Goal: Task Accomplishment & Management: Manage account settings

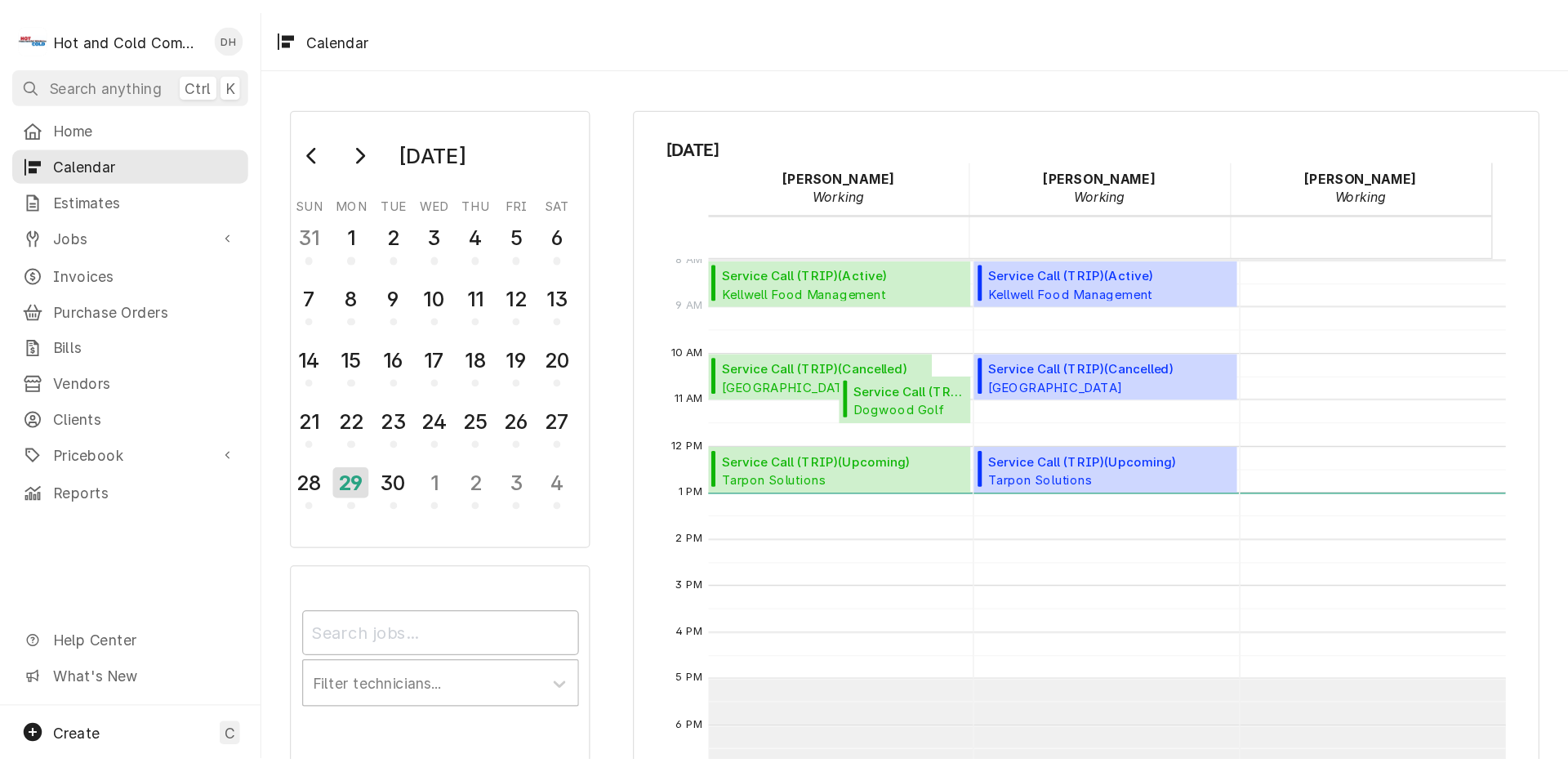
scroll to position [298, 0]
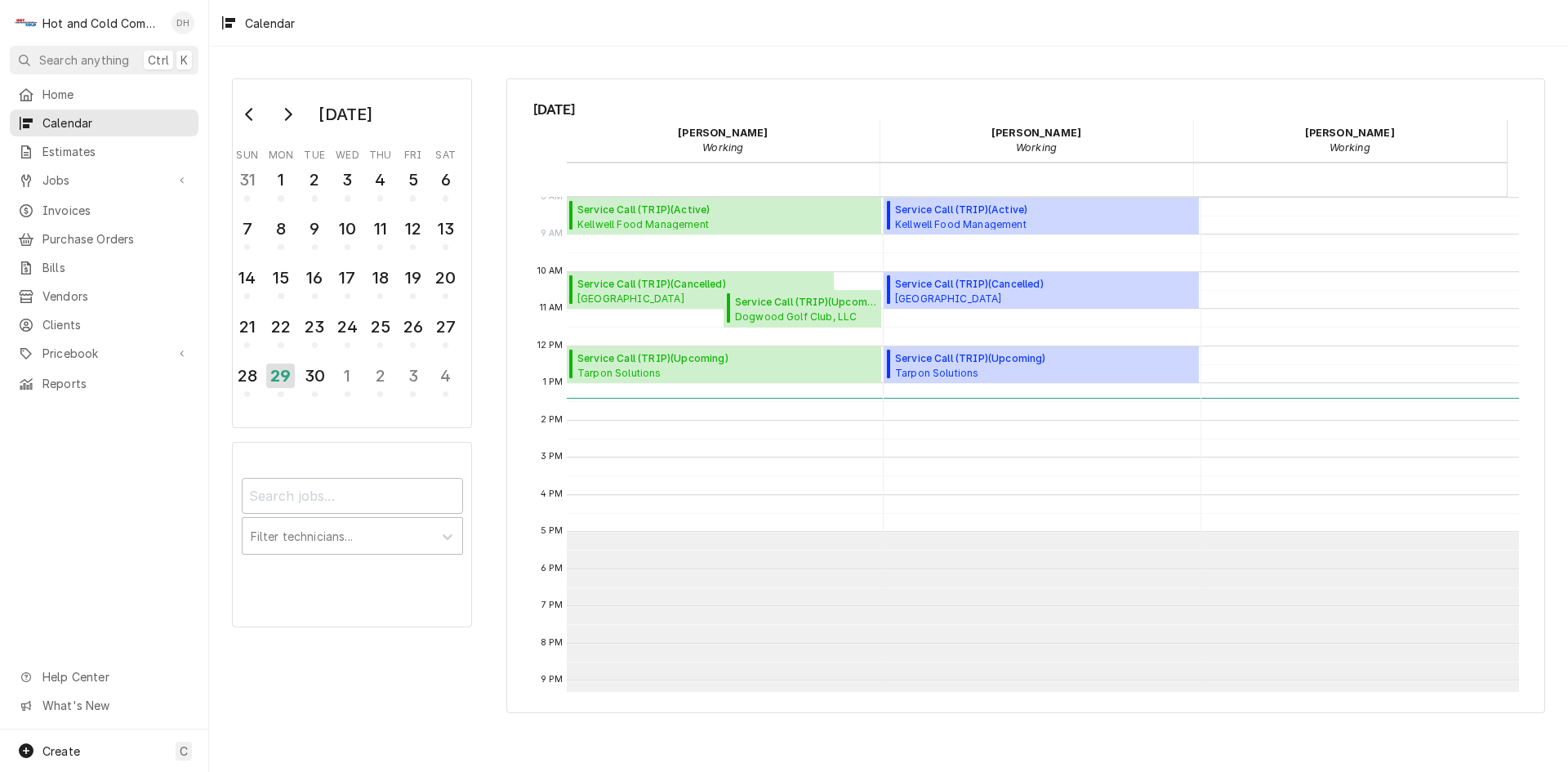
click at [182, 25] on div "Daryl Harris's Avatar" at bounding box center [183, 23] width 23 height 23
click at [223, 58] on div "Settings" at bounding box center [261, 56] width 122 height 17
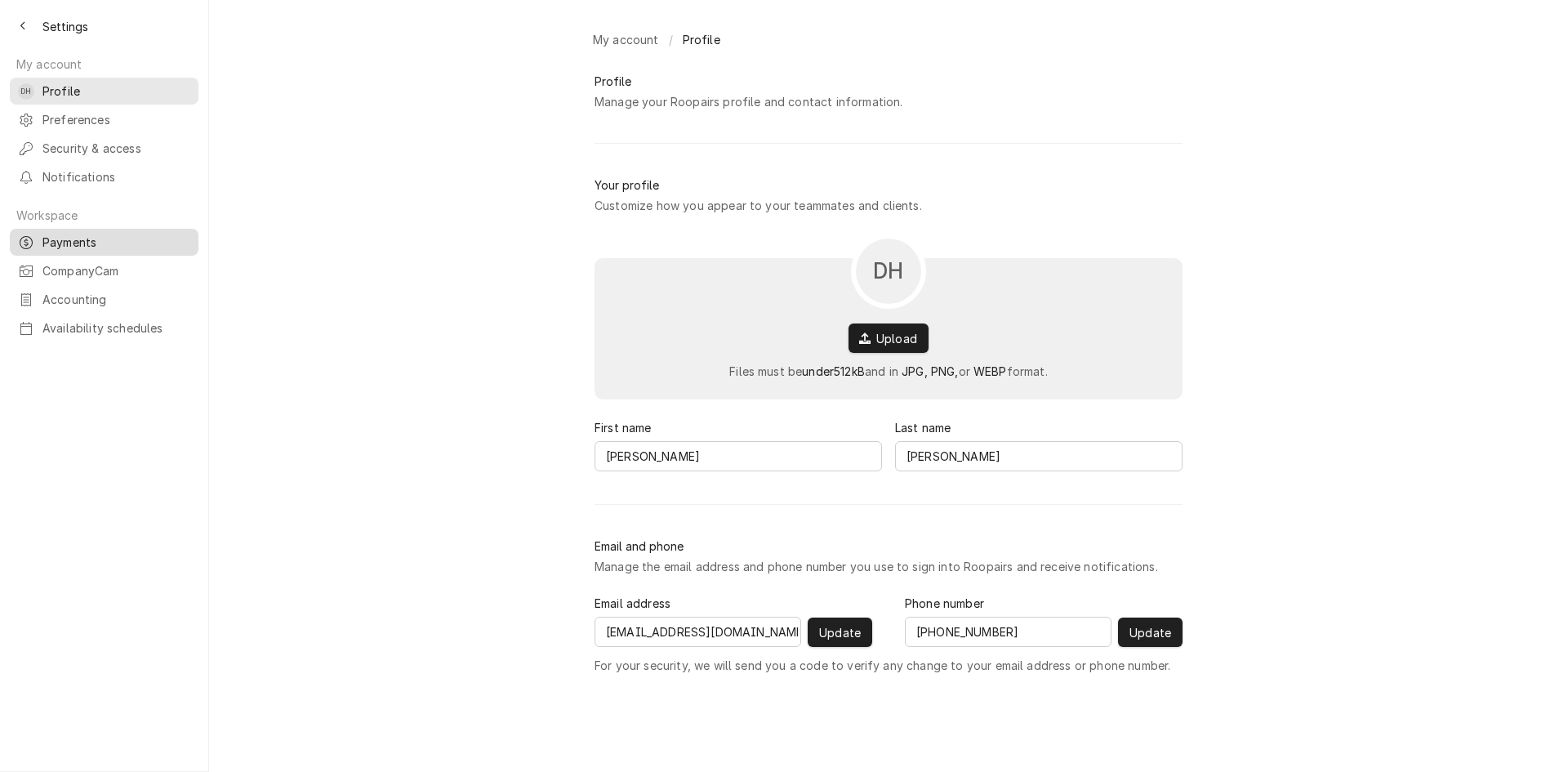
click at [55, 234] on span "Payments" at bounding box center [116, 242] width 147 height 17
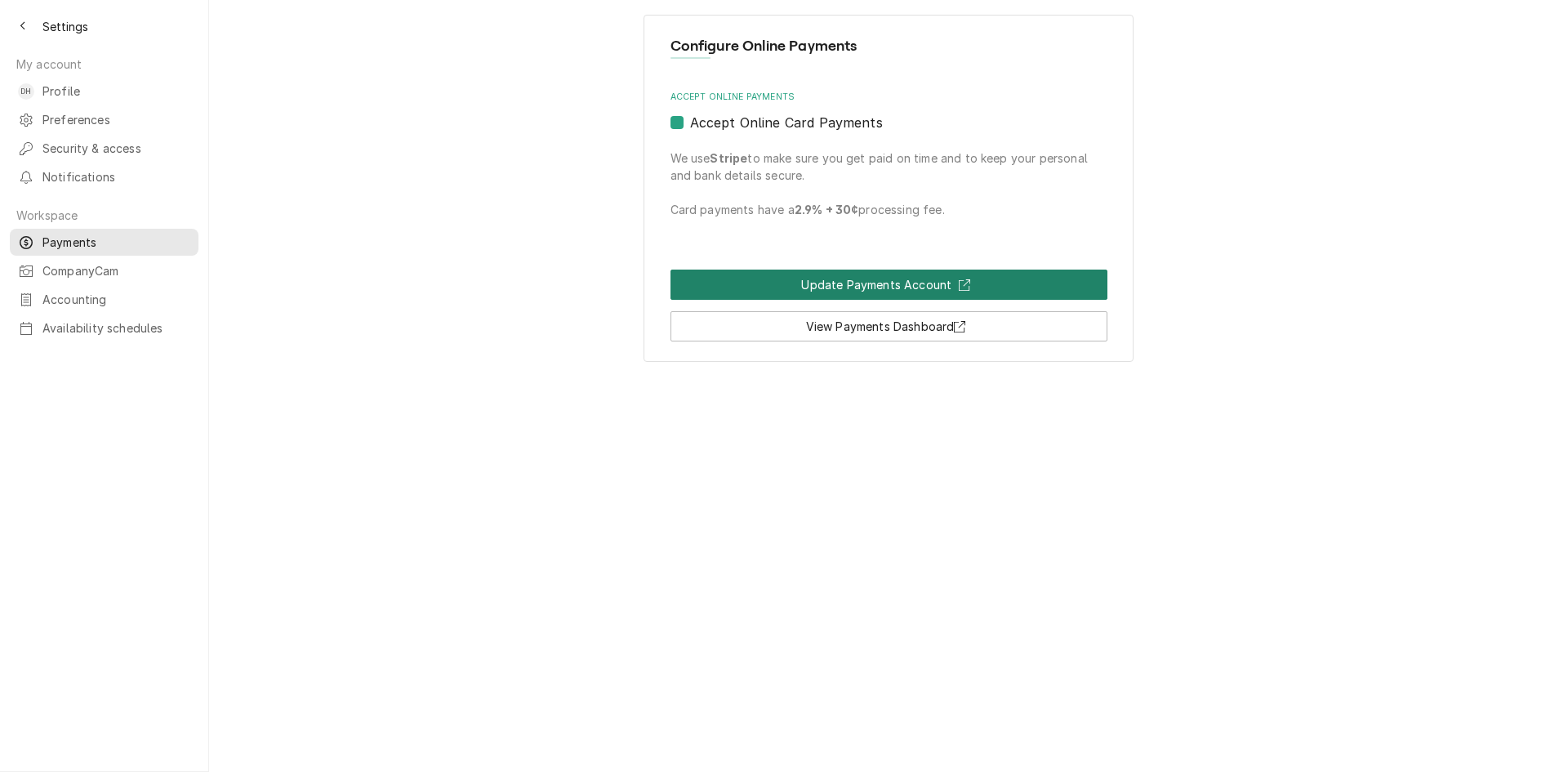
click at [851, 282] on link "Update Payments Account" at bounding box center [888, 285] width 437 height 30
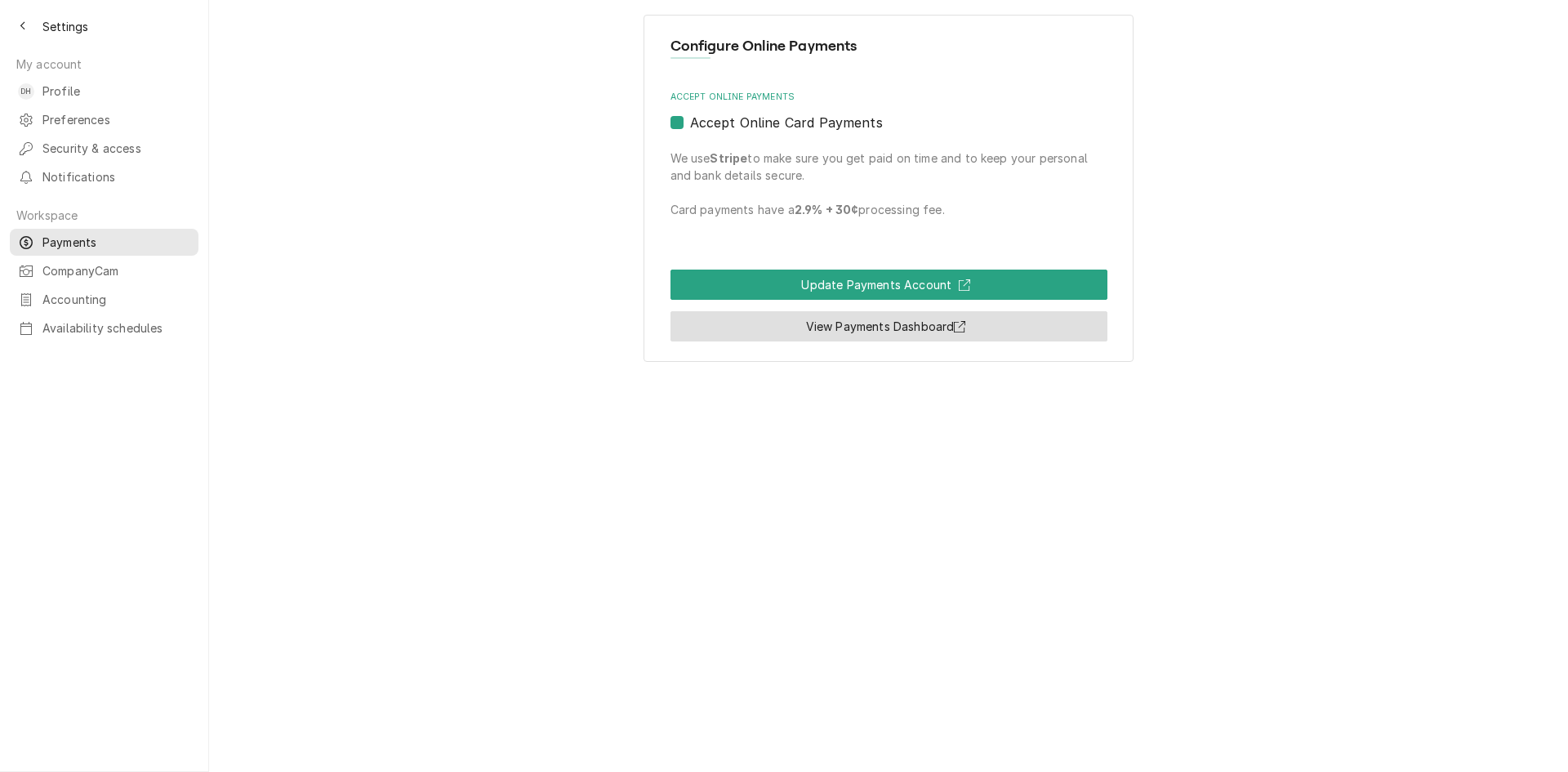
click at [874, 330] on link "View Payments Dashboard" at bounding box center [888, 326] width 437 height 30
click at [18, 24] on div "Back to previous page" at bounding box center [23, 25] width 16 height 16
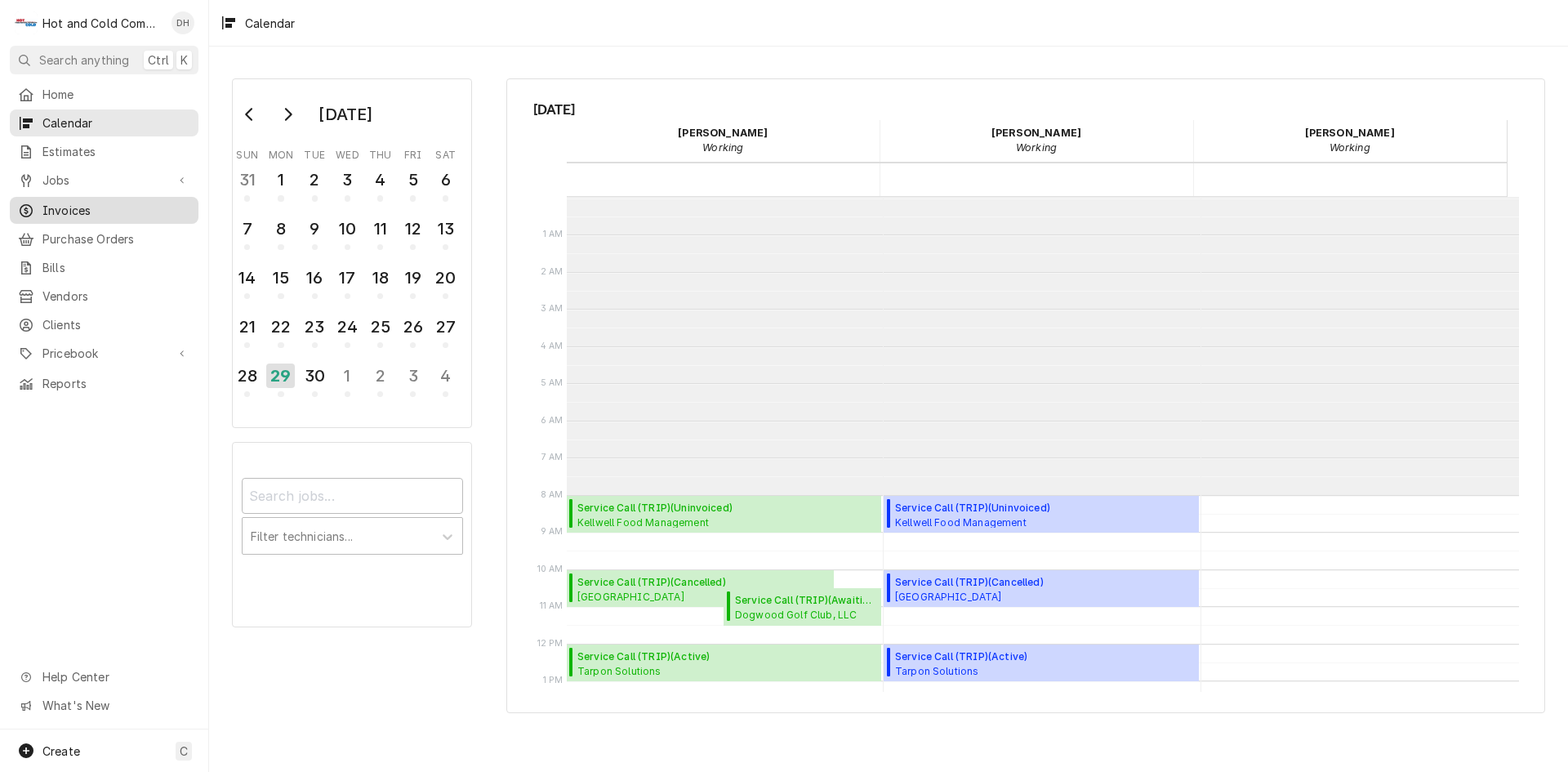
scroll to position [298, 0]
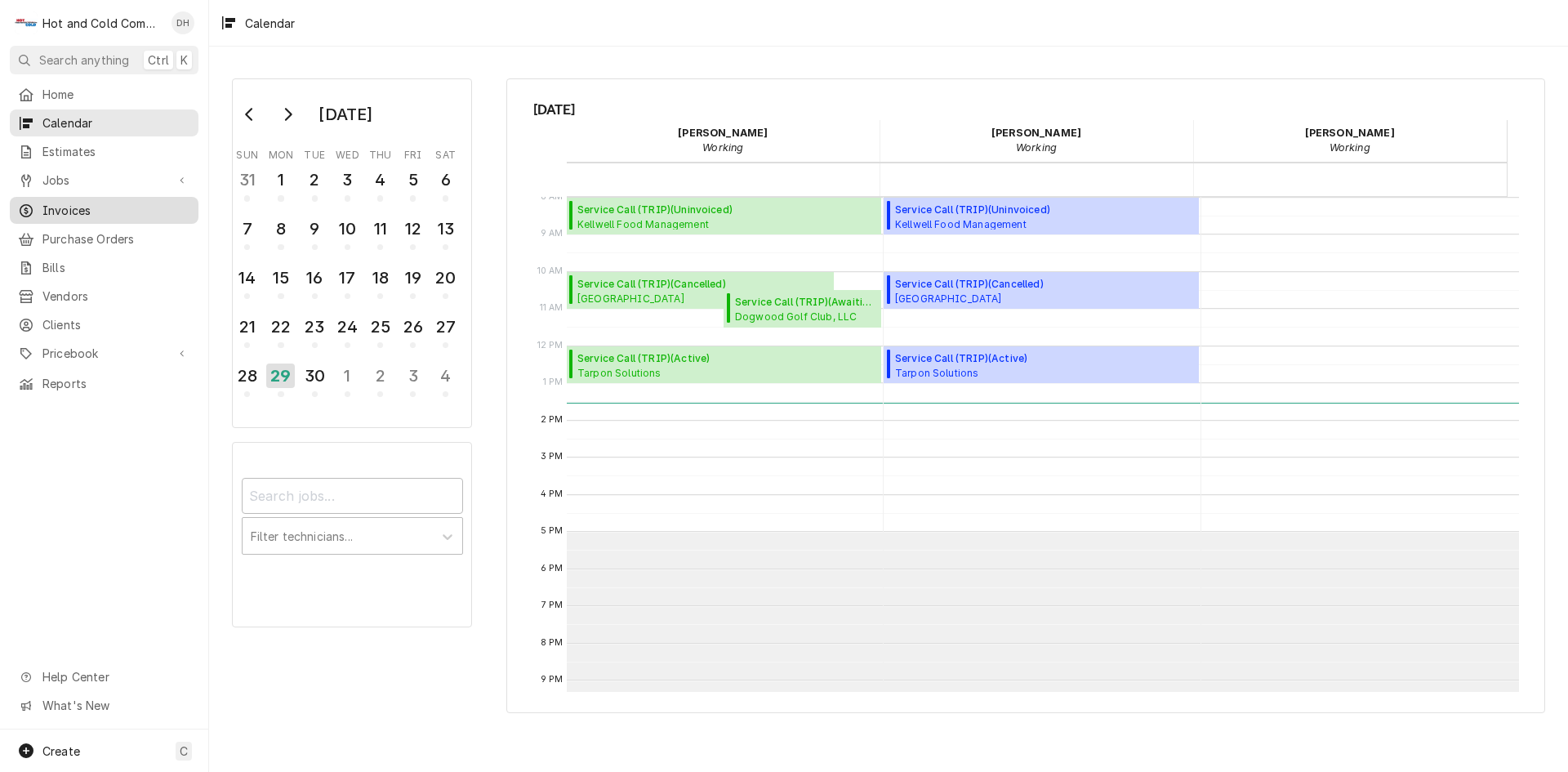
click at [78, 207] on span "Invoices" at bounding box center [116, 210] width 147 height 17
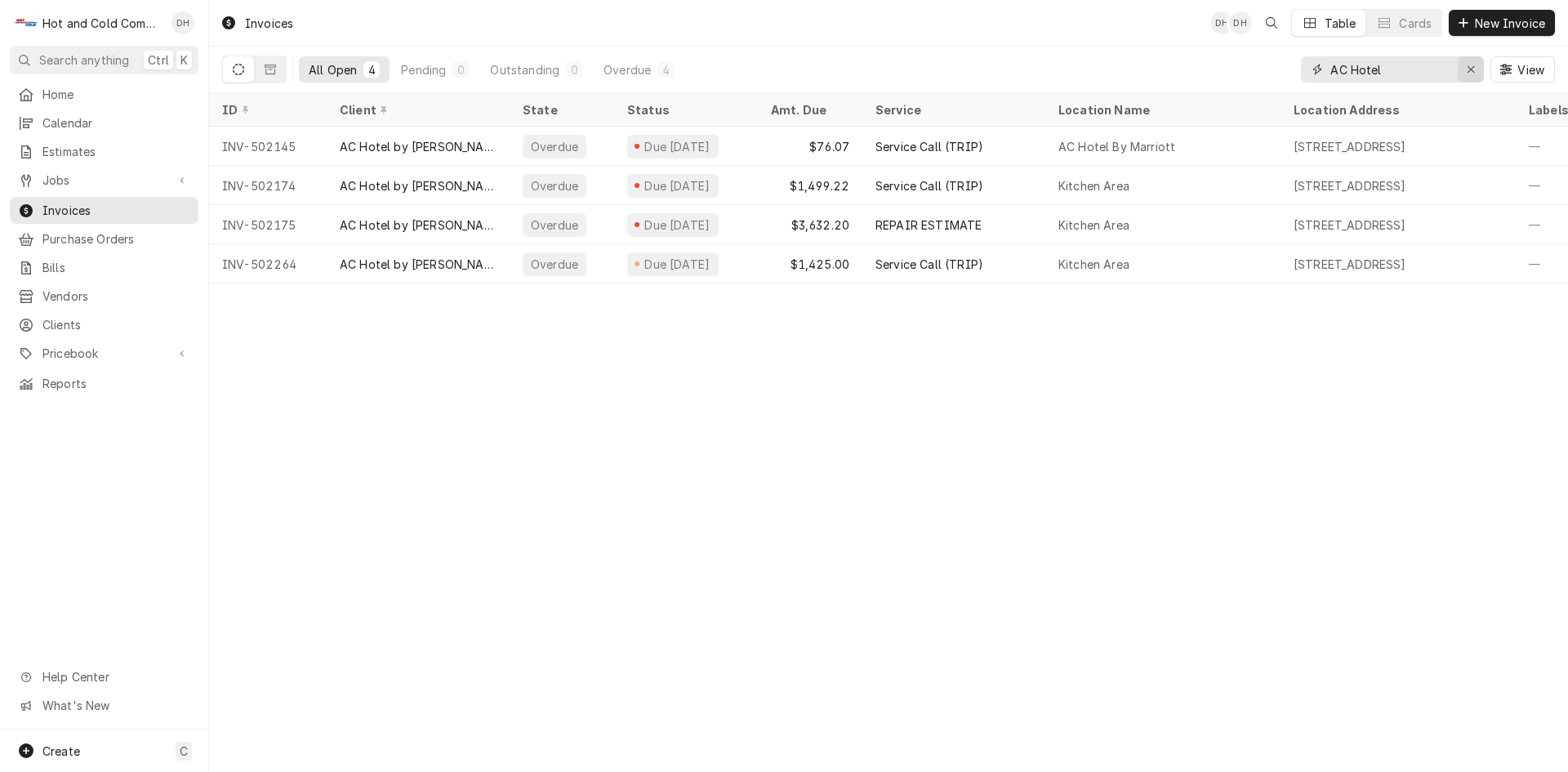
click at [1467, 68] on icon "Erase input" at bounding box center [1471, 70] width 9 height 12
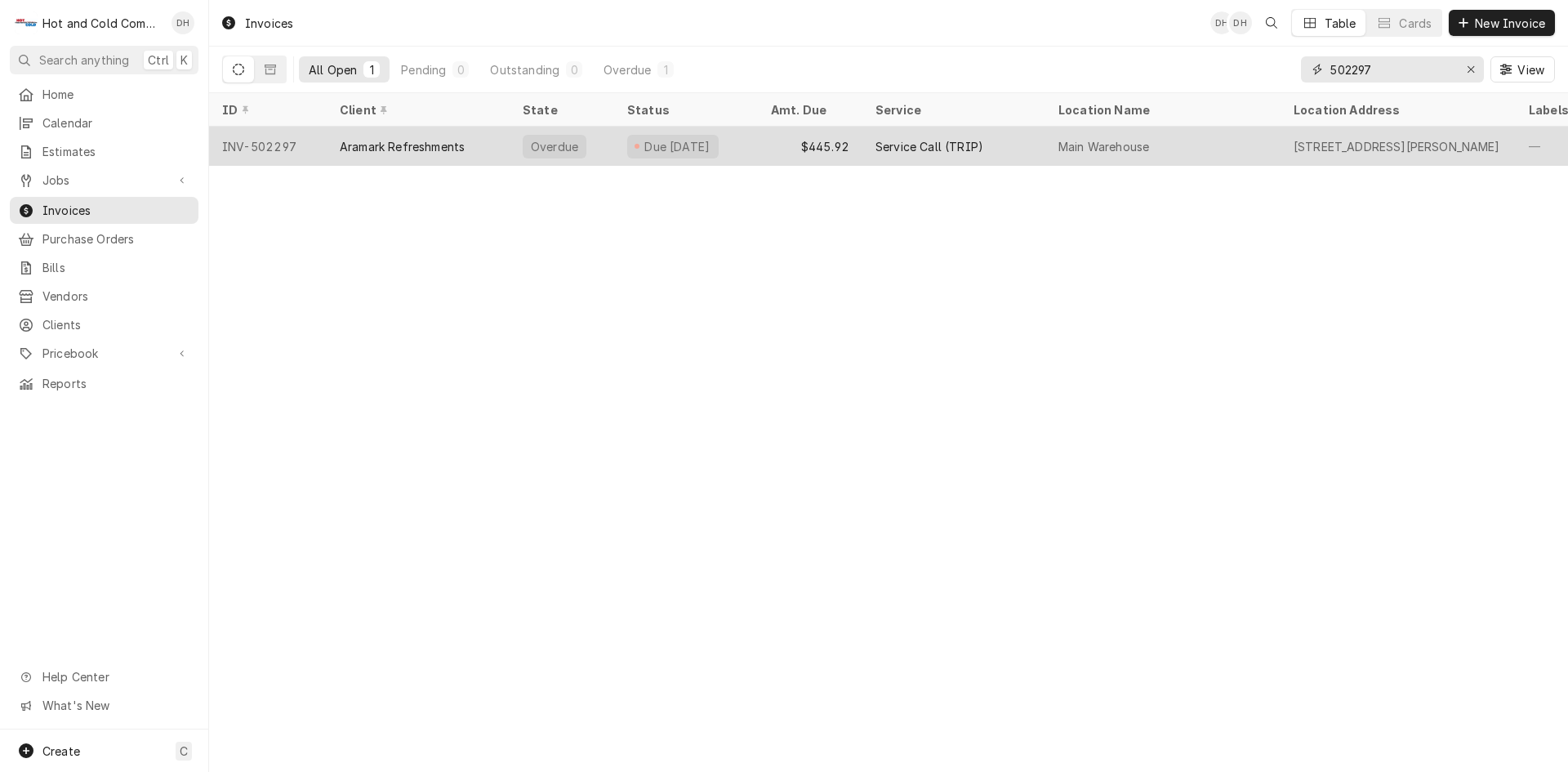
type input "502297"
click at [782, 141] on div "$445.92" at bounding box center [810, 146] width 105 height 39
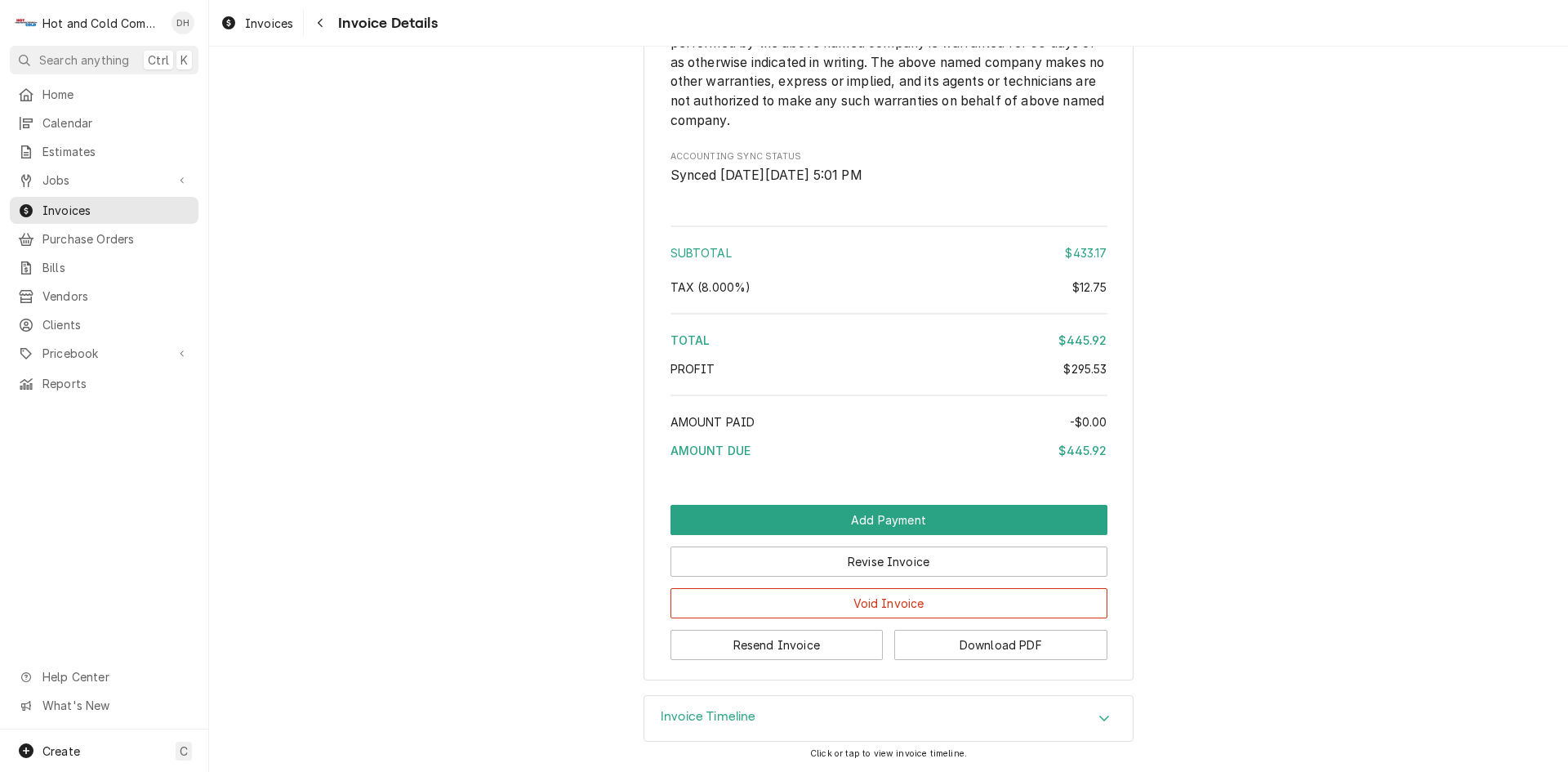
scroll to position [2298, 0]
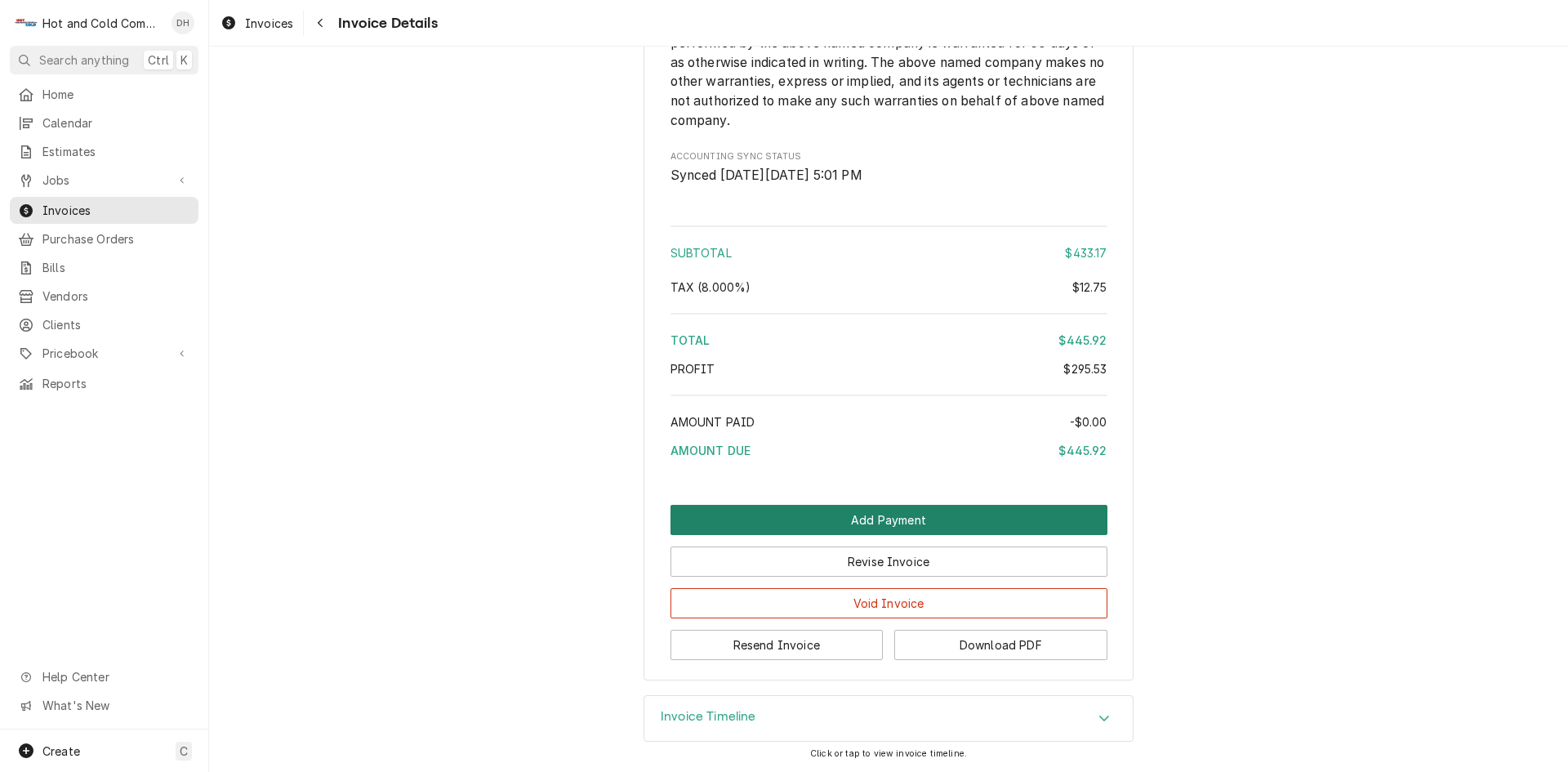
click at [887, 514] on button "Add Payment" at bounding box center [888, 520] width 437 height 30
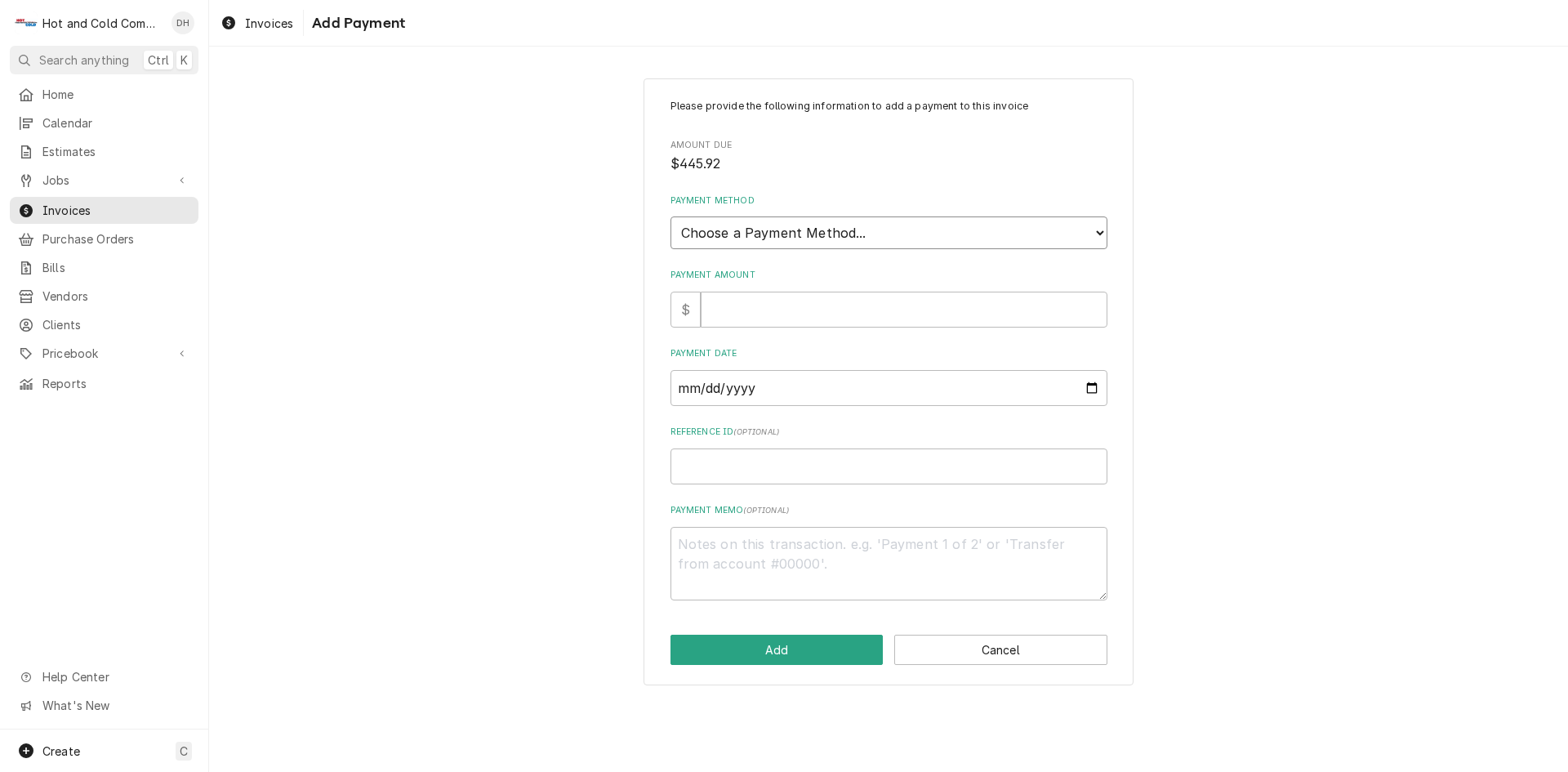
click at [795, 225] on select "Choose a Payment Method... Cash Check Credit/Debit Card ACH/eCheck Other" at bounding box center [888, 232] width 437 height 33
select select "3"
click at [670, 216] on select "Choose a Payment Method... Cash Check Credit/Debit Card ACH/eCheck Other" at bounding box center [888, 232] width 437 height 33
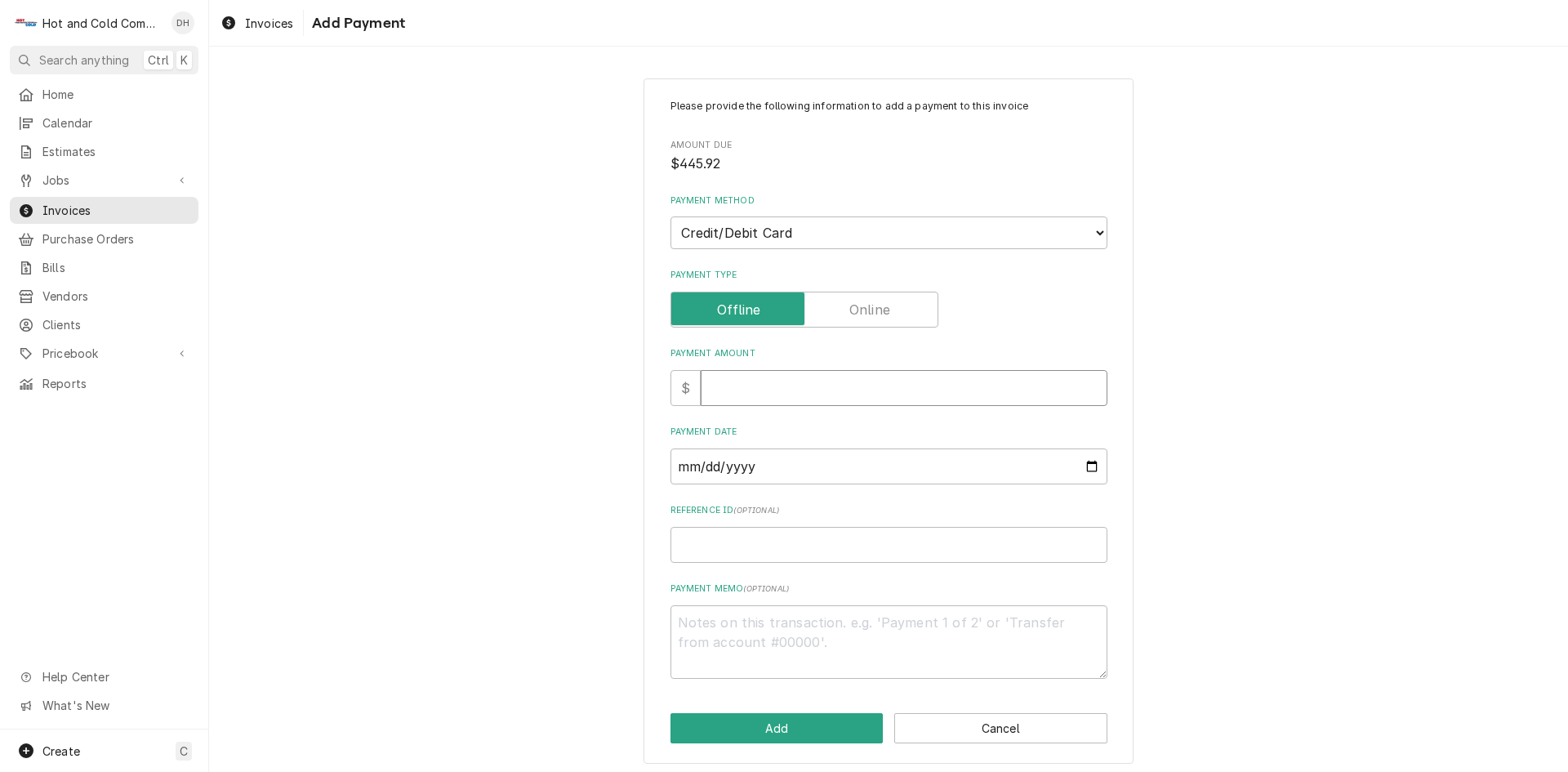
click at [755, 400] on input "Payment Amount" at bounding box center [903, 387] width 406 height 36
type textarea "x"
type input "4"
type textarea "x"
type input "44"
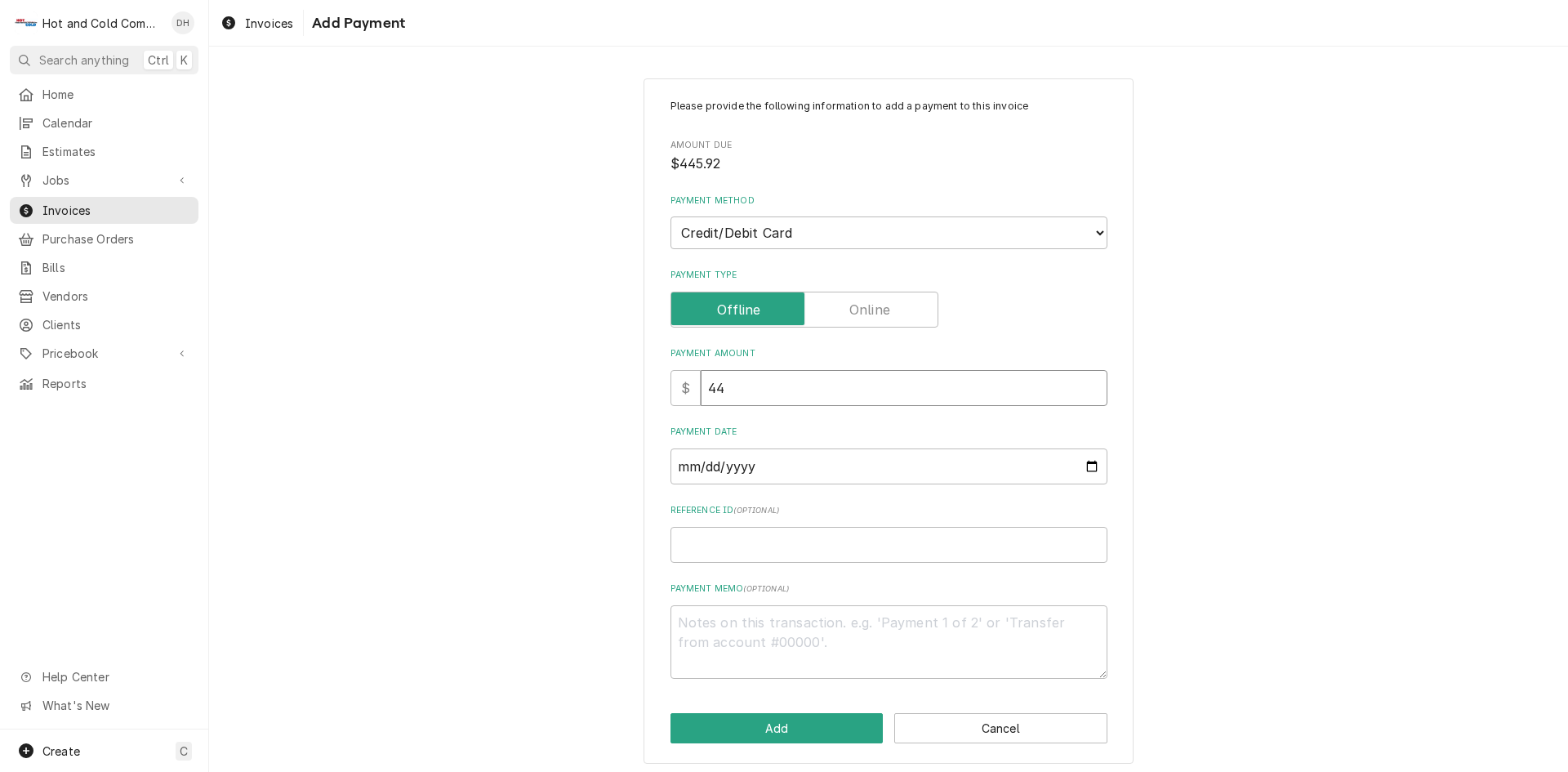
type textarea "x"
type input "445"
type textarea "x"
type input "445.9"
type textarea "x"
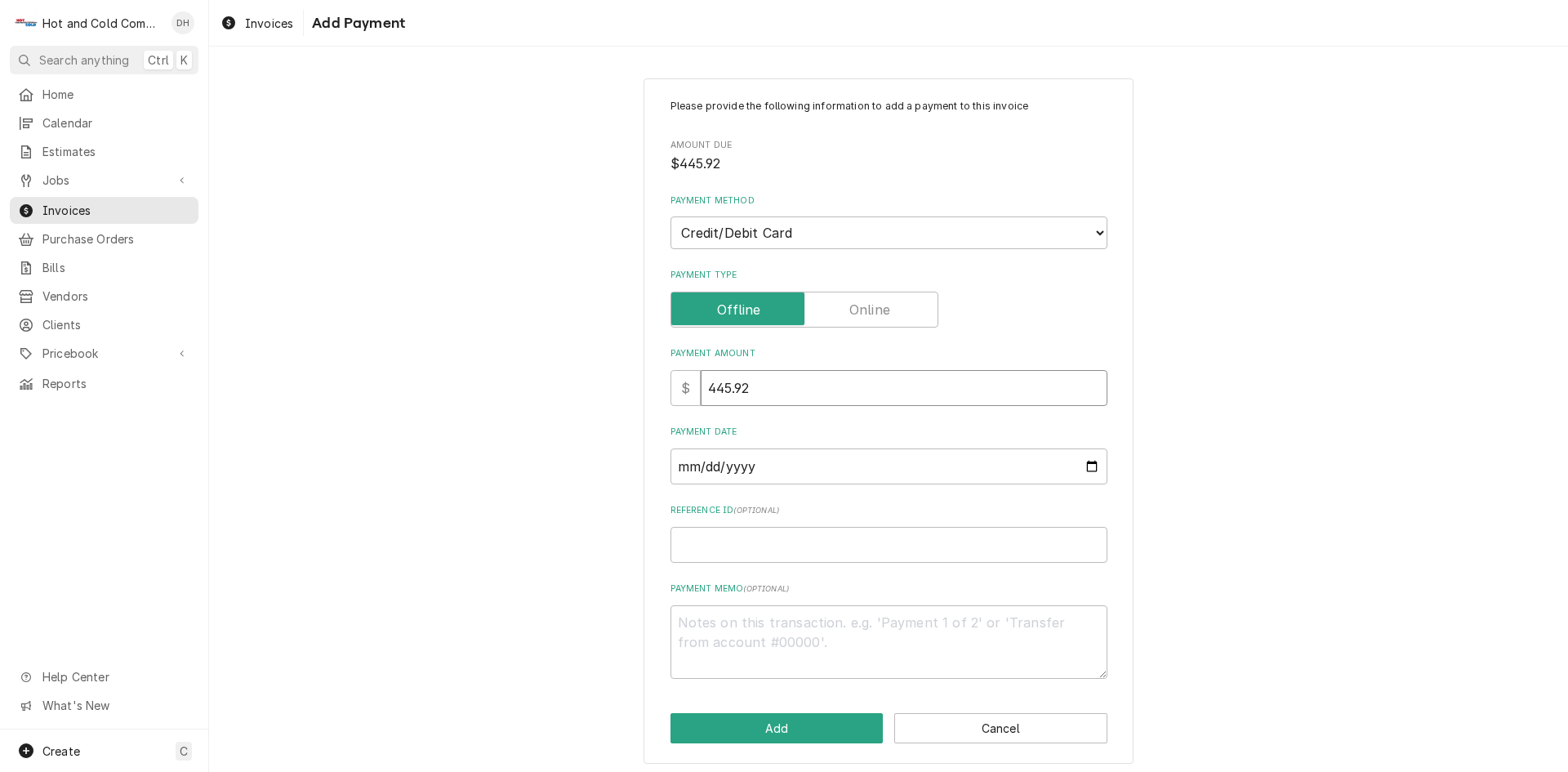
type input "445.92"
click at [1081, 463] on input "Payment Date" at bounding box center [888, 466] width 437 height 36
type textarea "x"
type input "2025-09-29"
click at [732, 549] on input "Reference ID ( optional )" at bounding box center [888, 544] width 437 height 36
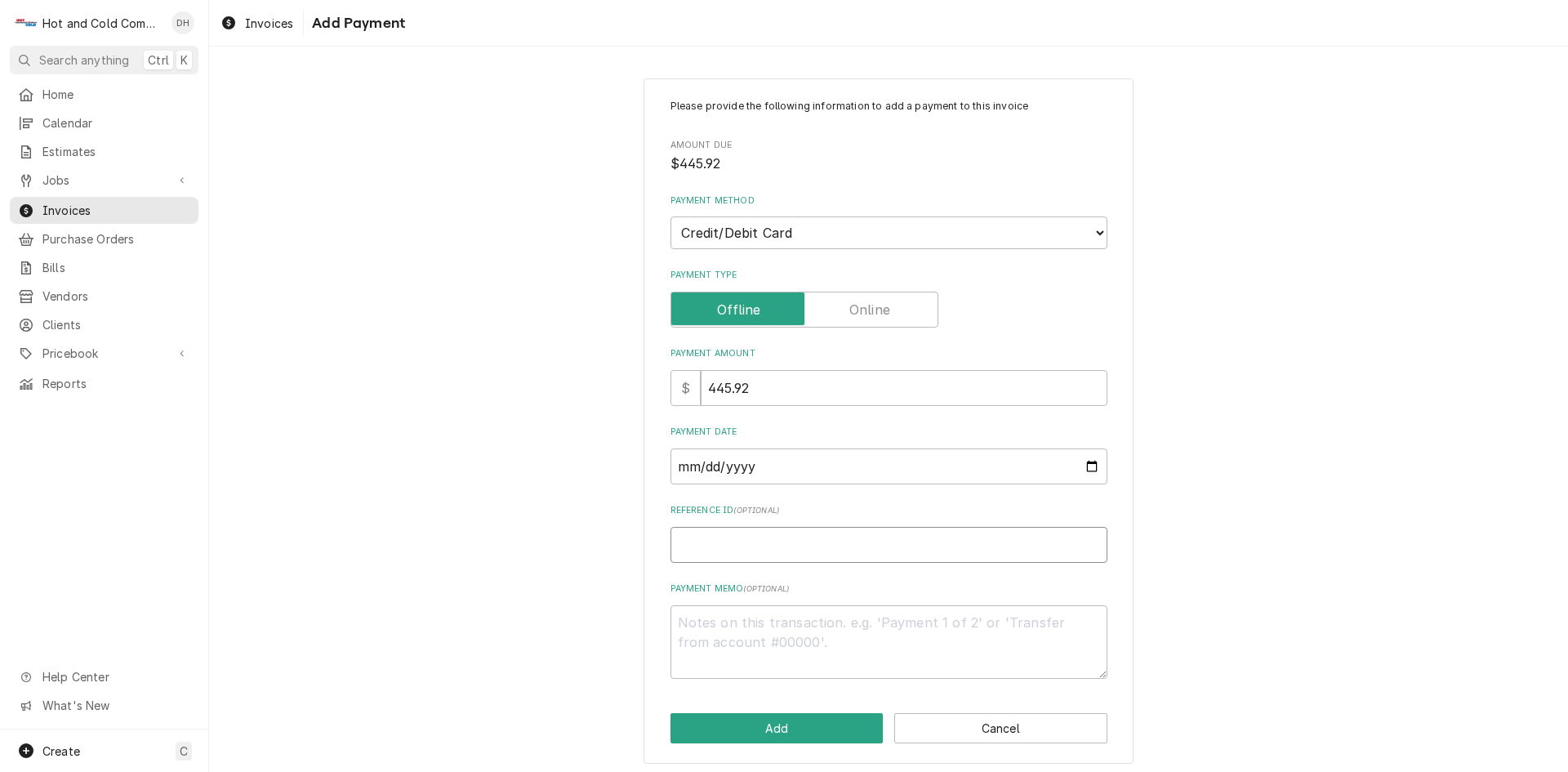
drag, startPoint x: 732, startPoint y: 549, endPoint x: 730, endPoint y: 540, distance: 9.2
paste input "pm_1SCkt6RWphXUs9Neo3rJBef1"
type textarea "x"
type input "pm_1SCkt6RWphXUs9Neo3rJBef1"
click at [782, 725] on button "Add" at bounding box center [777, 728] width 213 height 30
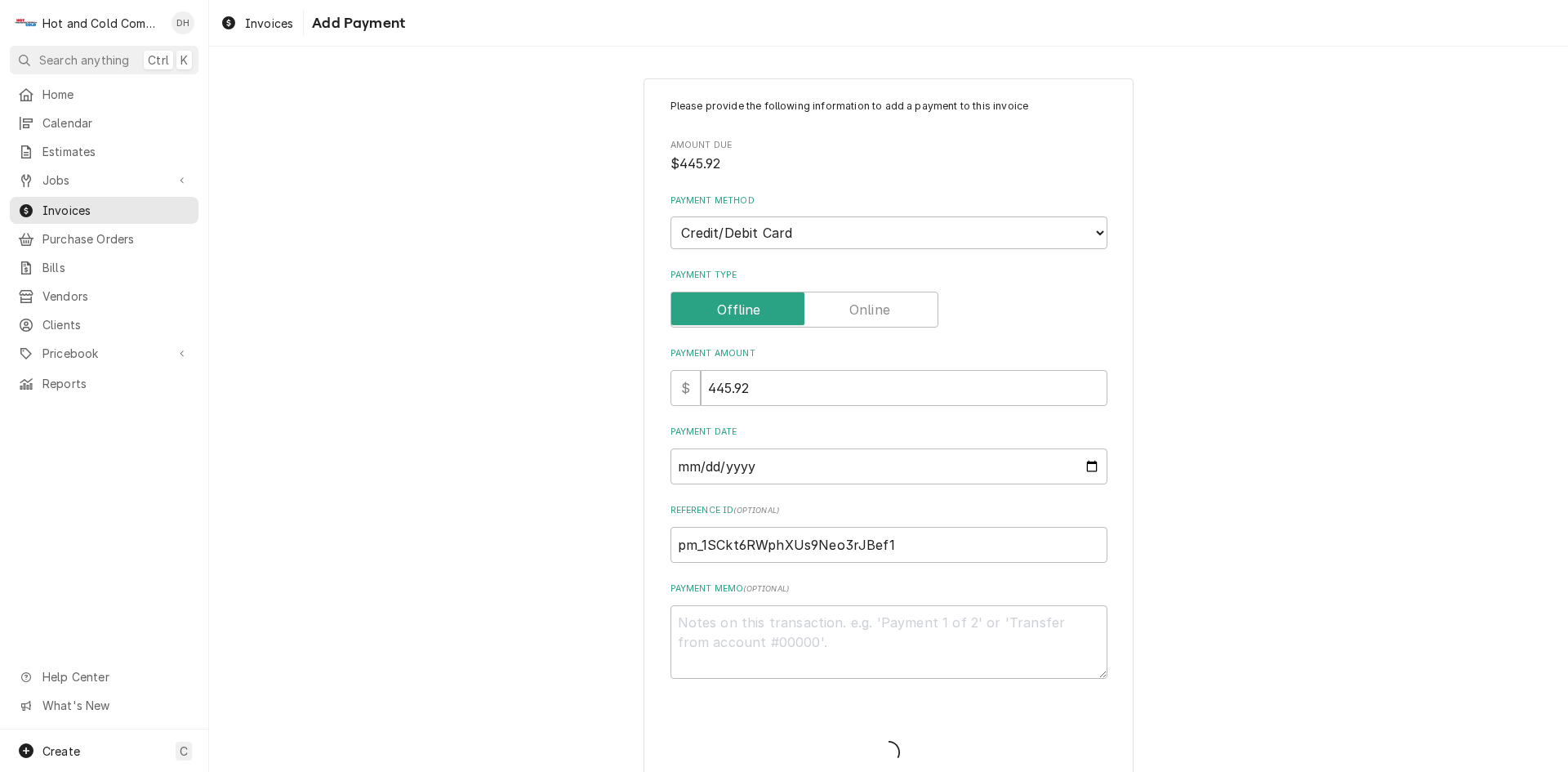
type textarea "x"
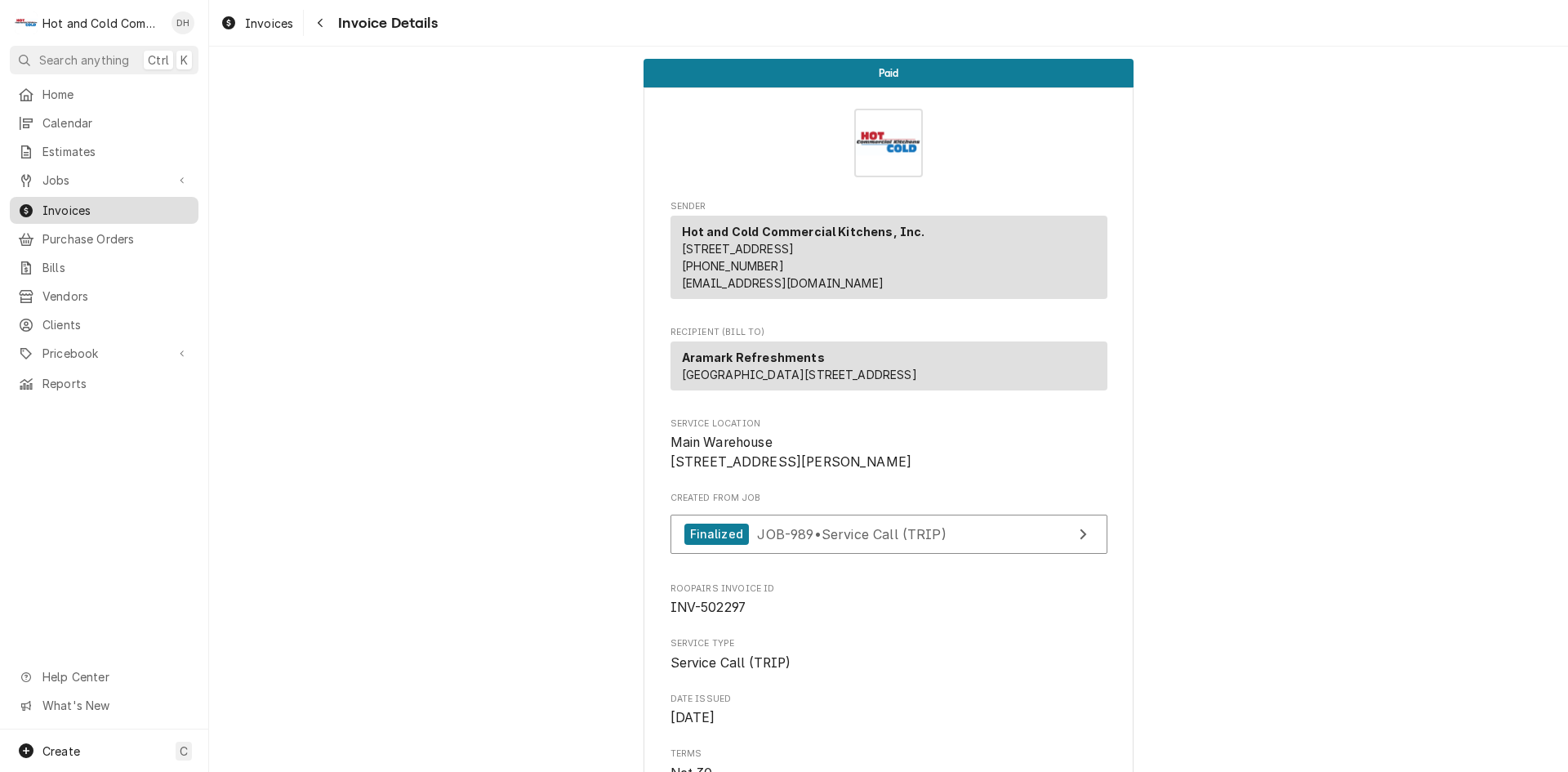
click at [117, 207] on span "Invoices" at bounding box center [116, 210] width 147 height 17
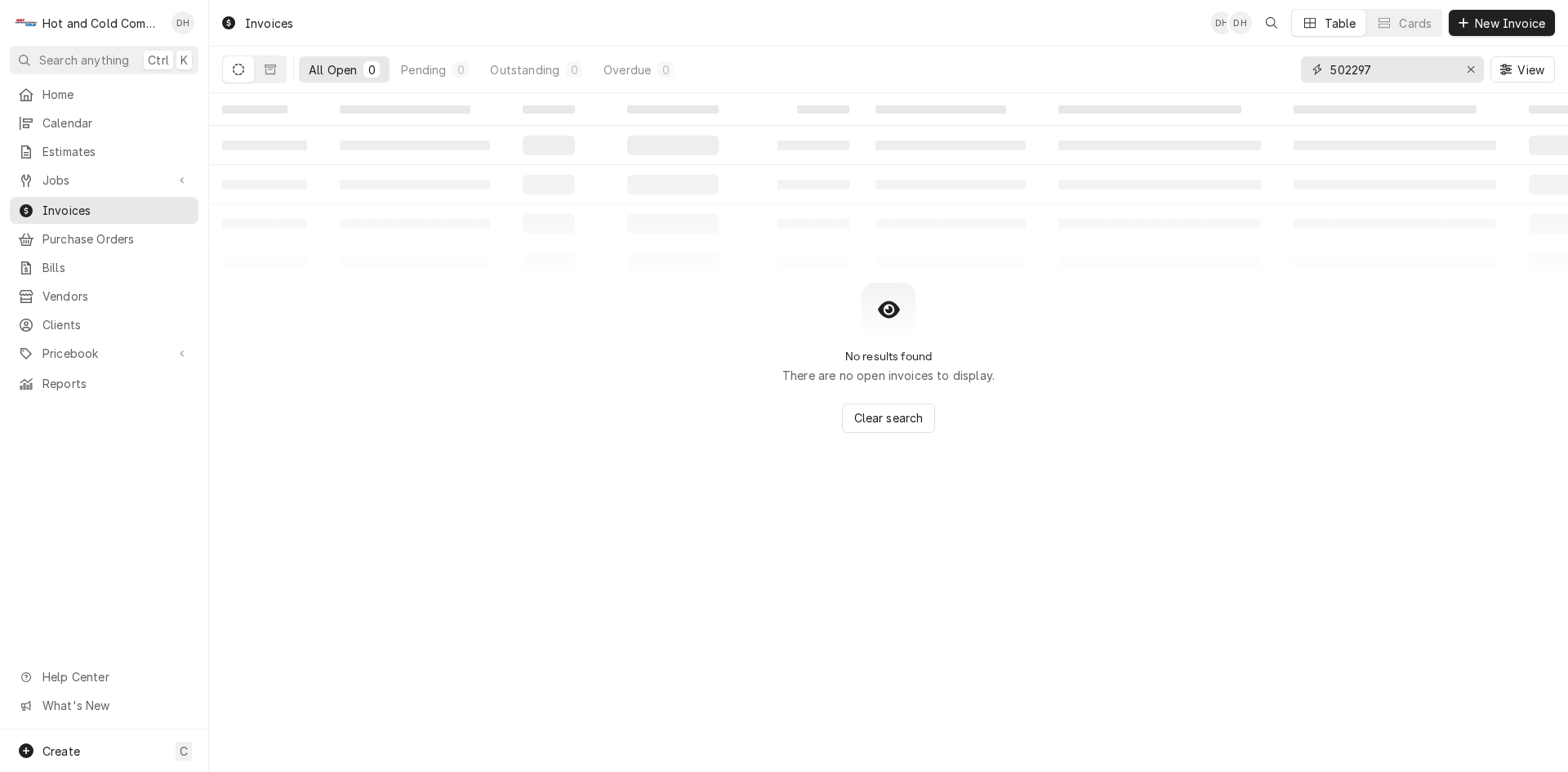
click at [1426, 65] on input "502297" at bounding box center [1391, 69] width 122 height 26
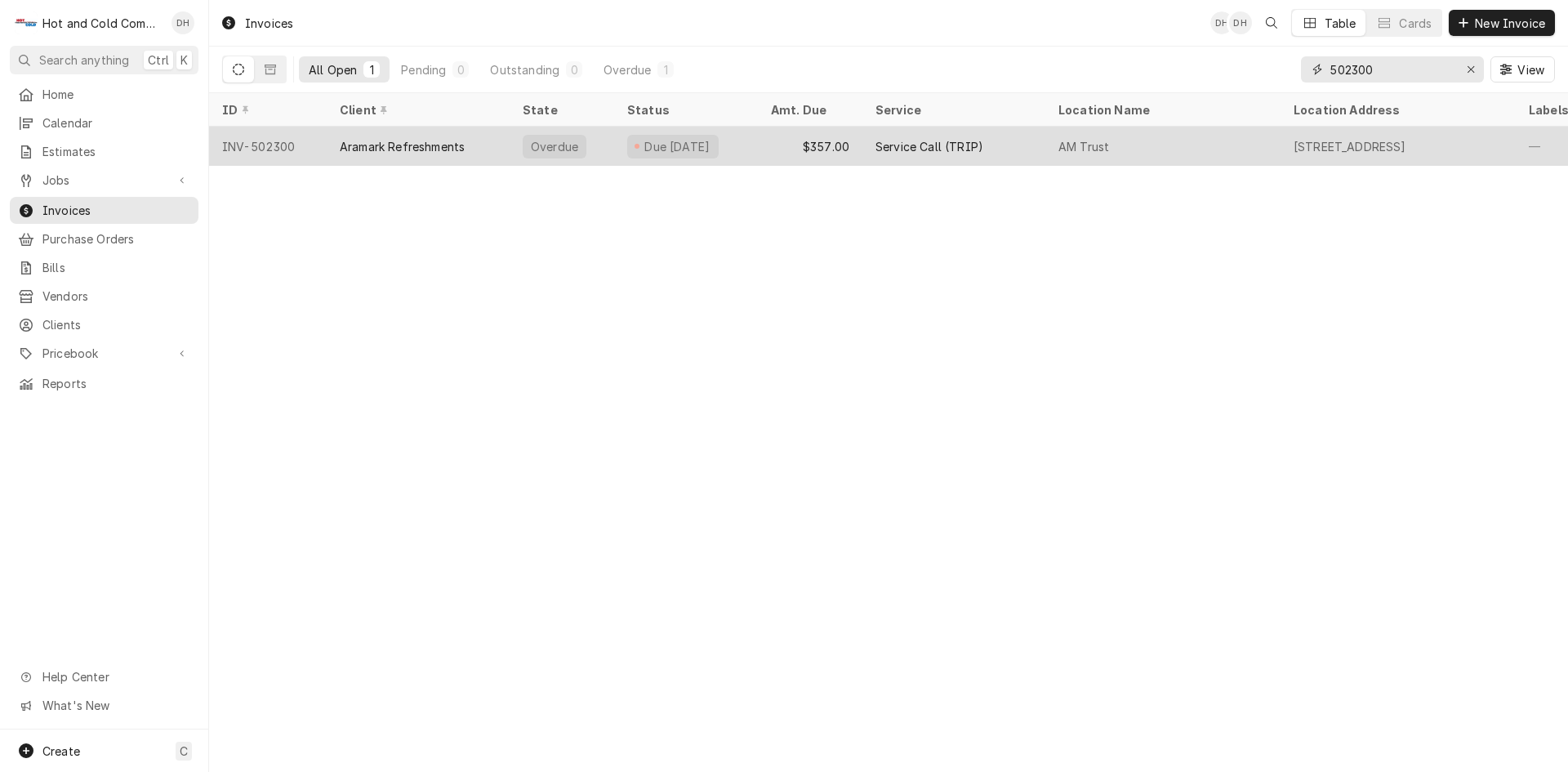
type input "502300"
click at [763, 142] on div "$357.00" at bounding box center [810, 146] width 105 height 39
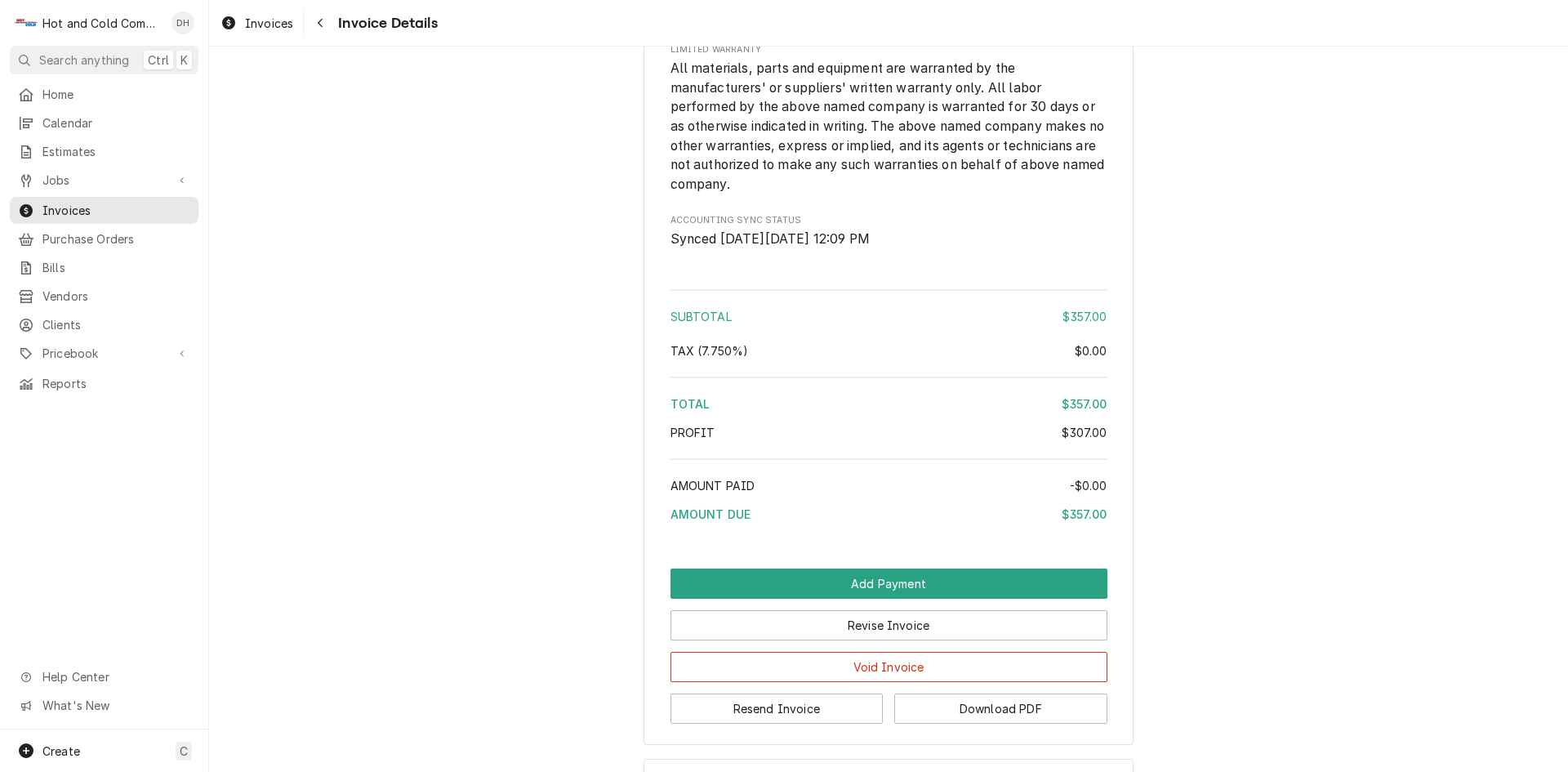
scroll to position [1962, 0]
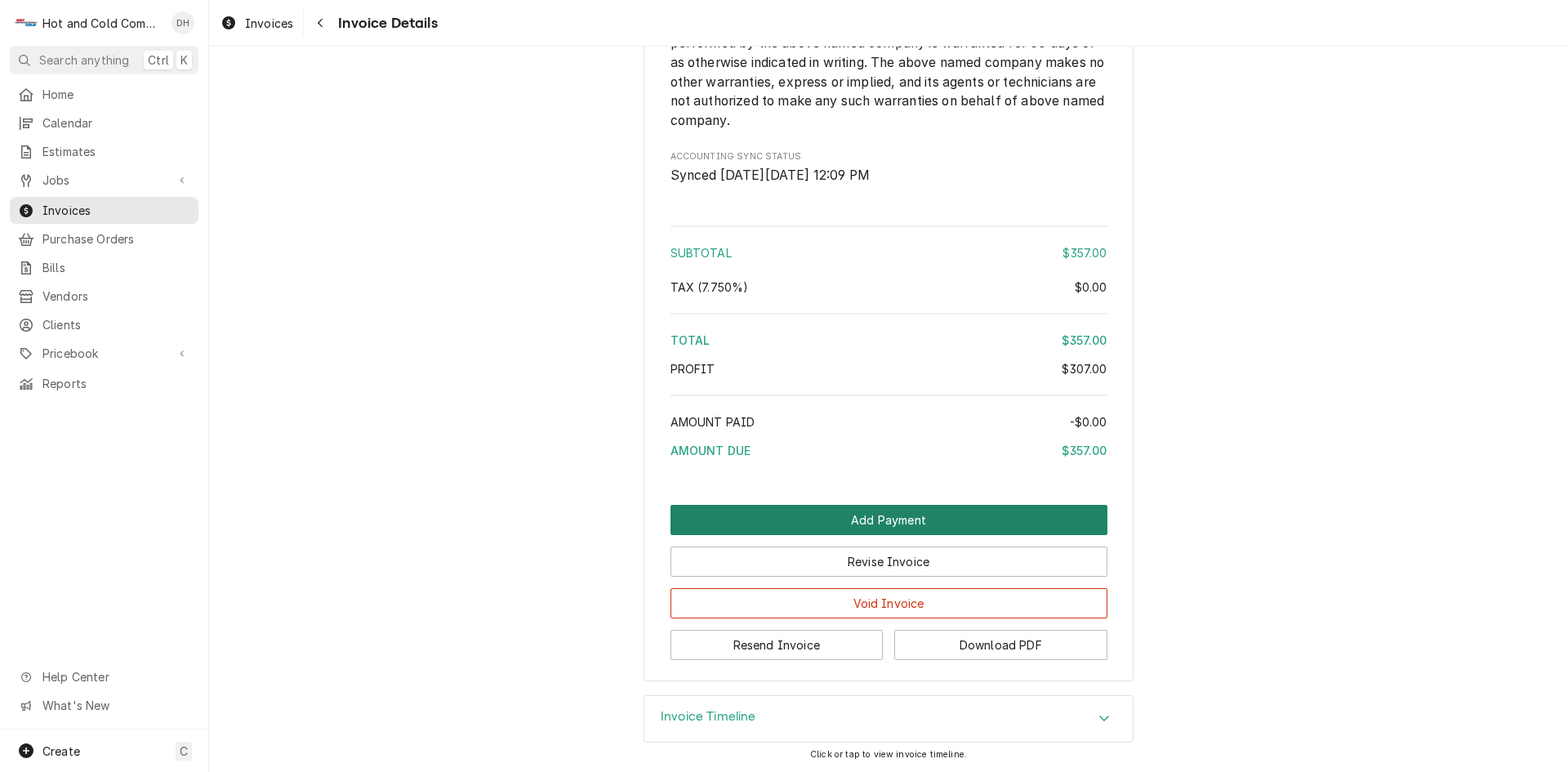
click at [890, 515] on button "Add Payment" at bounding box center [888, 520] width 437 height 30
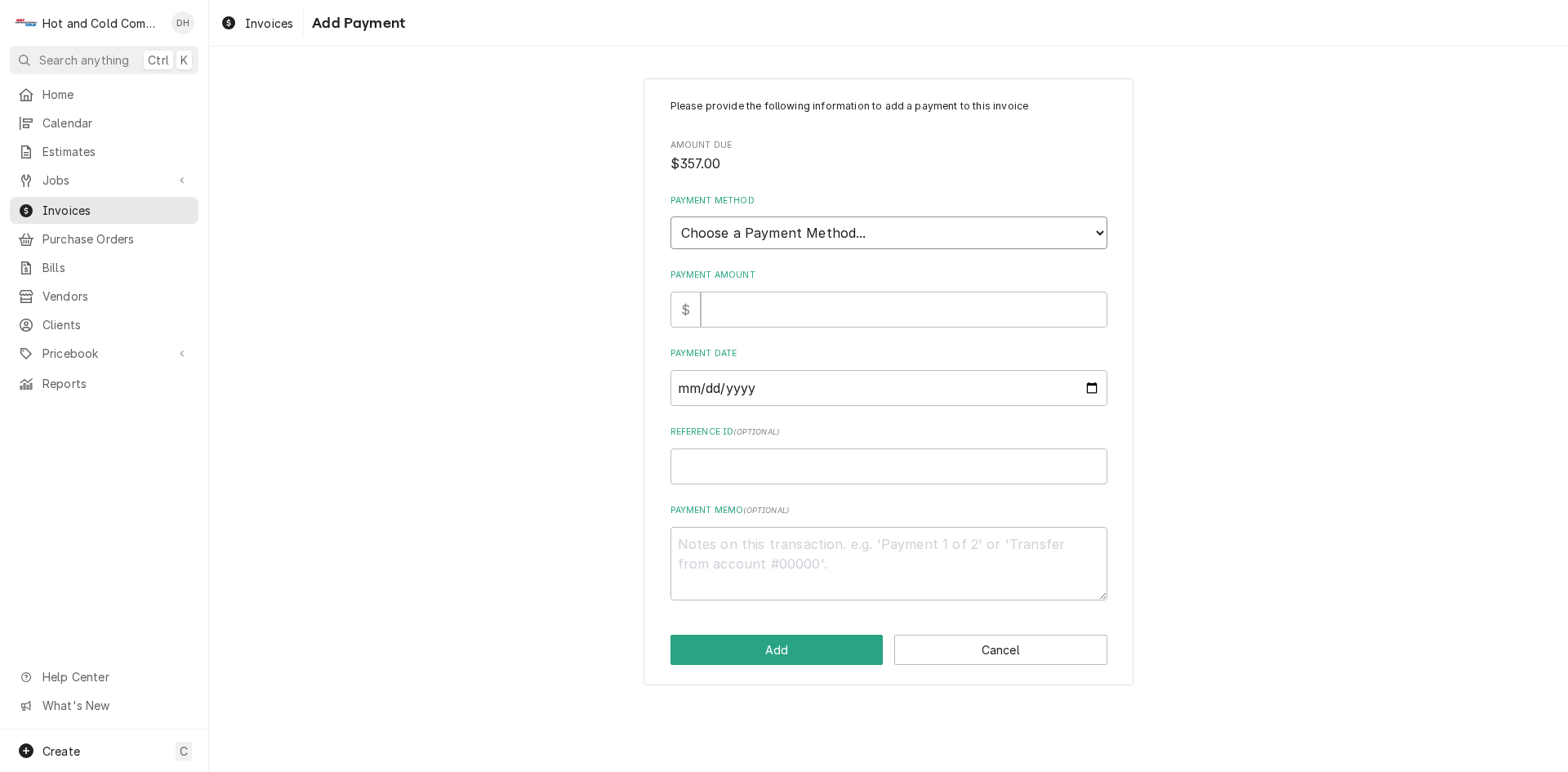
click at [858, 228] on select "Choose a Payment Method... Cash Check Credit/Debit Card ACH/eCheck Other" at bounding box center [888, 232] width 437 height 33
select select "3"
click at [670, 216] on select "Choose a Payment Method... Cash Check Credit/Debit Card ACH/eCheck Other" at bounding box center [888, 232] width 437 height 33
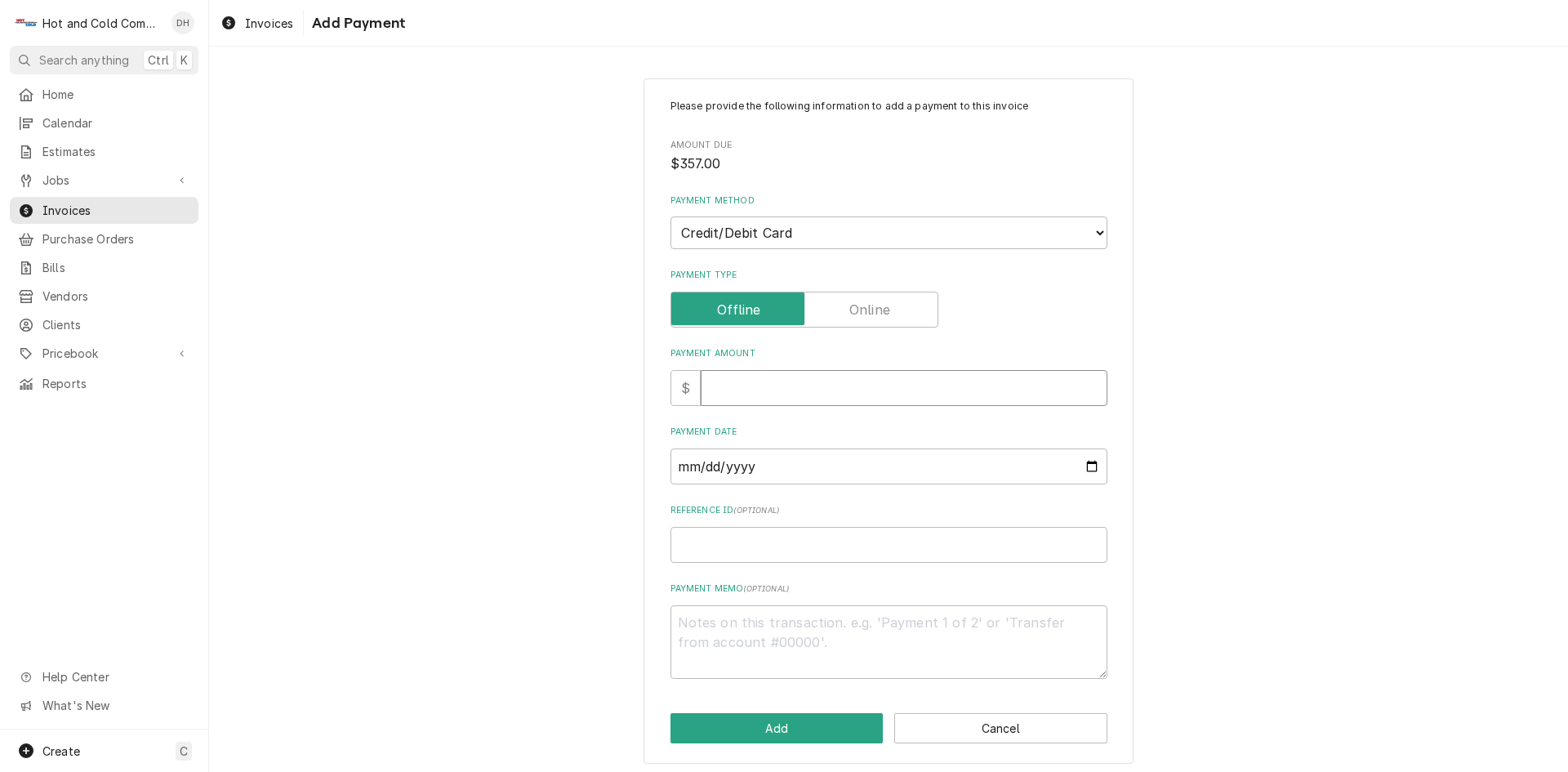
click at [789, 398] on input "Payment Amount" at bounding box center [903, 387] width 406 height 36
type textarea "x"
type input "3"
type textarea "x"
type input "35"
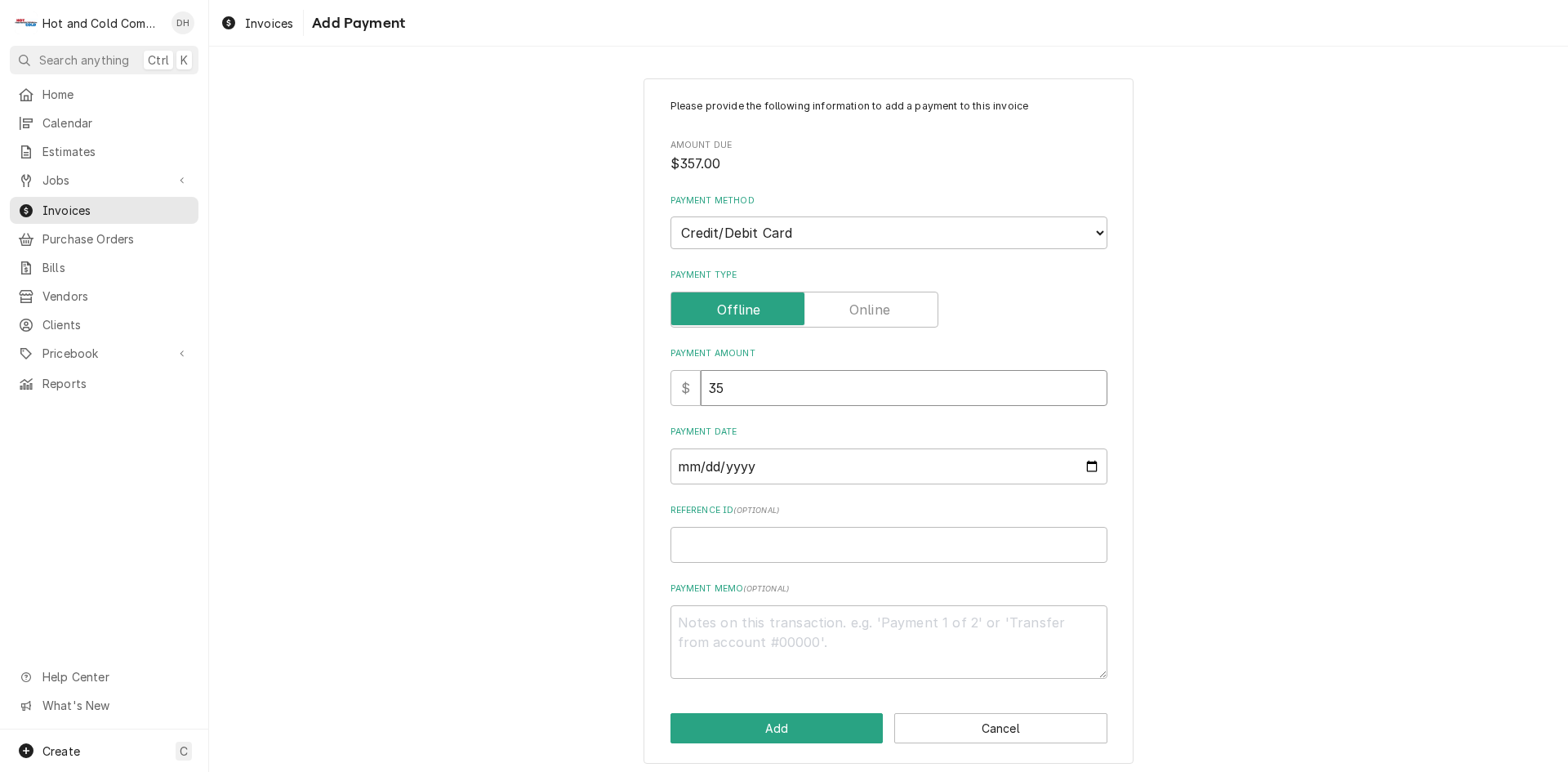
type textarea "x"
type input "357"
type textarea "x"
type input "357.0"
type textarea "x"
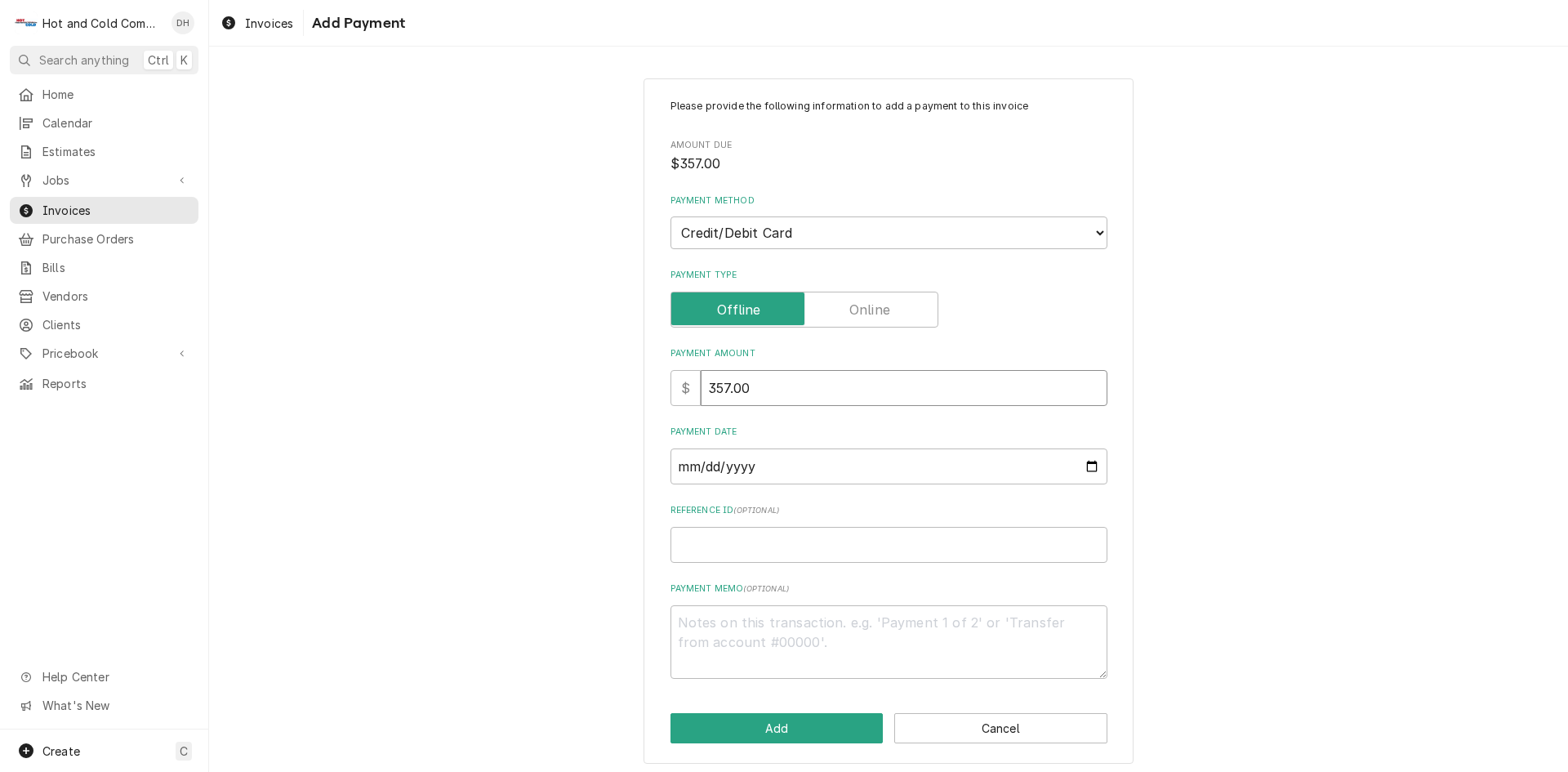
type input "357.00"
click at [1083, 462] on input "Payment Date" at bounding box center [888, 466] width 437 height 36
type textarea "x"
type input "2025-09-29"
paste input "pm_1SCkt6RWphXUs9Neo3rJBef1"
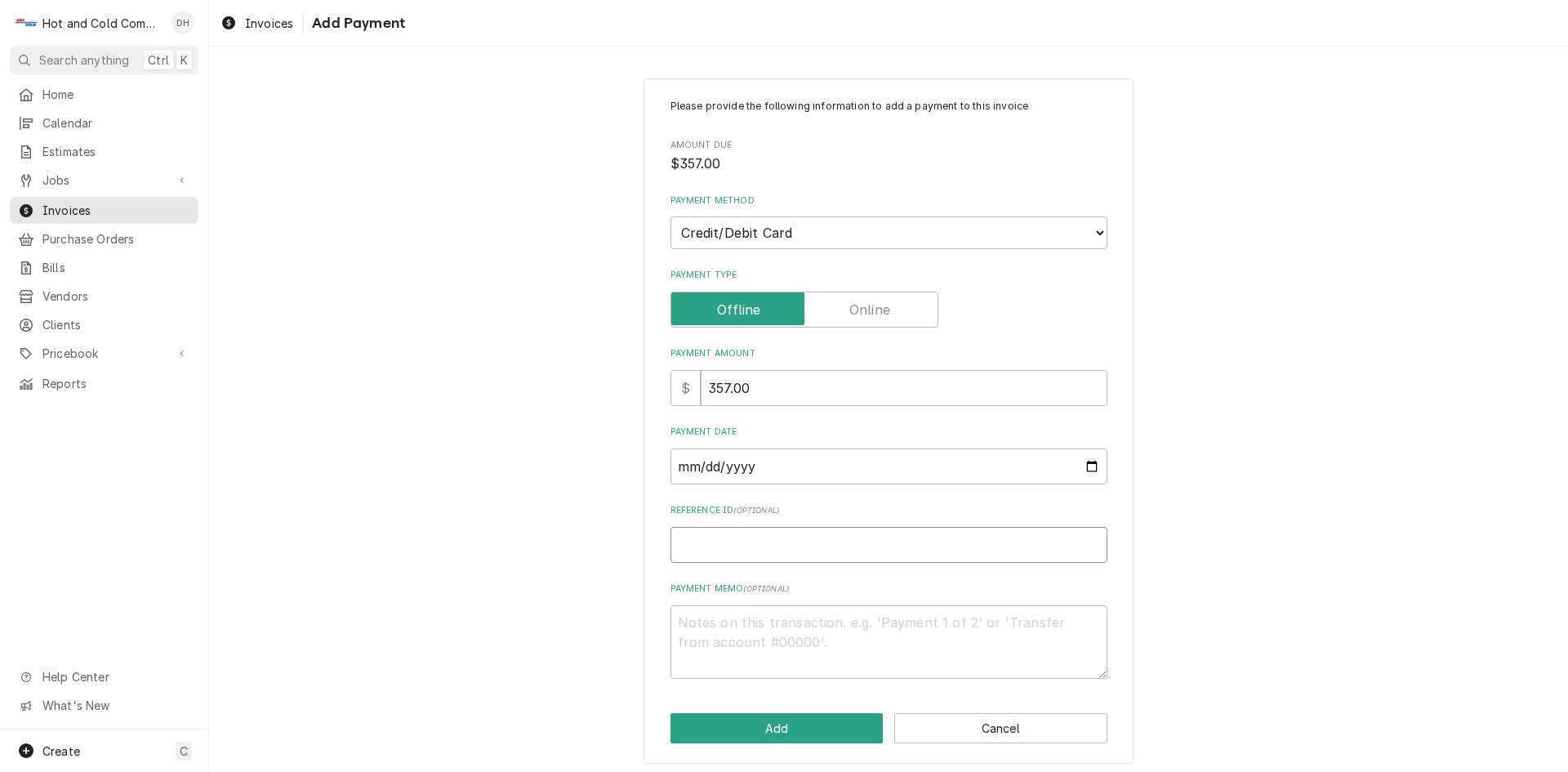
type textarea "x"
type input "pm_1SCkt6RWphXUs9Neo3rJBef1"
click at [777, 727] on button "Add" at bounding box center [777, 728] width 213 height 30
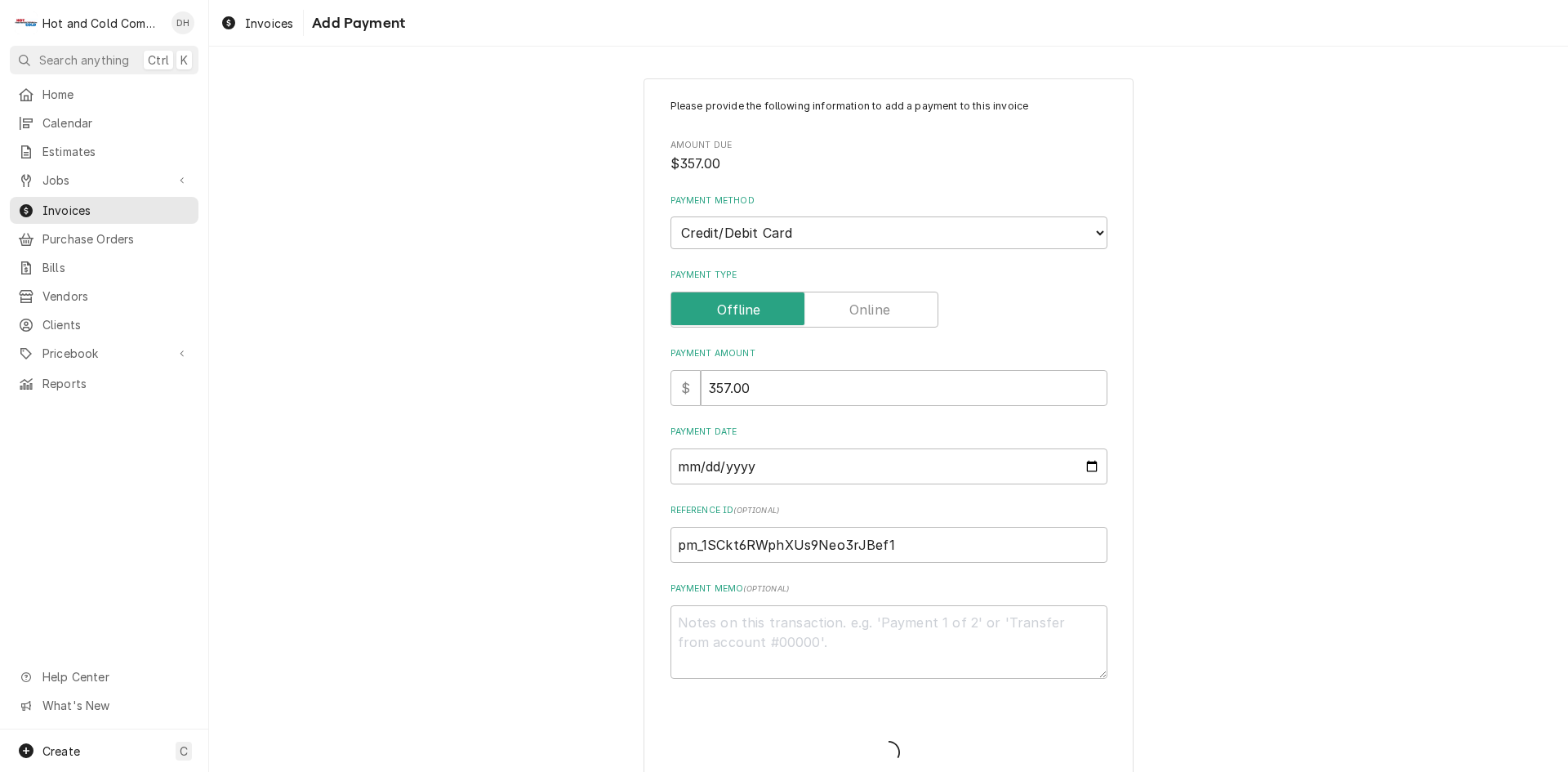
type textarea "x"
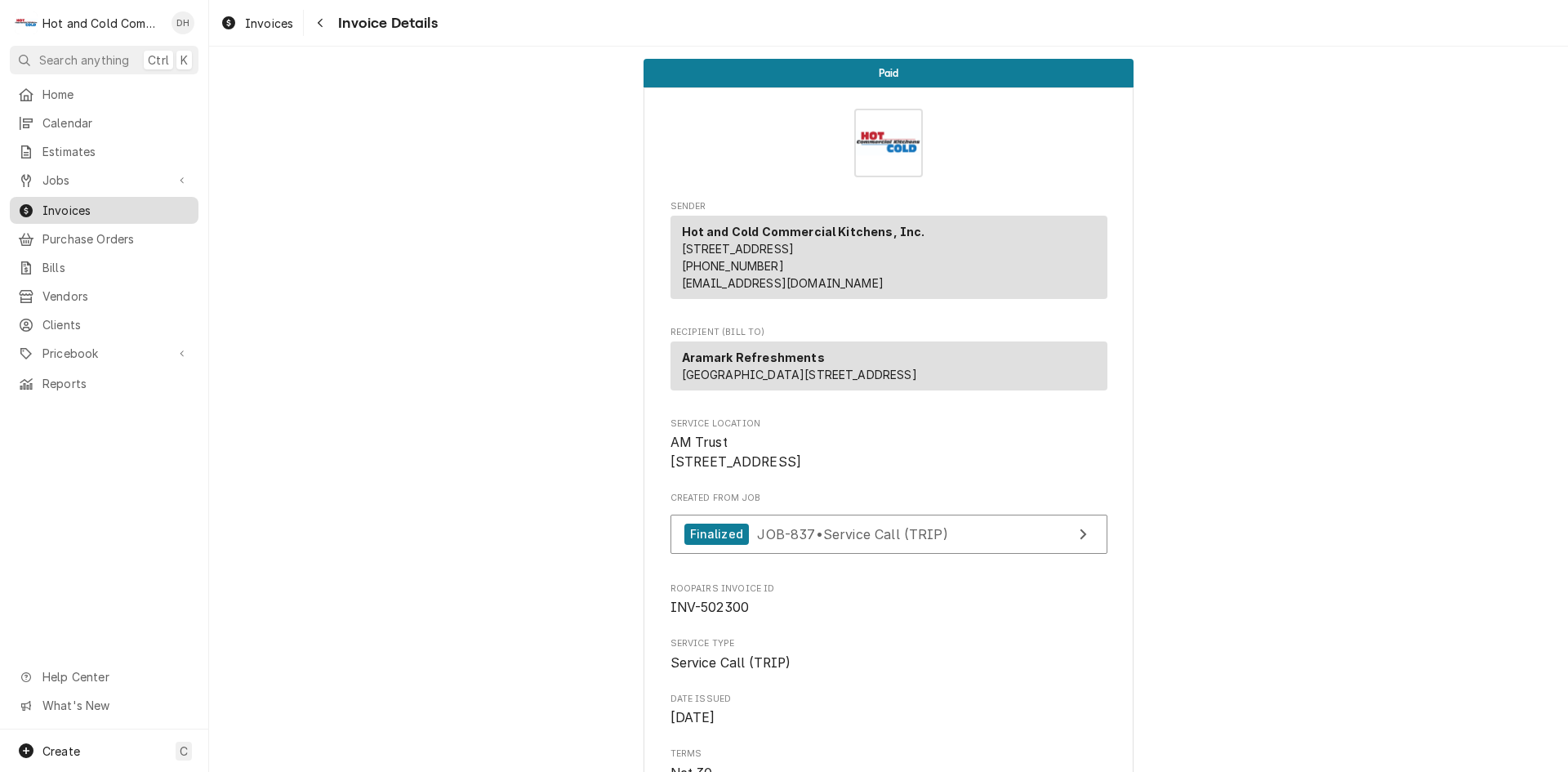
click at [78, 202] on span "Invoices" at bounding box center [116, 210] width 147 height 17
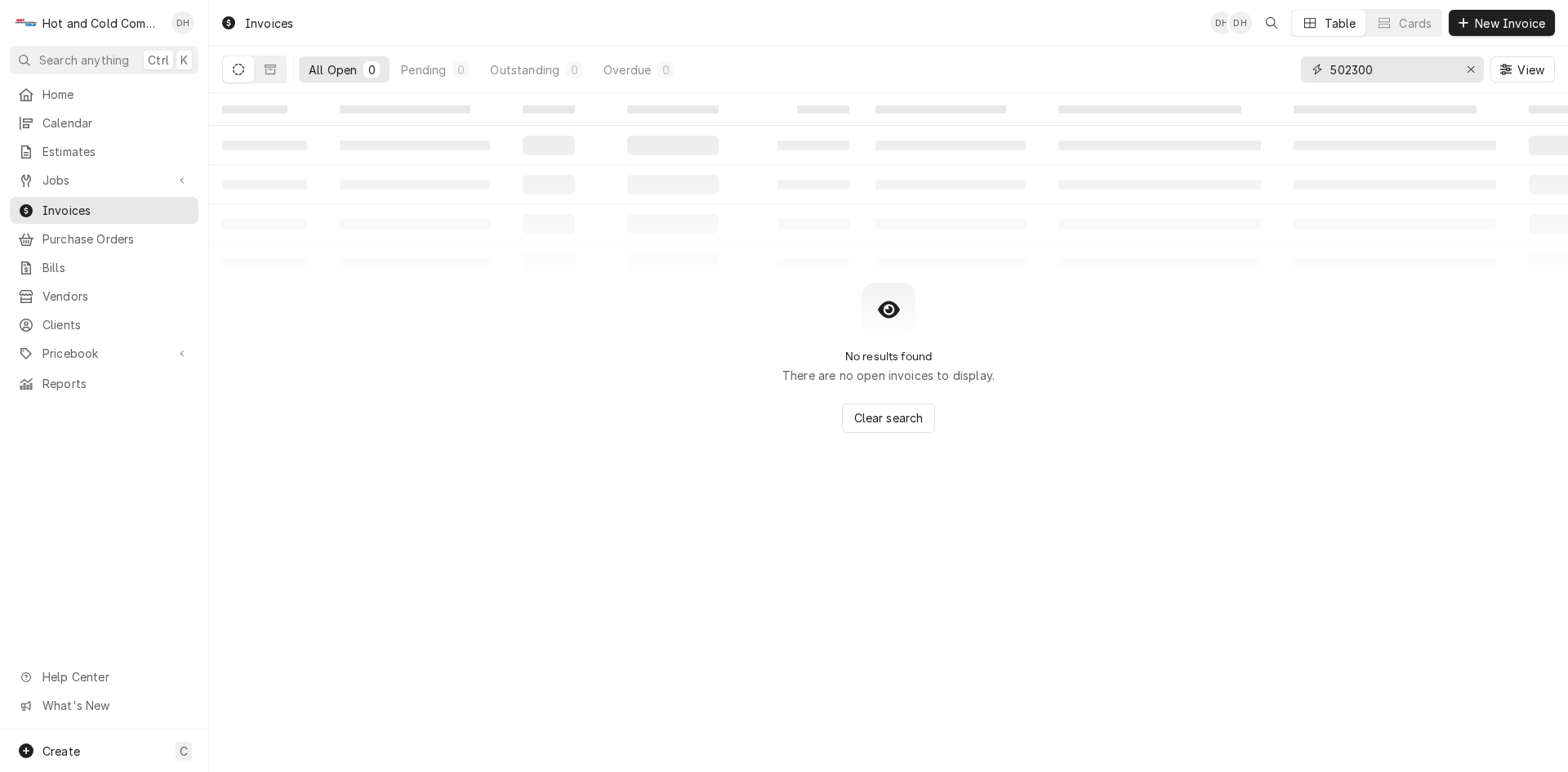
drag, startPoint x: 1428, startPoint y: 61, endPoint x: 1429, endPoint y: 74, distance: 13.0
click at [1427, 70] on input "502300" at bounding box center [1391, 69] width 122 height 26
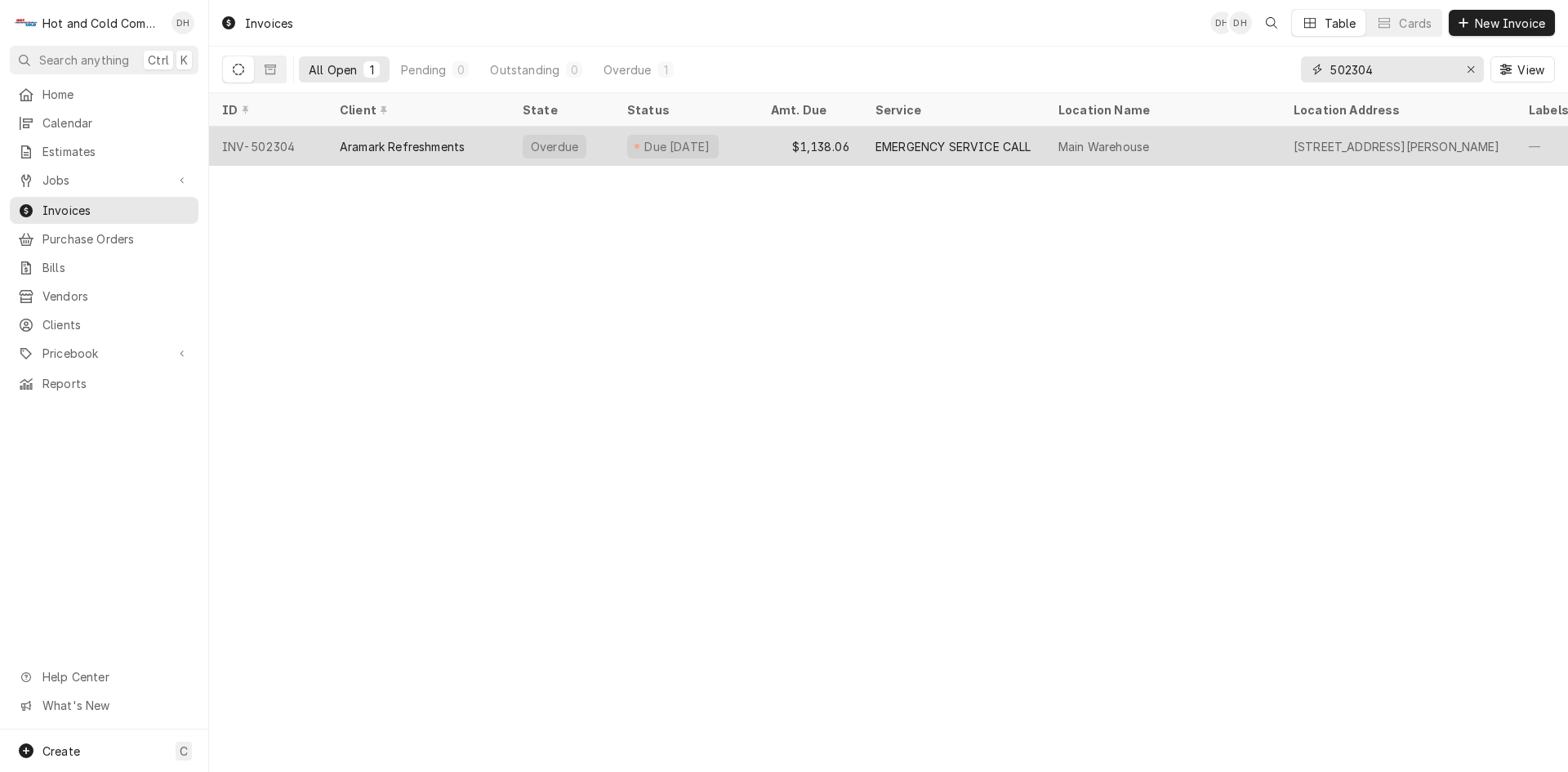
type input "502304"
click at [769, 144] on div "$1,138.06" at bounding box center [810, 146] width 105 height 39
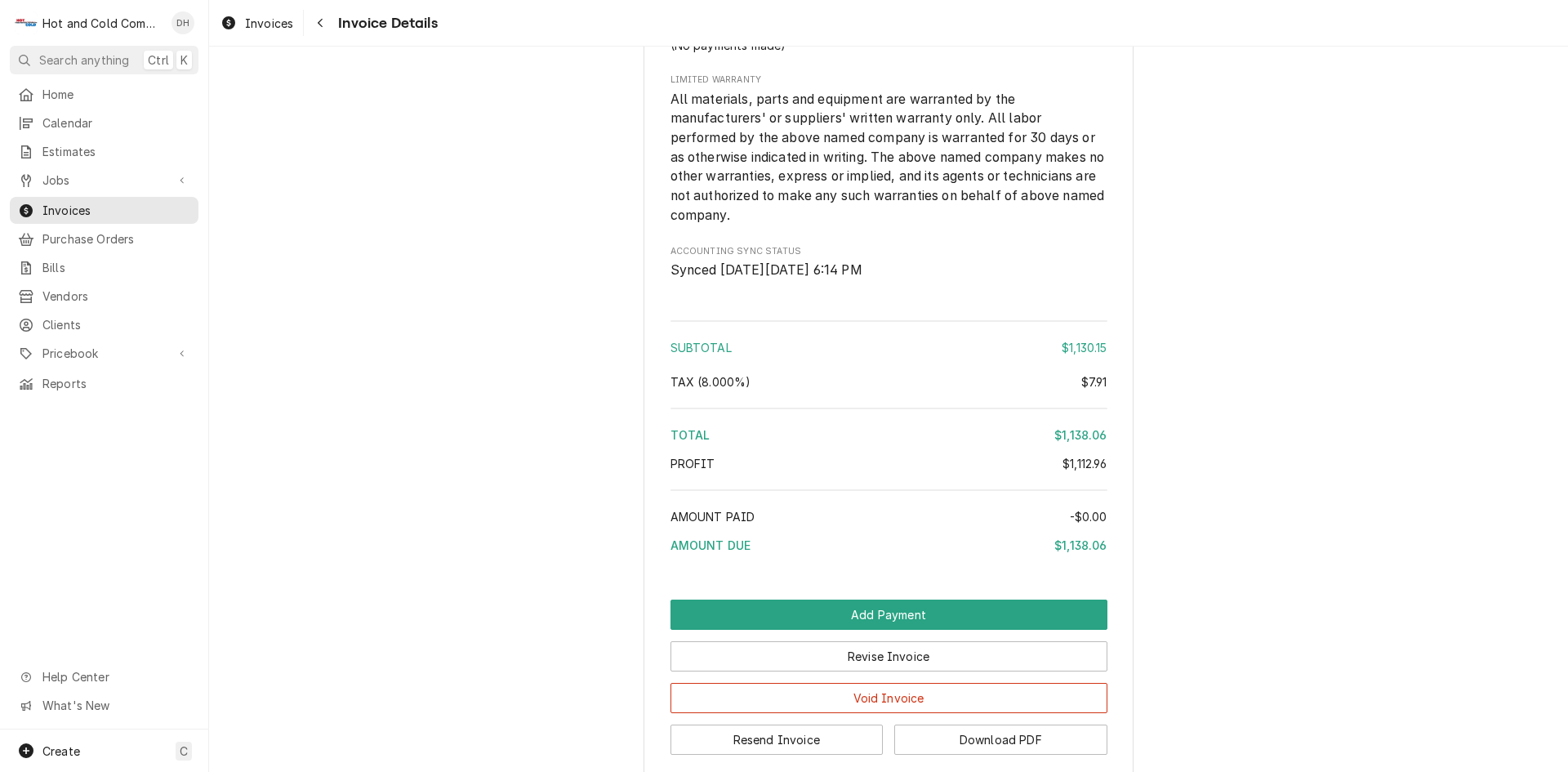
scroll to position [1901, 0]
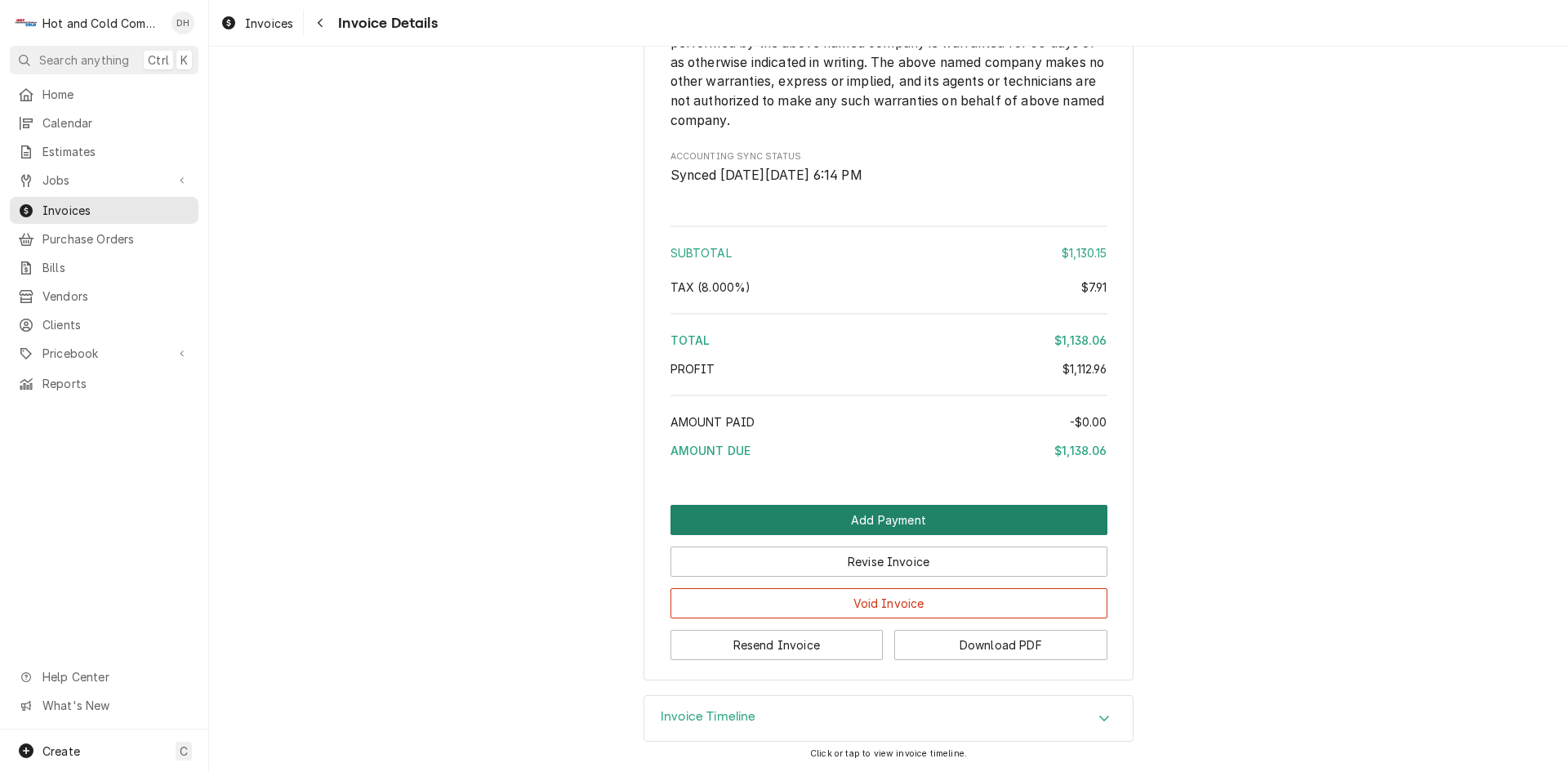
click at [868, 510] on button "Add Payment" at bounding box center [888, 520] width 437 height 30
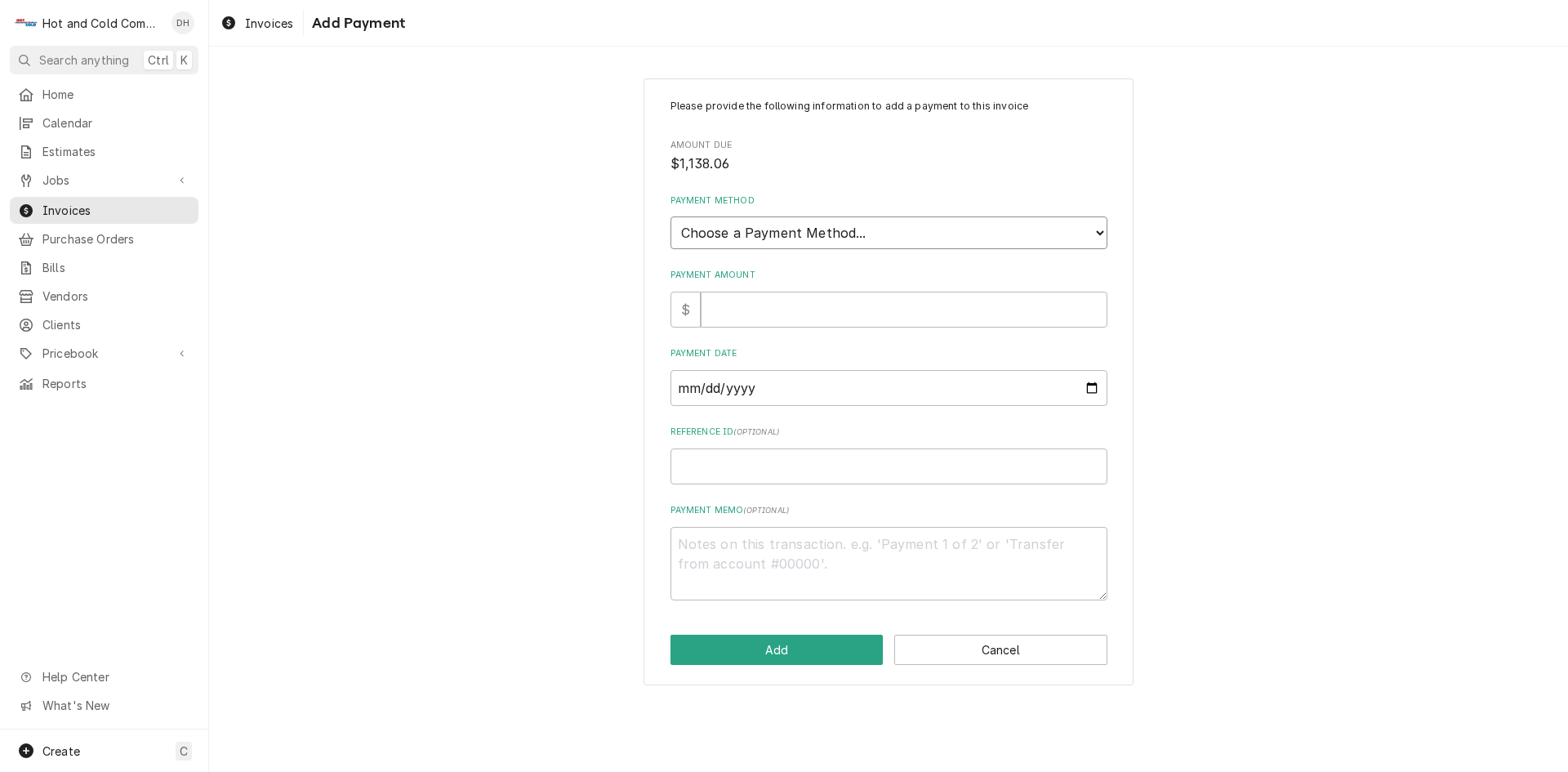
click at [822, 231] on select "Choose a Payment Method... Cash Check Credit/Debit Card ACH/eCheck Other" at bounding box center [888, 232] width 437 height 33
select select "3"
click at [670, 216] on select "Choose a Payment Method... Cash Check Credit/Debit Card ACH/eCheck Other" at bounding box center [888, 232] width 437 height 33
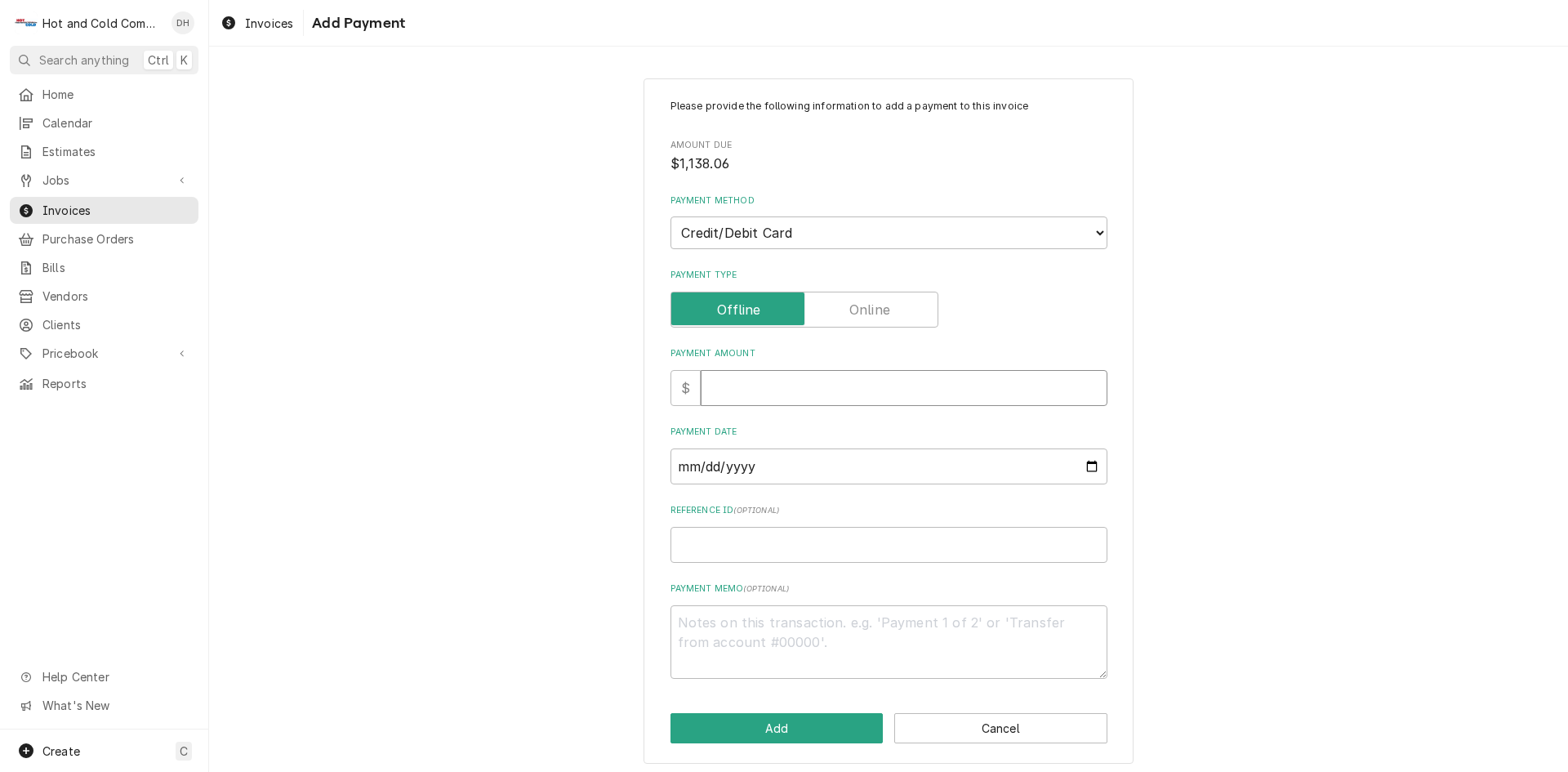
drag, startPoint x: 782, startPoint y: 385, endPoint x: 1201, endPoint y: 509, distance: 437.0
click at [788, 388] on input "Payment Amount" at bounding box center [903, 387] width 406 height 36
type textarea "x"
type input "1"
type textarea "x"
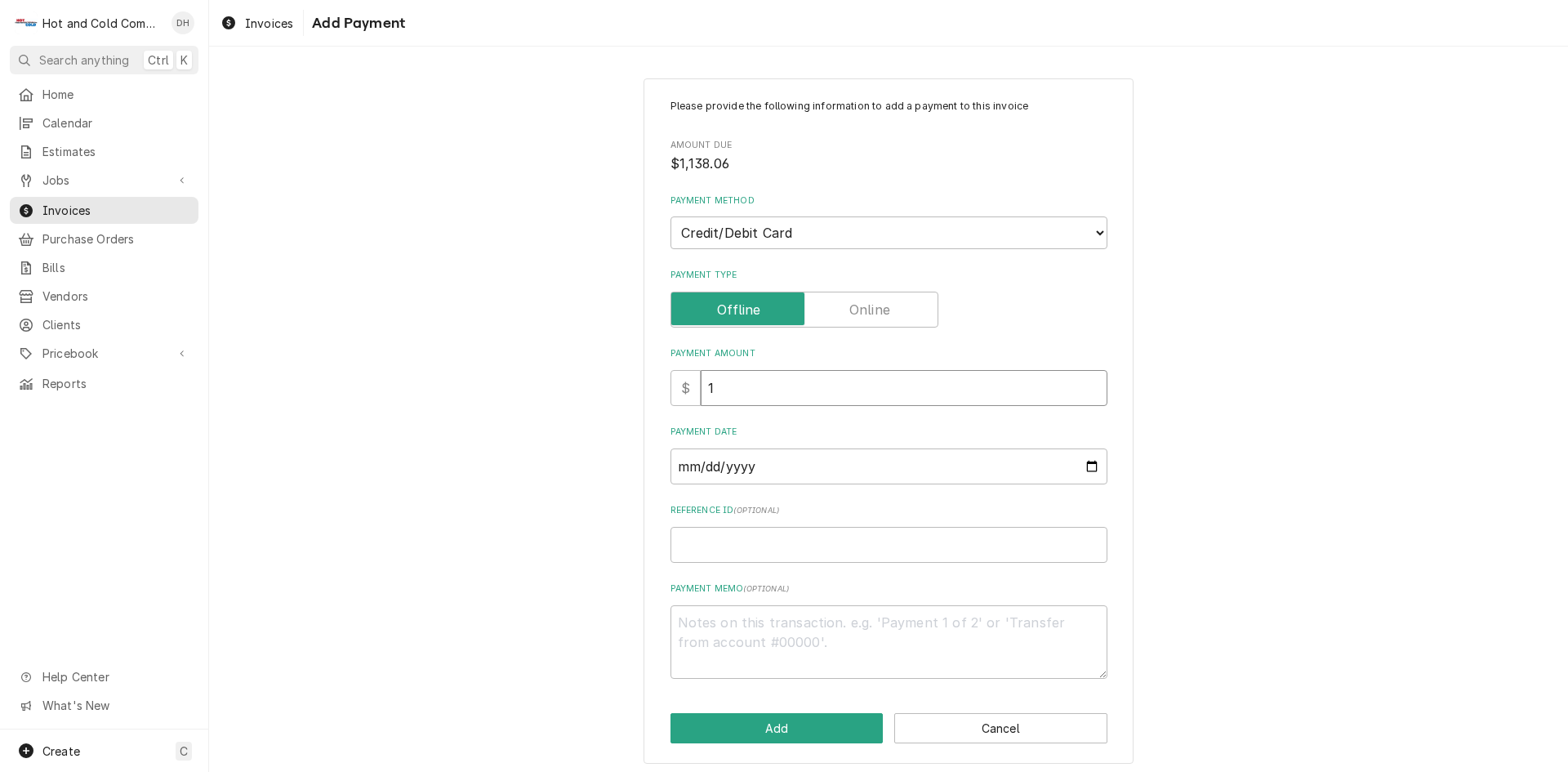
type input "11"
type textarea "x"
type input "113"
type textarea "x"
type input "1138"
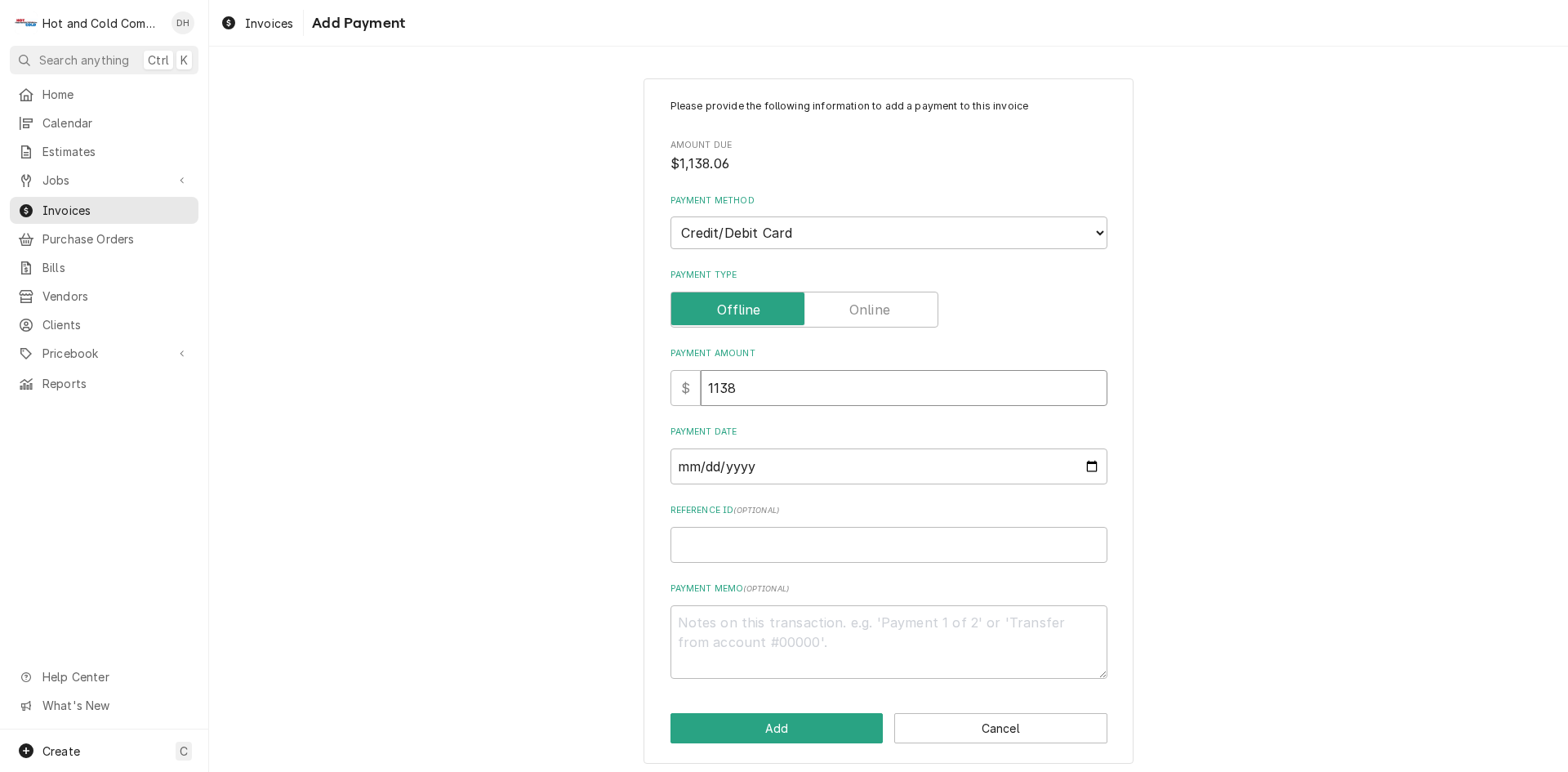
type textarea "x"
type input "1138.0"
type textarea "x"
type input "1138.06"
click at [1083, 465] on input "Payment Date" at bounding box center [888, 466] width 437 height 36
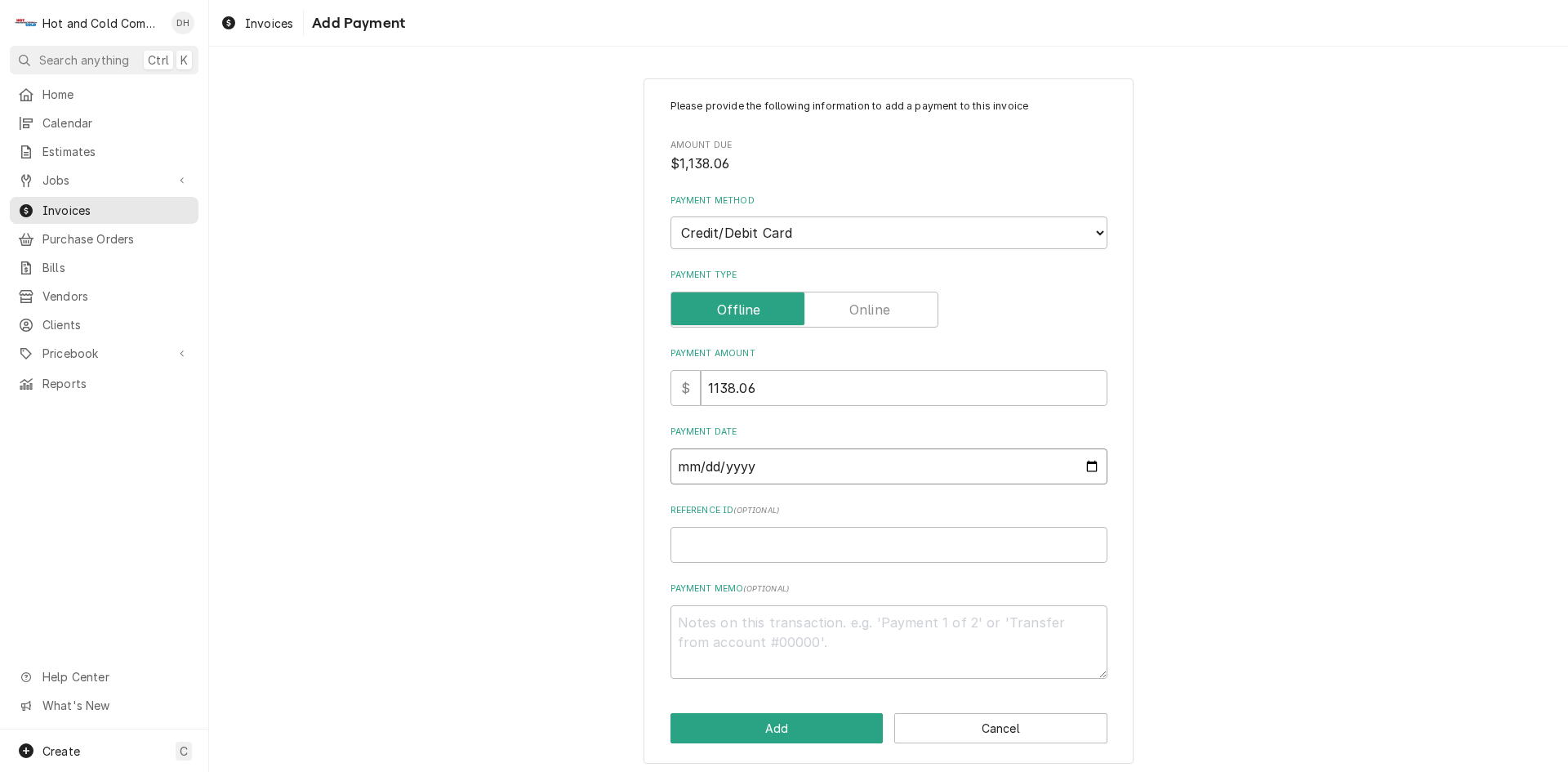
type textarea "x"
type input "[DATE]"
paste input "pm_1SCkt6RWphXUs9Neo3rJBef1"
type textarea "x"
type input "pm_1SCkt6RWphXUs9Neo3rJBef1"
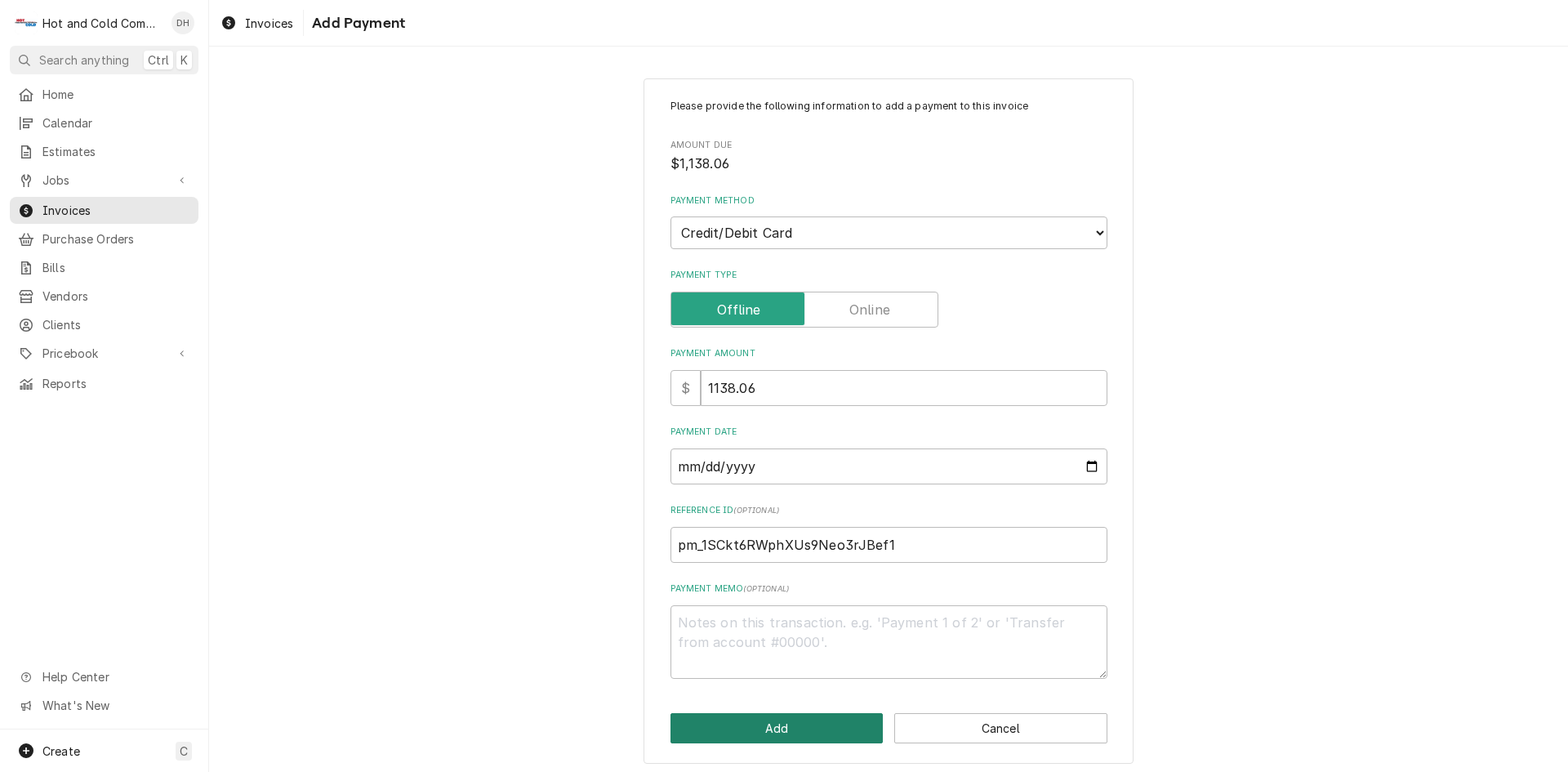
click at [789, 728] on button "Add" at bounding box center [777, 728] width 213 height 30
type textarea "x"
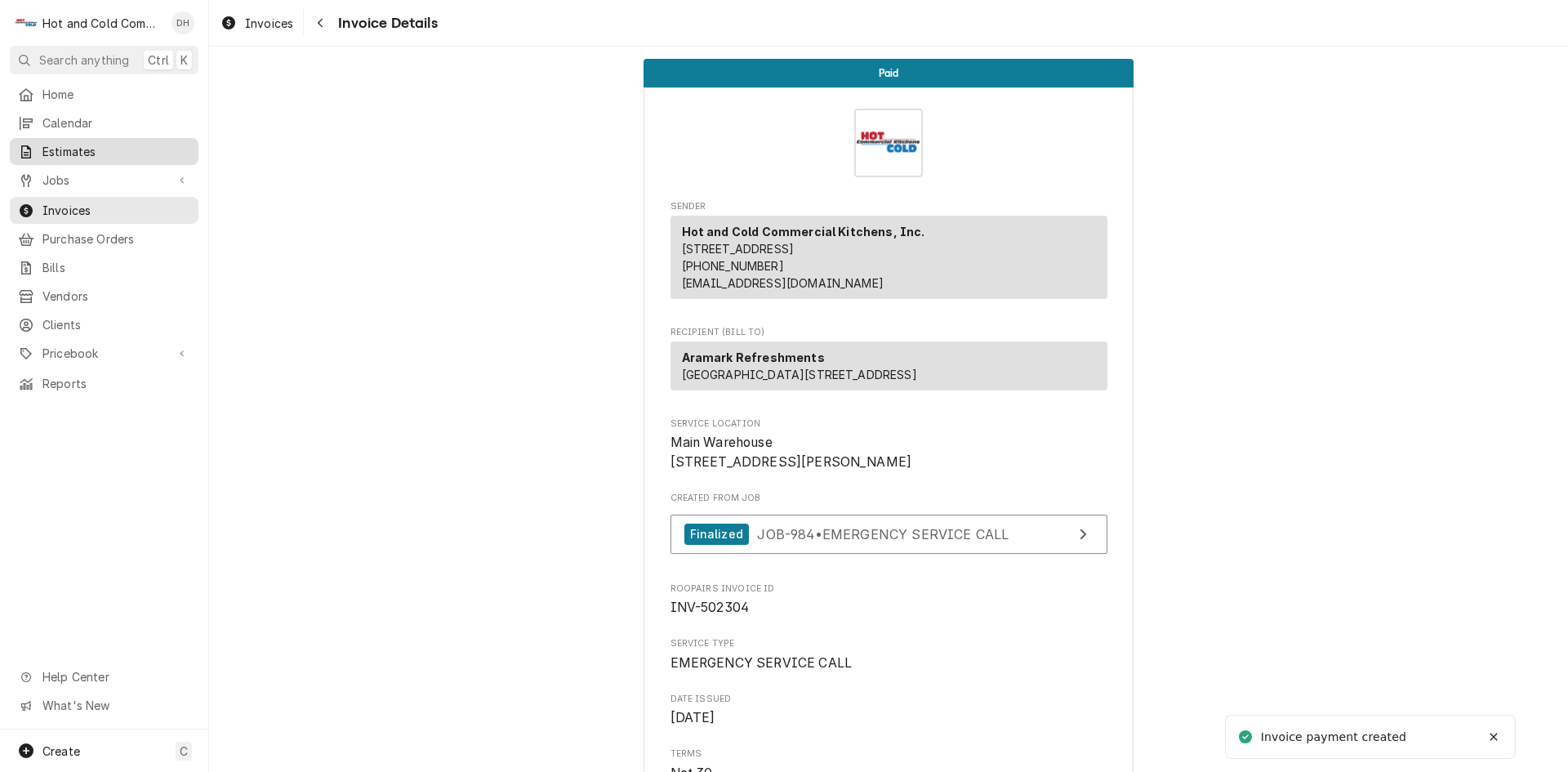
drag, startPoint x: 80, startPoint y: 117, endPoint x: 142, endPoint y: 149, distance: 69.8
click at [80, 118] on span "Calendar" at bounding box center [116, 122] width 147 height 17
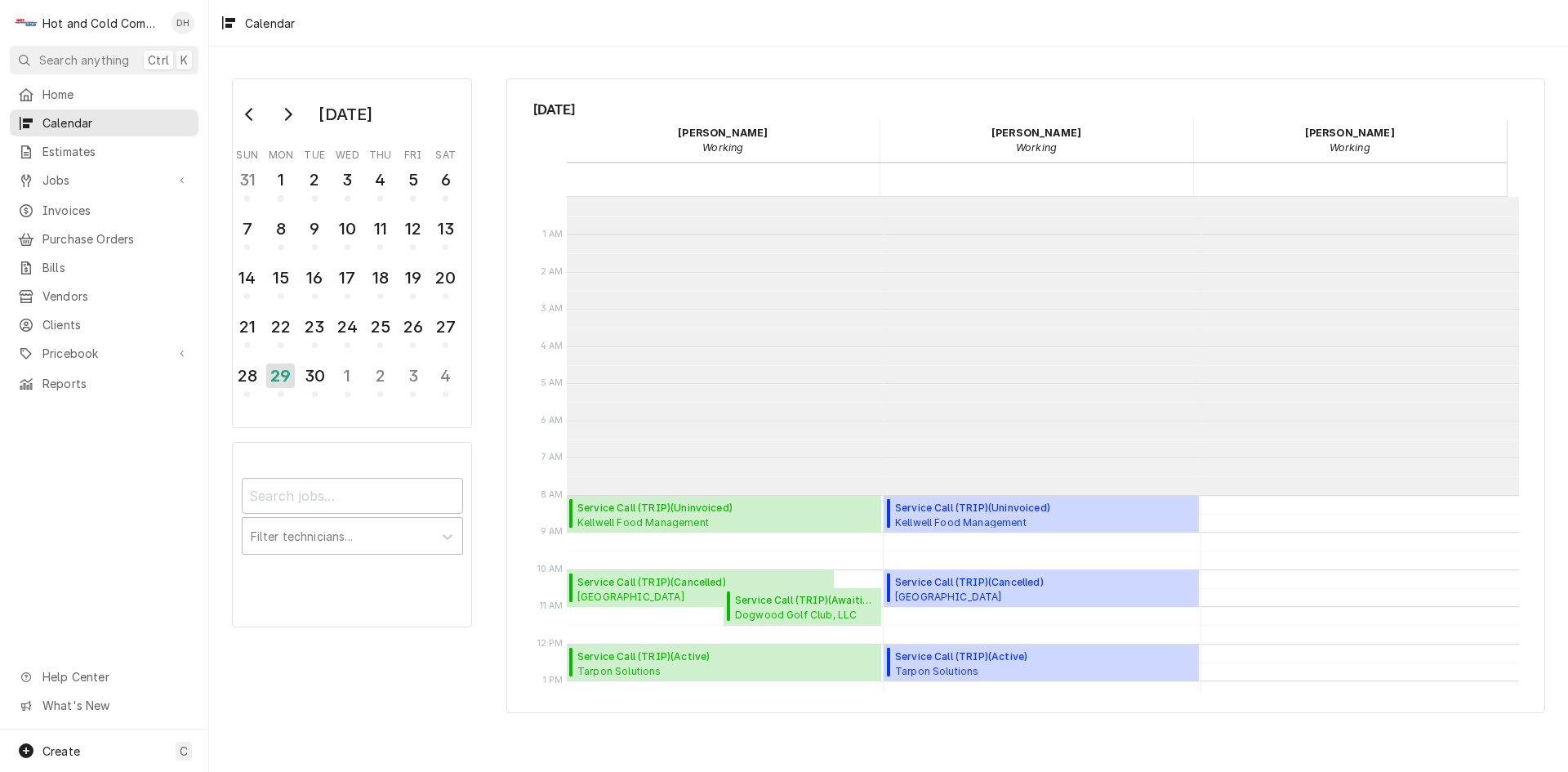
scroll to position [298, 0]
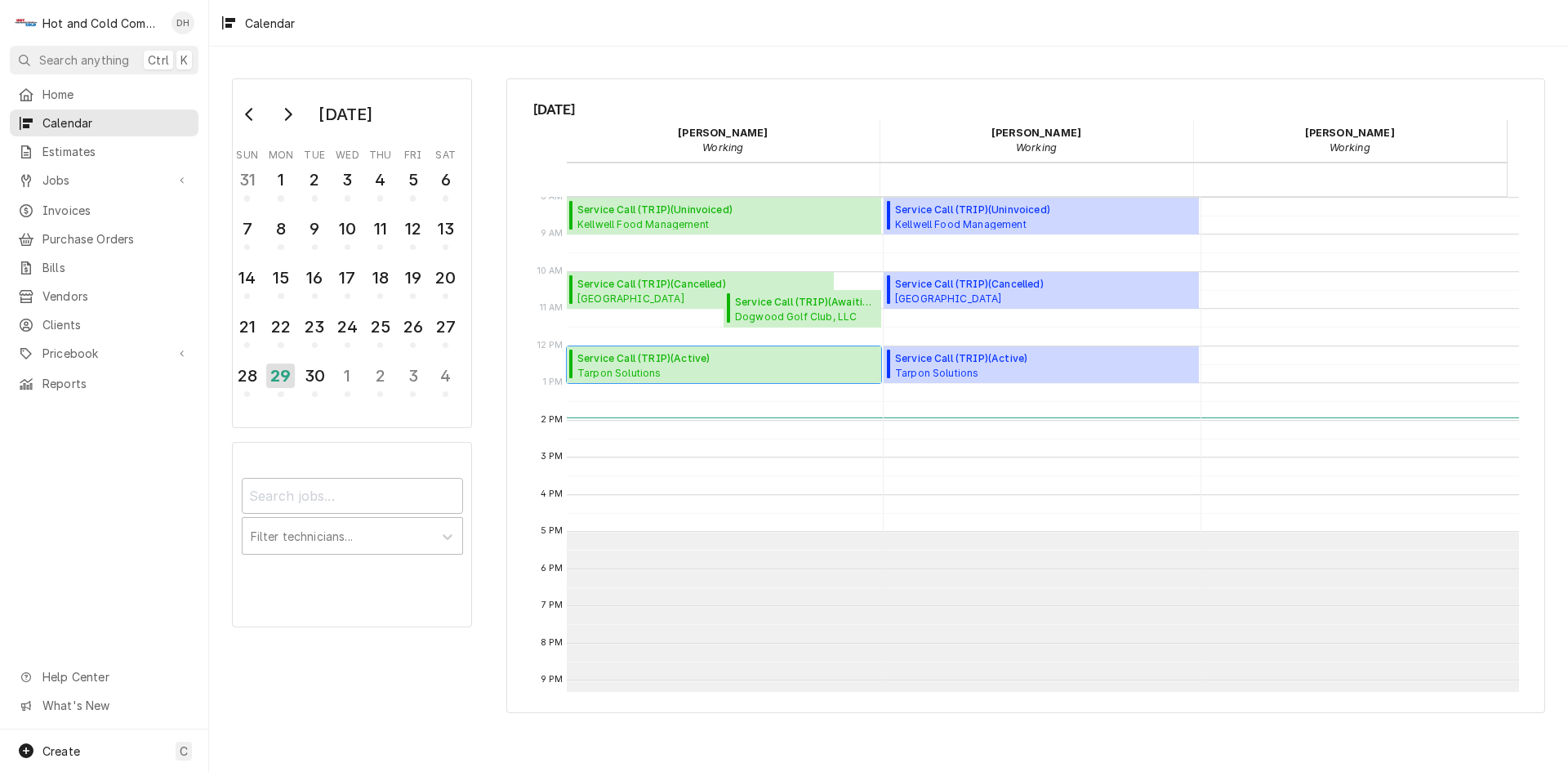
click at [664, 367] on span "Tarpon Solutions Tarpon Solutions / 70 Kelli Clark Ct SE Suite B, Cartersville,…" at bounding box center [713, 373] width 272 height 13
click at [415, 329] on div "26" at bounding box center [413, 326] width 28 height 28
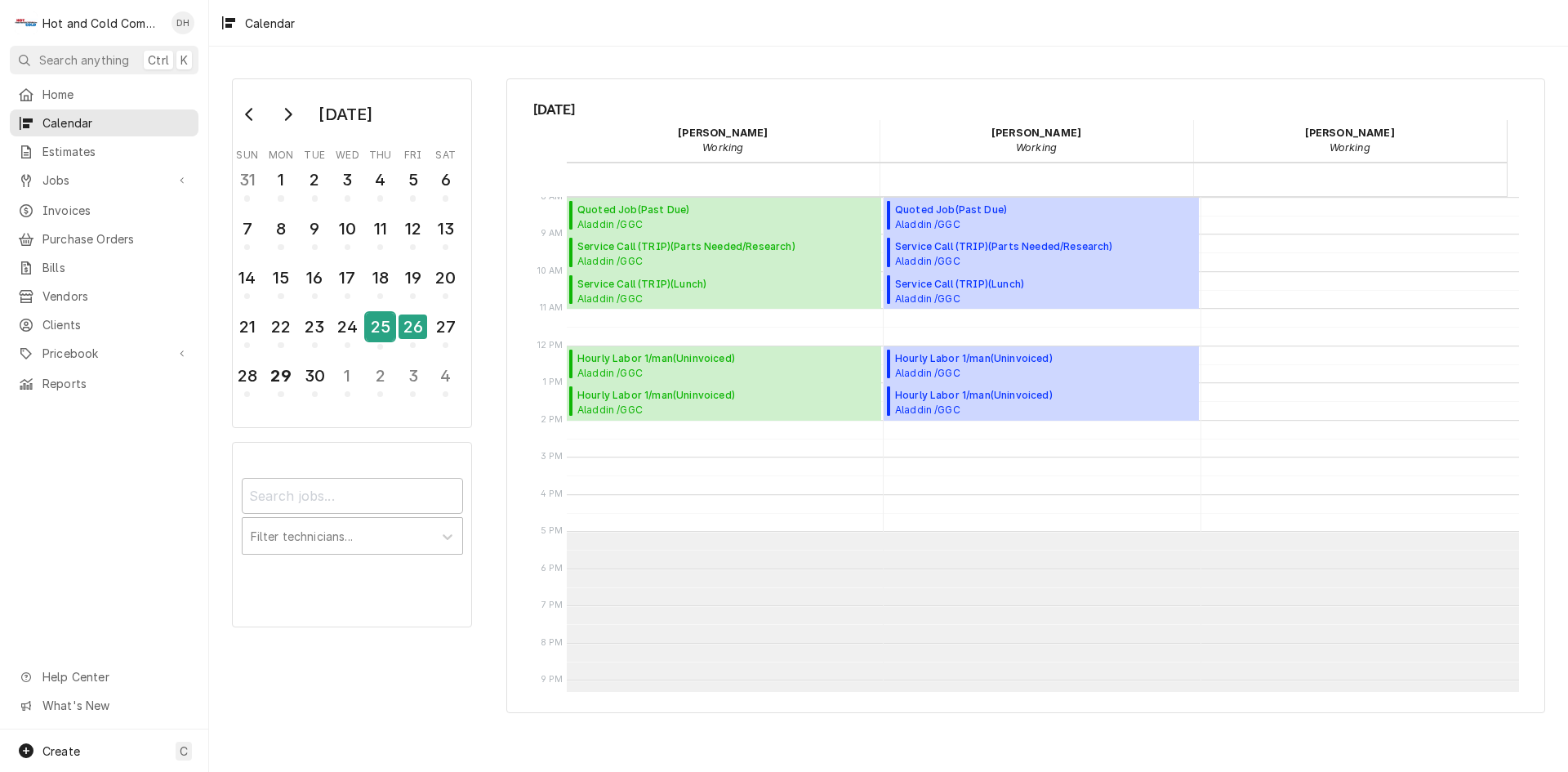
click at [376, 331] on div "25" at bounding box center [380, 326] width 28 height 28
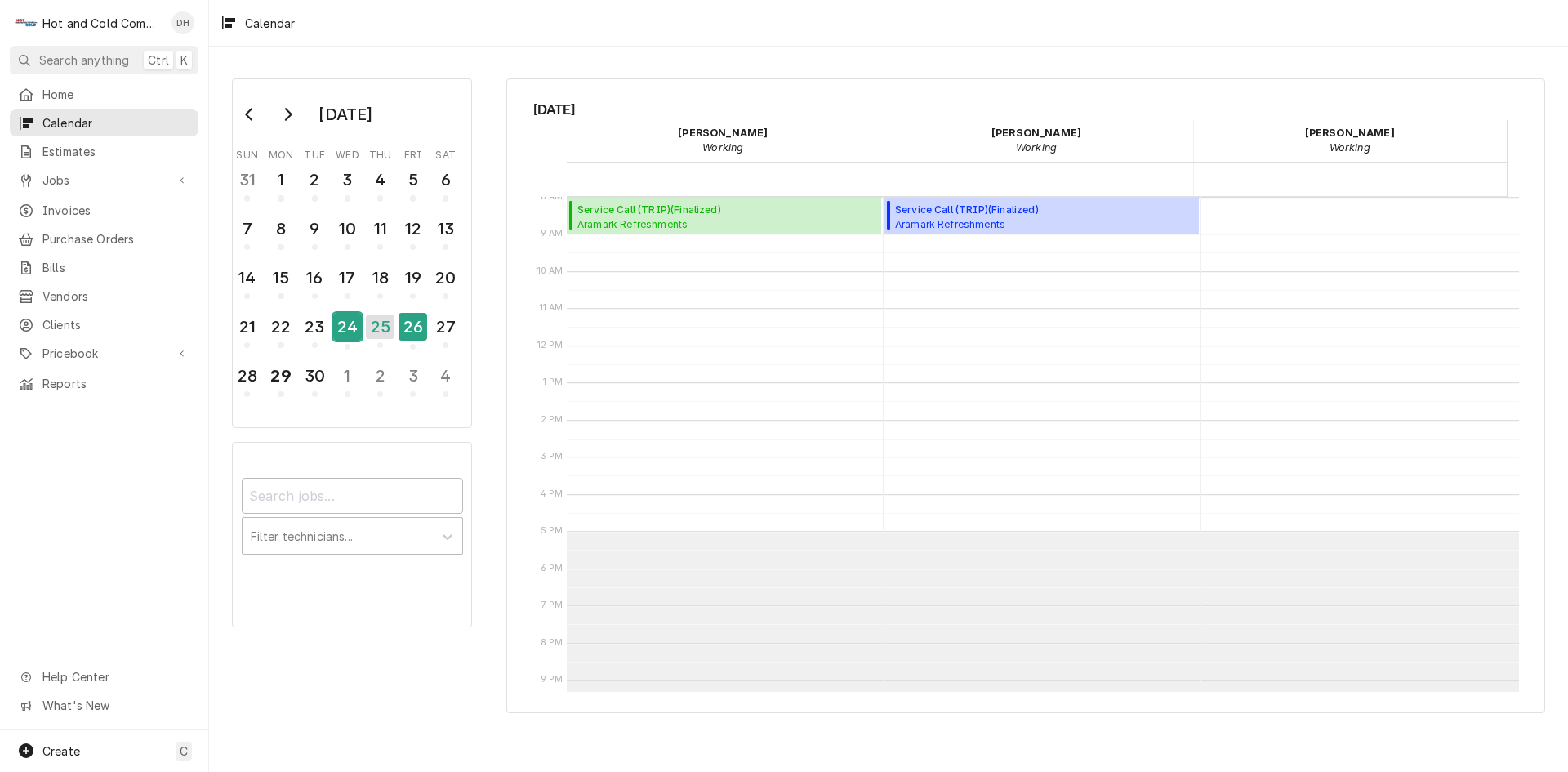
click at [339, 334] on div "24" at bounding box center [348, 326] width 28 height 28
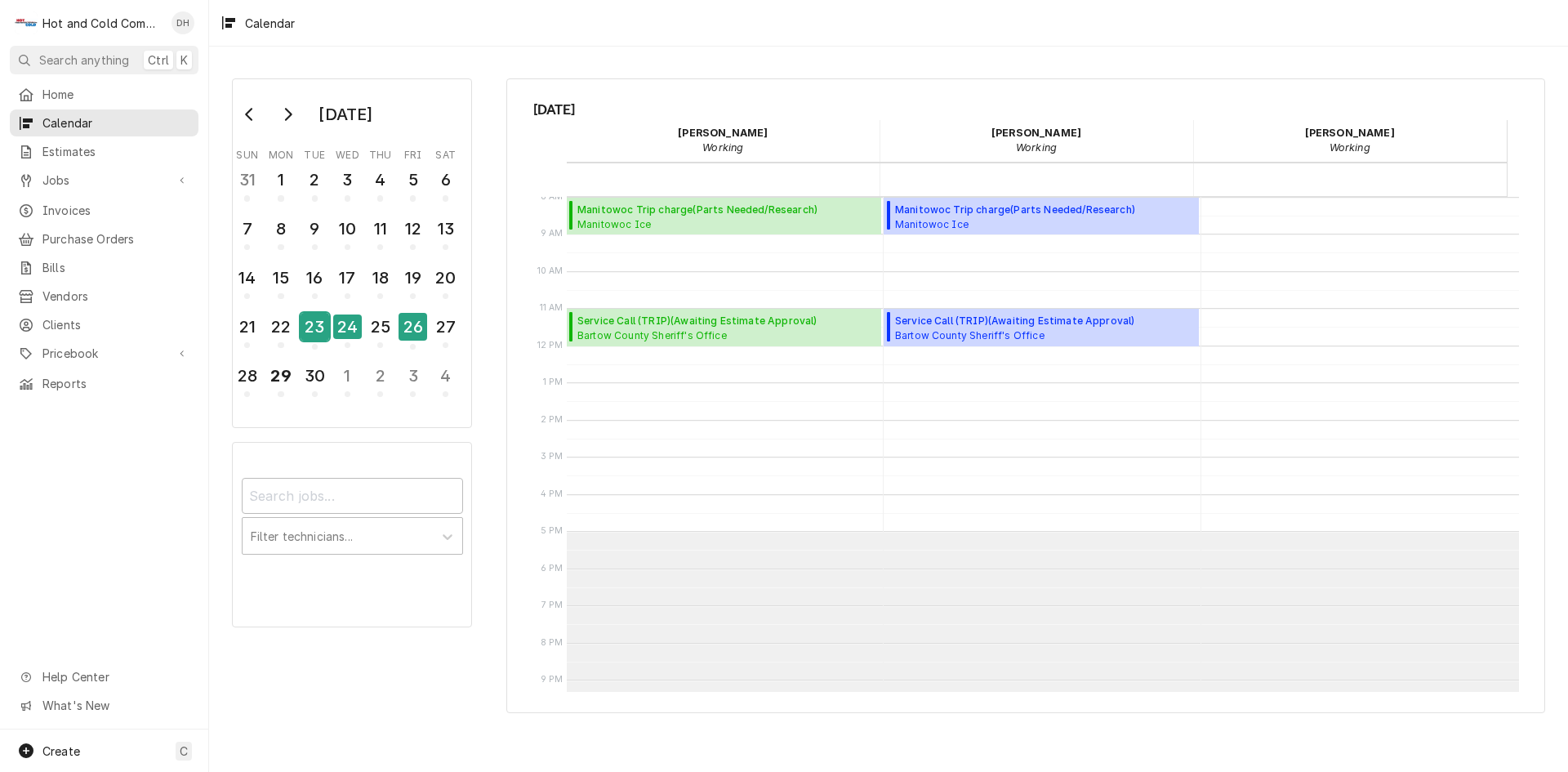
click at [307, 324] on div "23" at bounding box center [315, 326] width 28 height 28
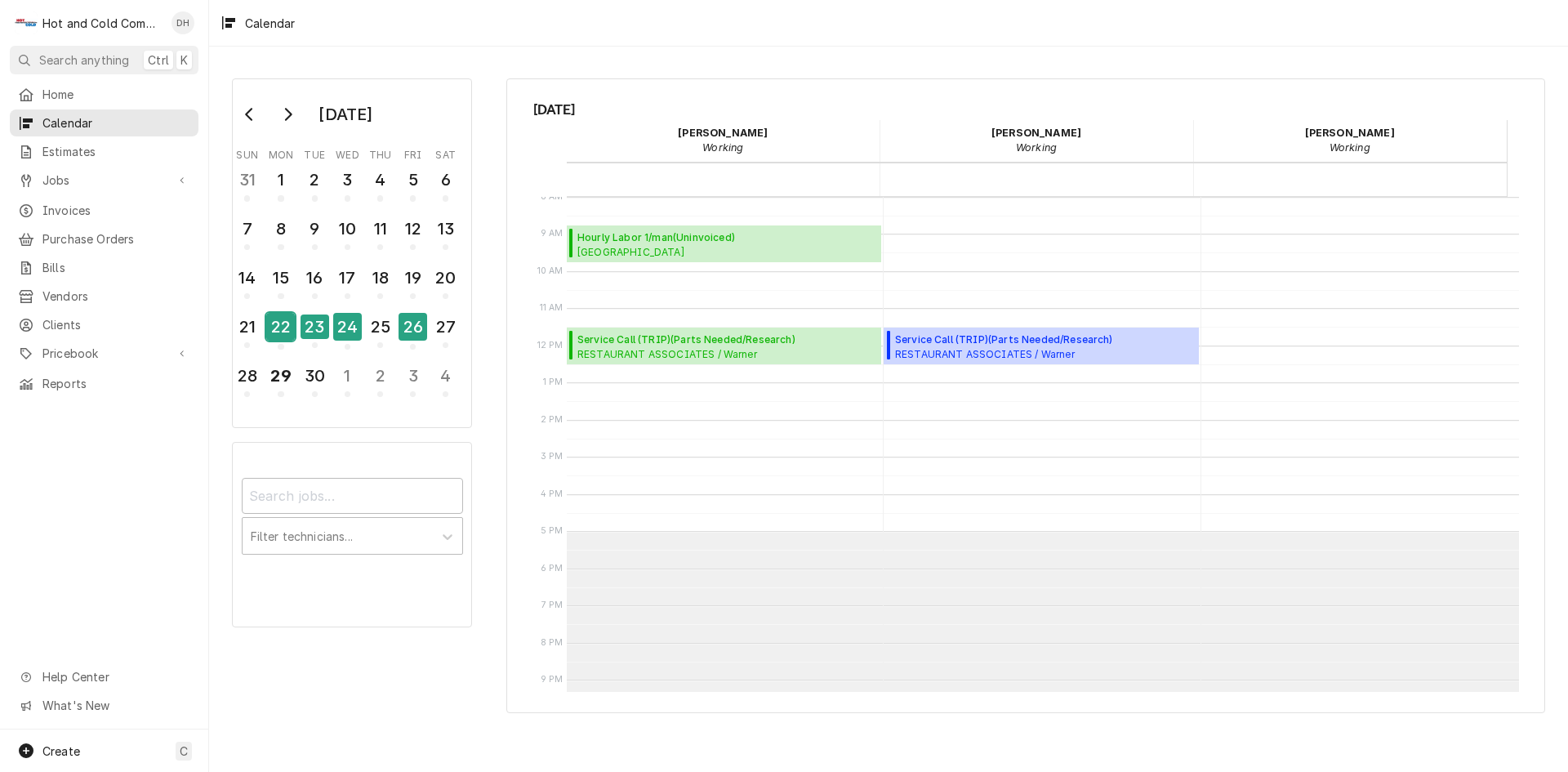
click at [276, 327] on div "22" at bounding box center [281, 326] width 28 height 28
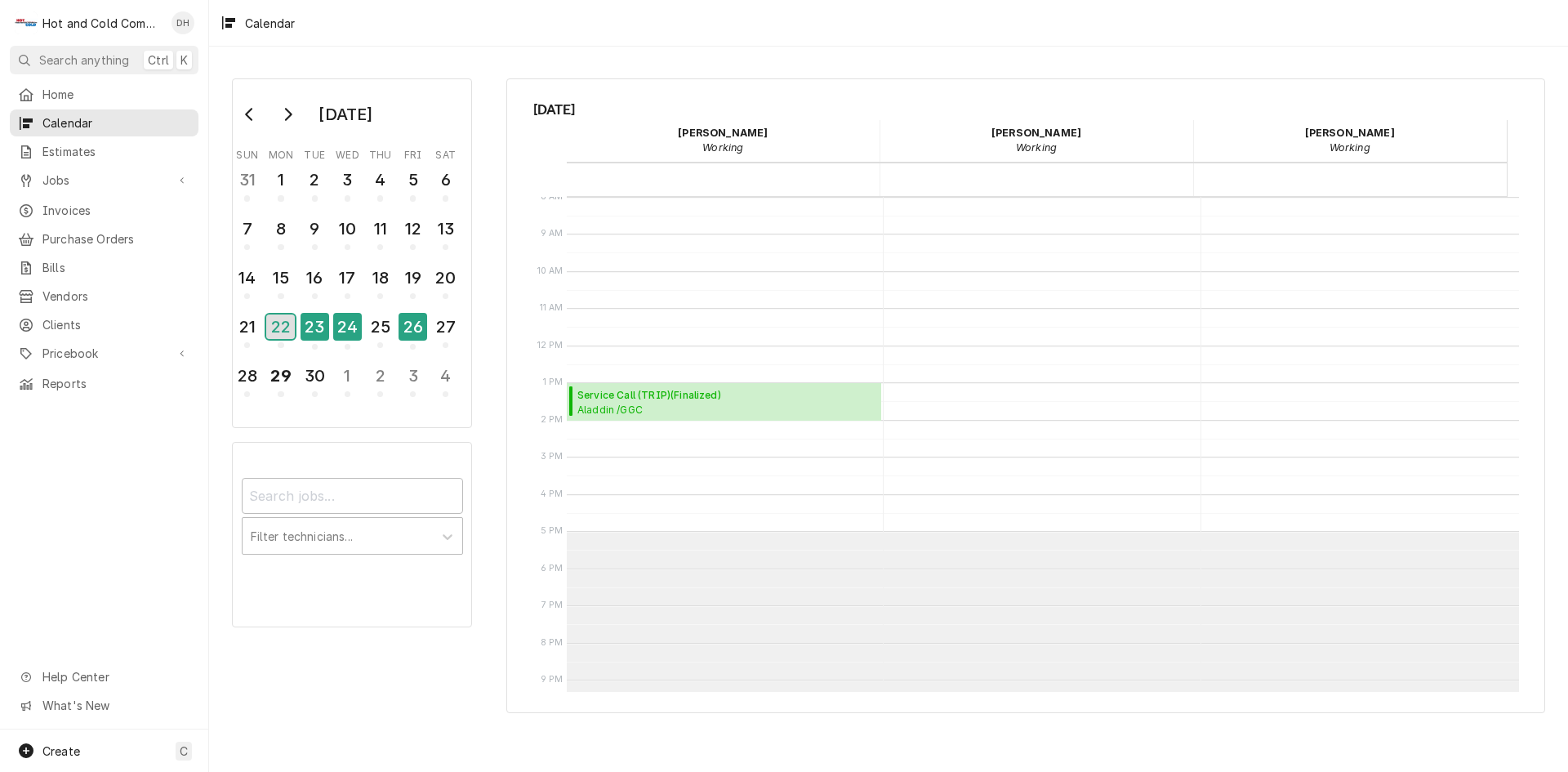
click at [282, 329] on div "22" at bounding box center [281, 326] width 28 height 24
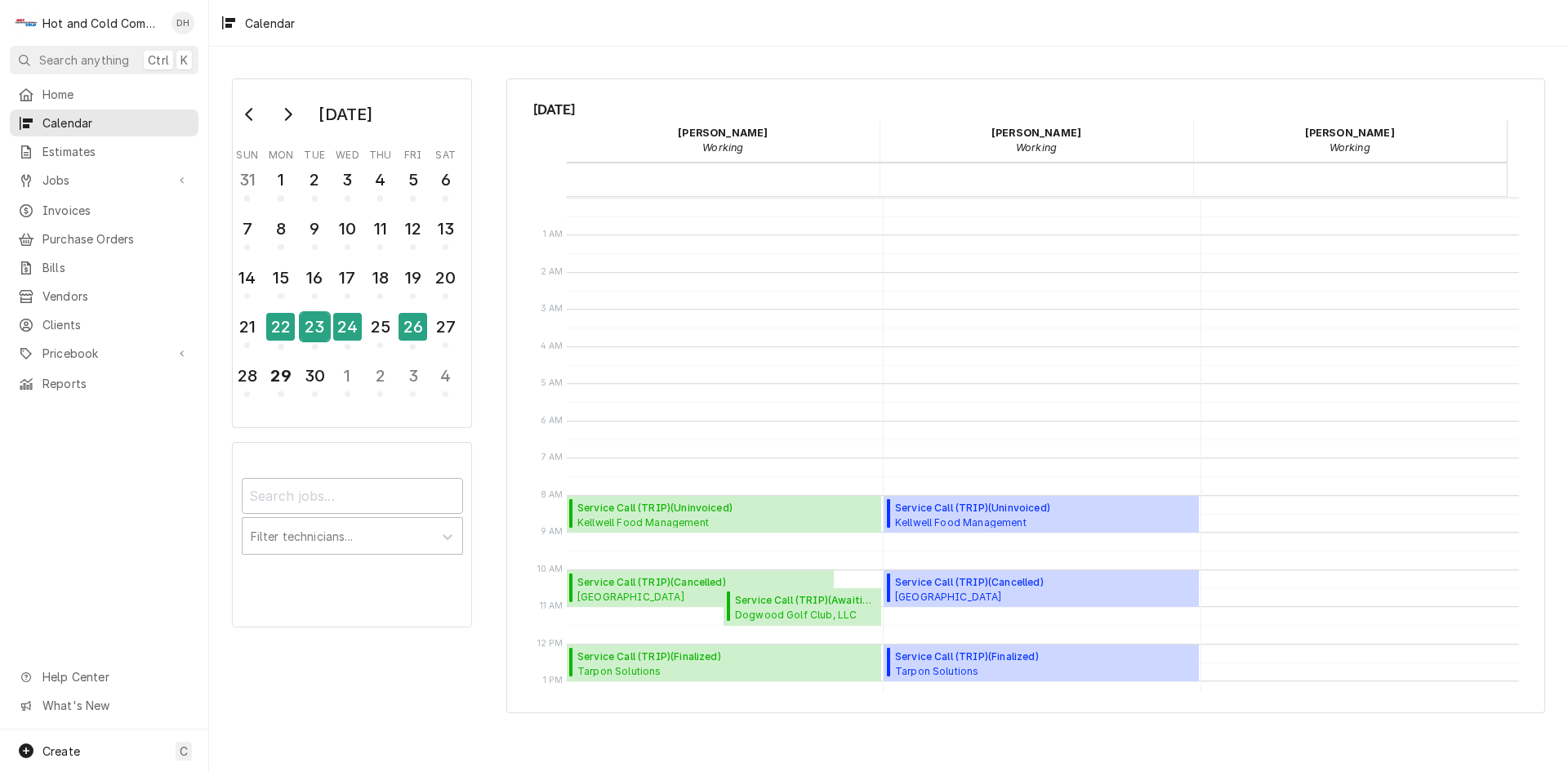
click at [316, 331] on div "23" at bounding box center [315, 326] width 28 height 28
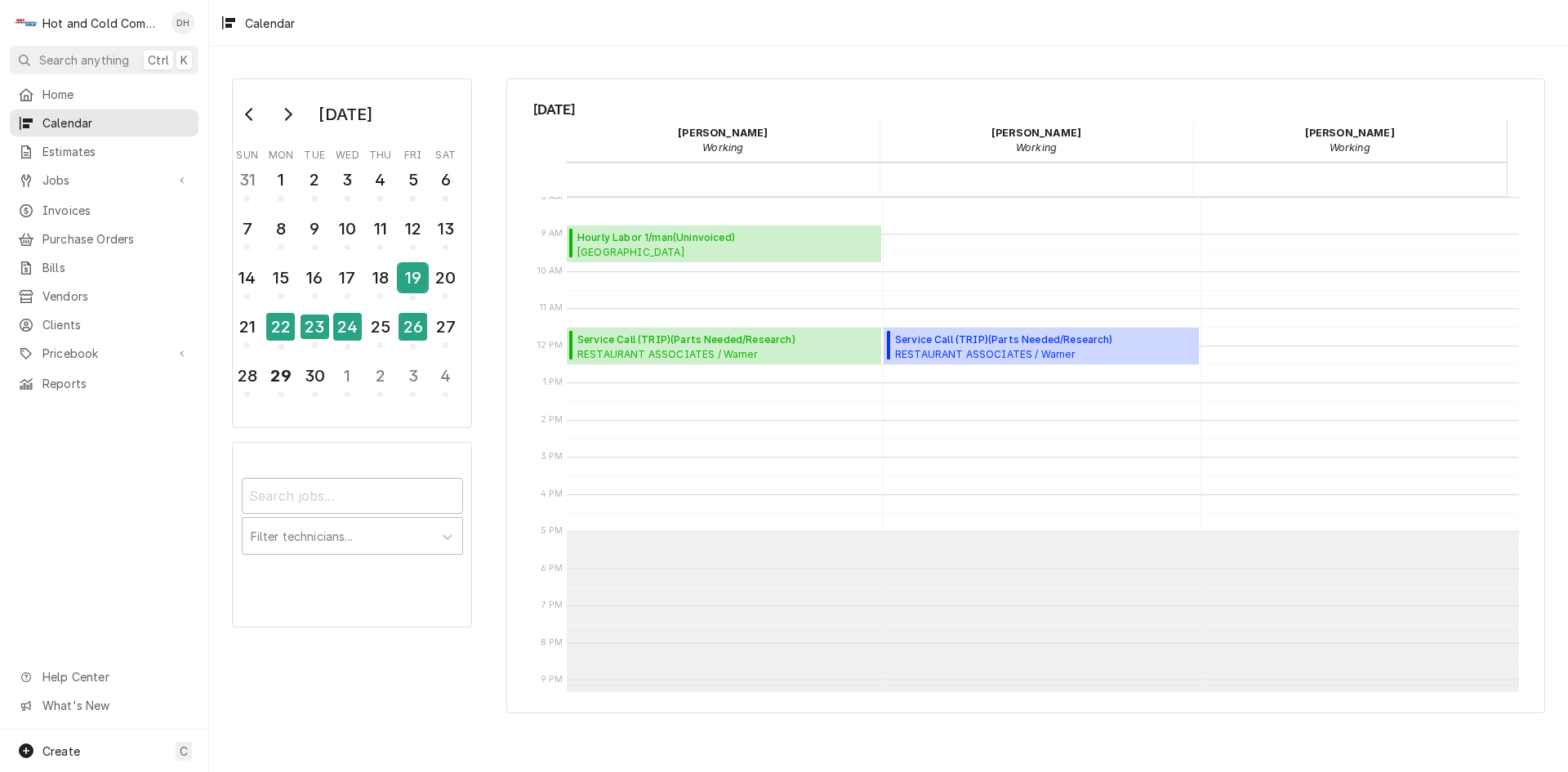
click at [418, 282] on div "19" at bounding box center [413, 277] width 28 height 28
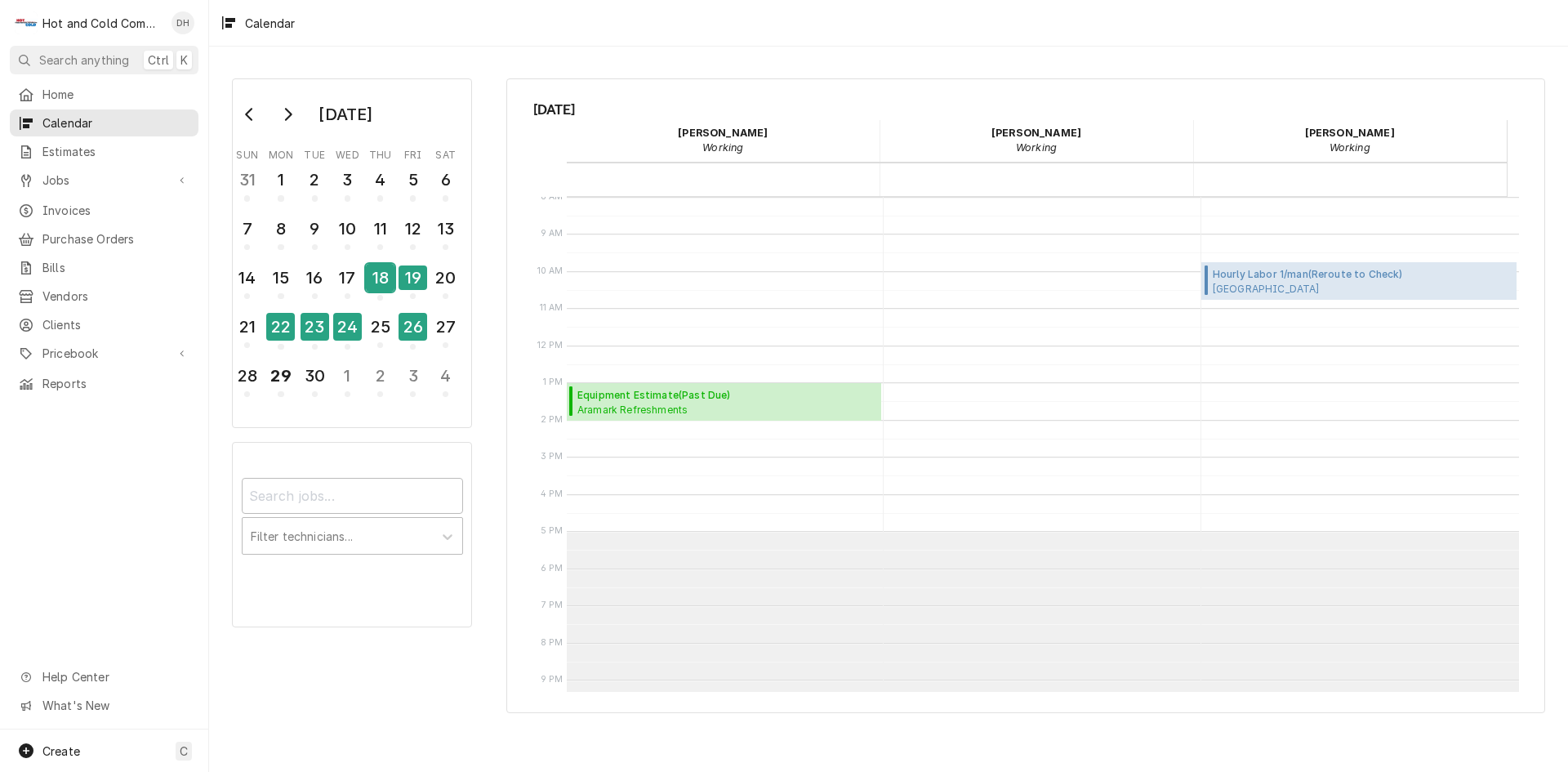
click at [379, 278] on div "18" at bounding box center [380, 277] width 28 height 28
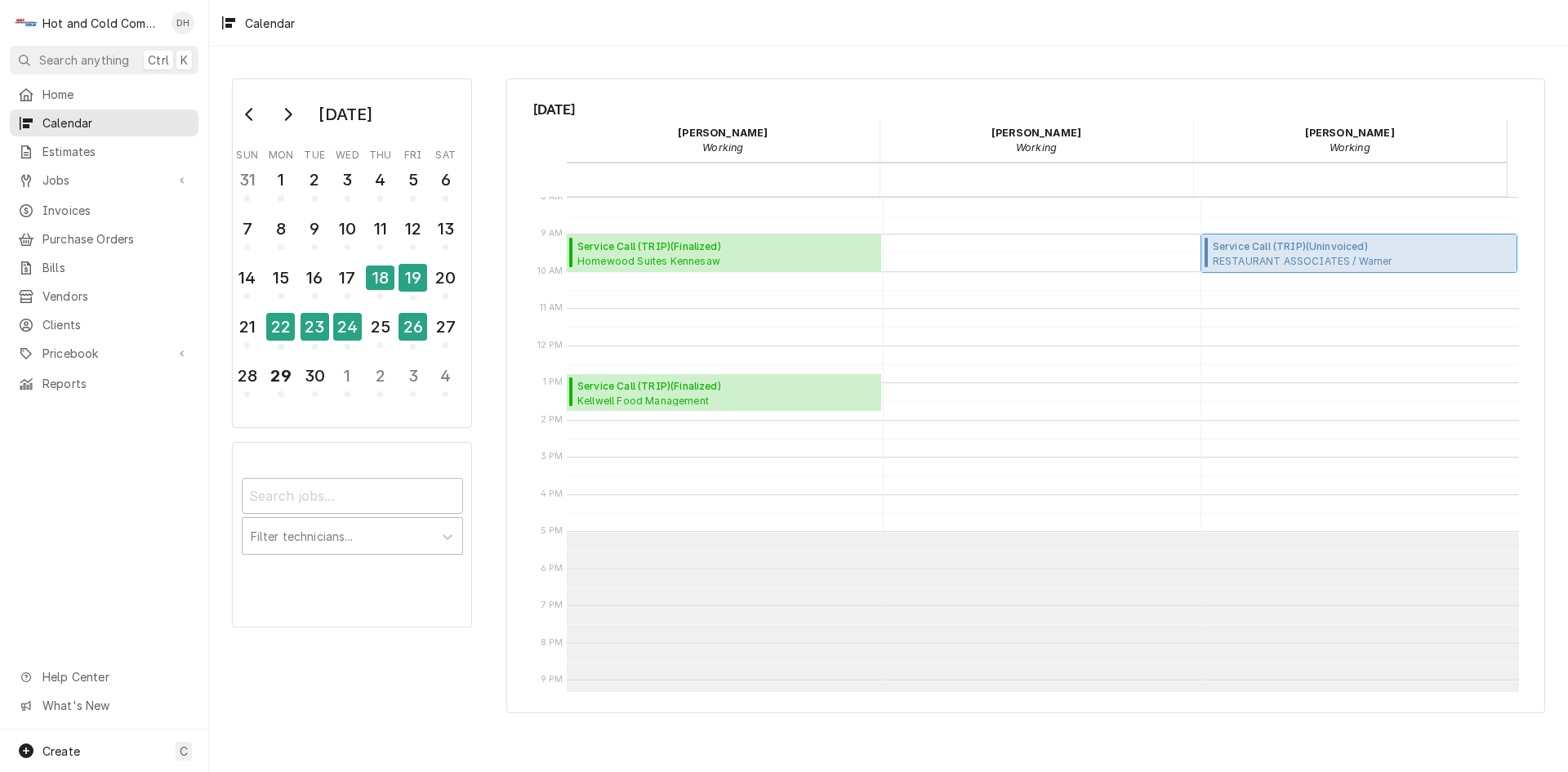
click at [1286, 256] on span "RESTAURANT ASSOCIATES / Warner Williams Street / Williams St NW, Atlanta, GA" at bounding box center [1363, 261] width 300 height 13
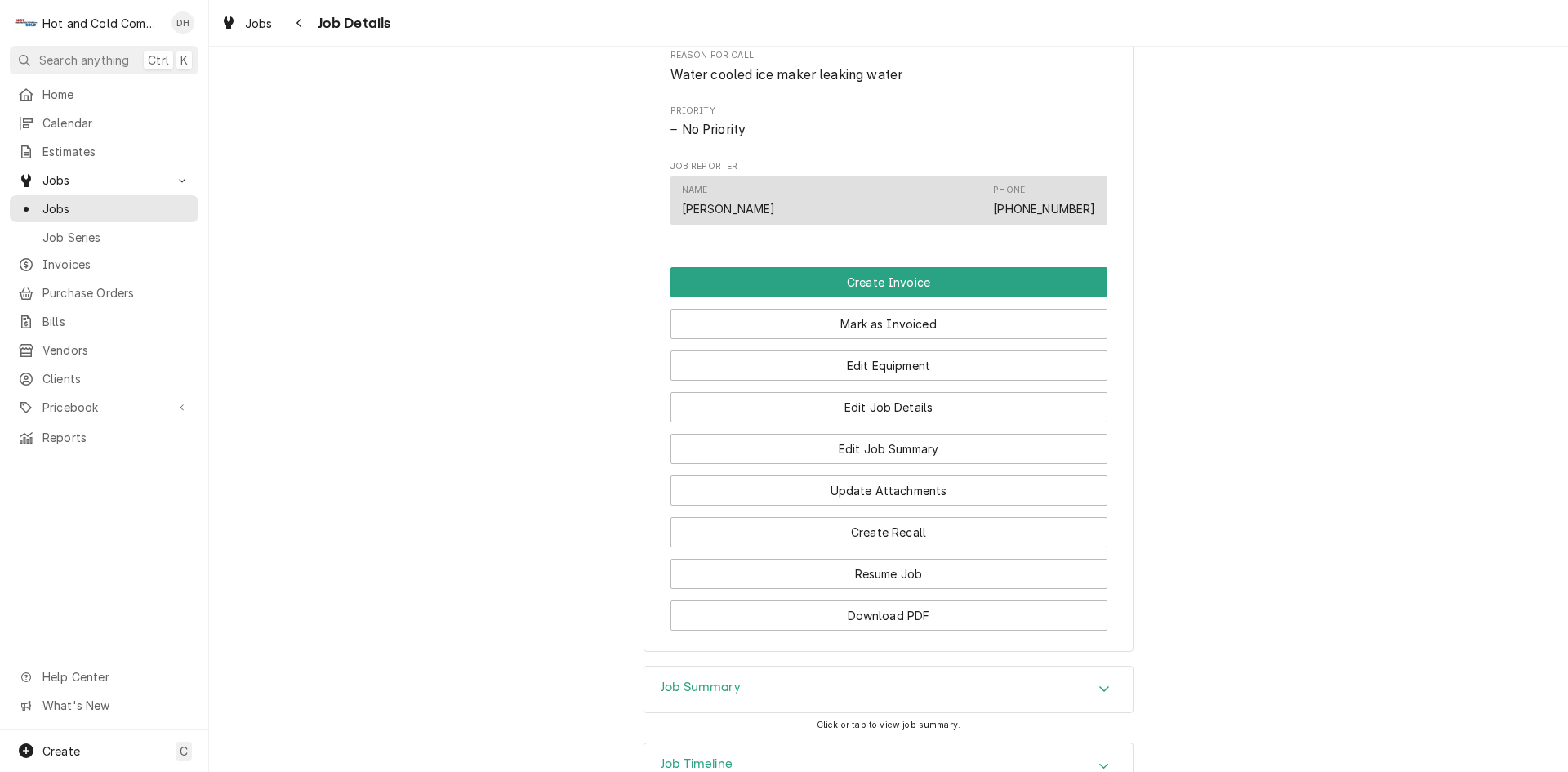
scroll to position [816, 0]
click at [929, 463] on button "Edit Job Summary" at bounding box center [888, 448] width 437 height 30
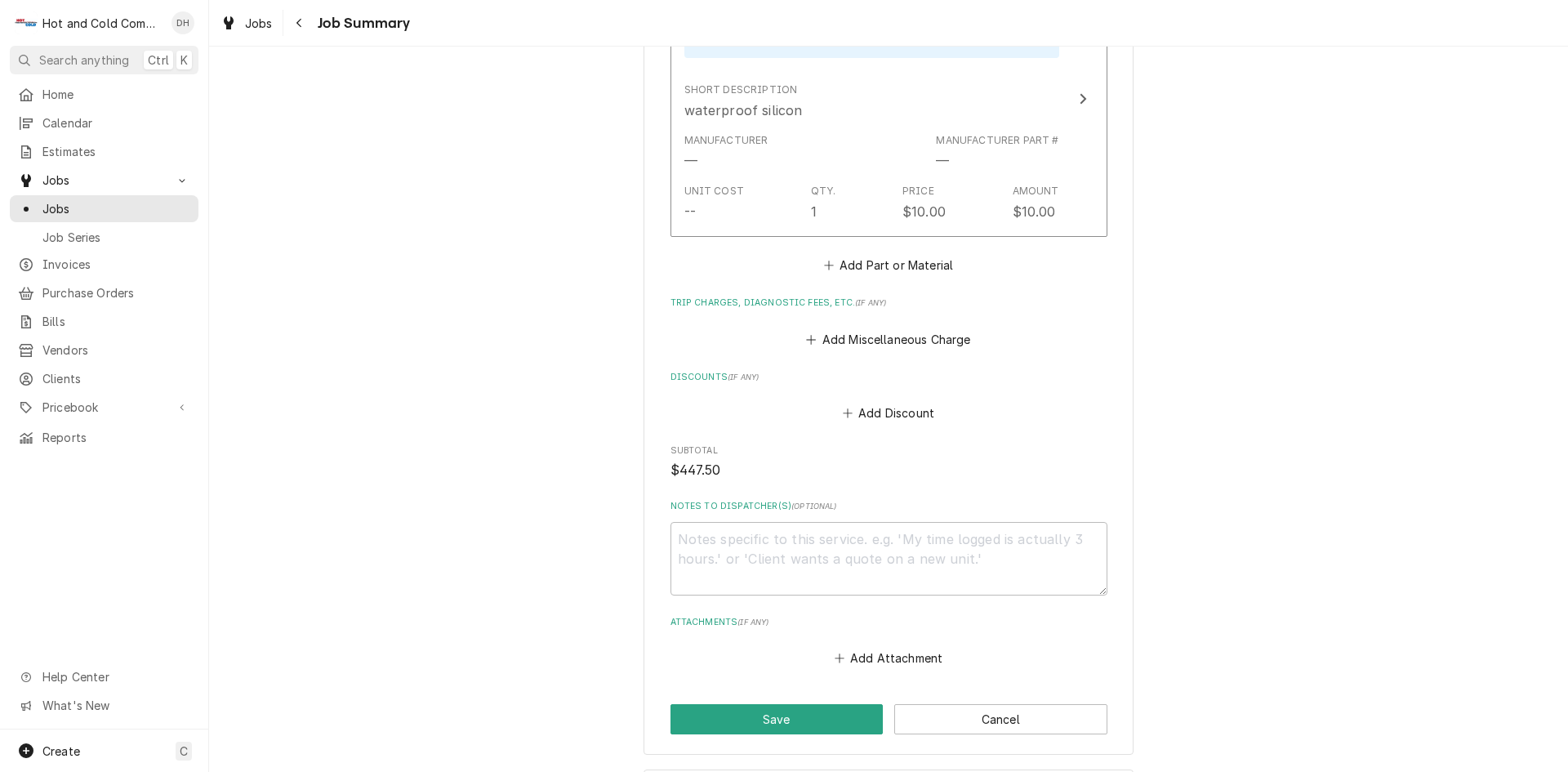
scroll to position [1212, 0]
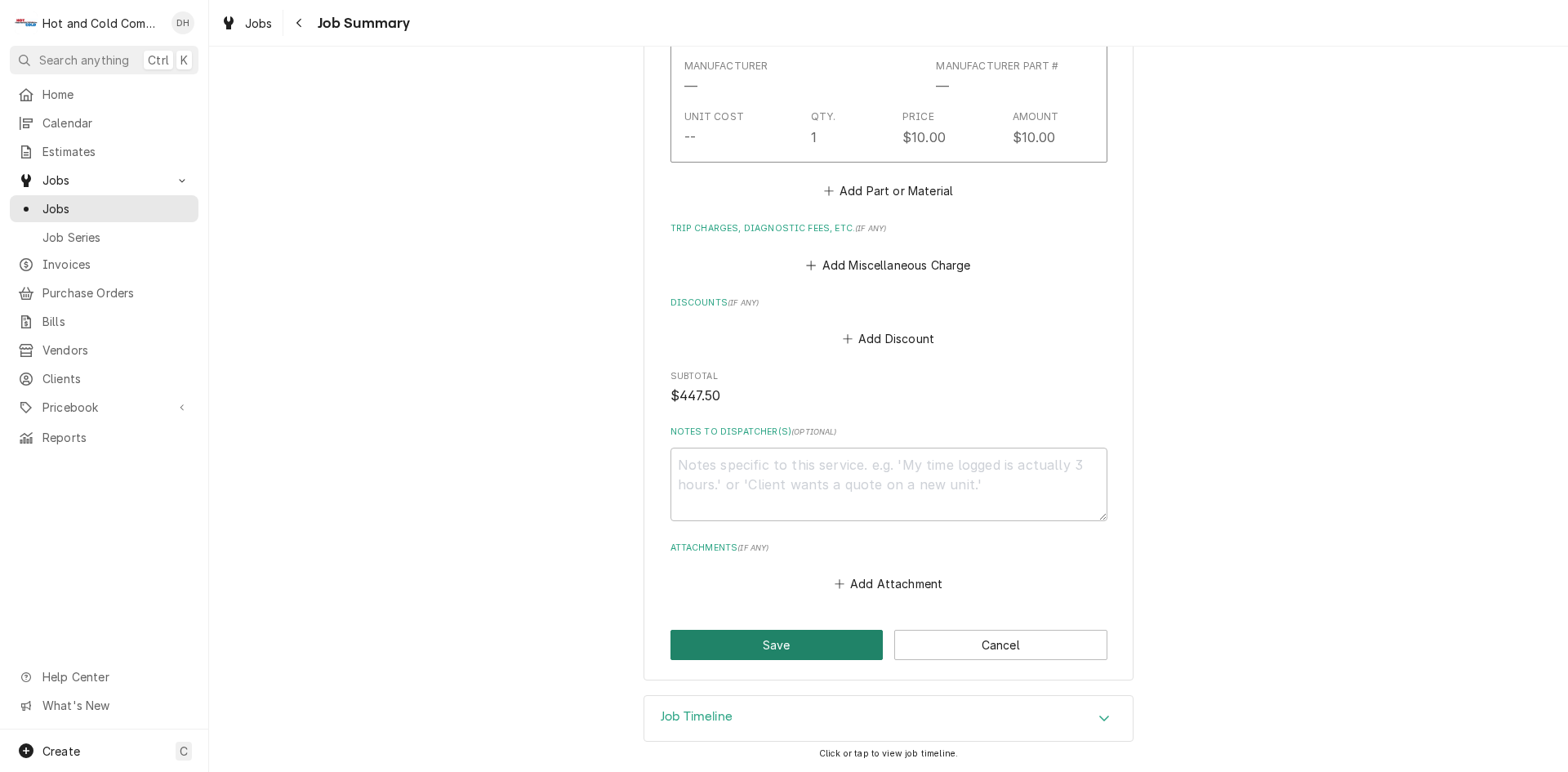
click at [763, 649] on button "Save" at bounding box center [777, 645] width 213 height 30
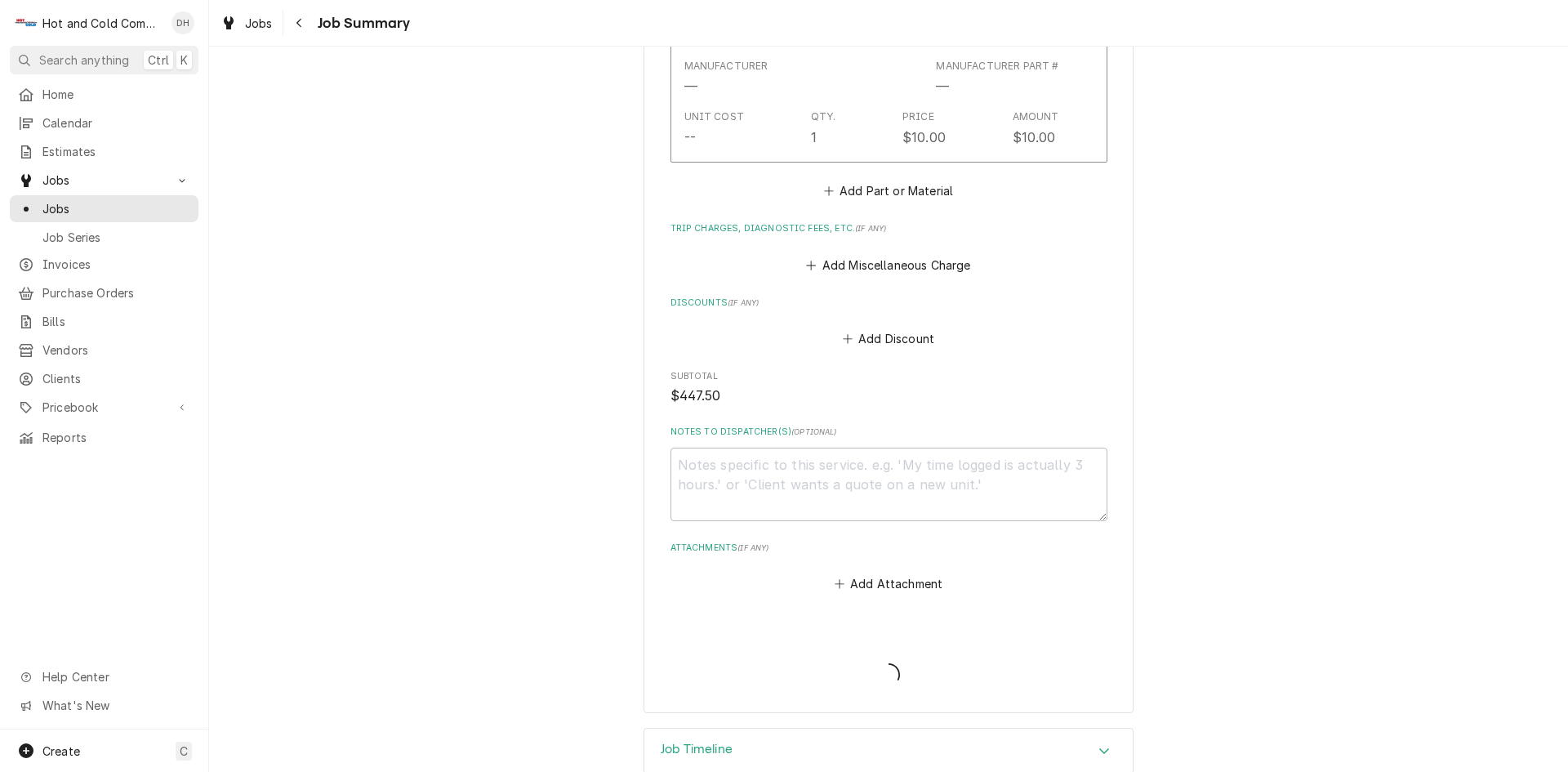
type textarea "x"
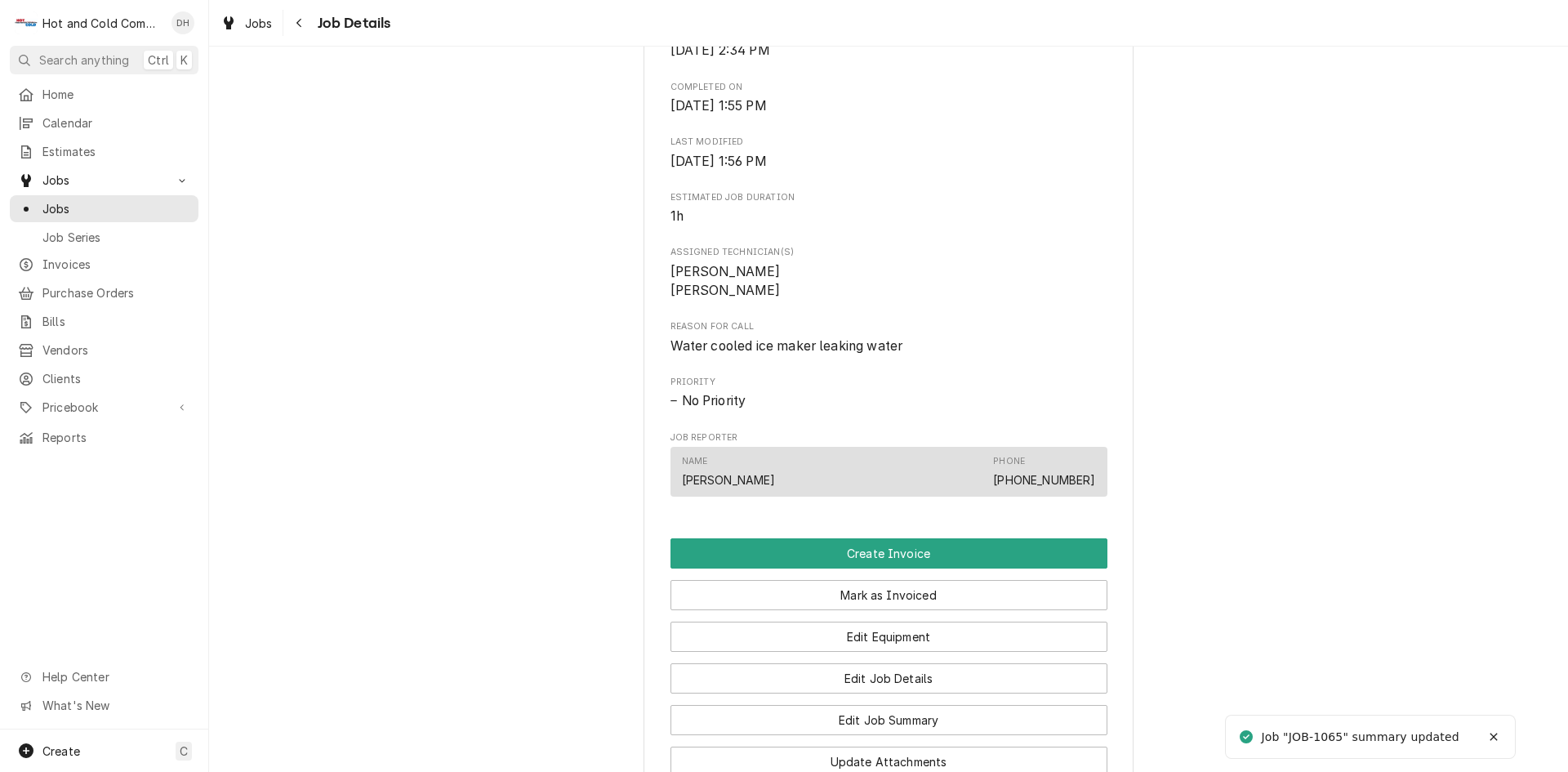
scroll to position [816, 0]
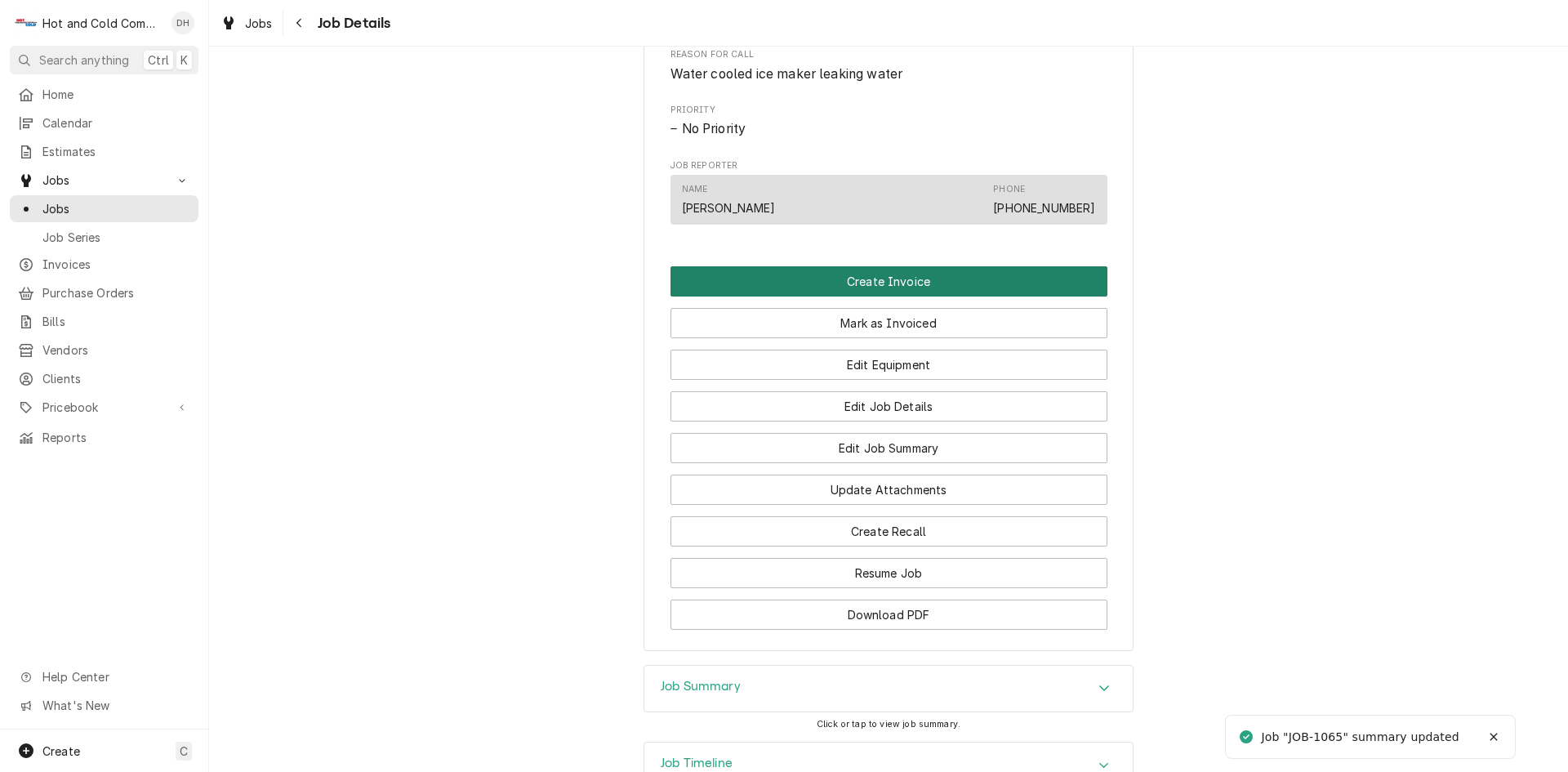
click at [852, 297] on button "Create Invoice" at bounding box center [888, 282] width 437 height 30
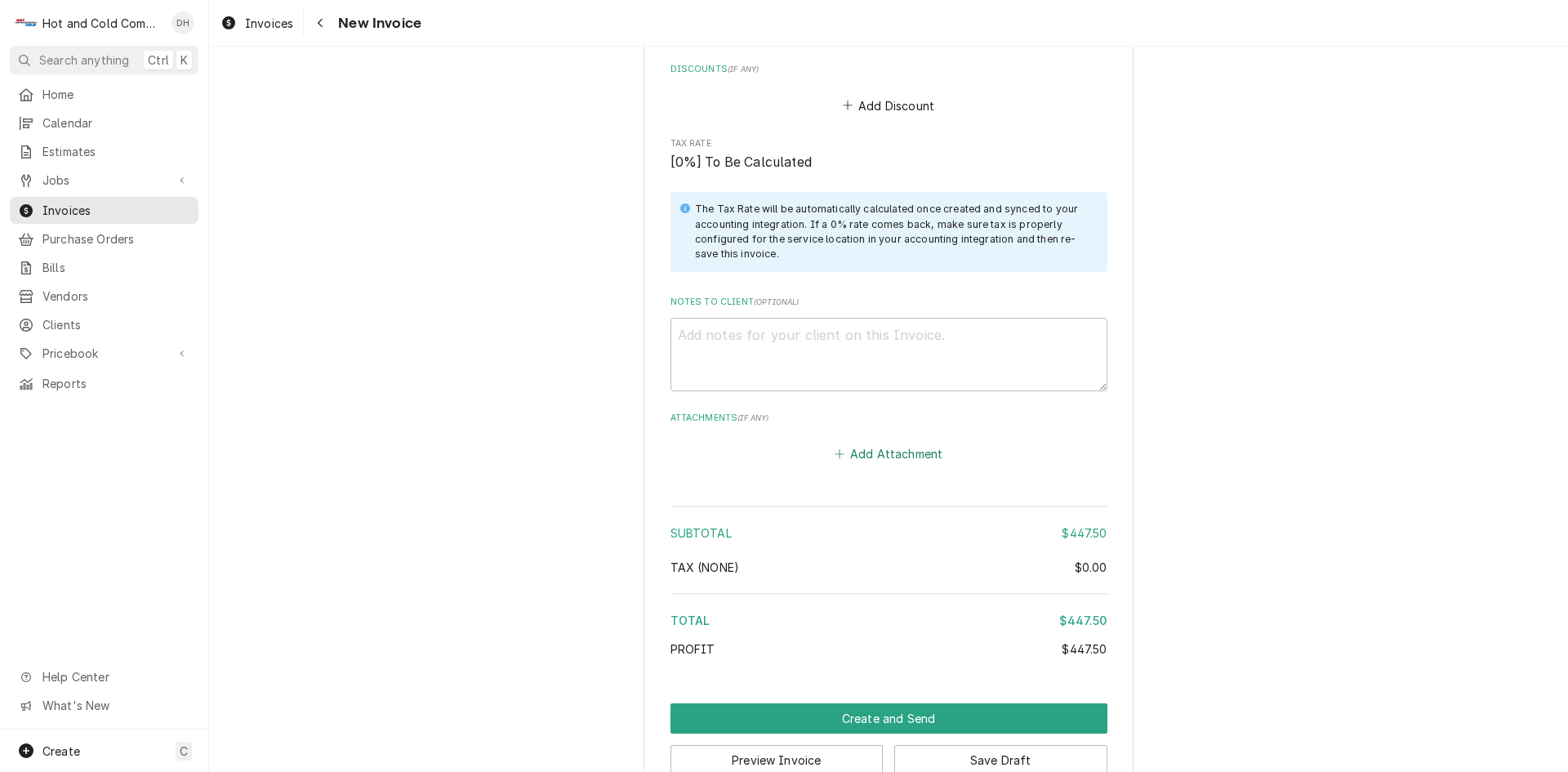
scroll to position [2568, 0]
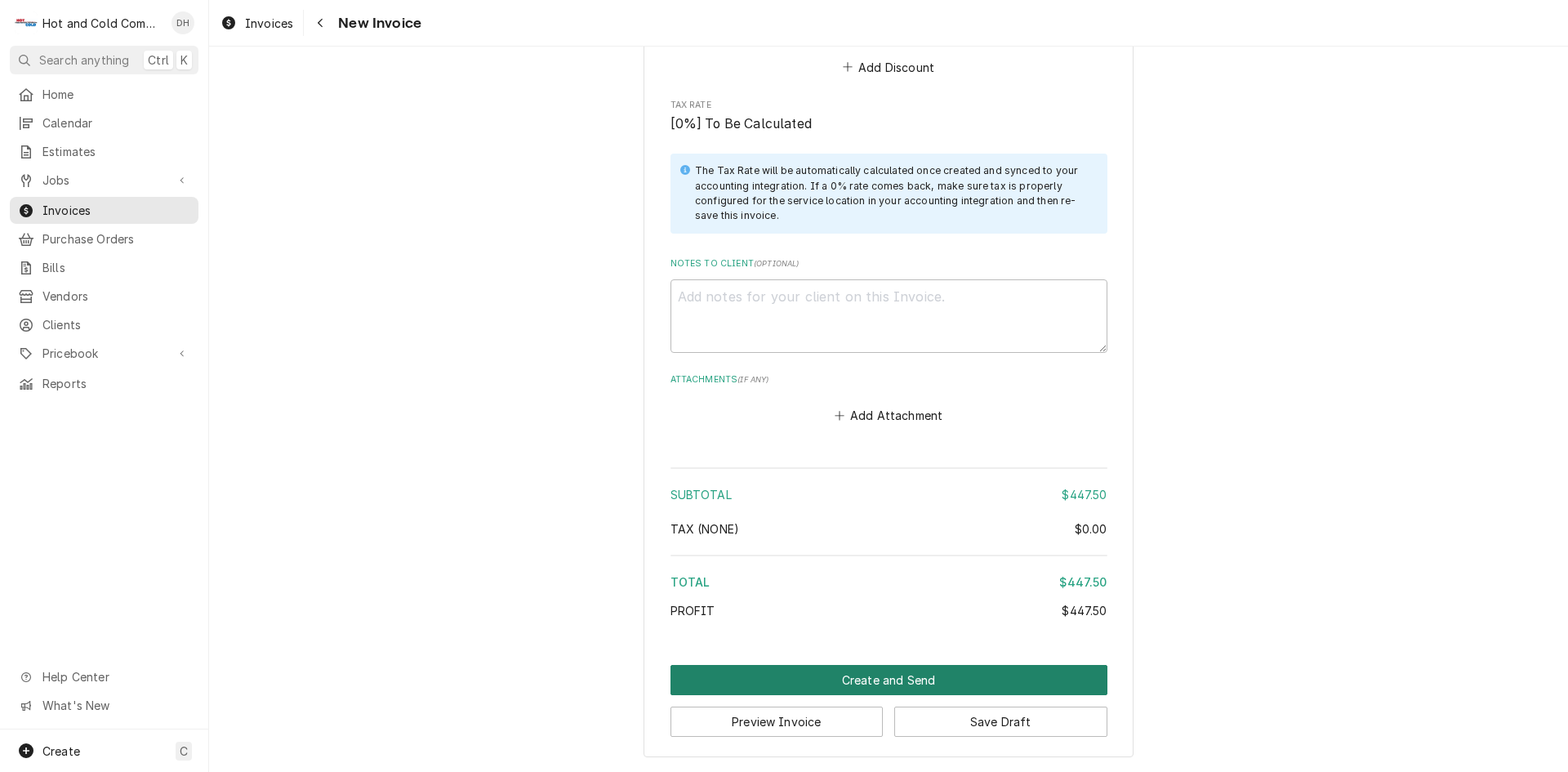
click at [858, 676] on button "Create and Send" at bounding box center [888, 680] width 437 height 30
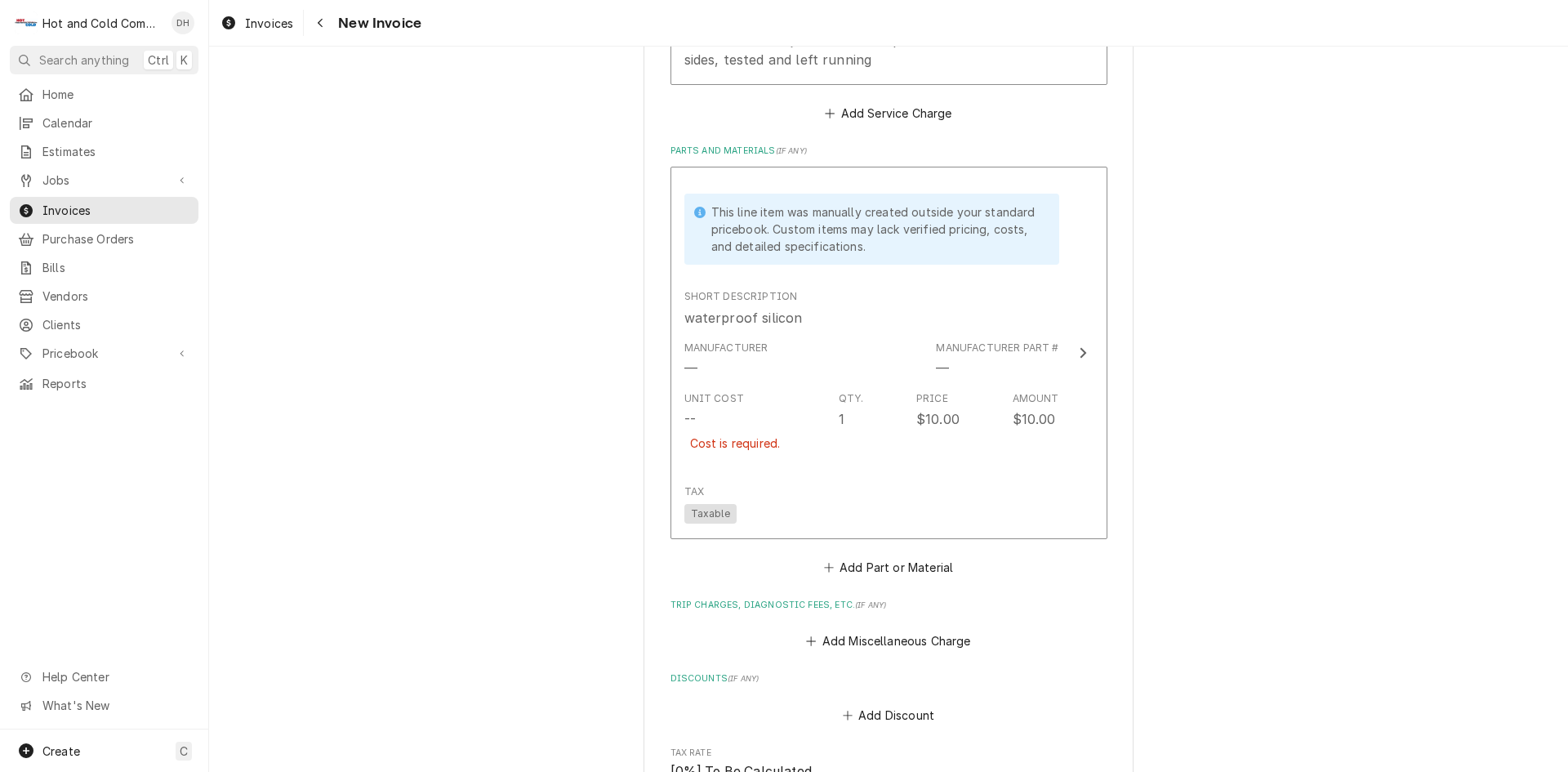
scroll to position [2015, 0]
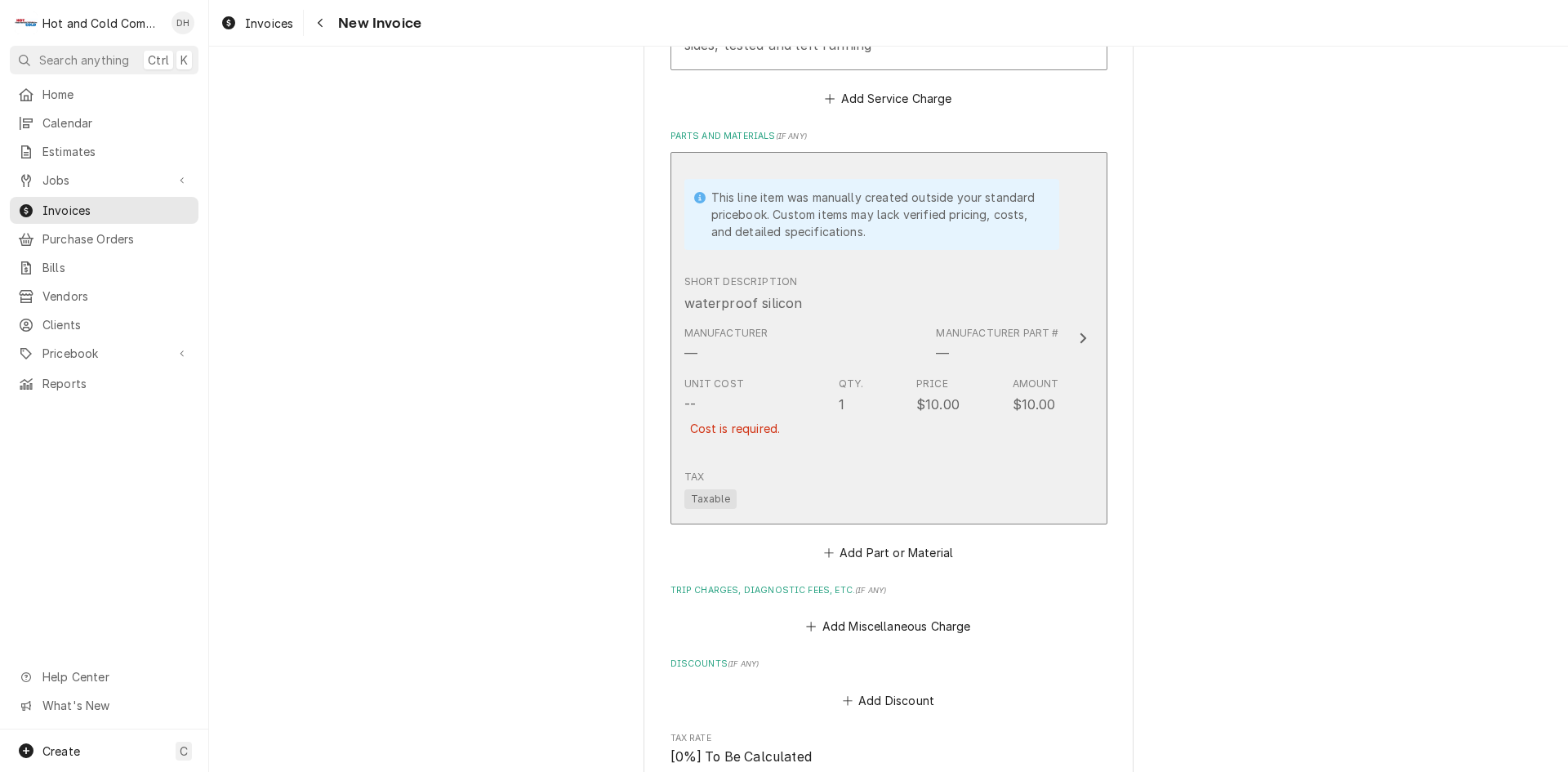
click at [854, 326] on div "Manufacturer — Manufacturer Part # —" at bounding box center [872, 345] width 375 height 50
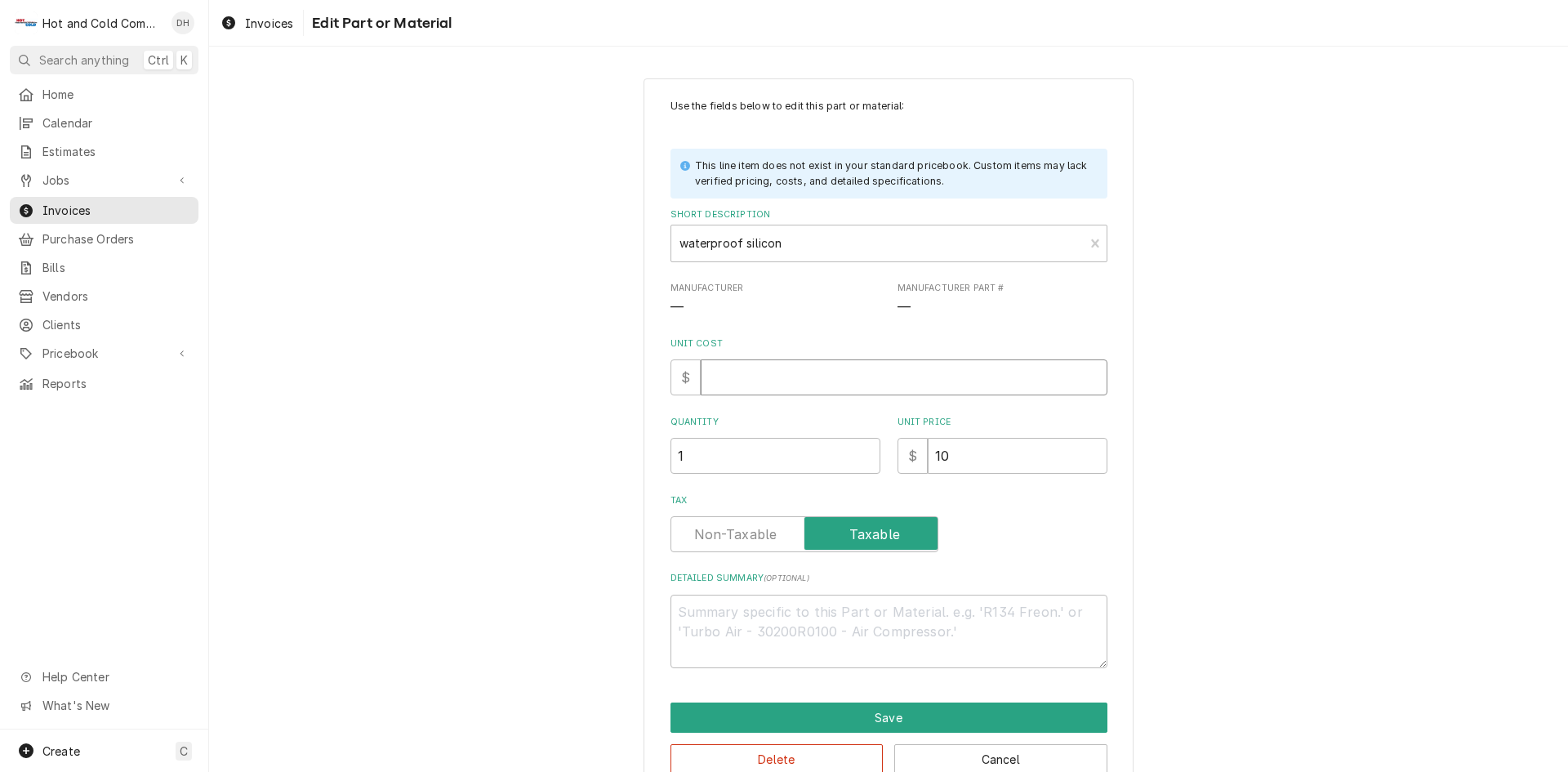
click at [778, 391] on input "Unit Cost" at bounding box center [903, 377] width 406 height 36
type textarea "x"
type input "1"
type textarea "x"
type input "10"
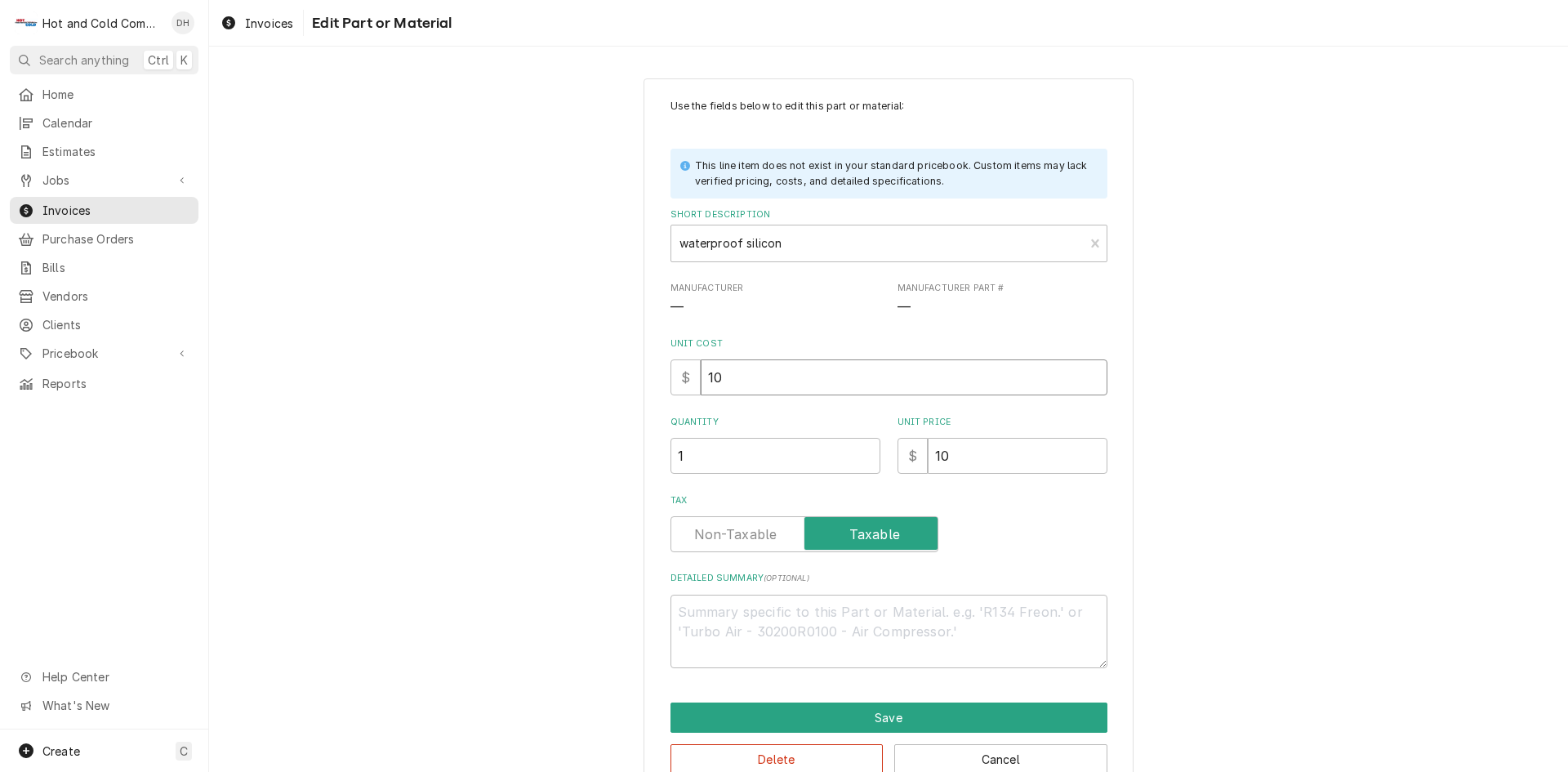
type textarea "x"
type input "1"
type textarea "x"
type input "9"
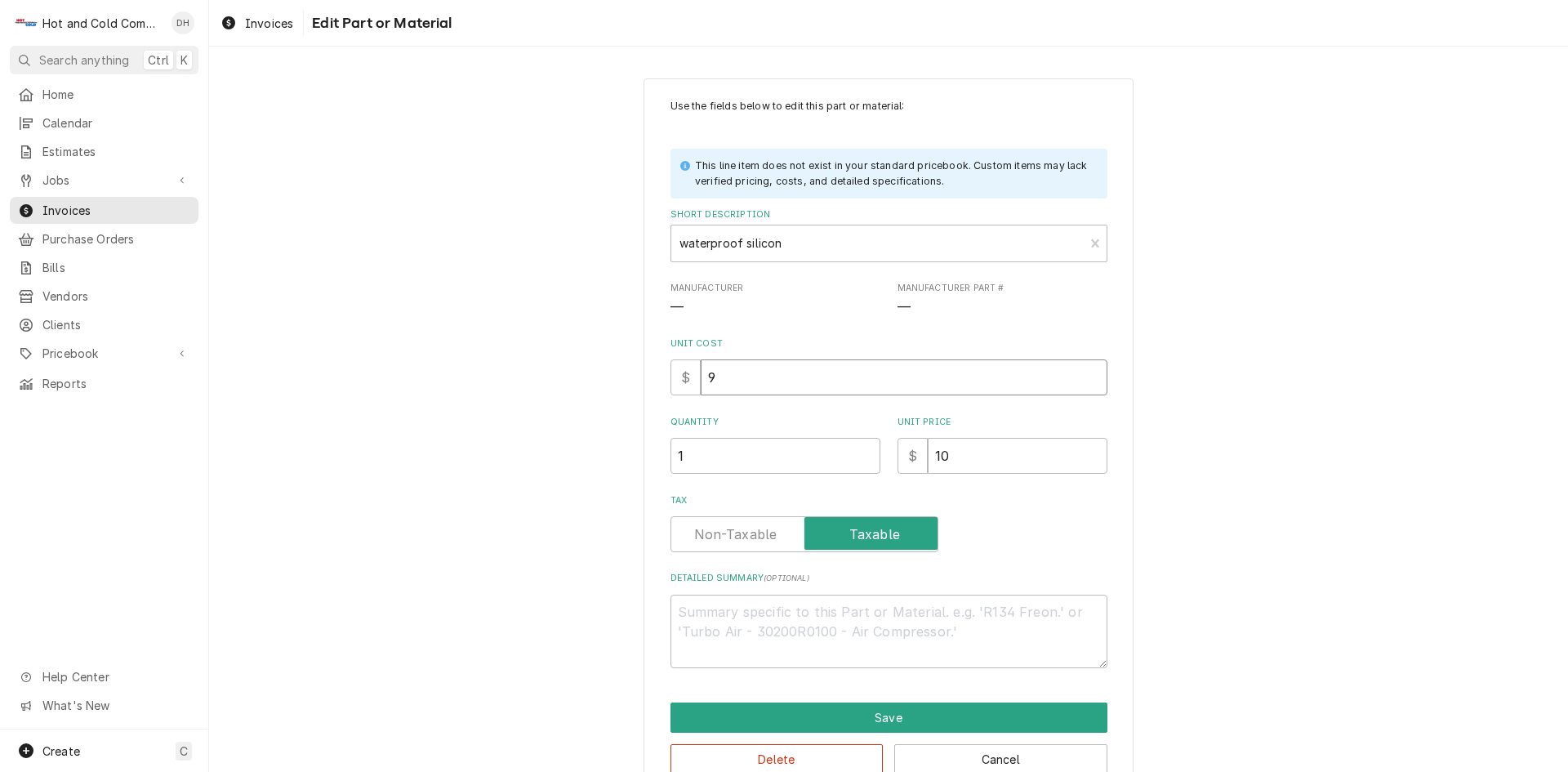
type textarea "x"
type input "9.9"
type textarea "x"
type input "9.98"
type textarea "x"
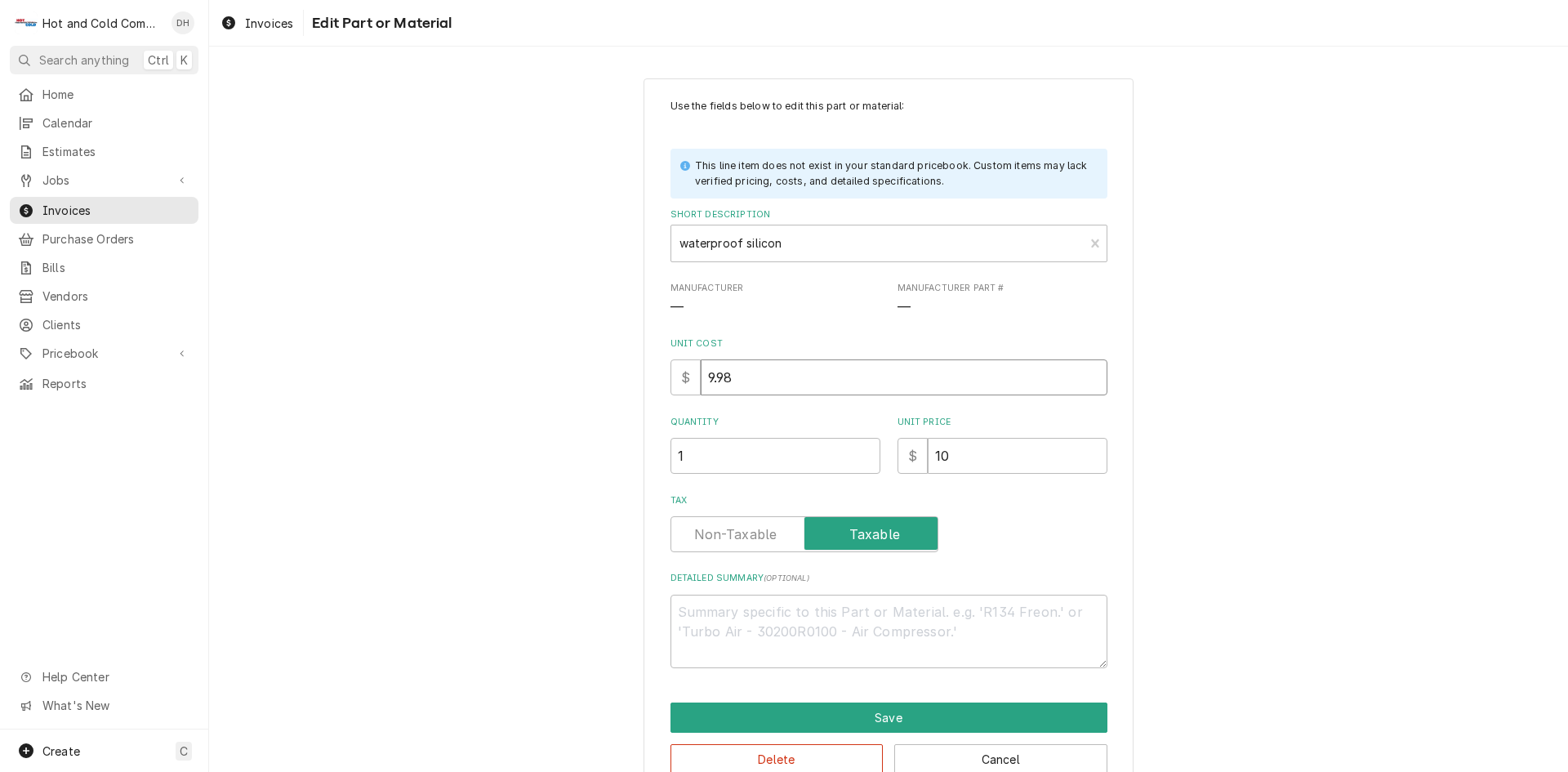
type input "9.9"
type textarea "x"
type input "9"
type textarea "x"
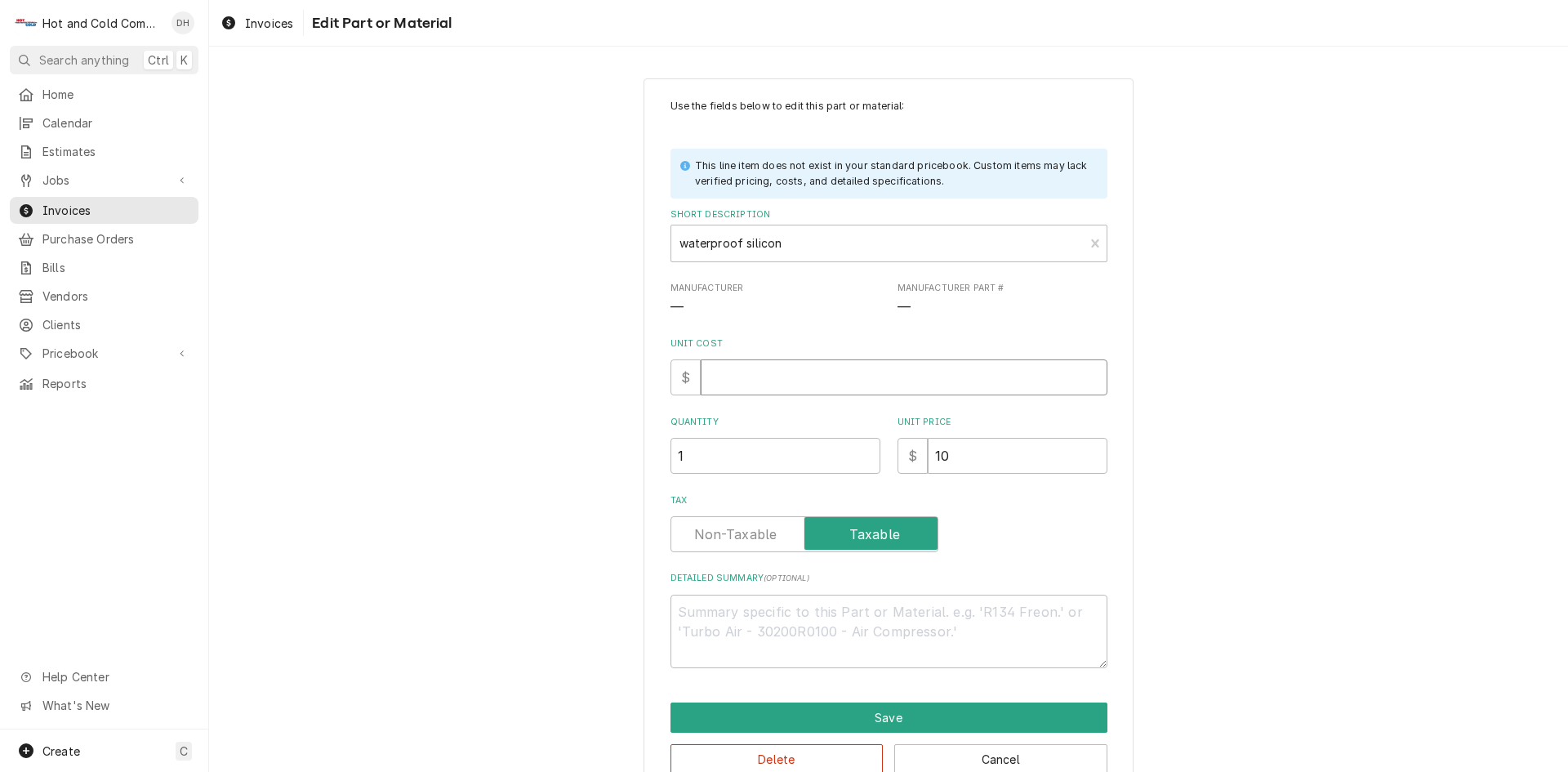
type input "1"
type textarea "x"
type input "19"
type textarea "x"
type input "19.9"
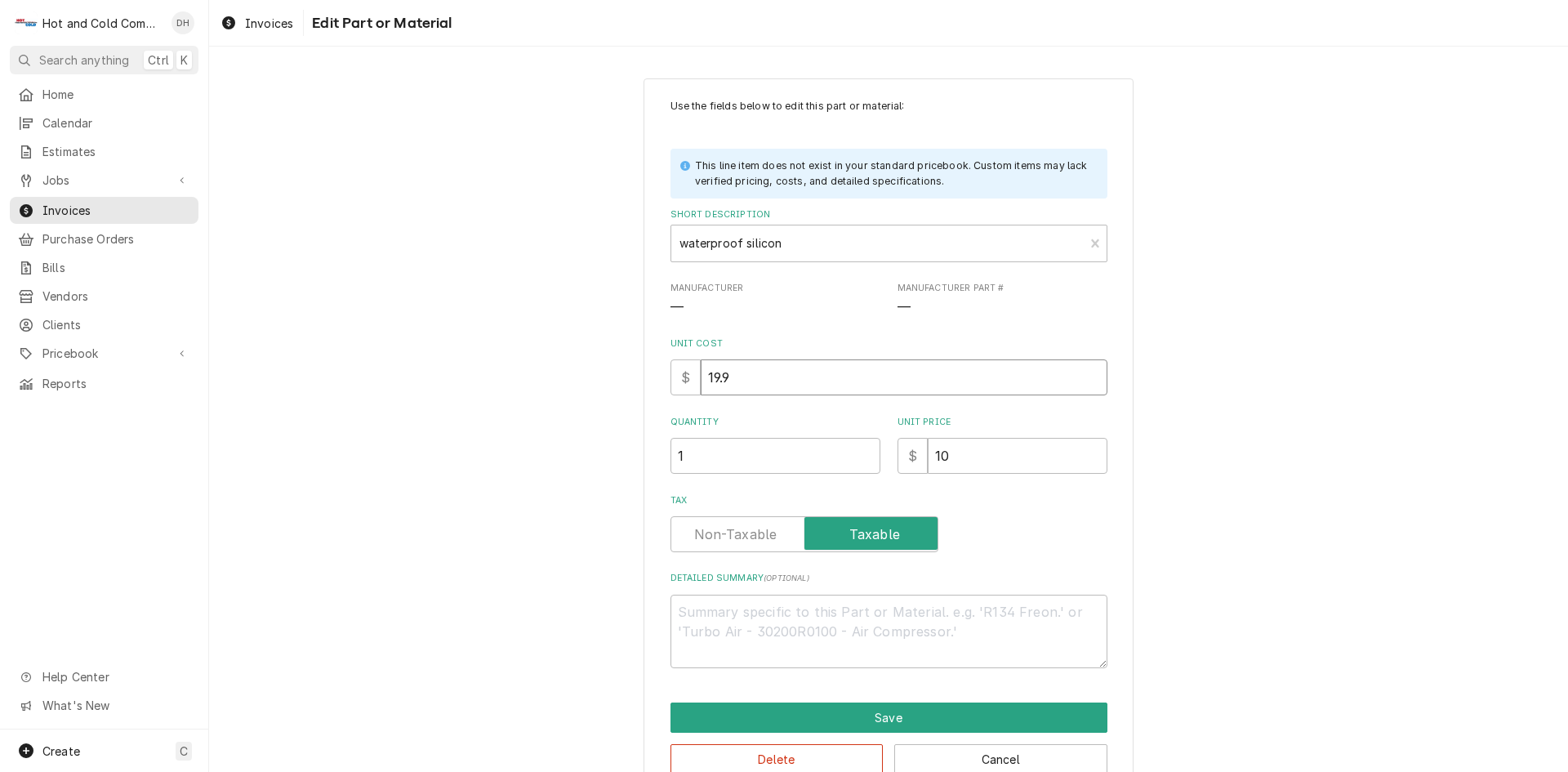
type textarea "x"
type input "19.96"
click at [955, 437] on div "Unit Price $ 10" at bounding box center [1002, 444] width 210 height 58
click input "10"
type textarea "x"
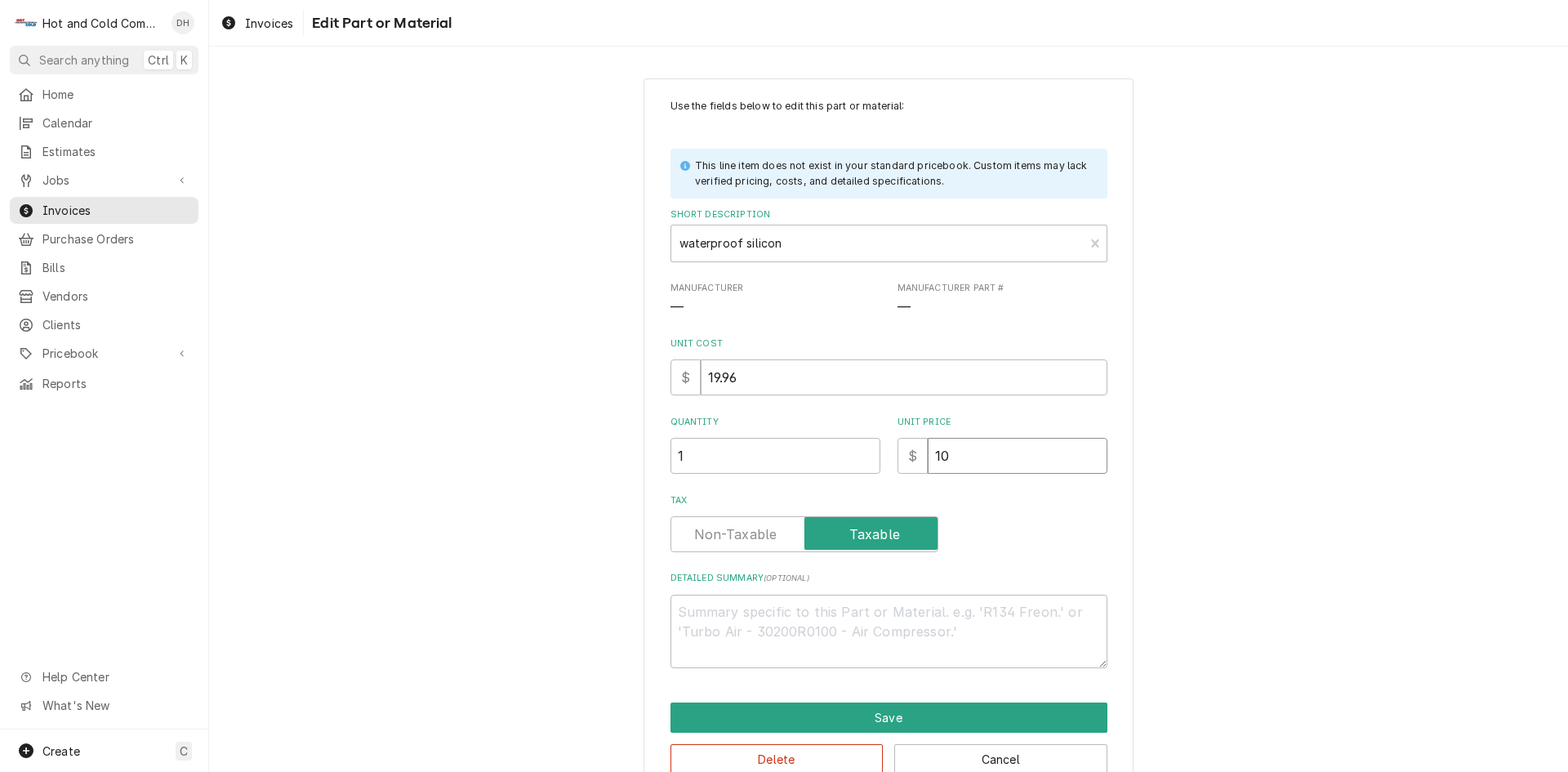
type input "1"
type textarea "x"
type input "19"
type textarea "x"
type input "19.9"
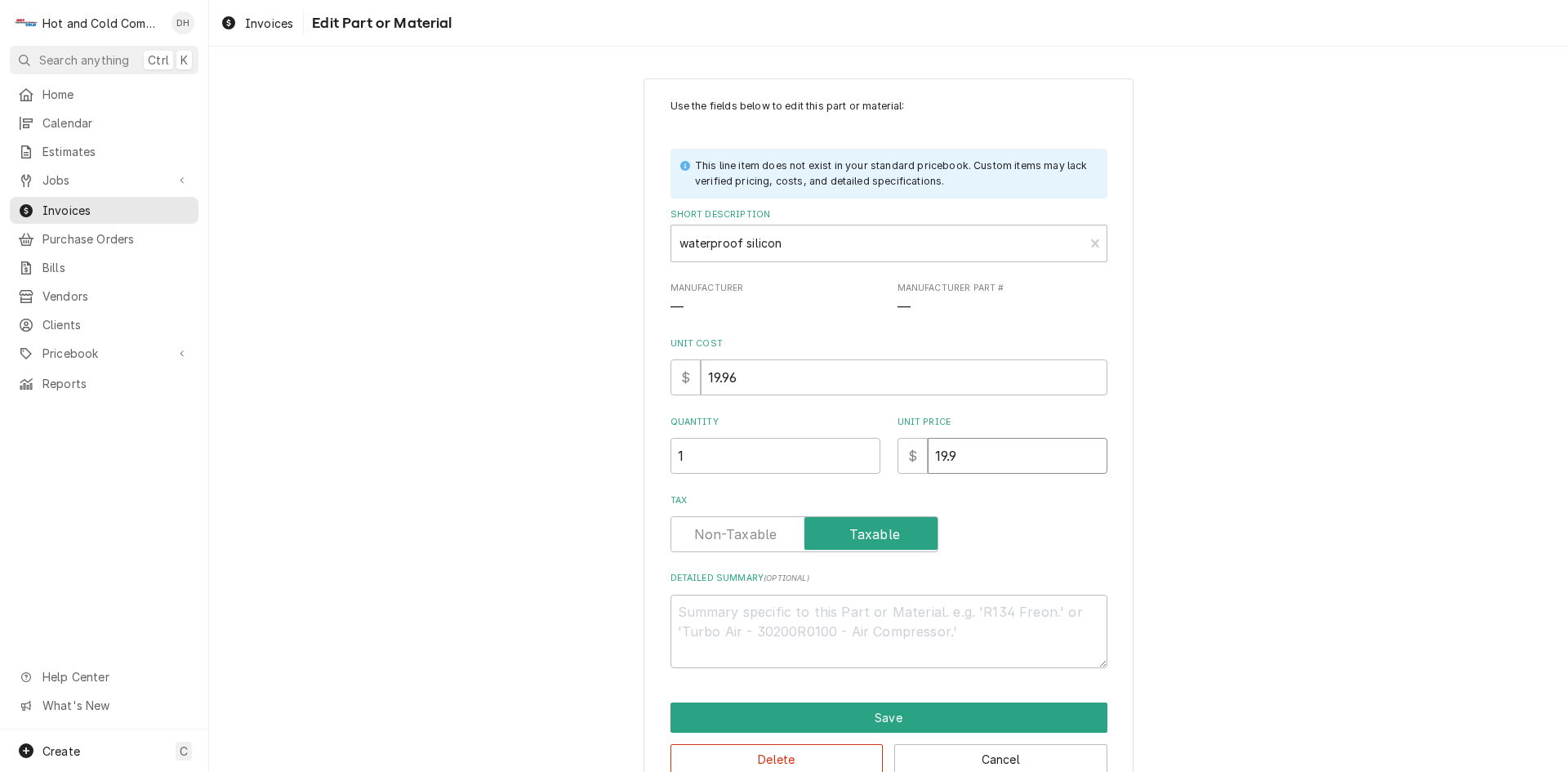
type textarea "x"
type input "19.96"
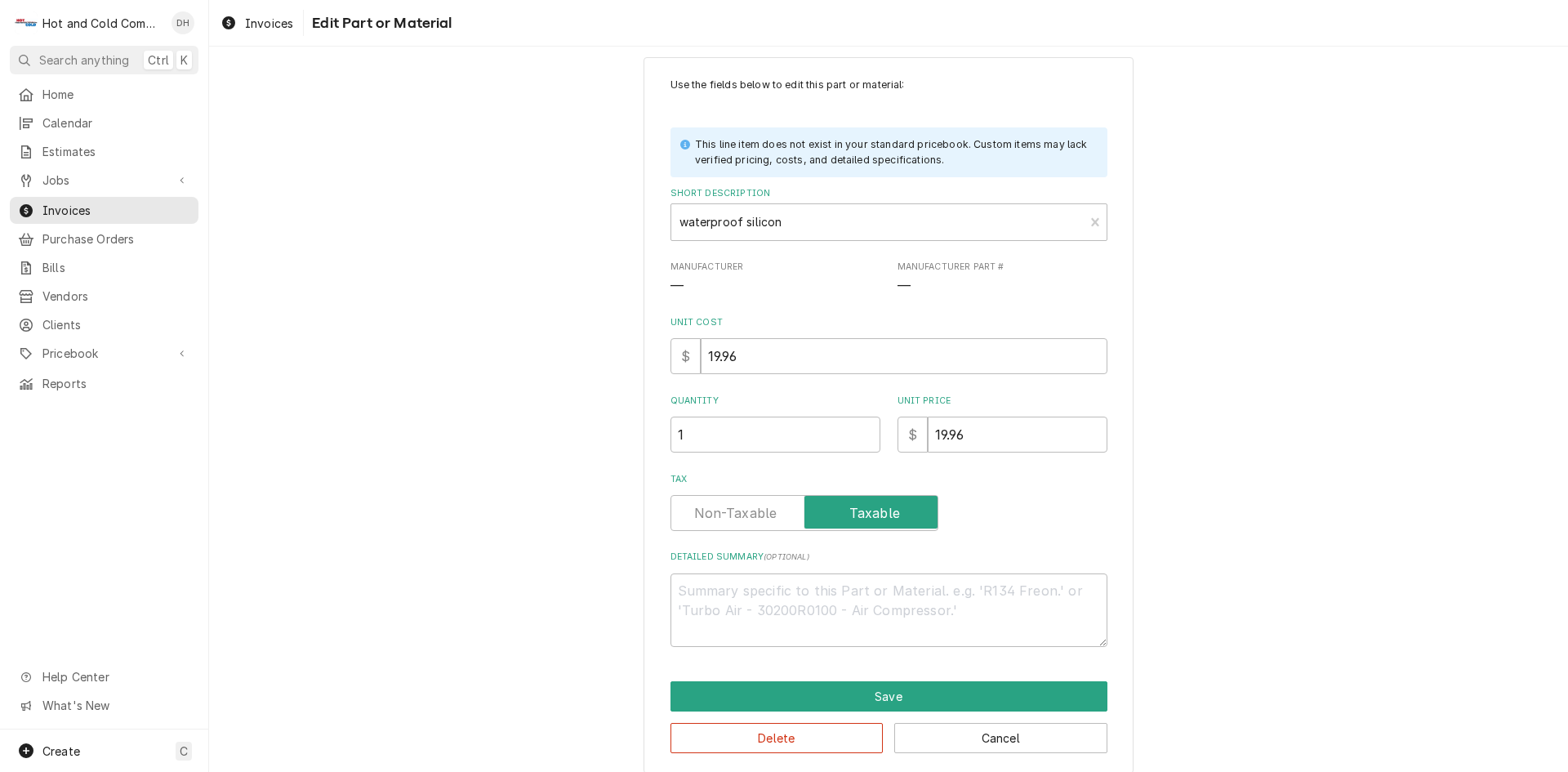
scroll to position [38, 0]
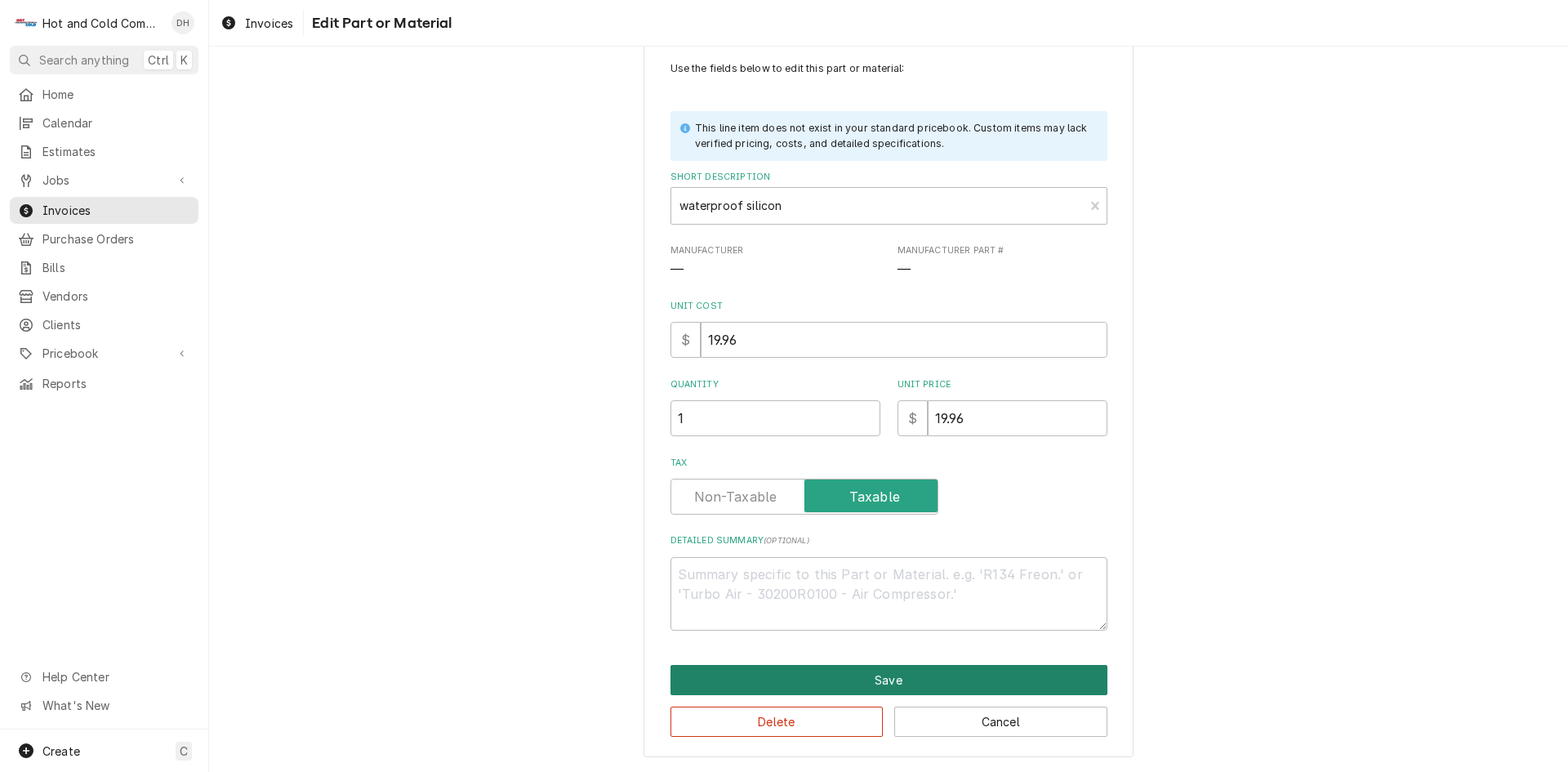
click button "Save"
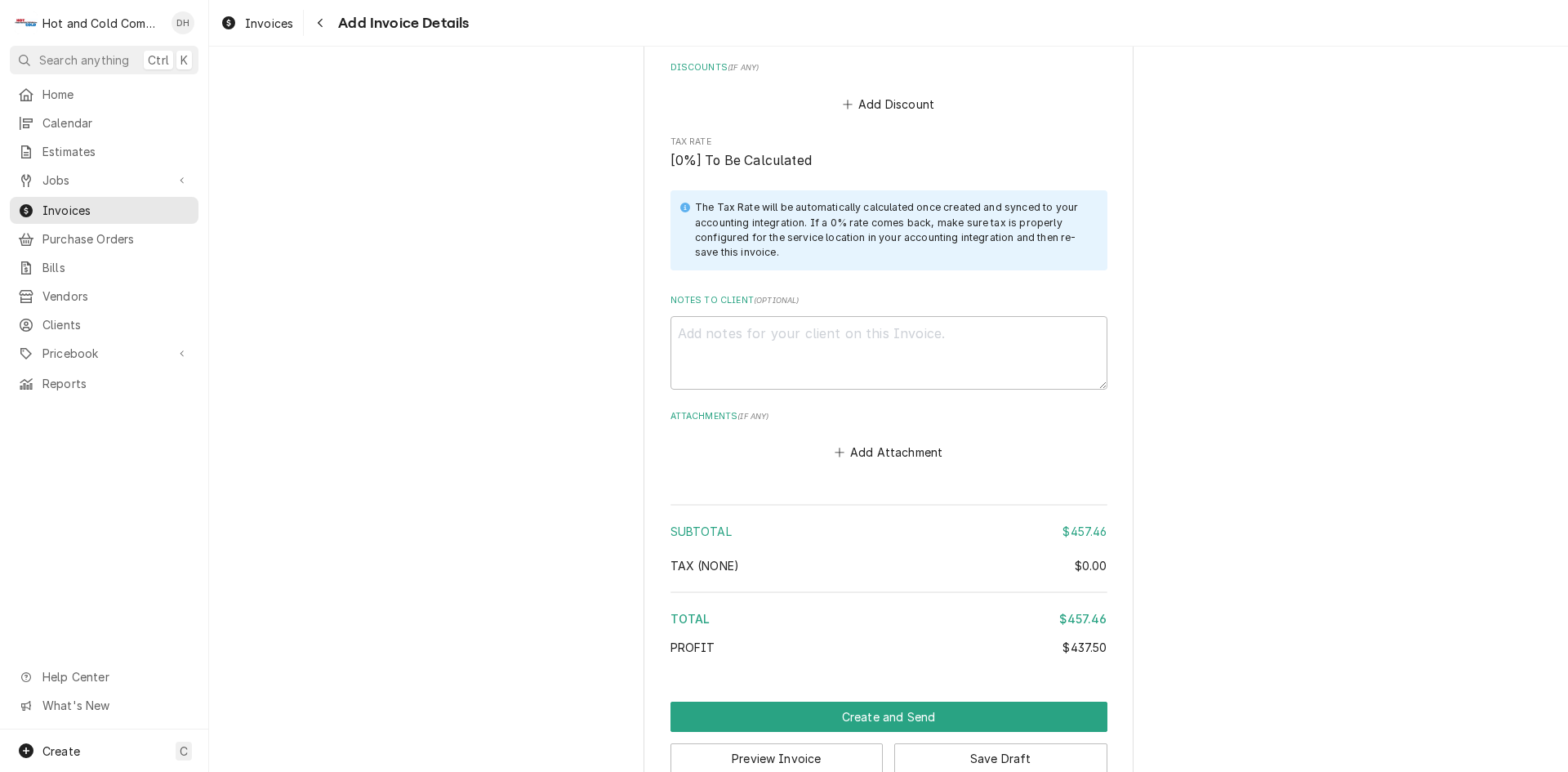
scroll to position [2648, 0]
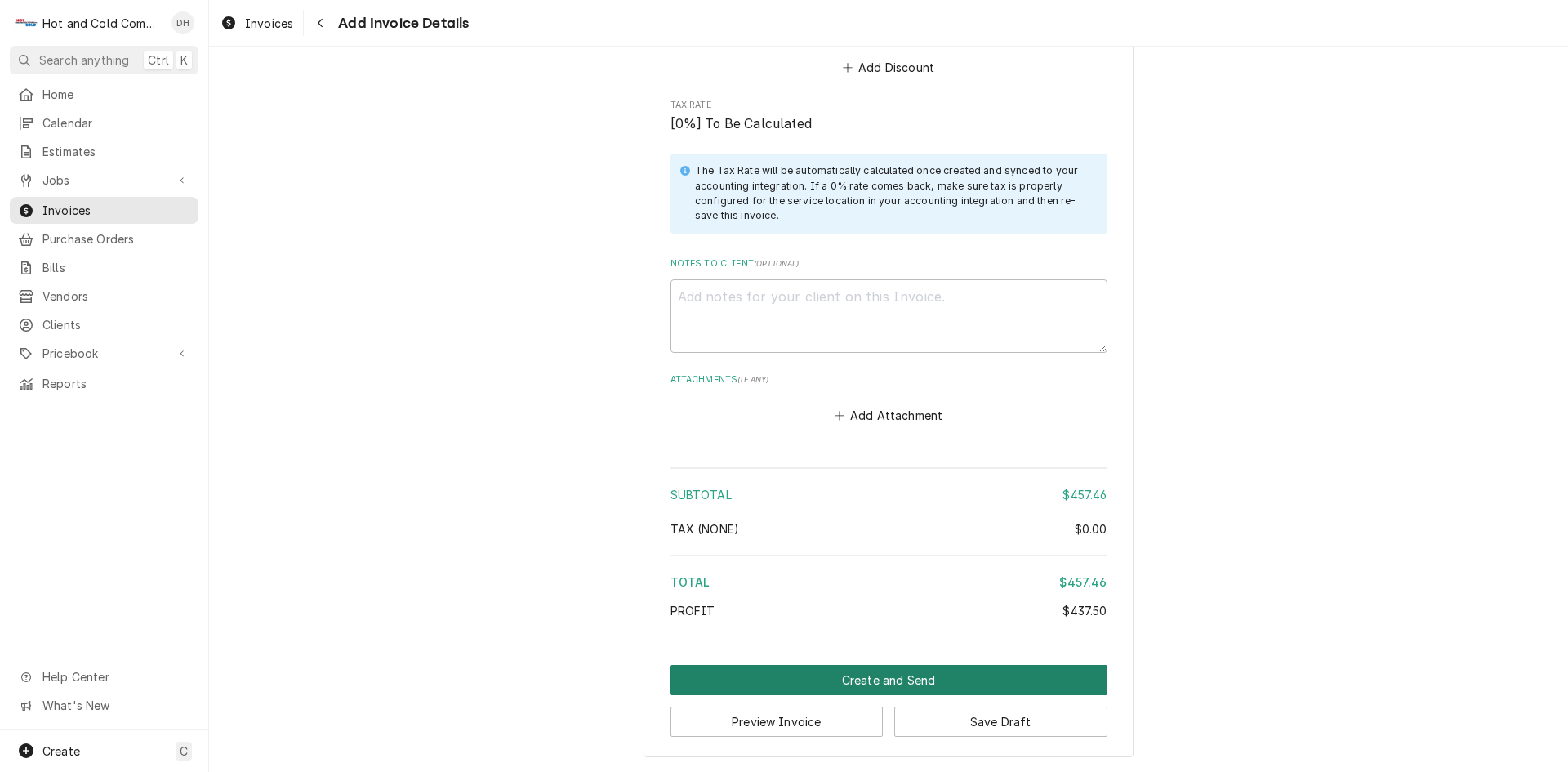
click button "Create and Send"
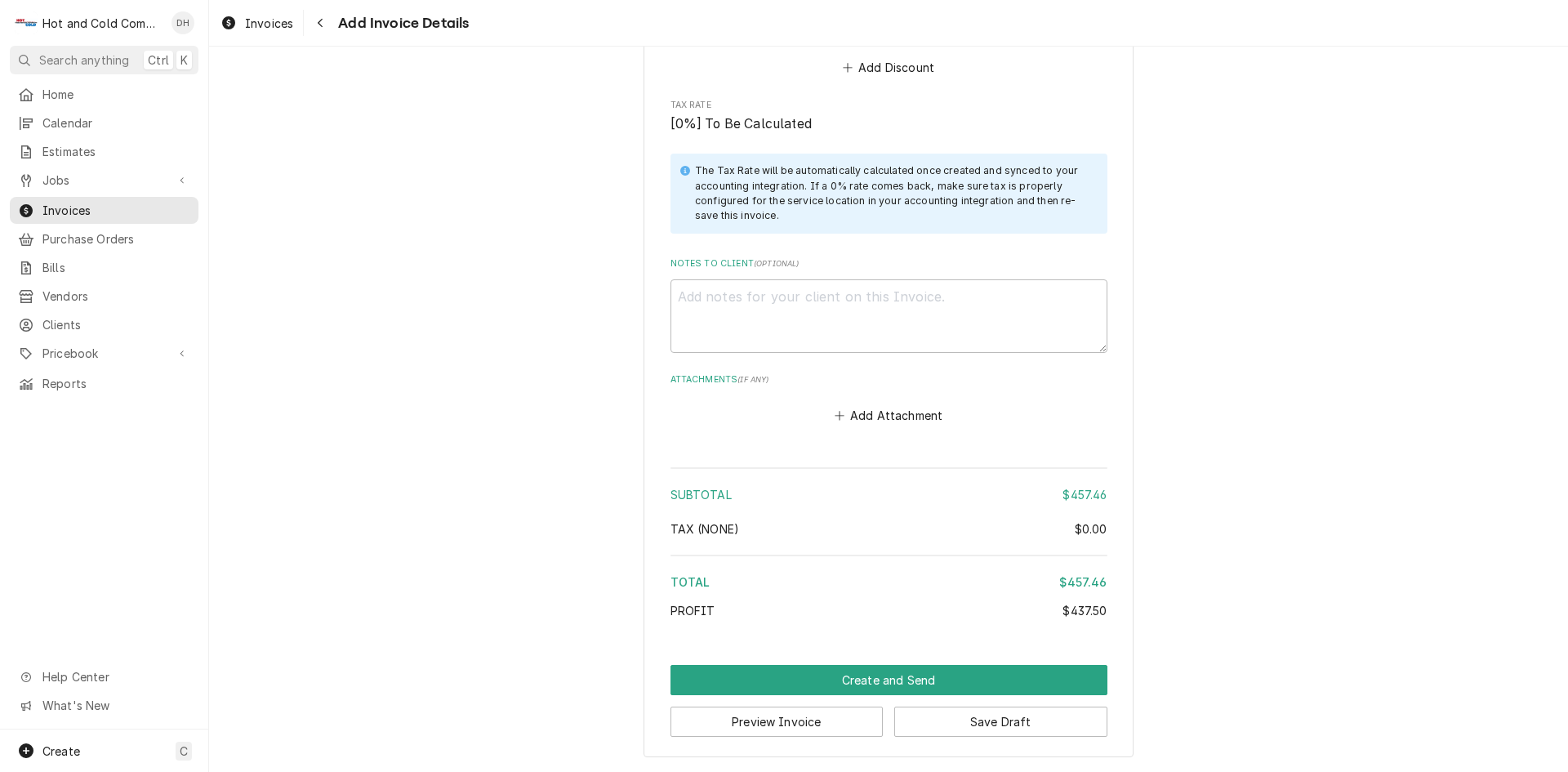
scroll to position [2601, 0]
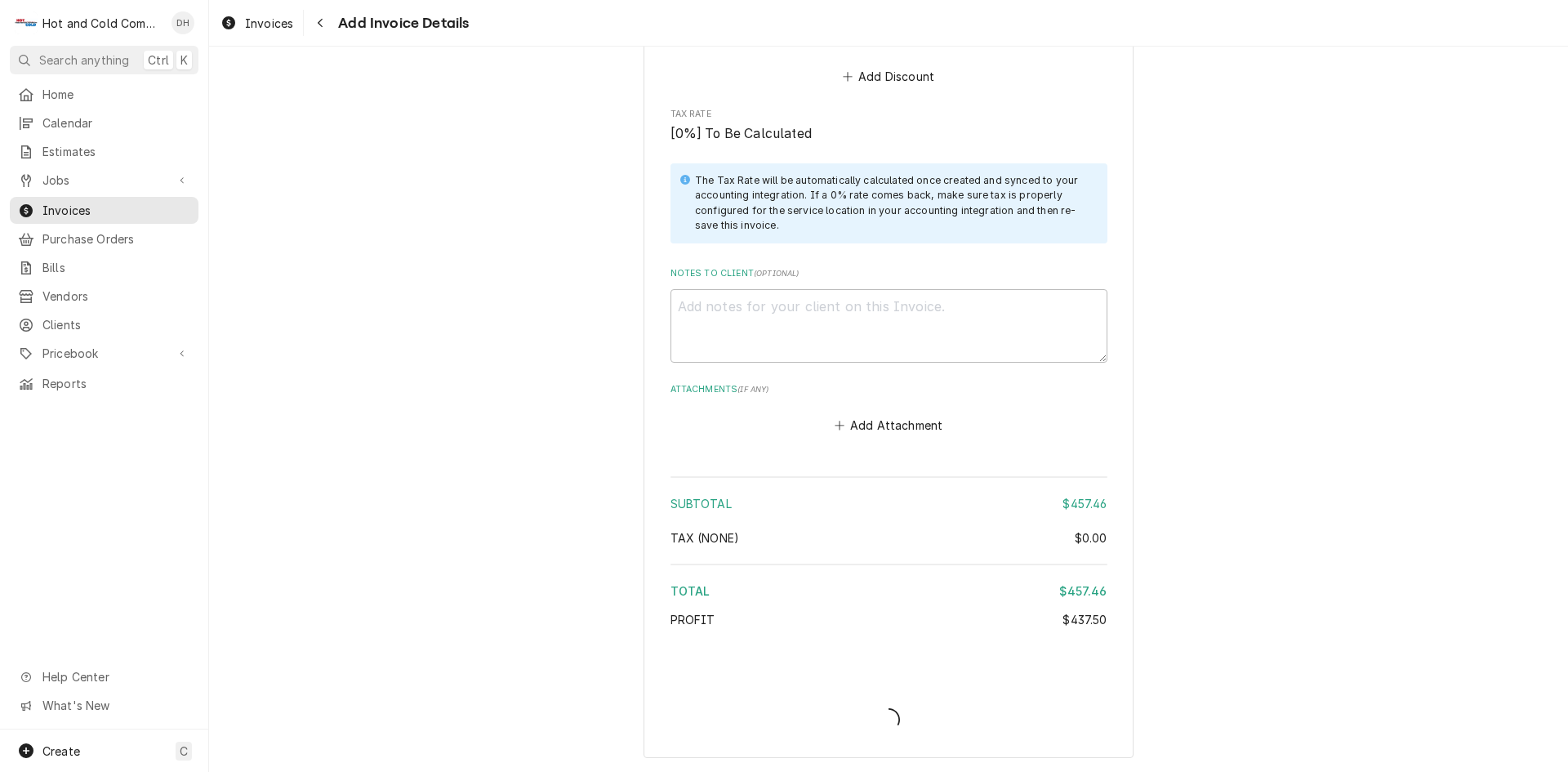
type textarea "x"
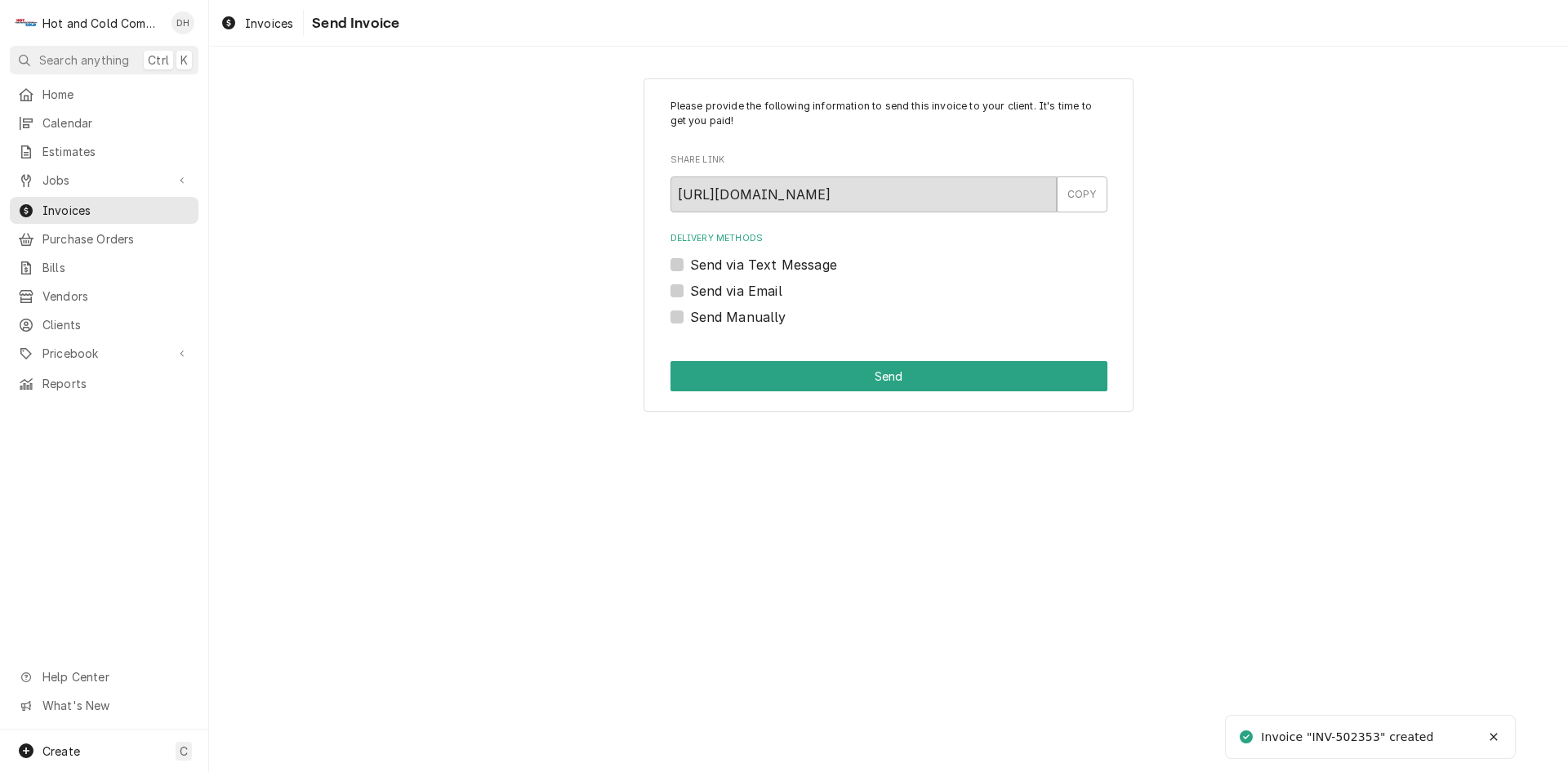
drag, startPoint x: 680, startPoint y: 291, endPoint x: 669, endPoint y: 287, distance: 11.7
click at [690, 290] on label "Send via Email" at bounding box center [736, 290] width 92 height 19
click at [690, 290] on input "Send via Email" at bounding box center [908, 298] width 437 height 36
checkbox input "true"
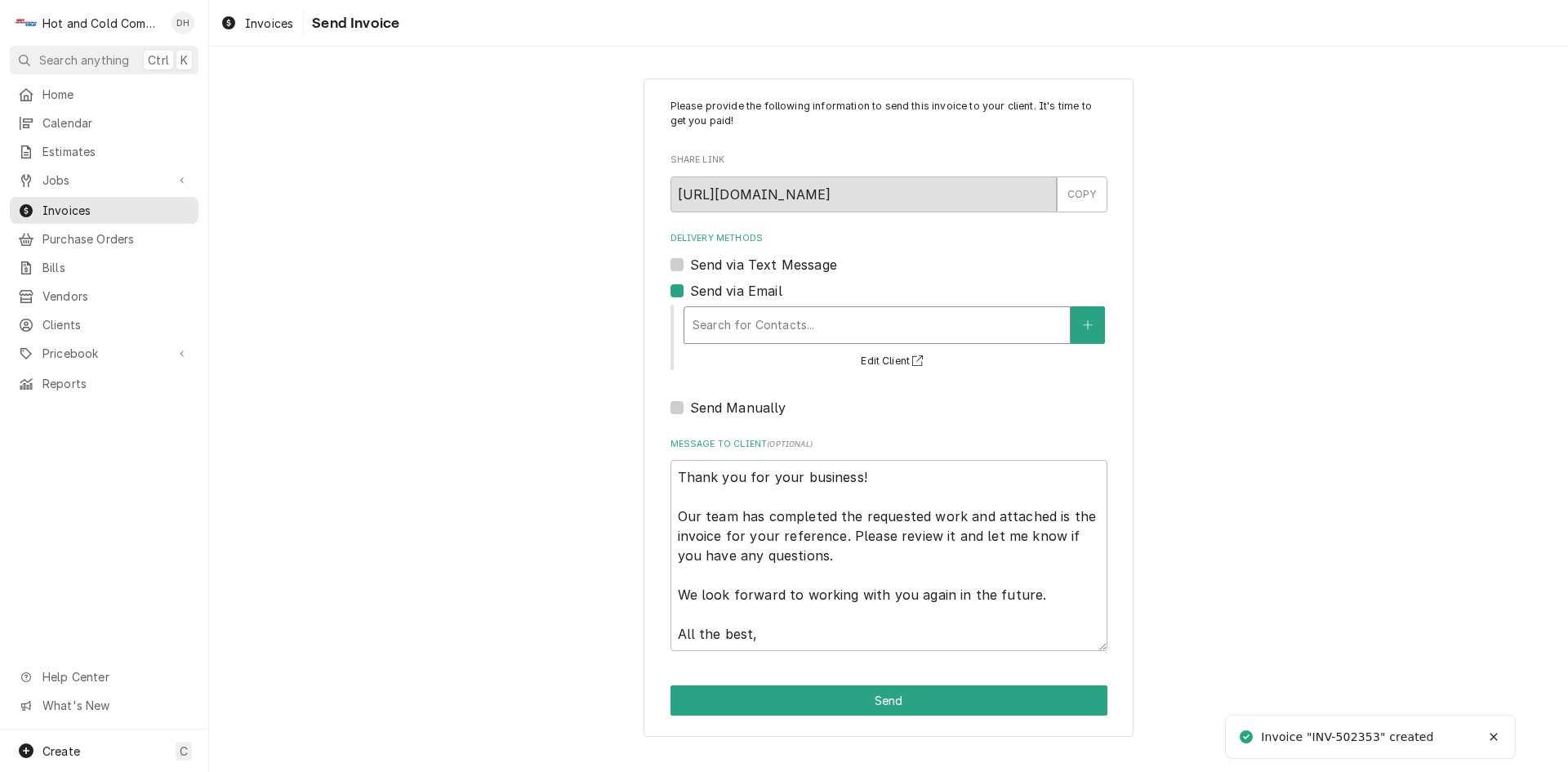
click at [825, 330] on div "Delivery Methods" at bounding box center [877, 324] width 369 height 29
click at [1100, 328] on button "Delivery Methods" at bounding box center [1087, 324] width 34 height 38
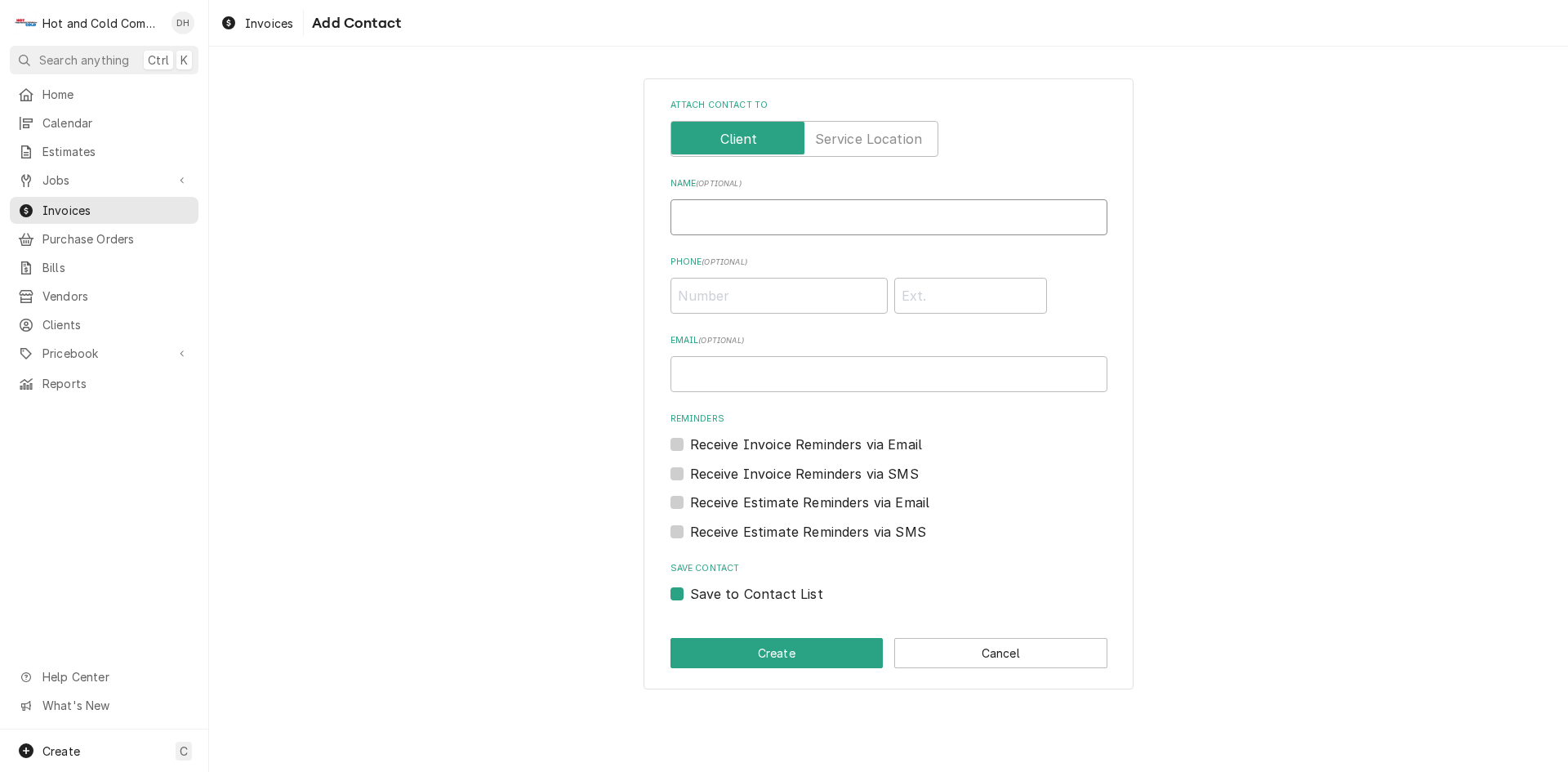
drag, startPoint x: 722, startPoint y: 208, endPoint x: 740, endPoint y: 219, distance: 21.1
click at [723, 209] on input "Name ( optional )" at bounding box center [888, 217] width 437 height 36
type input "Shellae"
click at [817, 363] on input "Email ( optional )" at bounding box center [888, 374] width 437 height 36
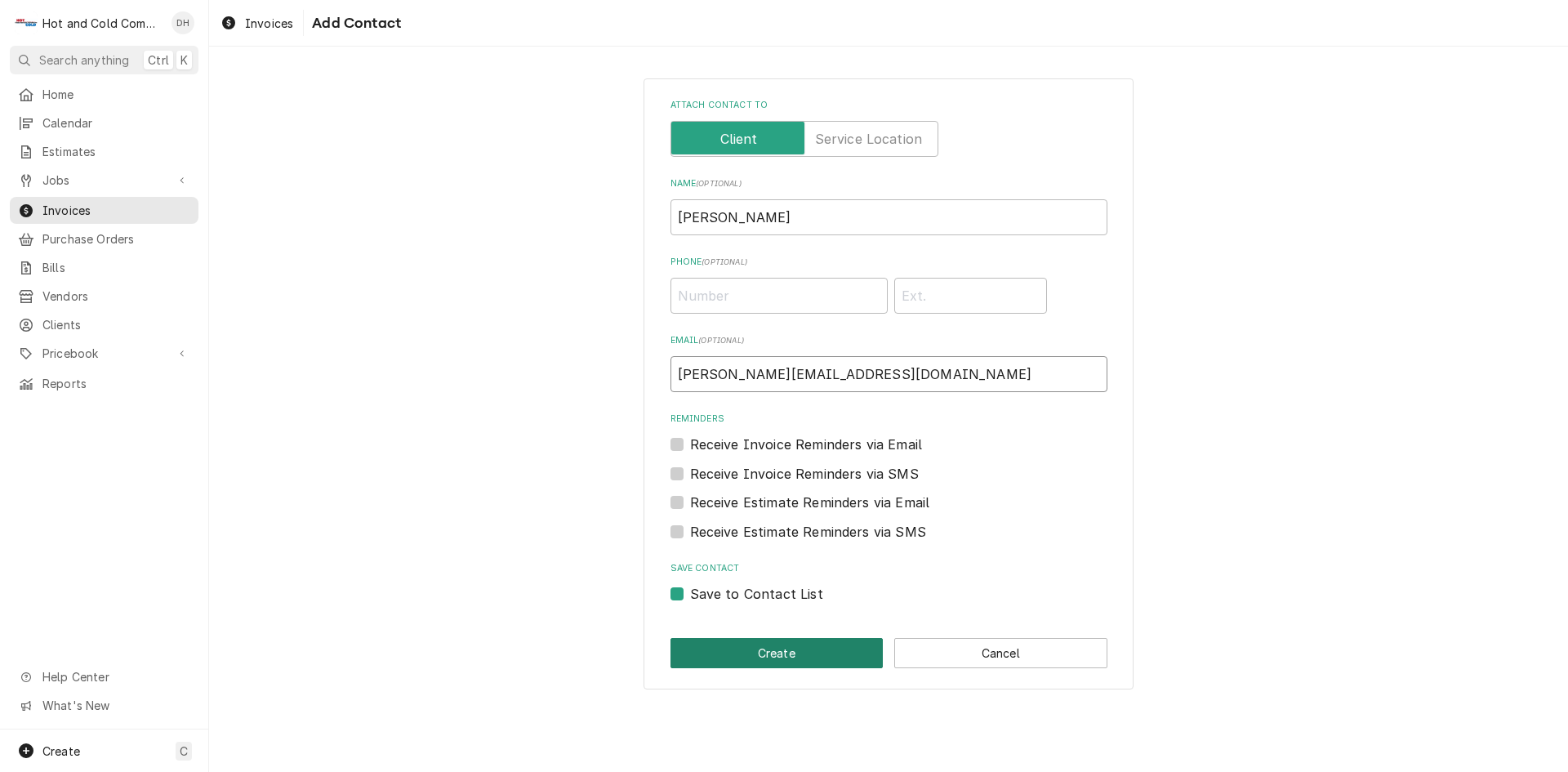
type input "Shellae@tarpon.solutions"
click at [779, 655] on button "Create" at bounding box center [777, 653] width 213 height 30
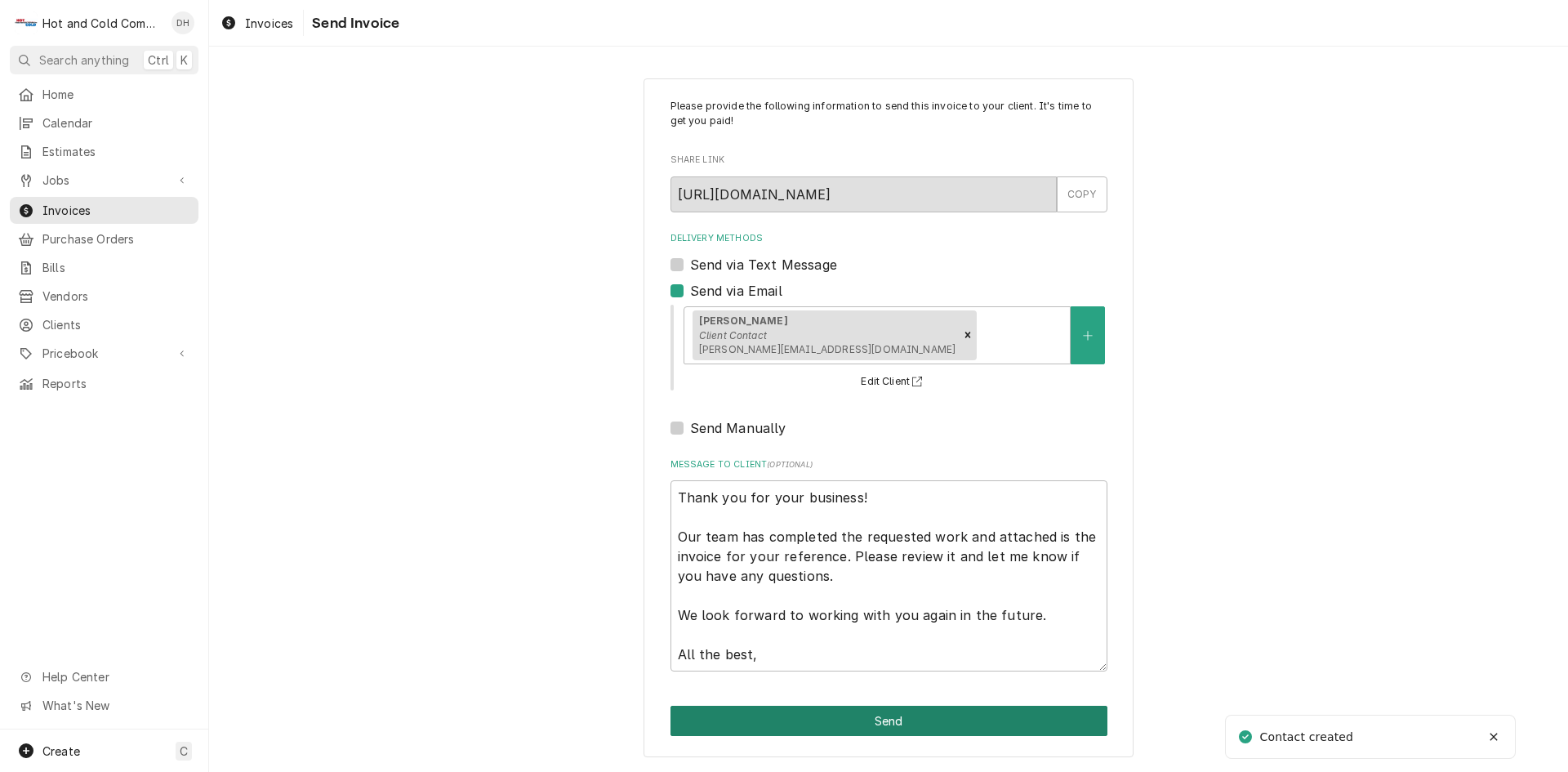
click at [929, 718] on button "Send" at bounding box center [888, 721] width 437 height 30
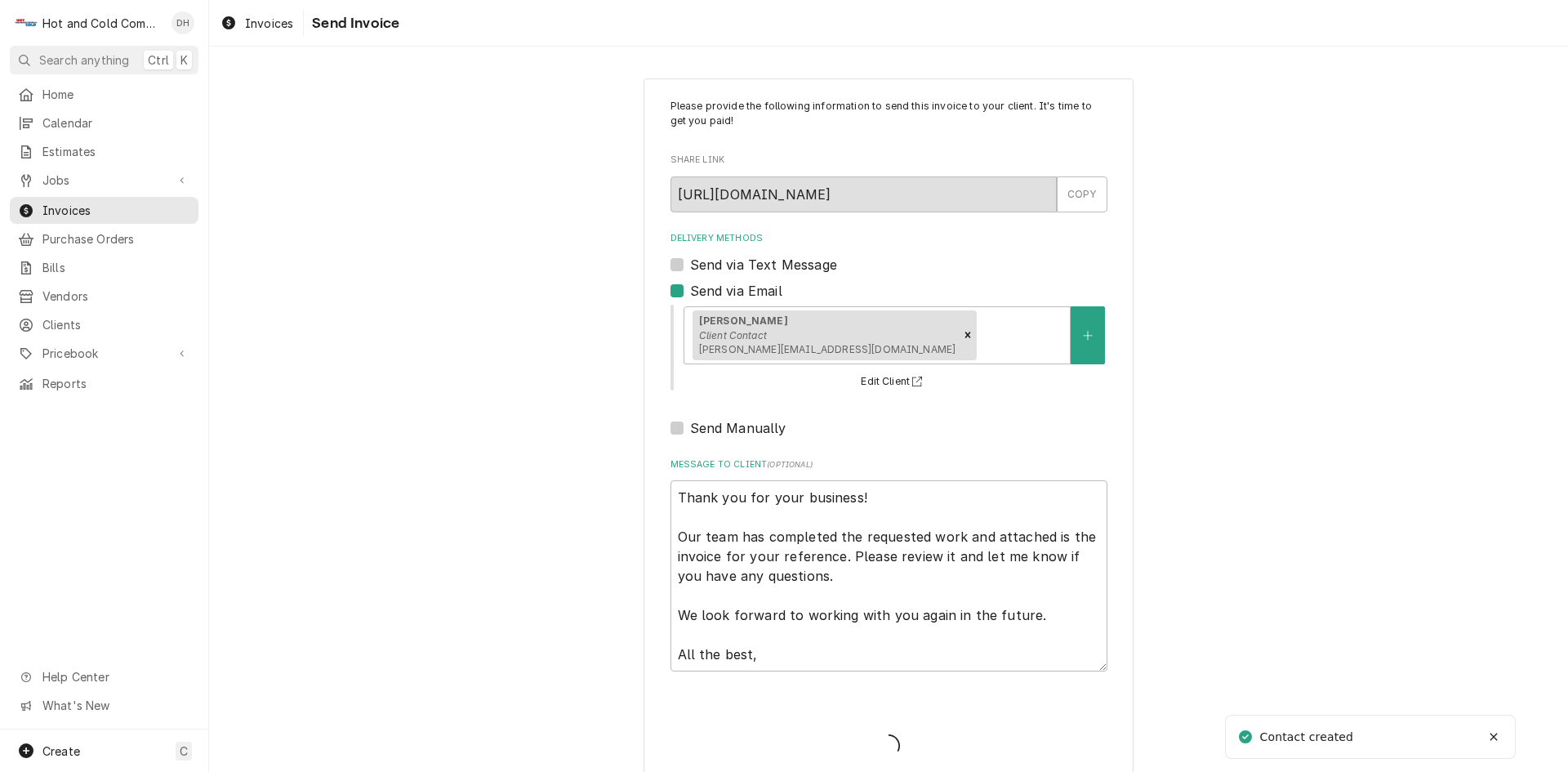
type textarea "x"
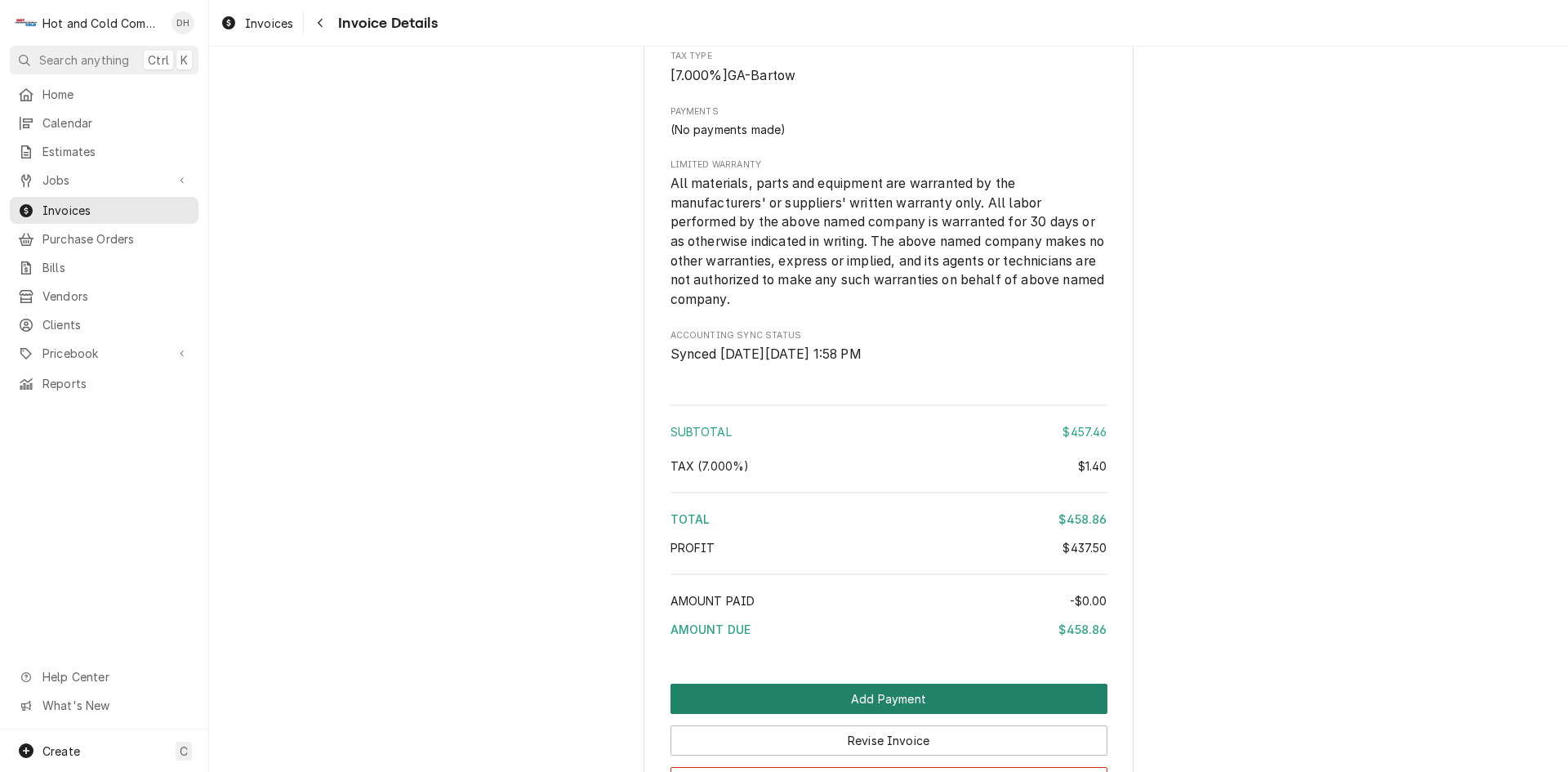
scroll to position [2179, 0]
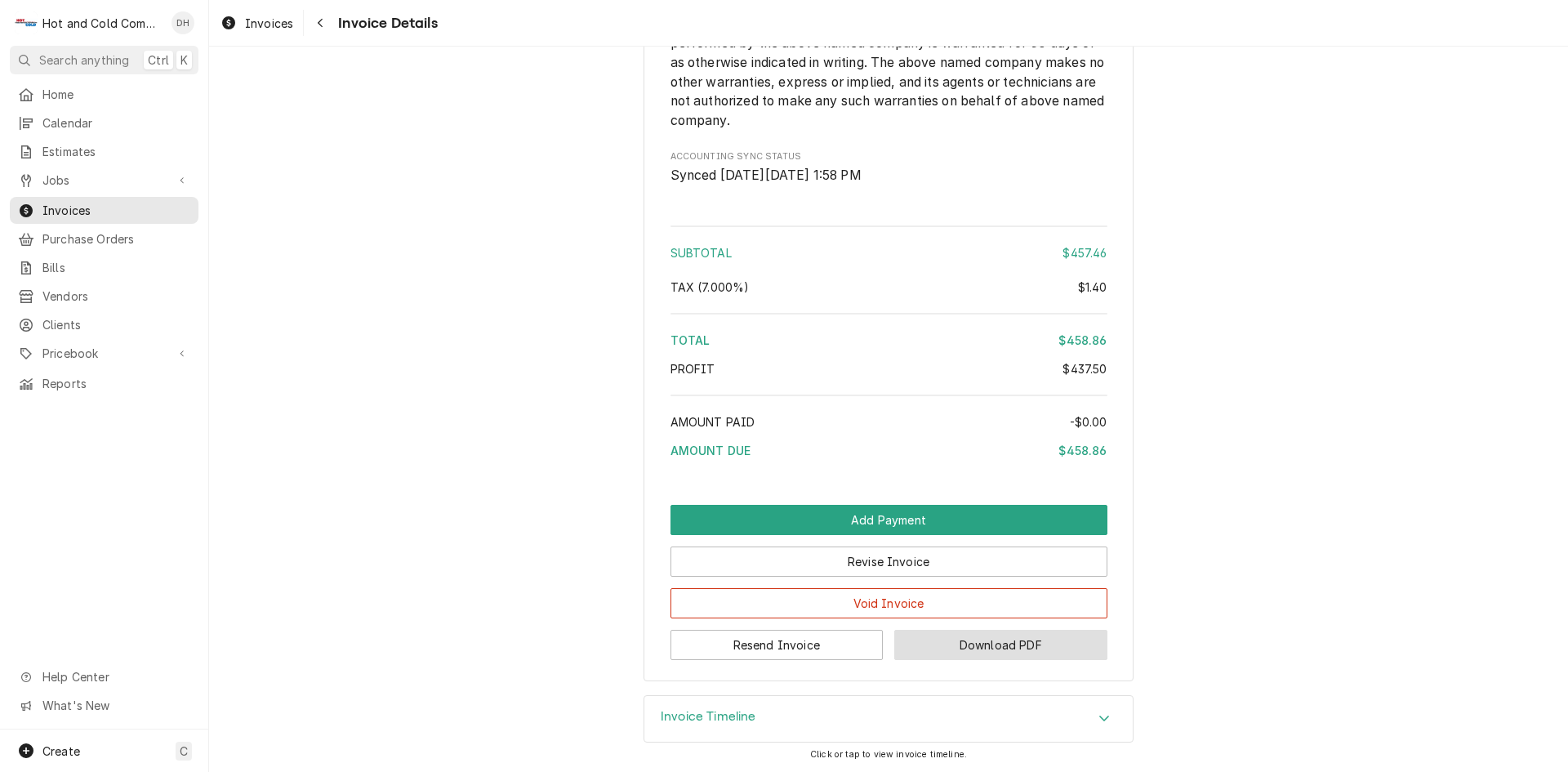
click at [1028, 644] on button "Download PDF" at bounding box center [1001, 645] width 213 height 30
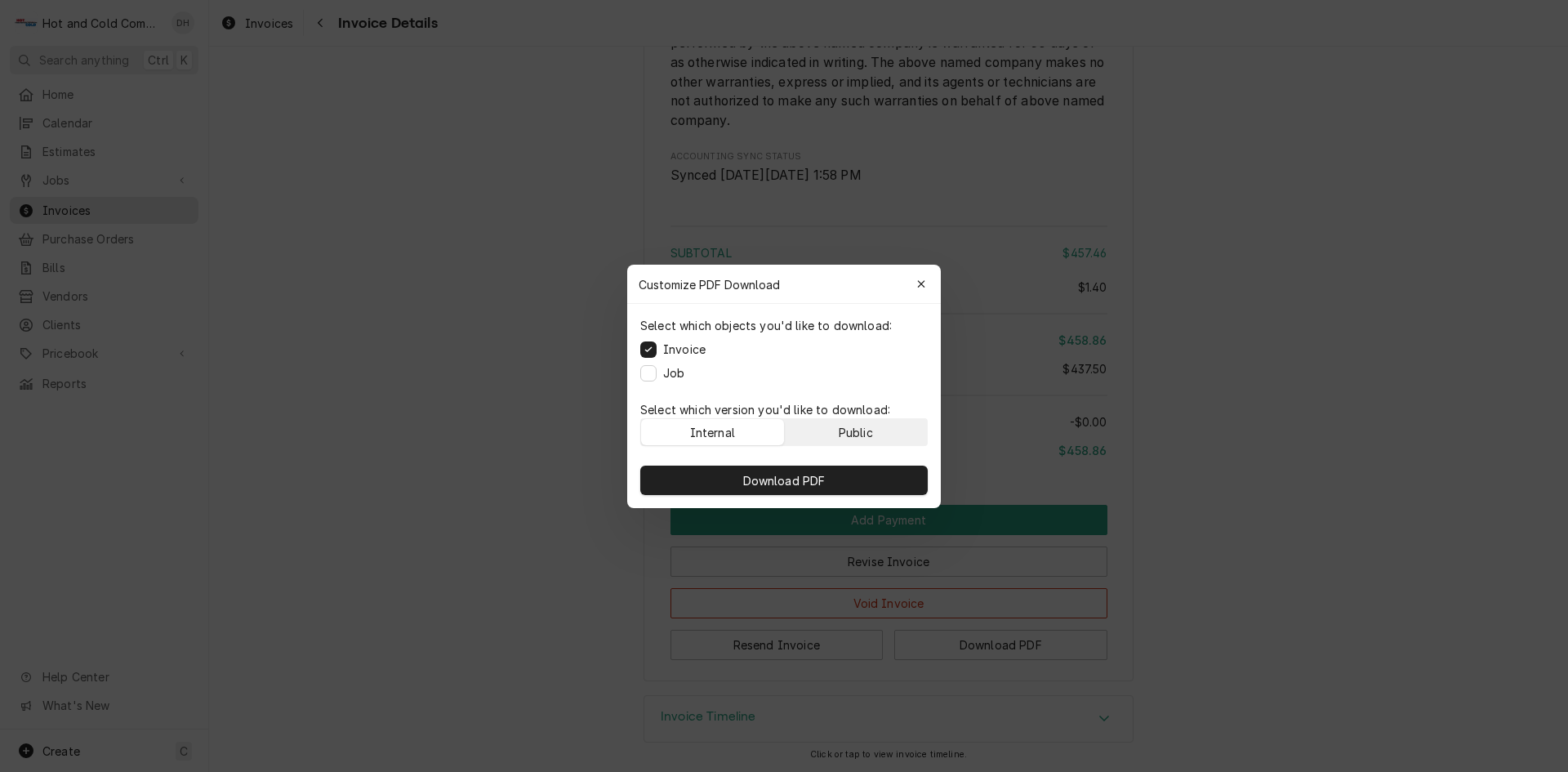
click at [901, 428] on button "Public" at bounding box center [856, 432] width 143 height 26
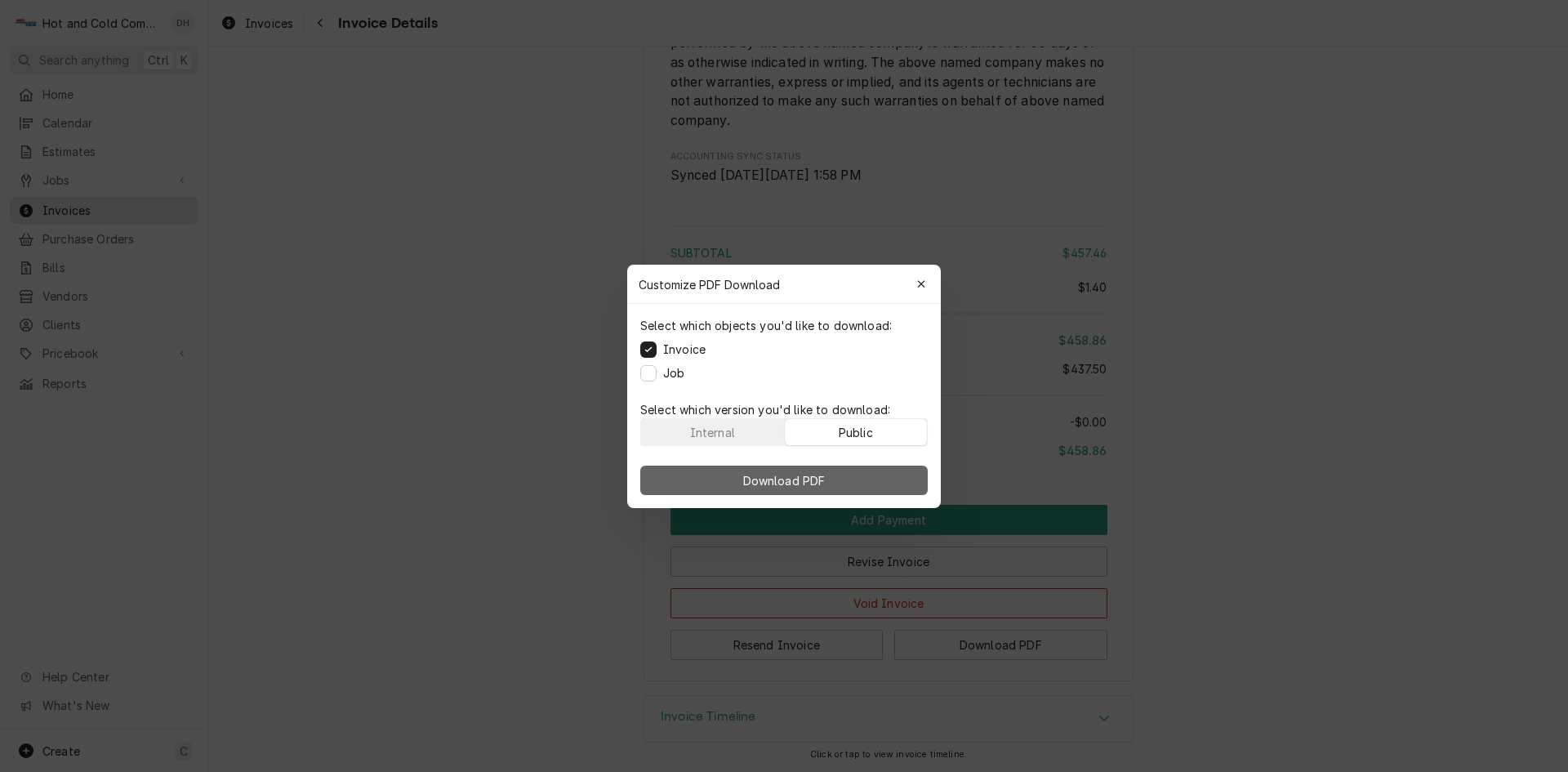
click at [780, 479] on span "Download PDF" at bounding box center [784, 479] width 89 height 17
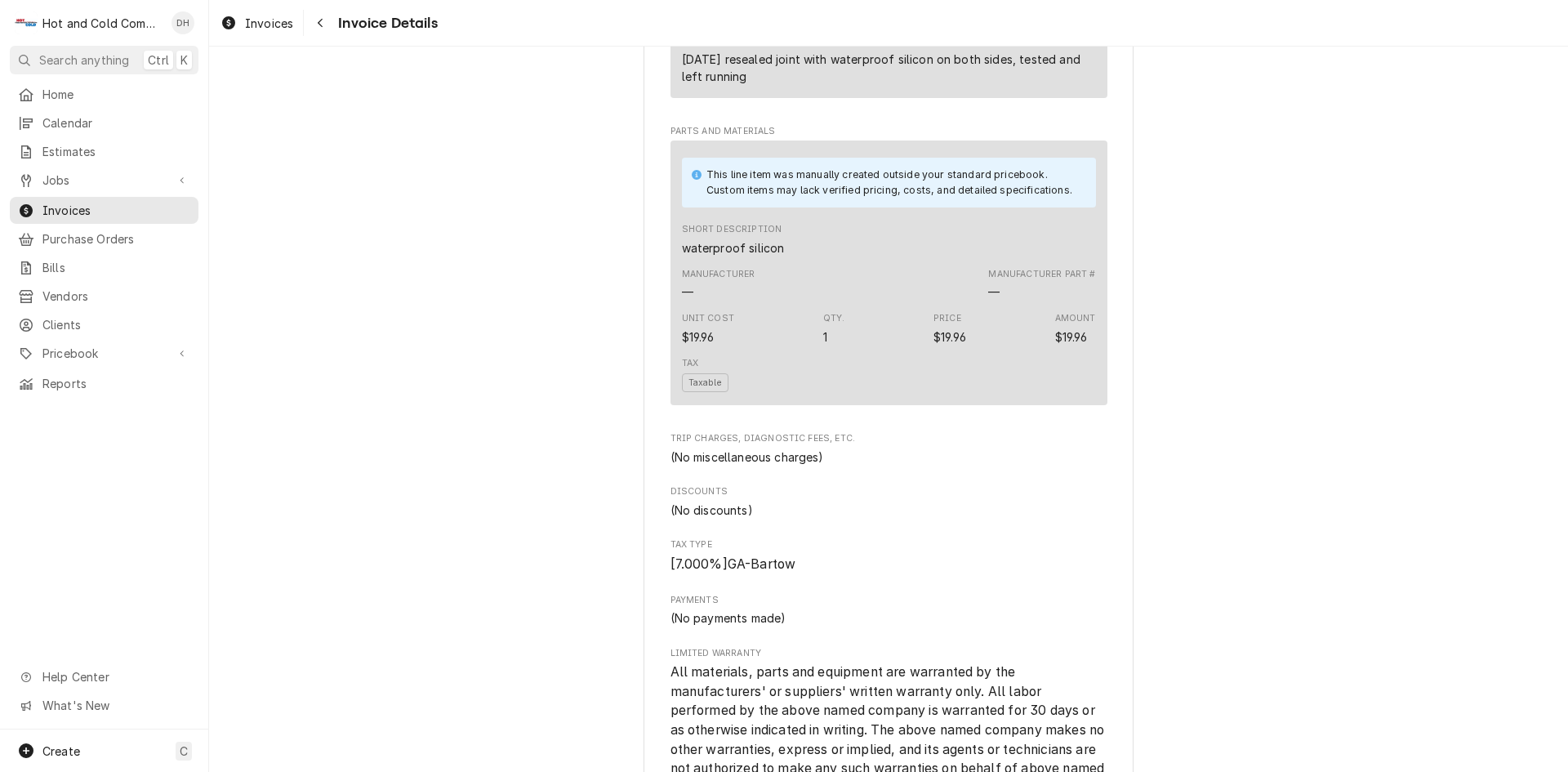
scroll to position [817, 0]
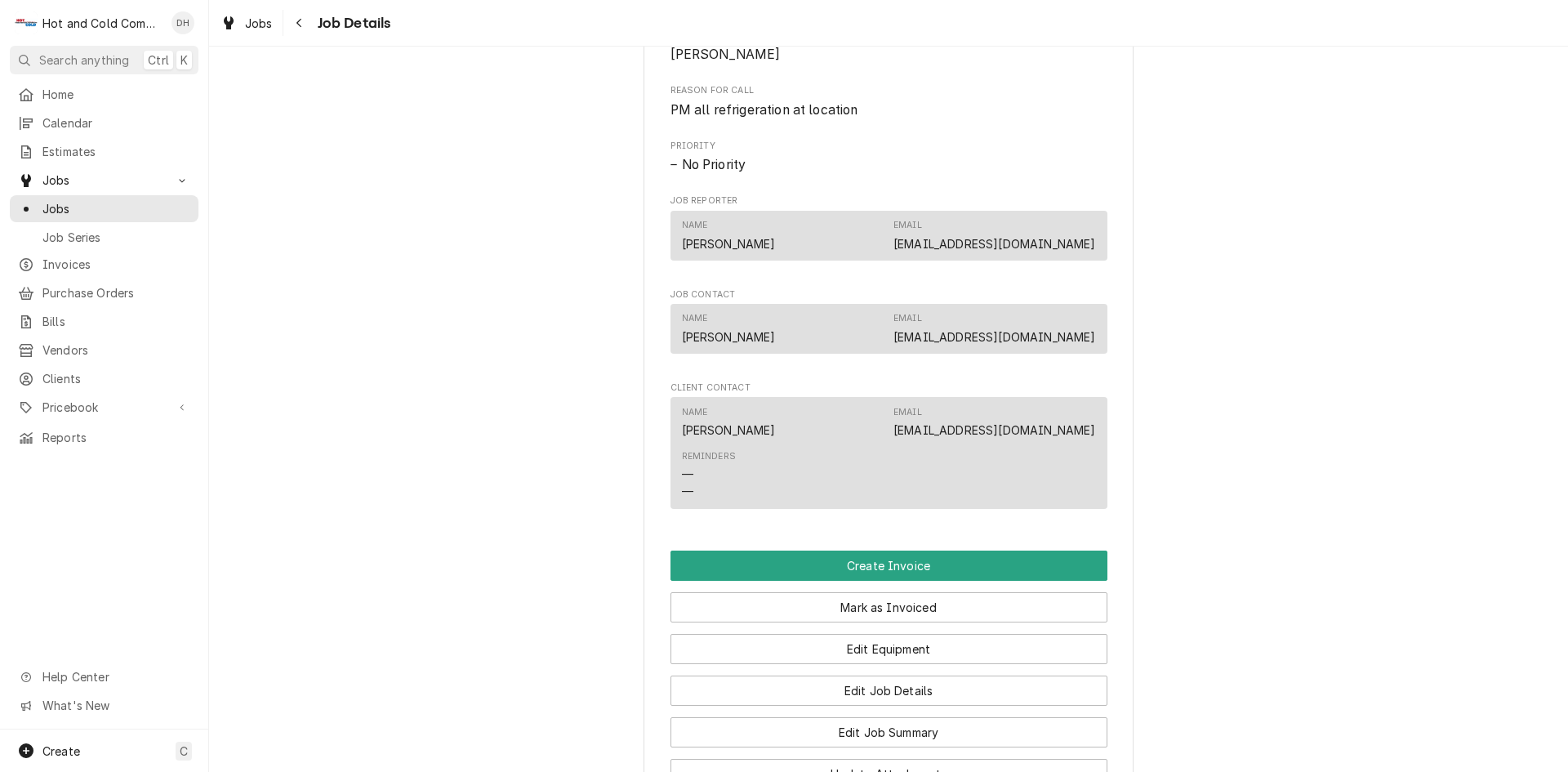
scroll to position [1089, 0]
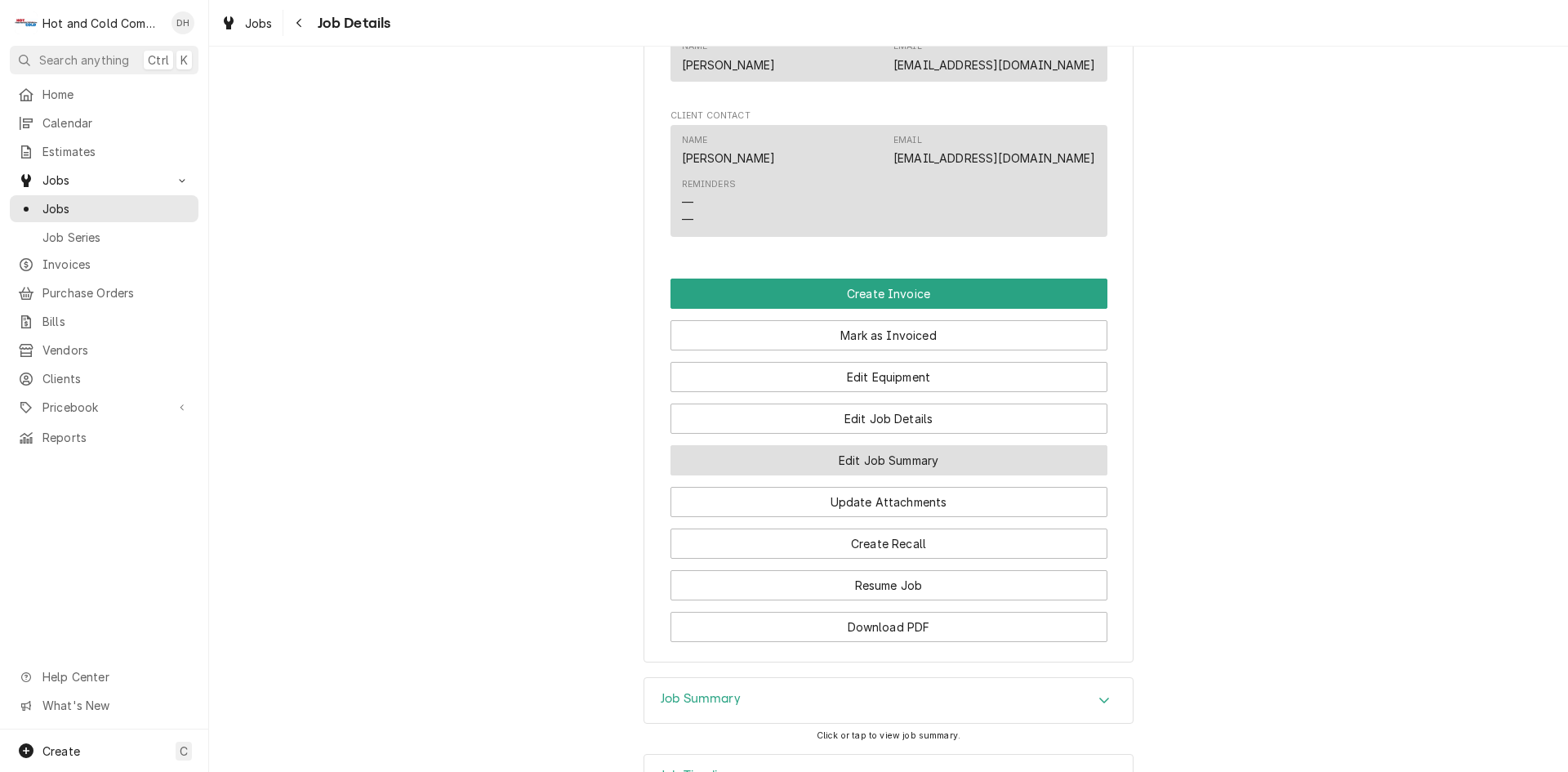
click at [866, 475] on button "Edit Job Summary" at bounding box center [888, 460] width 437 height 30
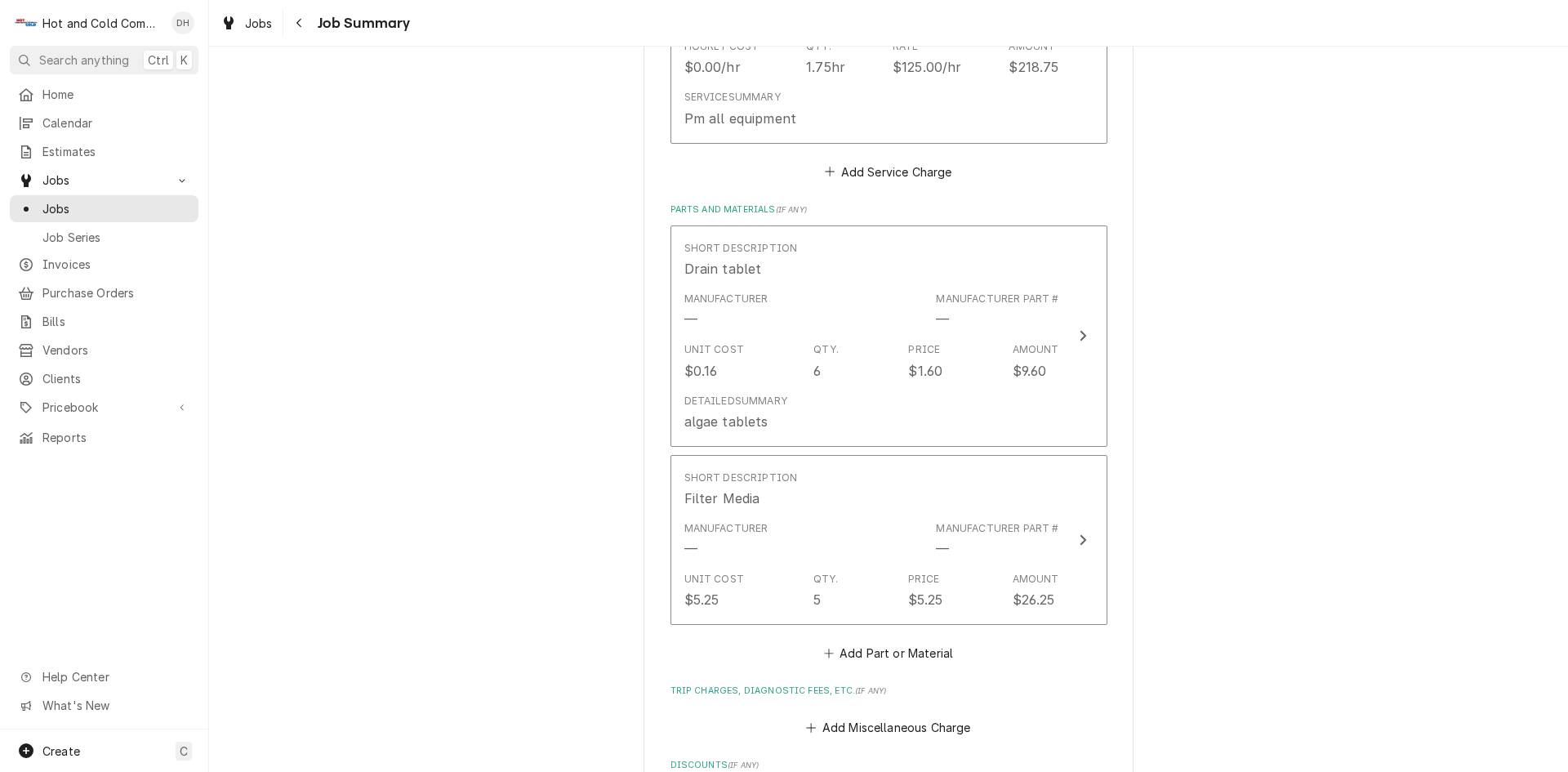
scroll to position [272, 0]
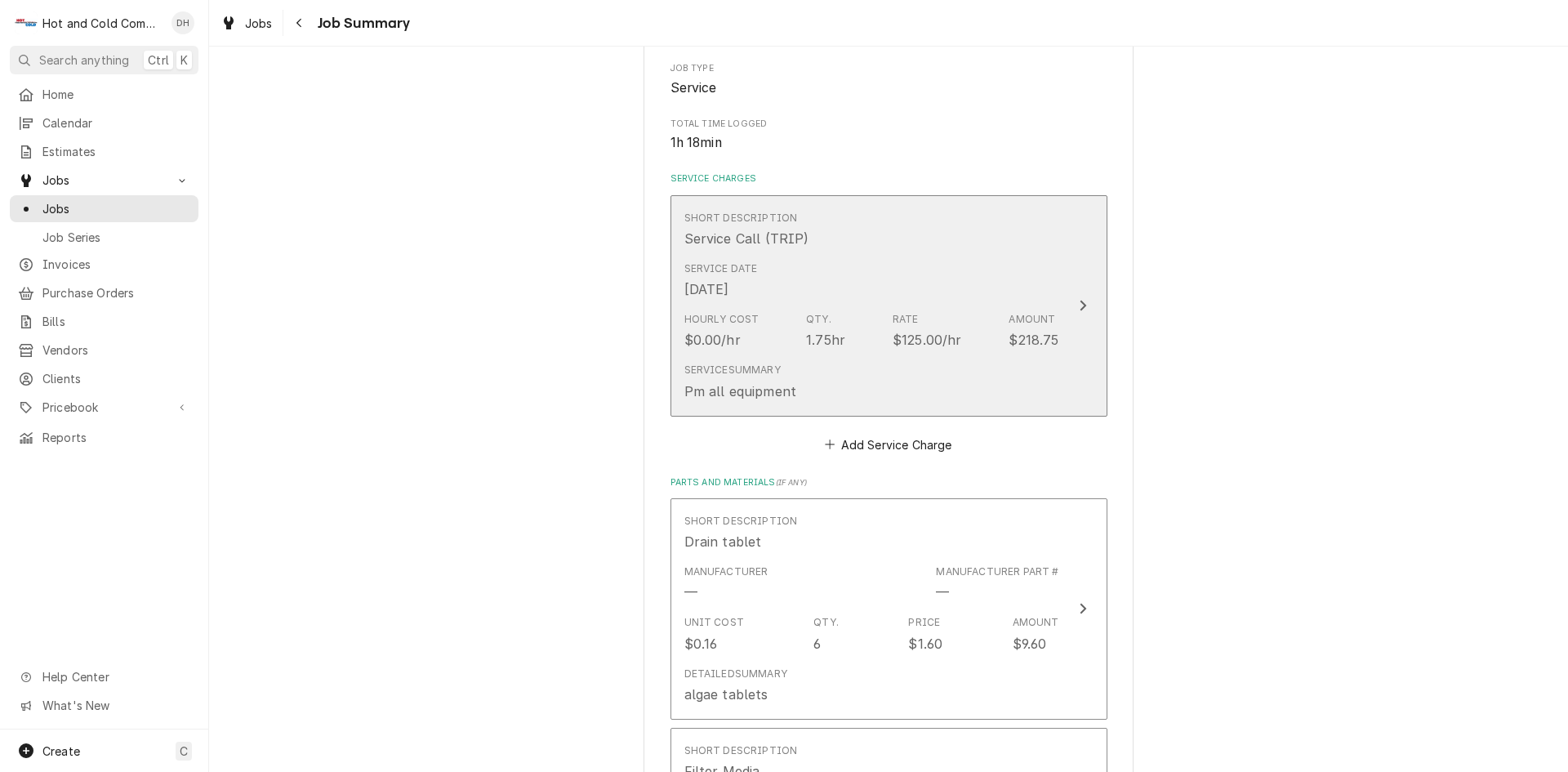
click at [917, 248] on div "Short Description Service Call (TRIP)" at bounding box center [872, 230] width 375 height 50
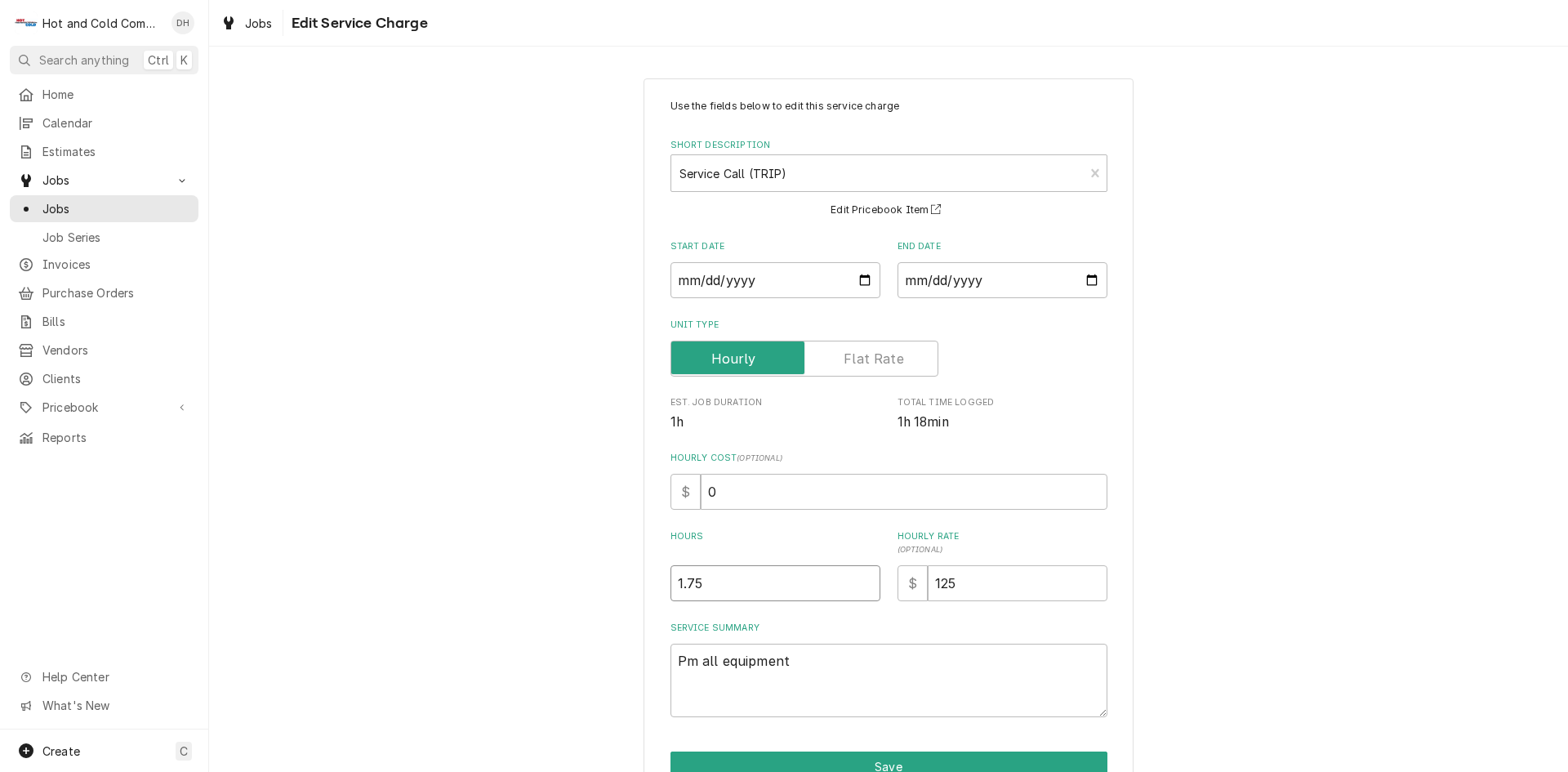
click at [753, 594] on input "1.75" at bounding box center [775, 583] width 210 height 36
type textarea "x"
type input "1.7"
type textarea "x"
type input "1"
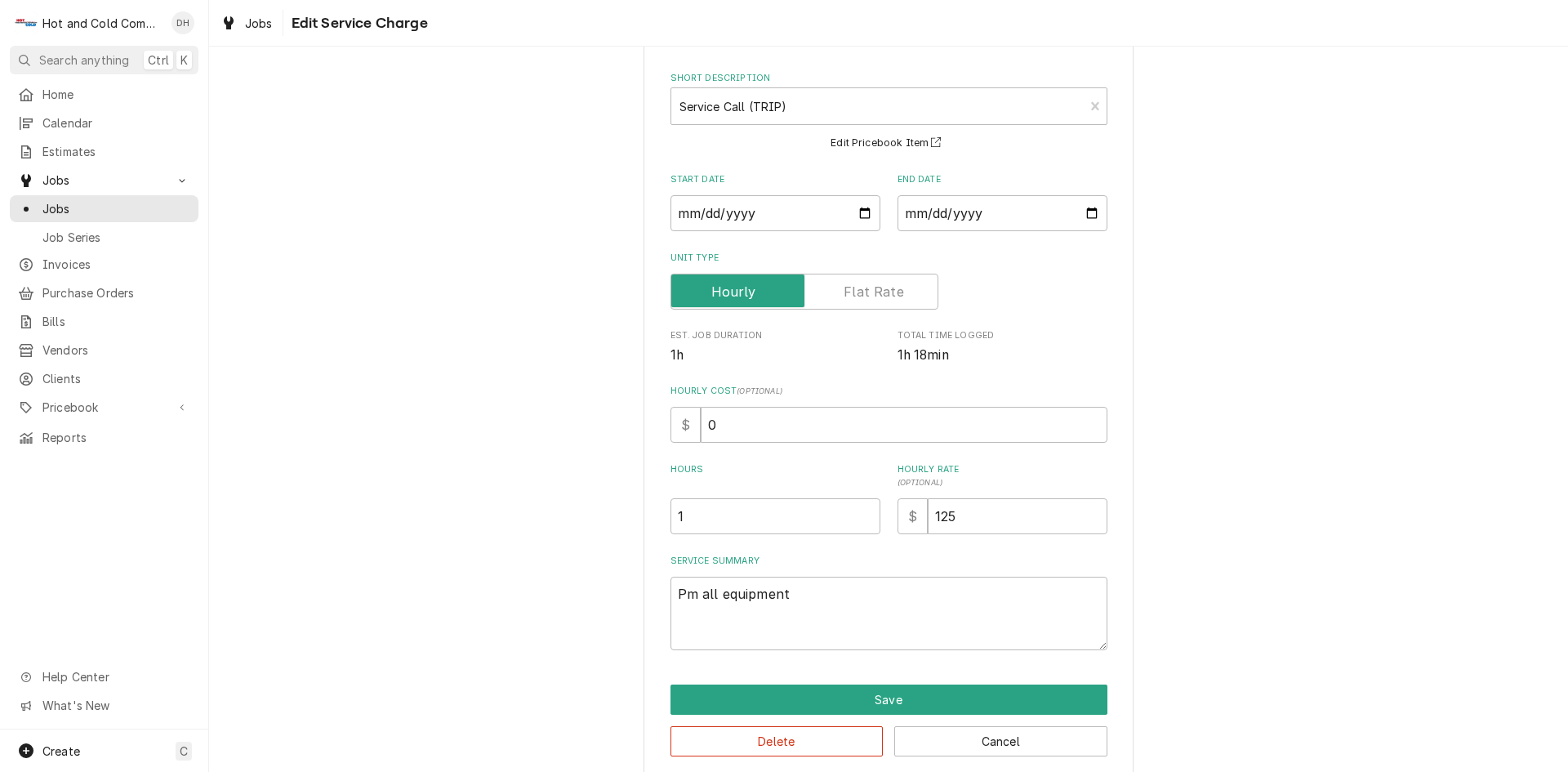
scroll to position [86, 0]
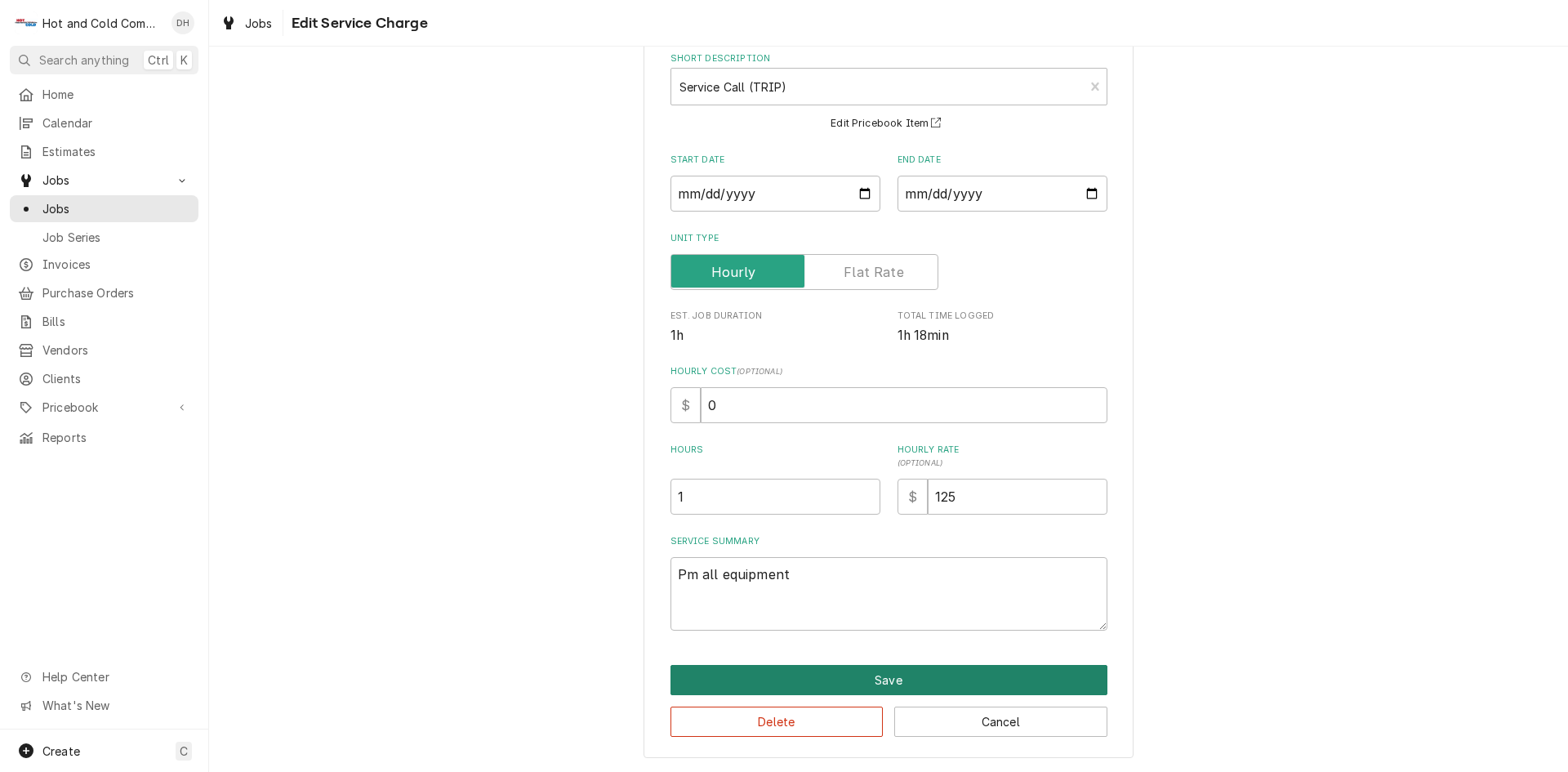
click at [887, 672] on button "Save" at bounding box center [888, 680] width 437 height 30
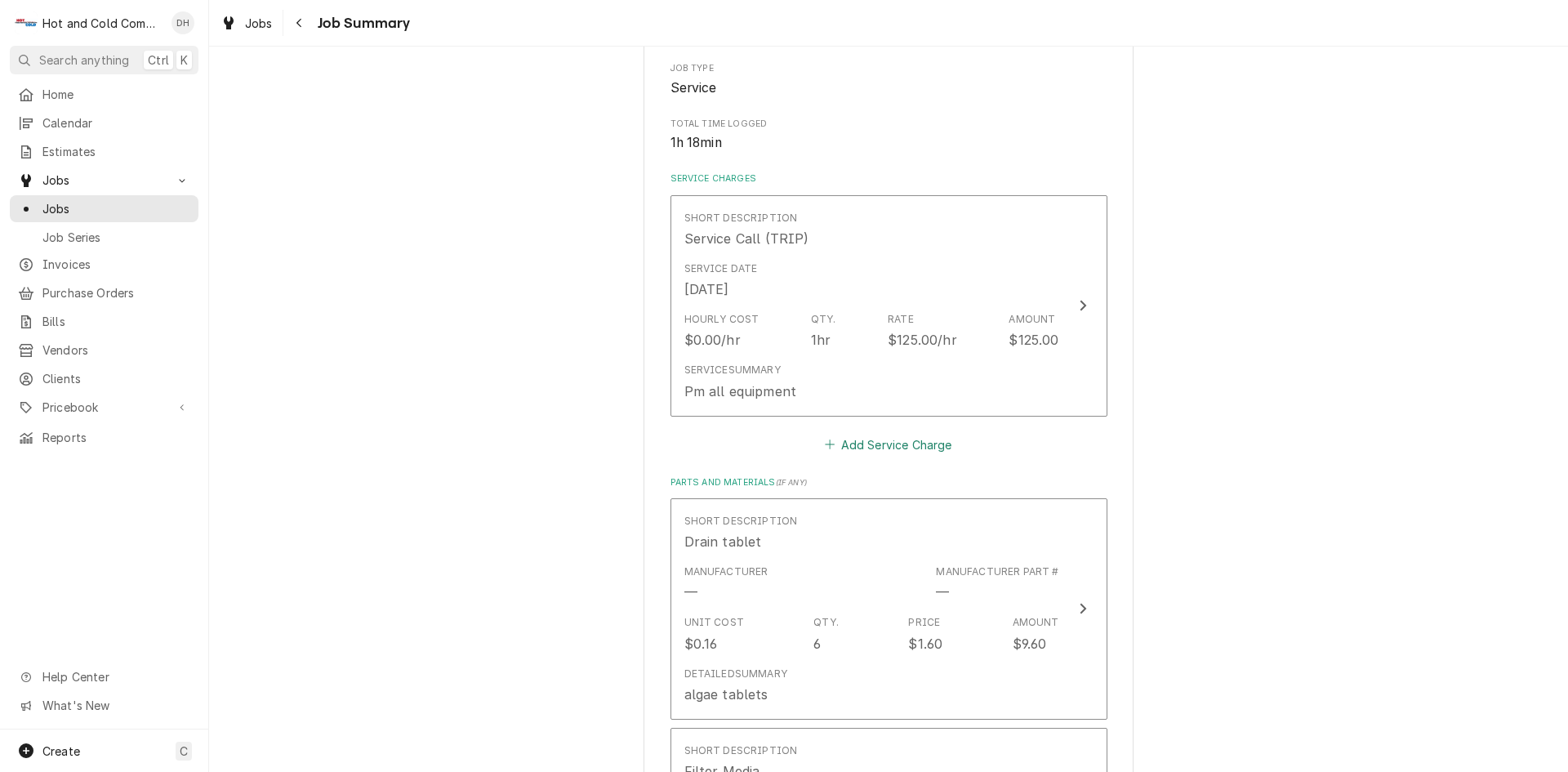
click at [900, 447] on button "Add Service Charge" at bounding box center [888, 443] width 132 height 23
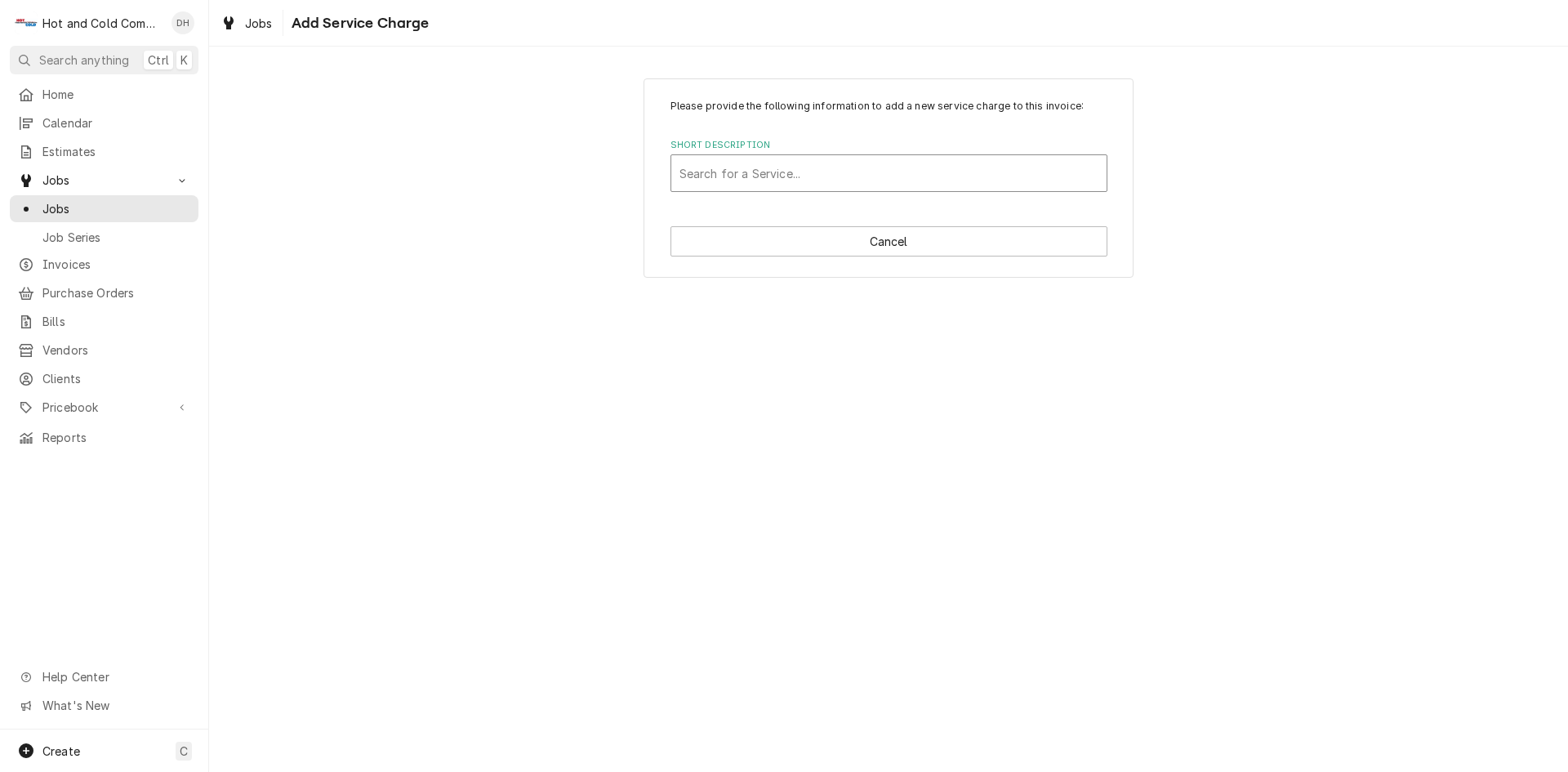
click at [706, 167] on div "Short Description" at bounding box center [889, 173] width 419 height 29
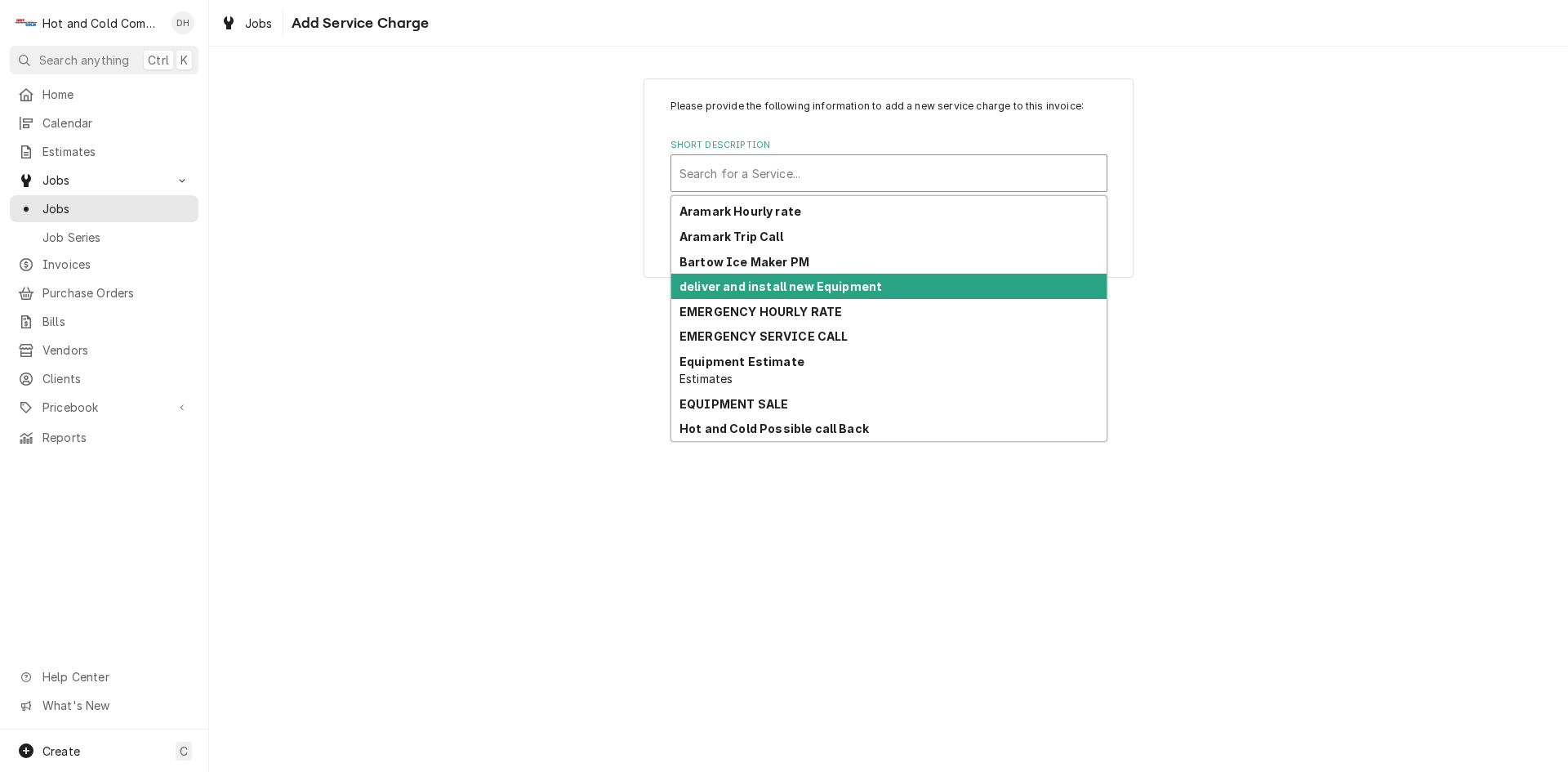
scroll to position [272, 0]
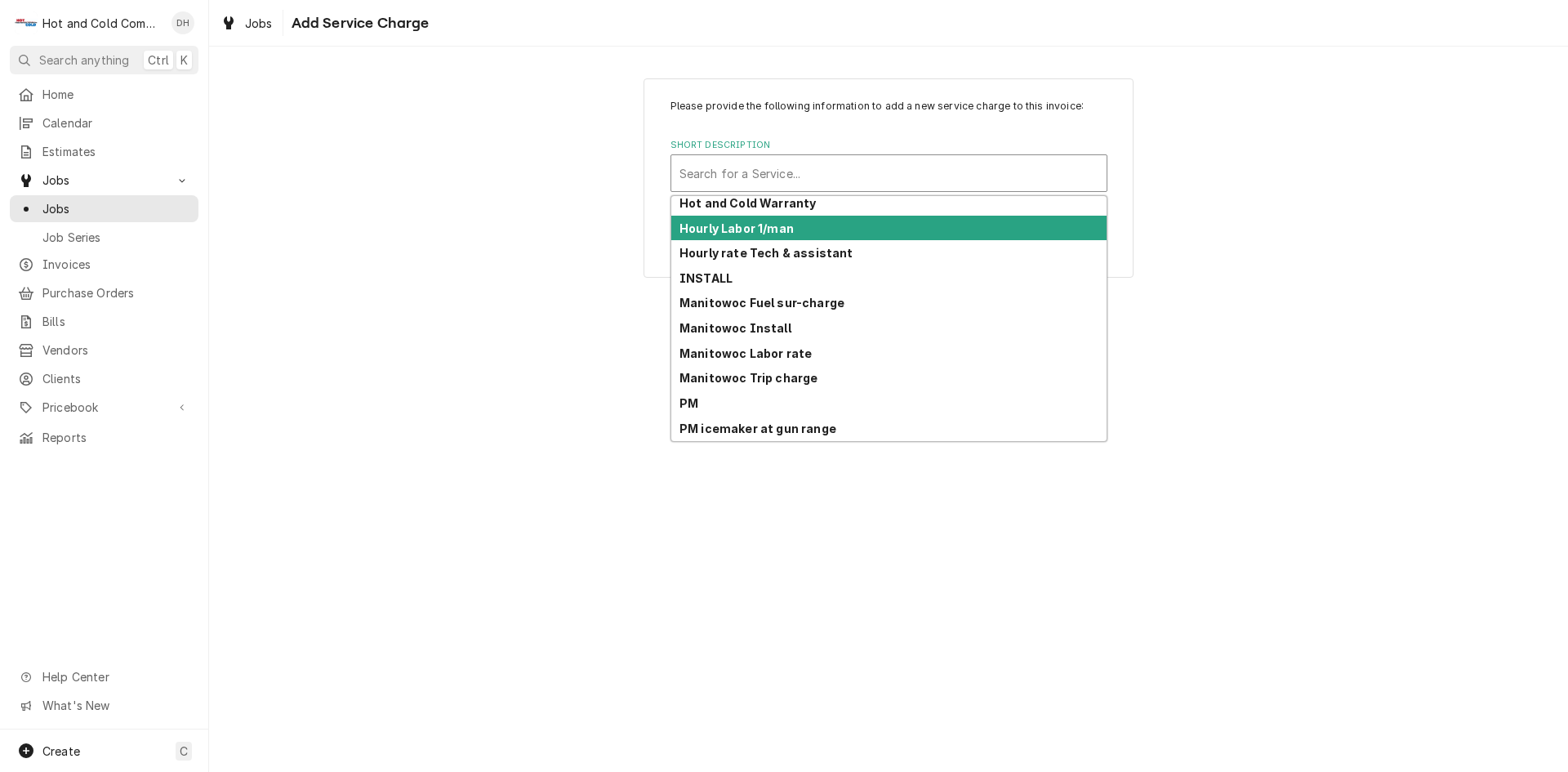
click at [790, 230] on div "Hourly Labor 1/man" at bounding box center [888, 228] width 435 height 25
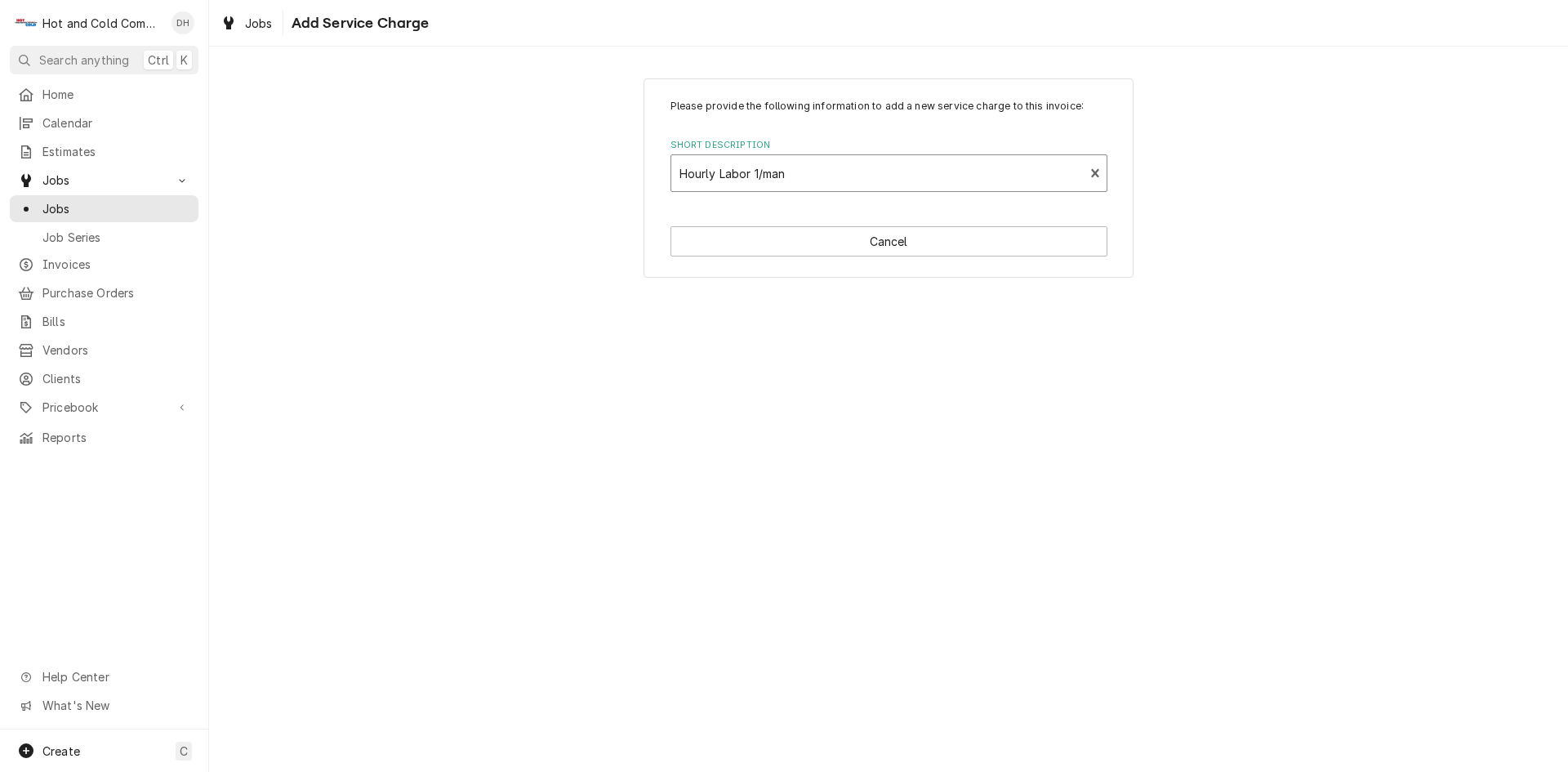
type textarea "x"
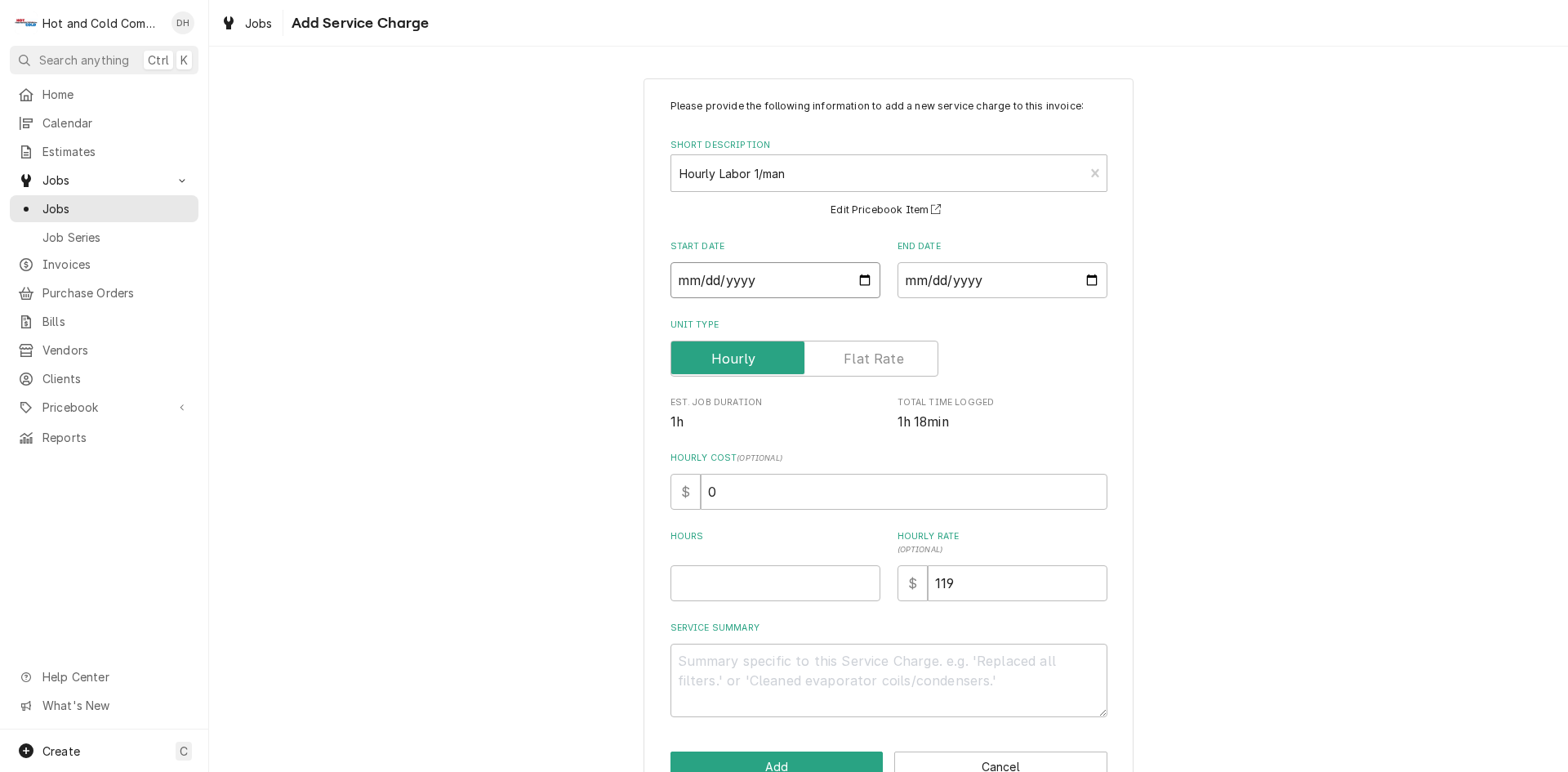
click at [854, 277] on input "Start Date" at bounding box center [775, 280] width 210 height 36
type input "2025-09-18"
click at [1086, 281] on input "End Date" at bounding box center [1002, 280] width 210 height 36
type textarea "x"
type input "2025-09-18"
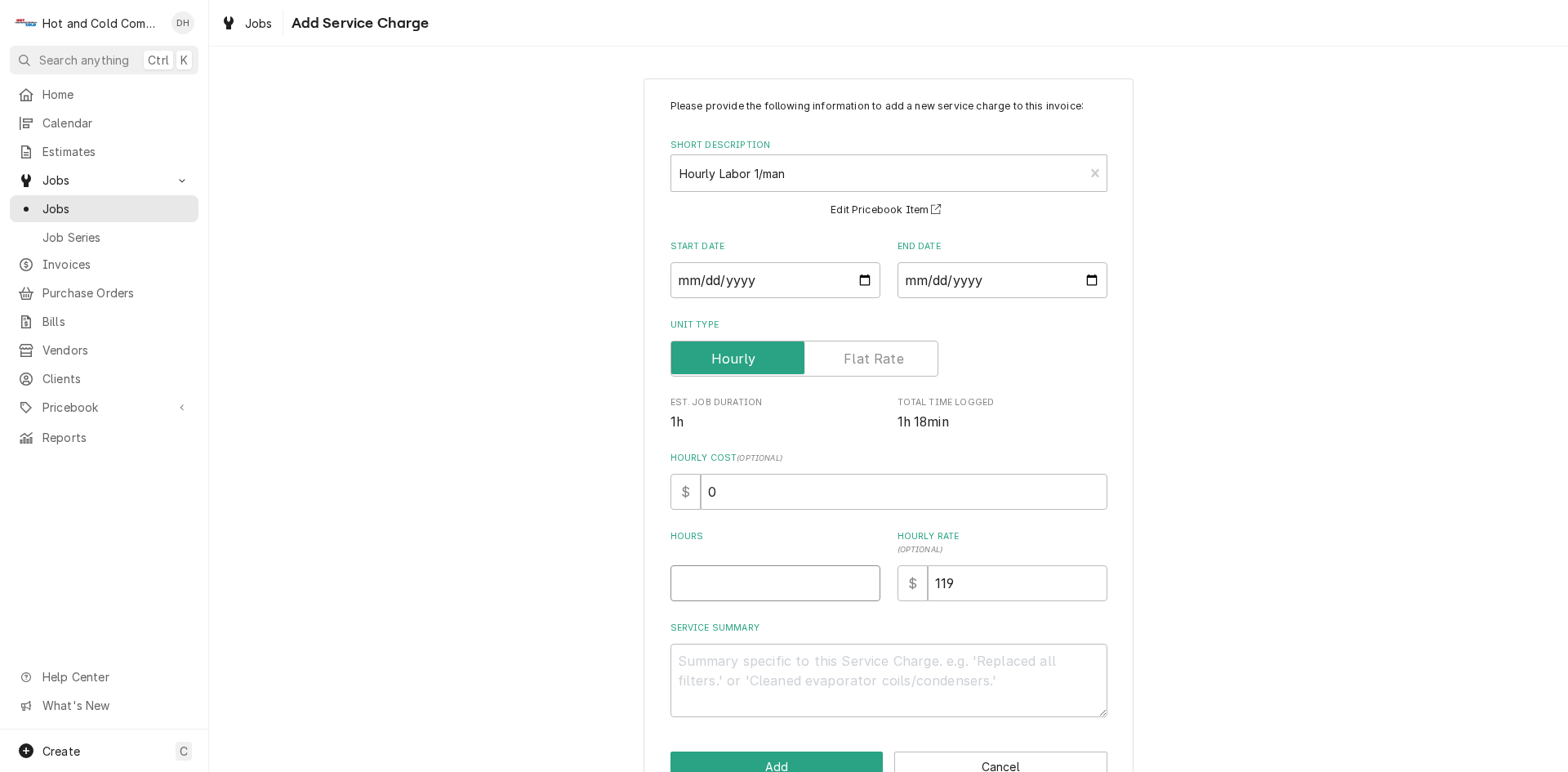
click at [745, 585] on input "Hours" at bounding box center [775, 583] width 210 height 36
type textarea "x"
type input "1"
type textarea "x"
type input "1.7"
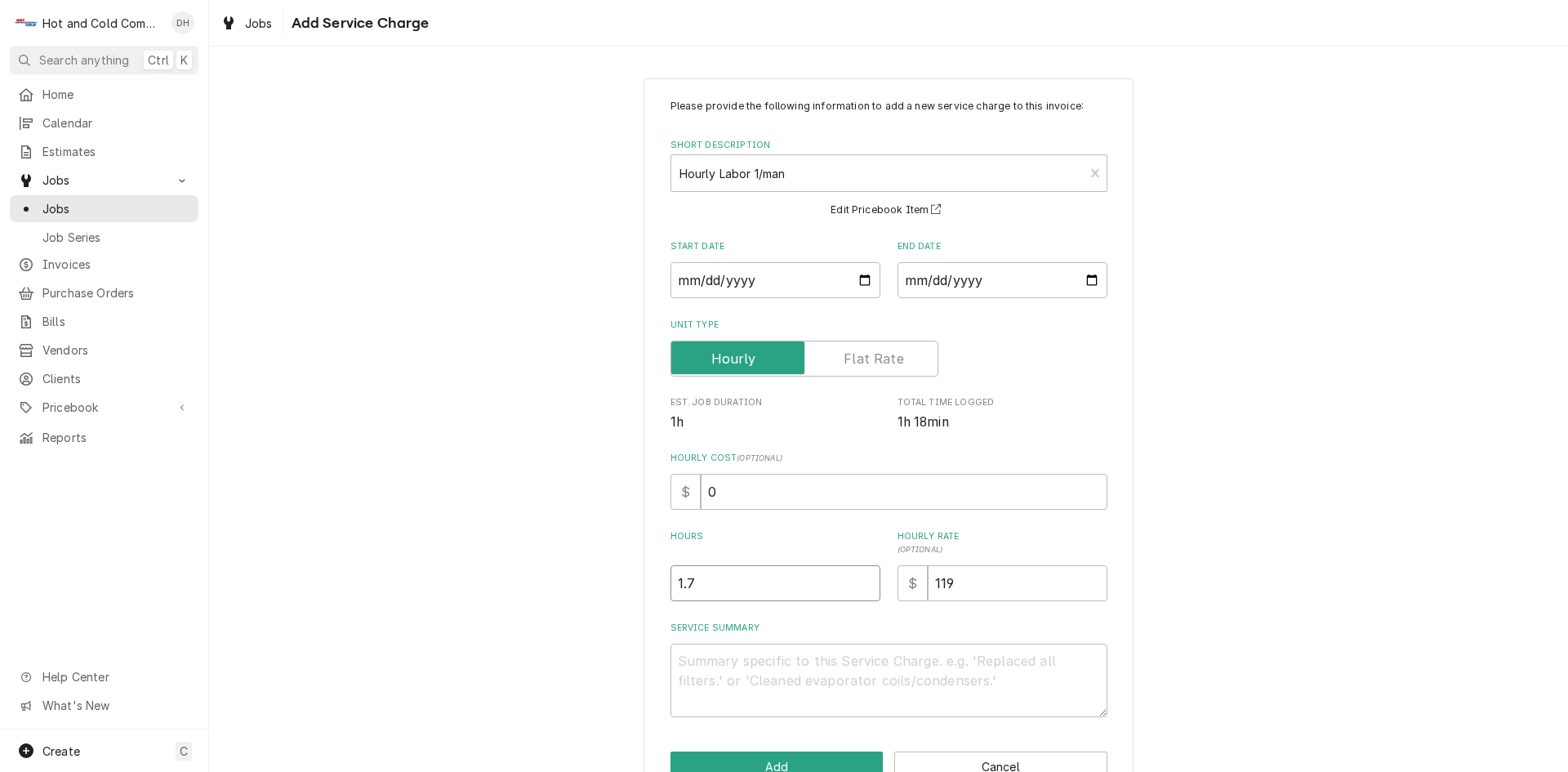
type textarea "x"
type input "1.75"
click at [733, 657] on textarea "Service Summary" at bounding box center [888, 681] width 437 height 74
type textarea "x"
type textarea "9"
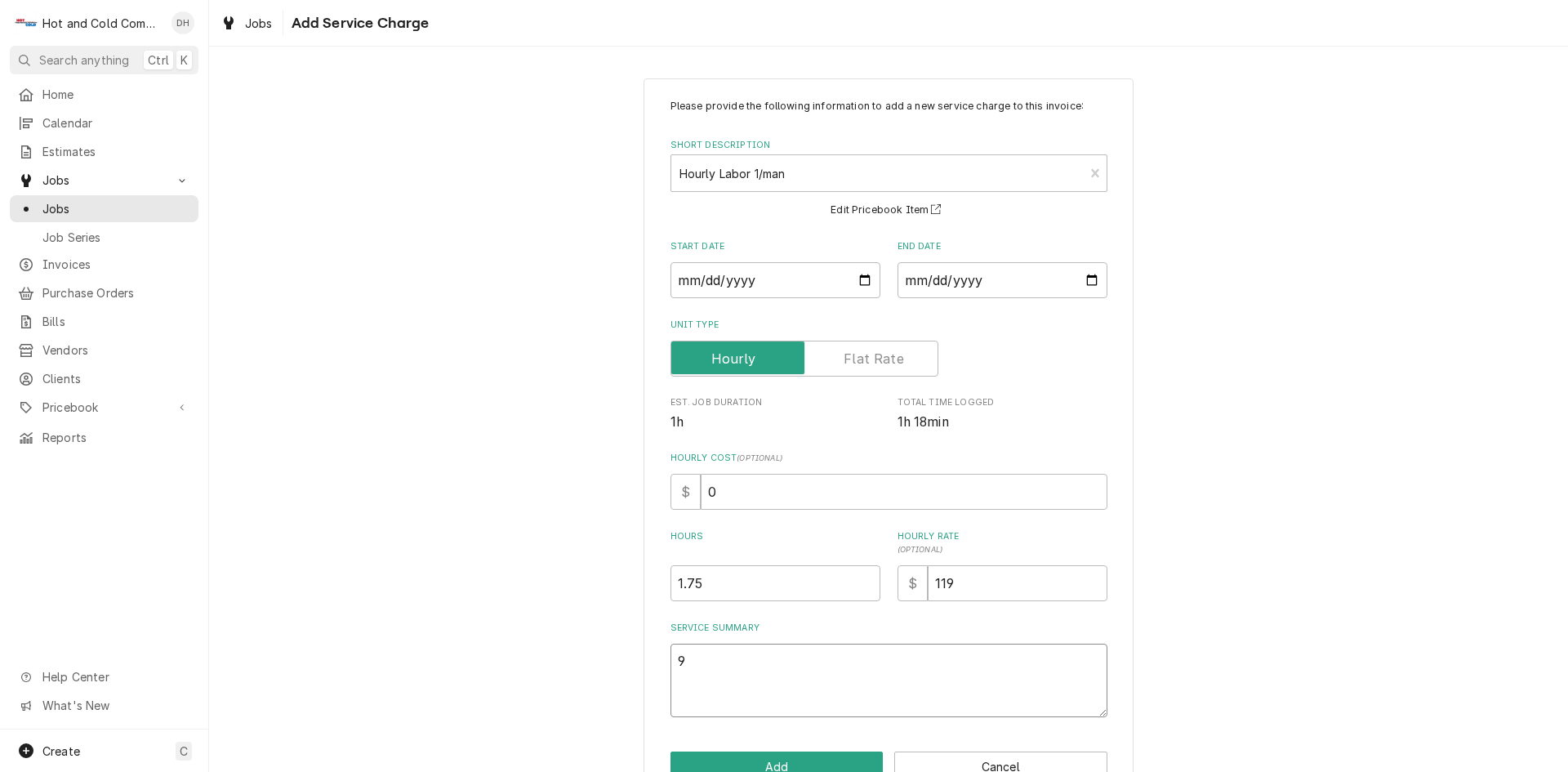
type textarea "x"
type textarea "9/"
type textarea "x"
type textarea "9/1"
type textarea "x"
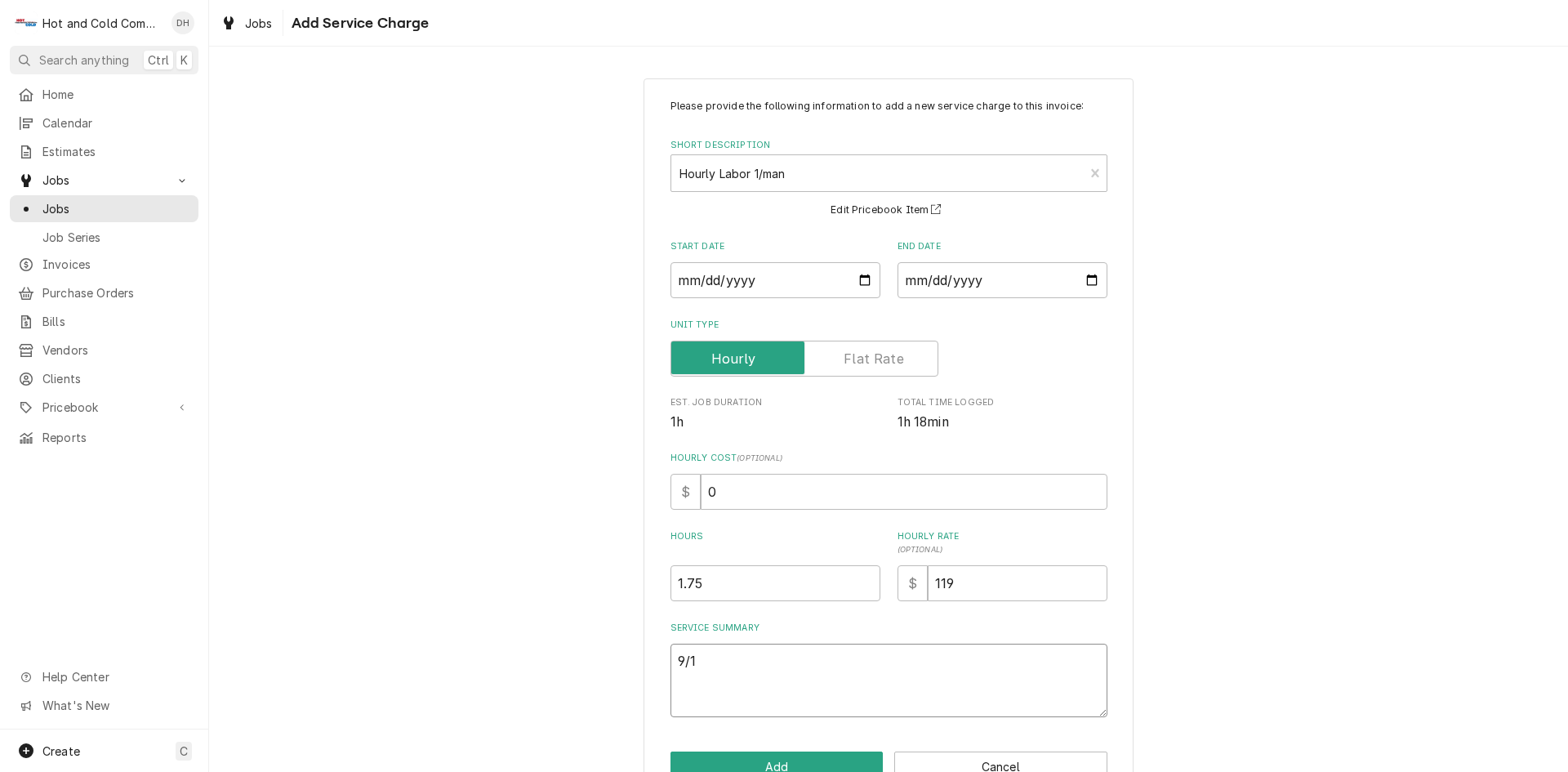
type textarea "9/18"
type textarea "x"
type textarea "9/18/"
type textarea "x"
type textarea "9/18/2"
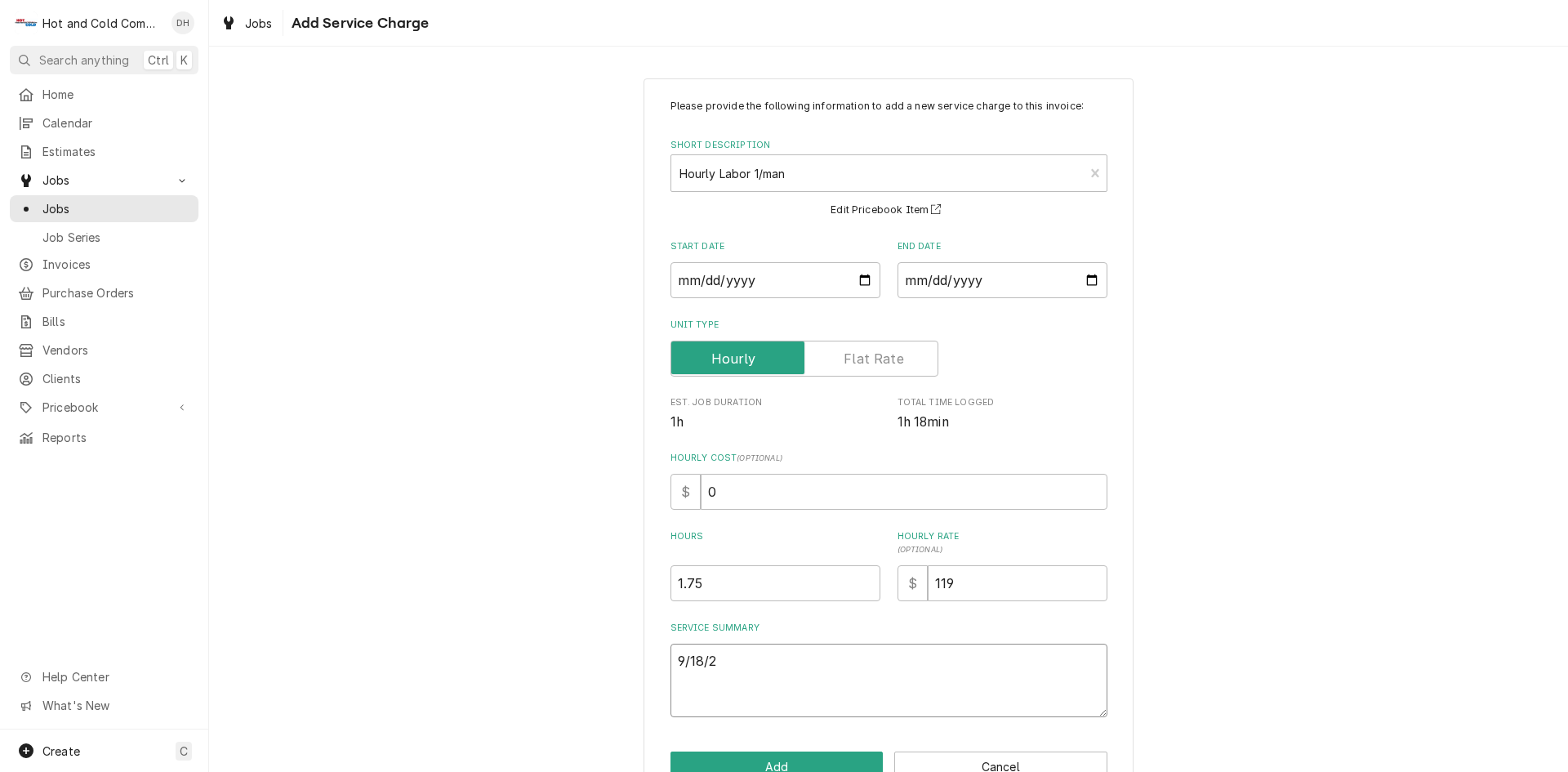
type textarea "x"
type textarea "9/18/25"
type textarea "x"
type textarea "9/18/25"
type textarea "x"
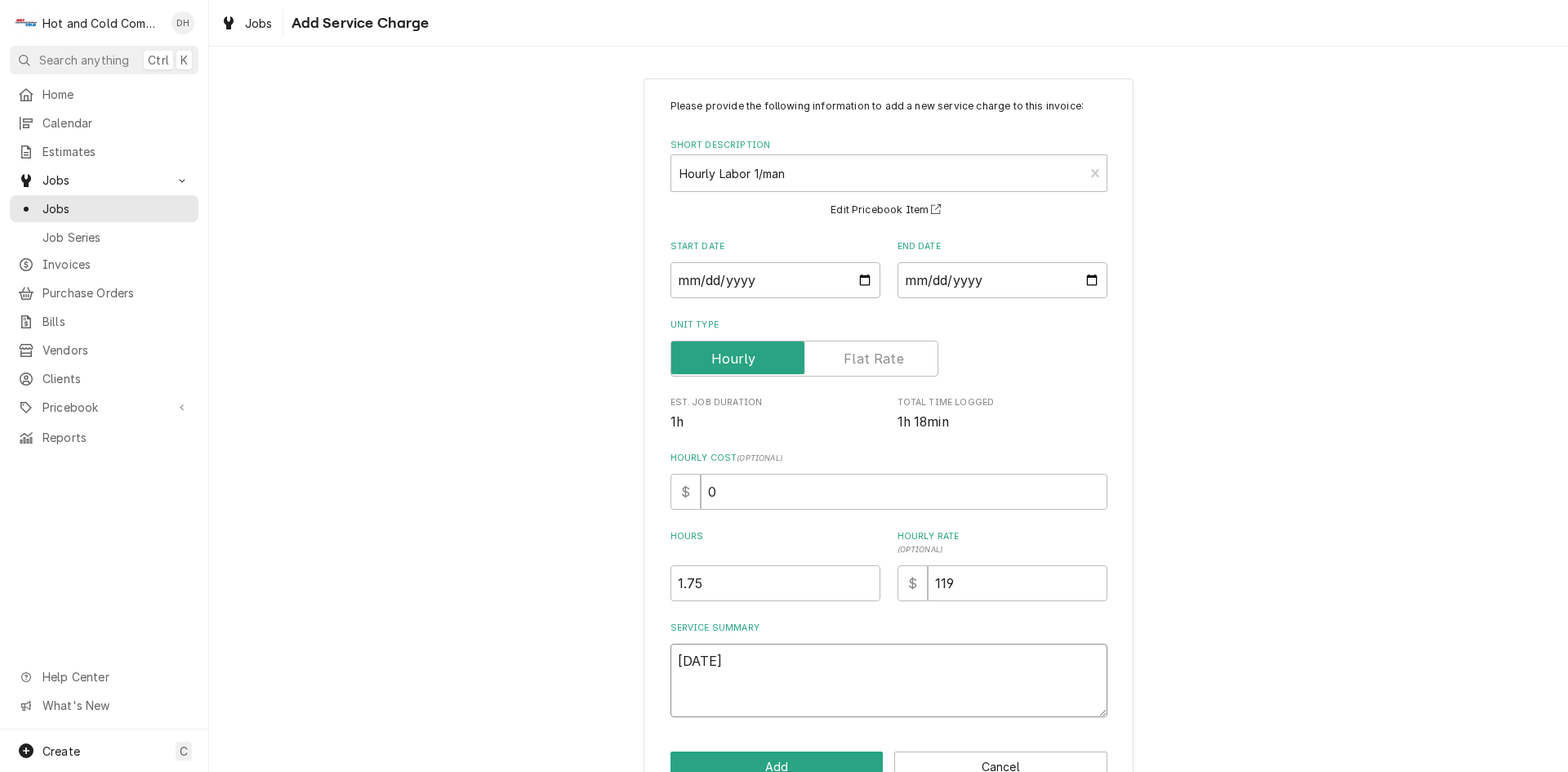
type textarea "9/18/25 C"
type textarea "x"
type textarea "9/18/25 Cl"
type textarea "x"
type textarea "9/18/25 Cle"
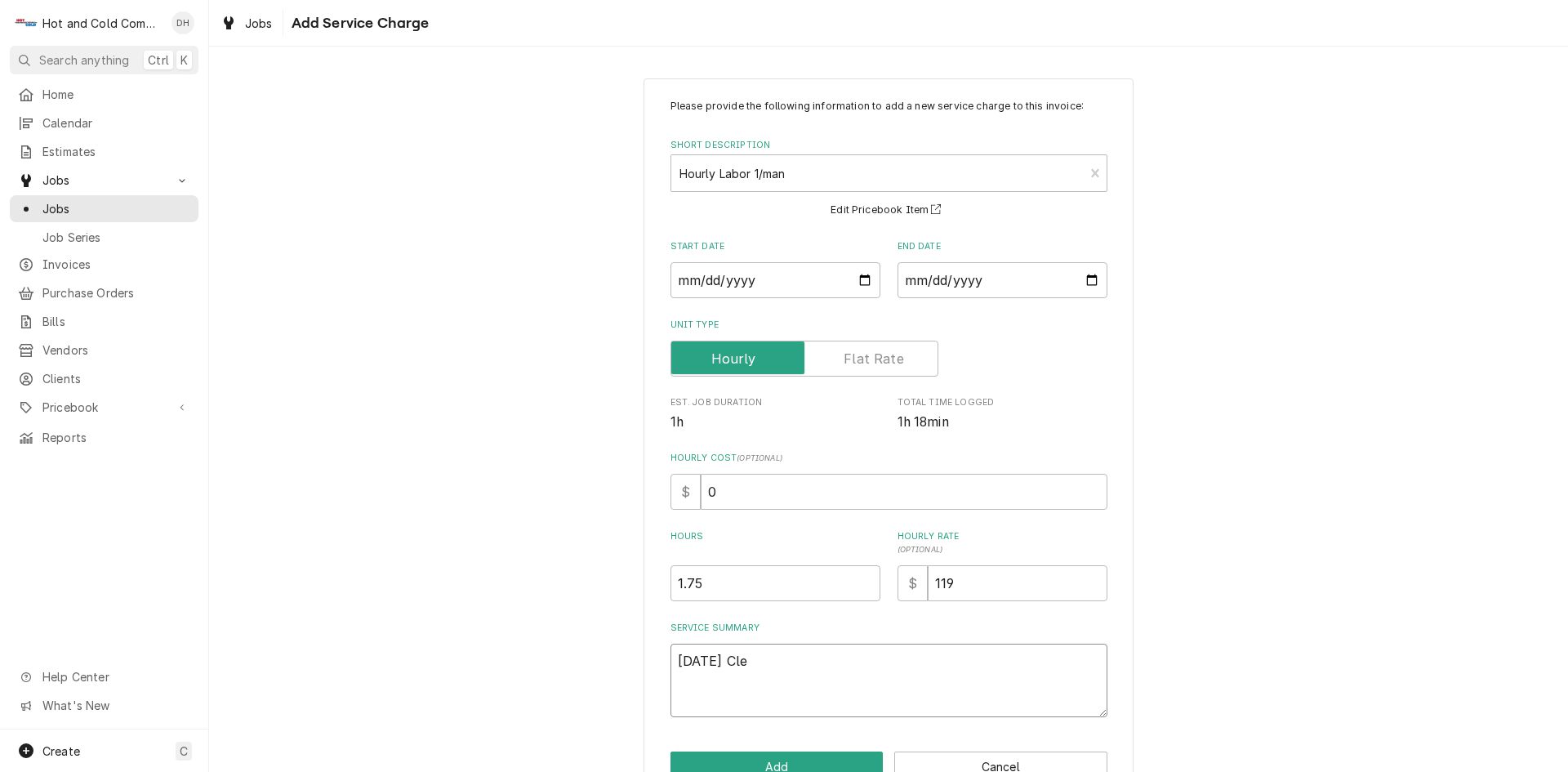
type textarea "x"
type textarea "9/18/25 Clea"
type textarea "x"
type textarea "9/18/25 Clean"
type textarea "x"
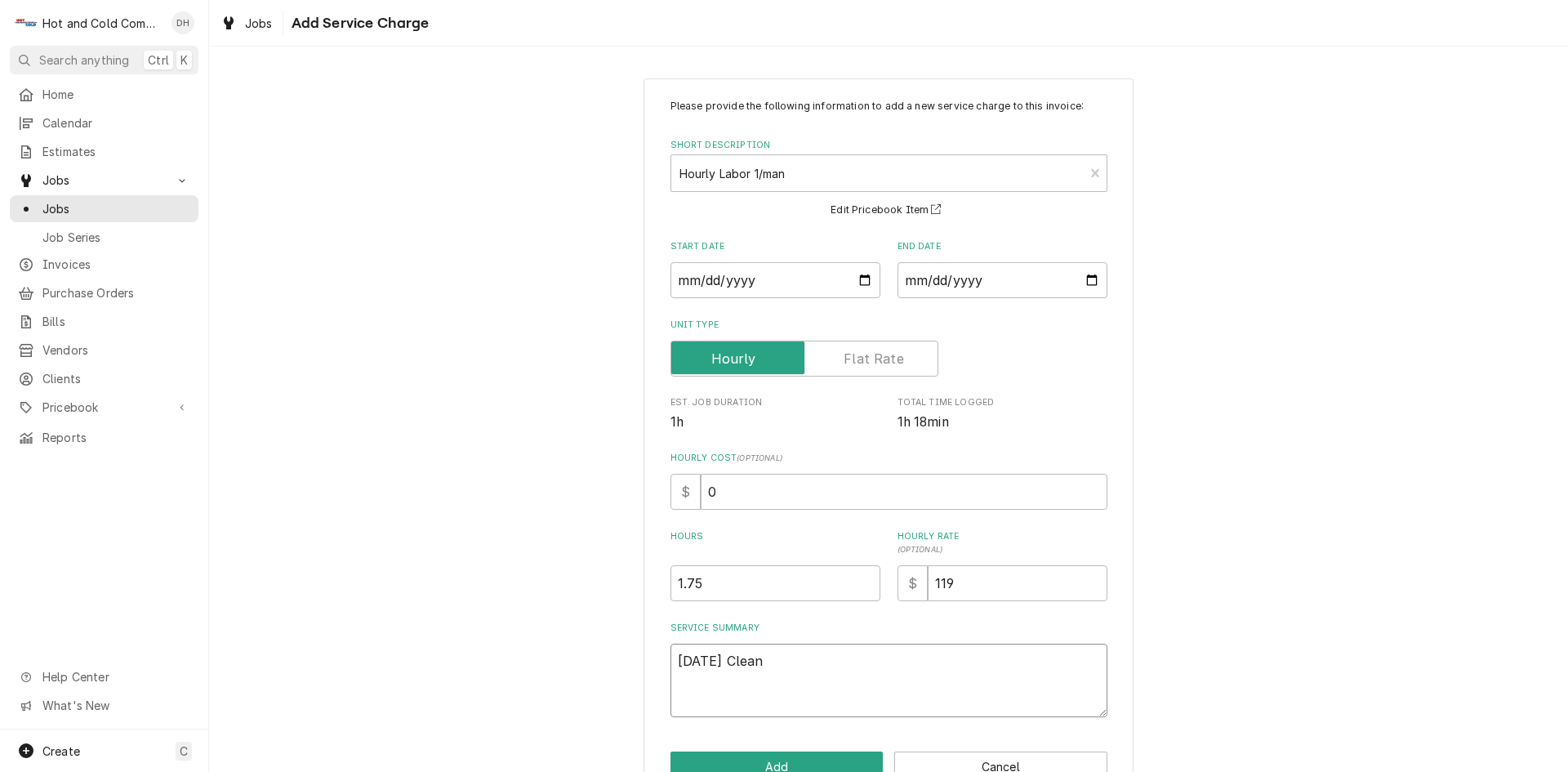
type textarea "9/18/25 Cleane"
type textarea "x"
type textarea "9/18/25 Cleaned"
type textarea "x"
type textarea "9/18/25 Cleaned"
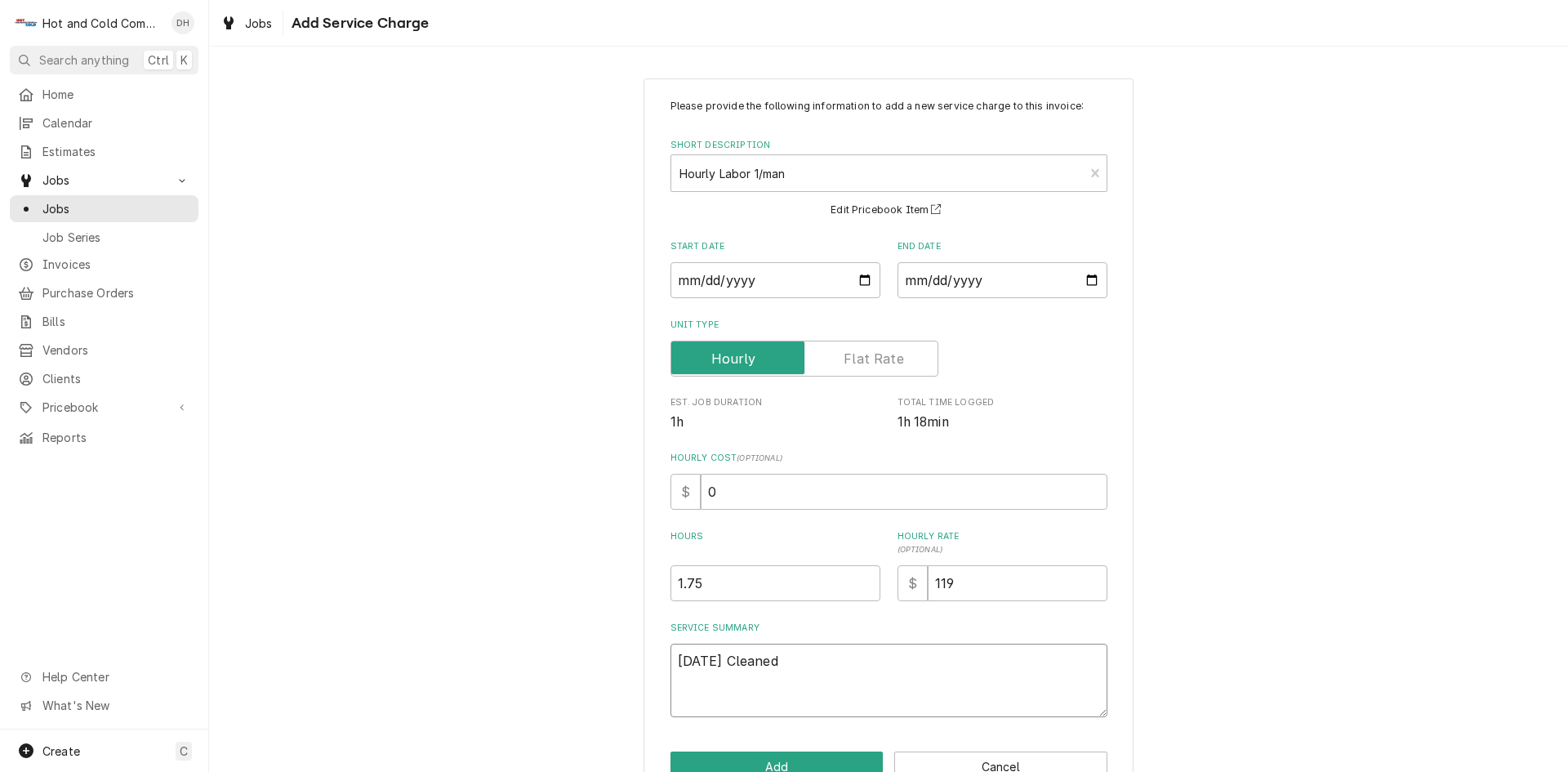
type textarea "x"
type textarea "9/18/25 Cleaned c"
type textarea "x"
type textarea "9/18/25 Cleaned co"
type textarea "x"
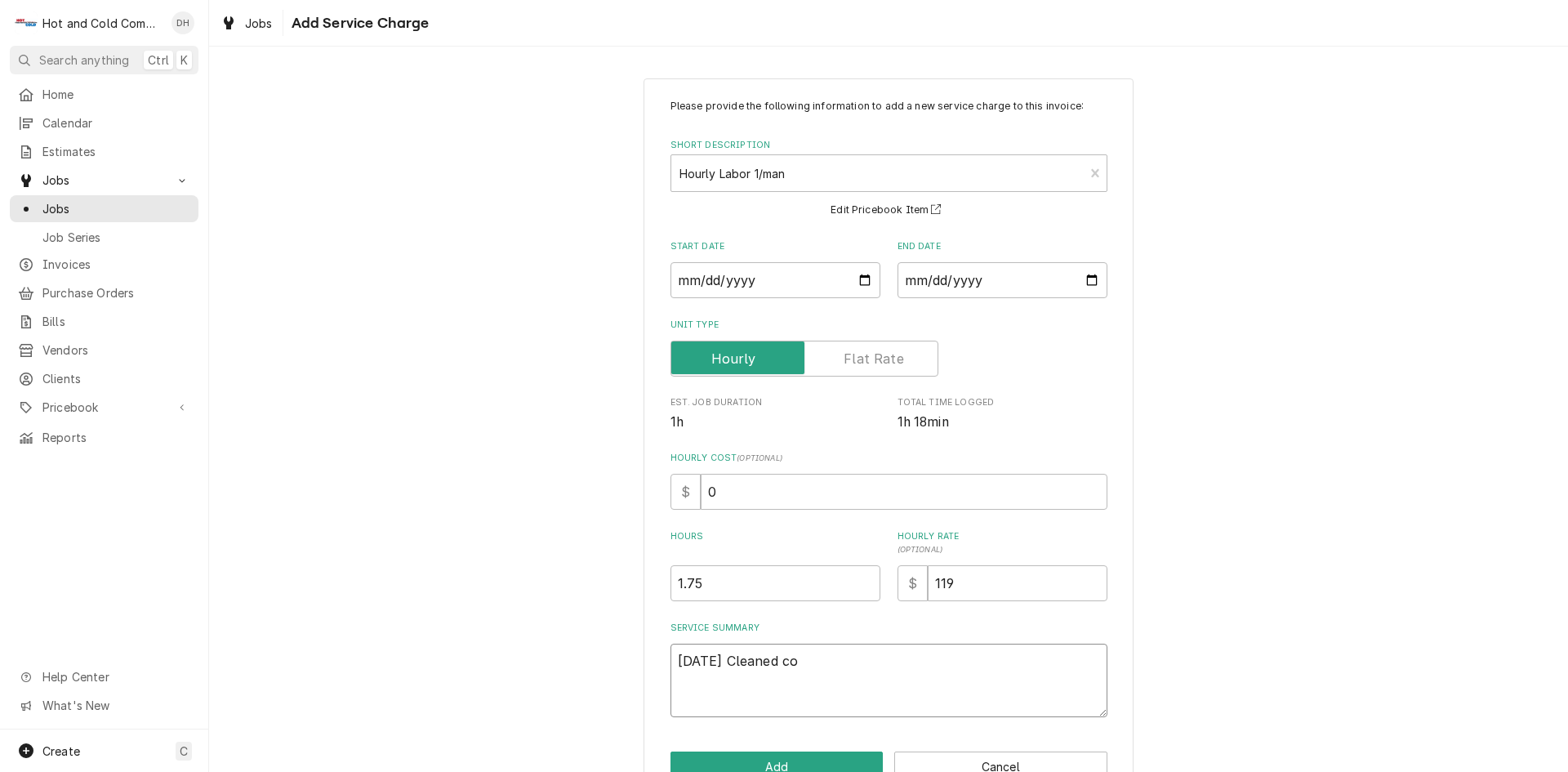
type textarea "9/18/25 Cleaned coi"
type textarea "x"
type textarea "9/18/25 Cleaned coil"
type textarea "x"
type textarea "9/18/25 Cleaned coils"
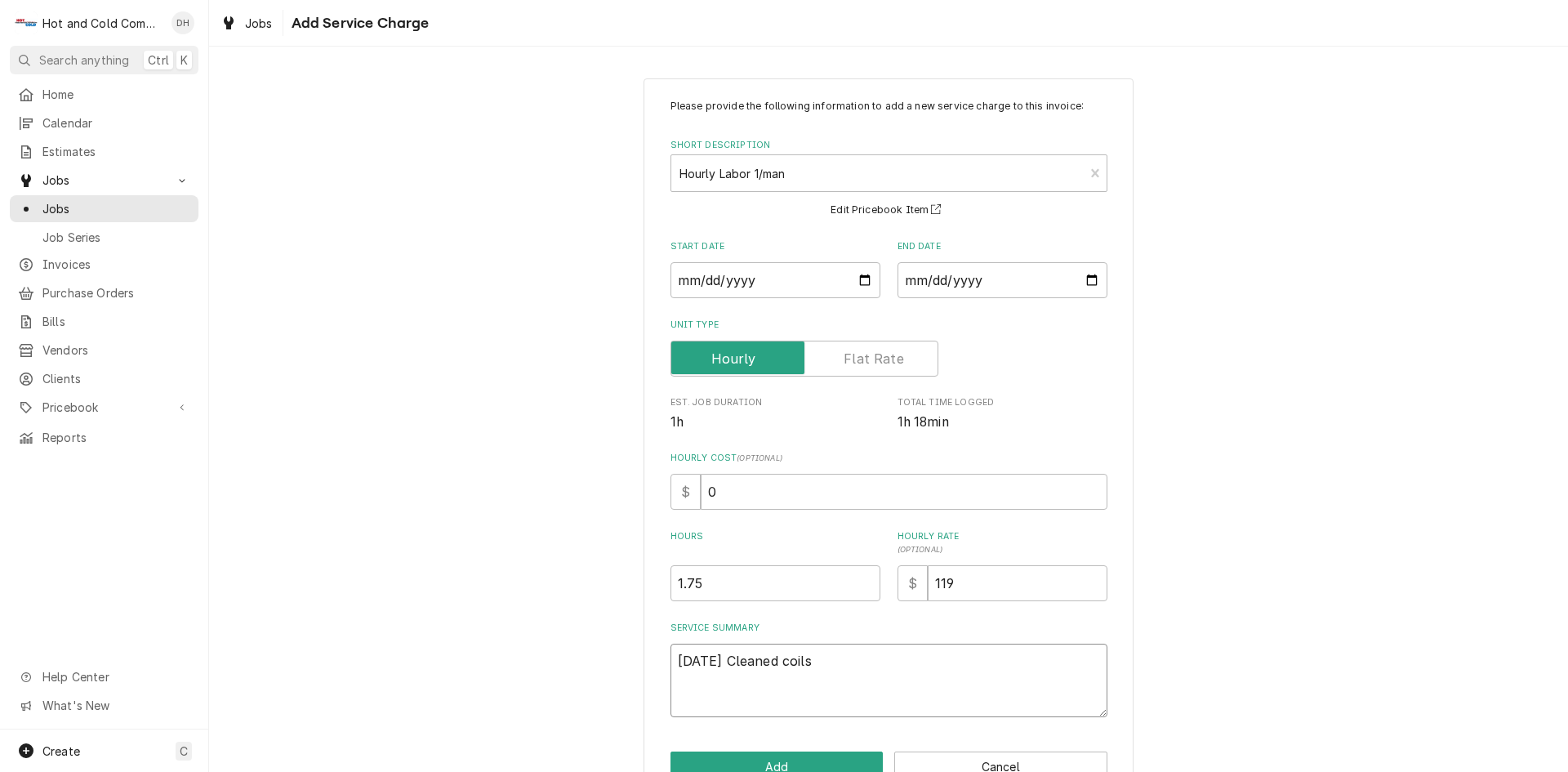
type textarea "x"
type textarea "9/18/25 Cleaned coils"
type textarea "x"
type textarea "9/18/25 Cleaned coils a"
type textarea "x"
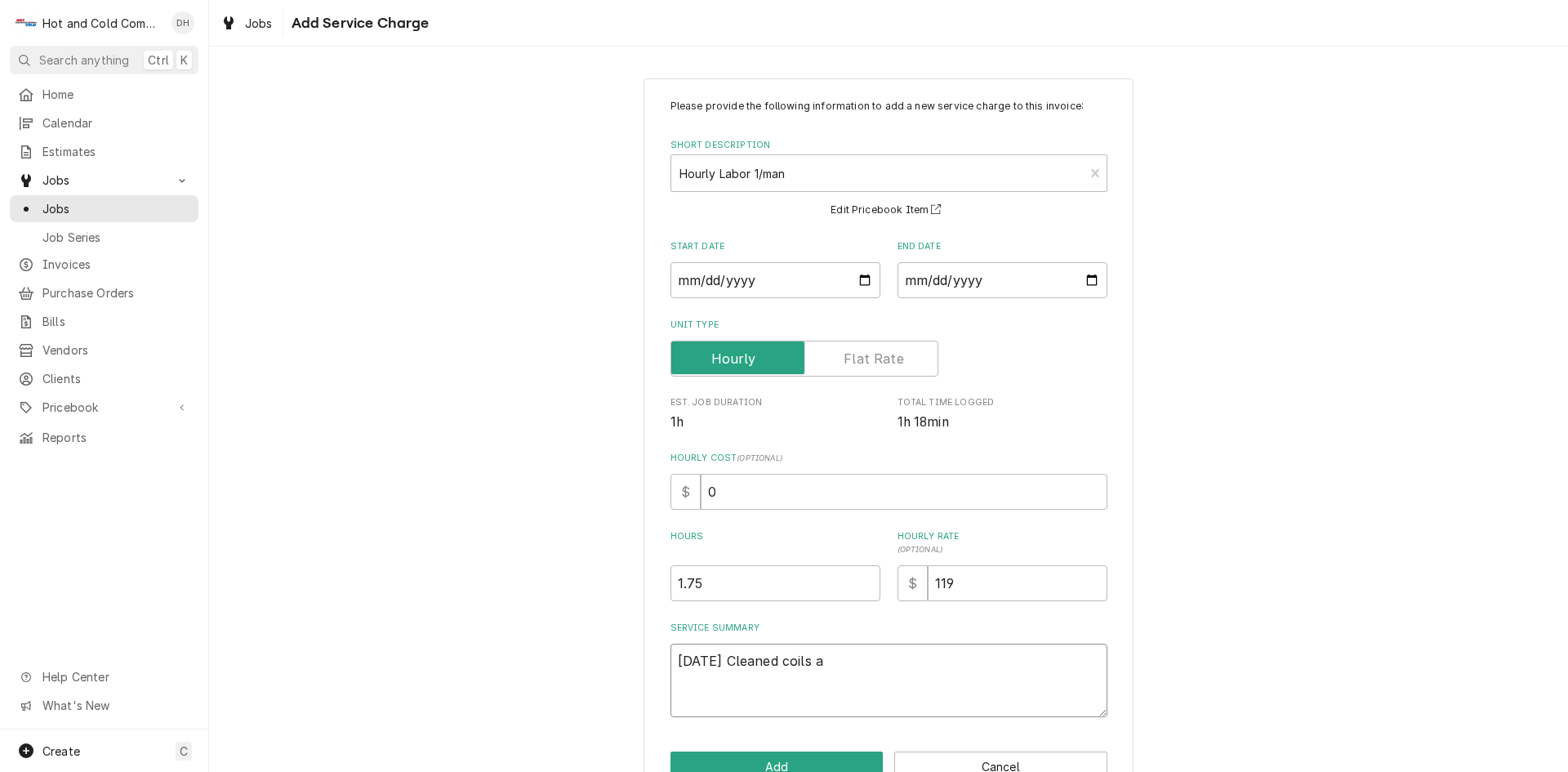
type textarea "9/18/25 Cleaned coils an"
type textarea "x"
type textarea "9/18/25 Cleaned coils and"
type textarea "x"
type textarea "9/18/25 Cleaned coils and"
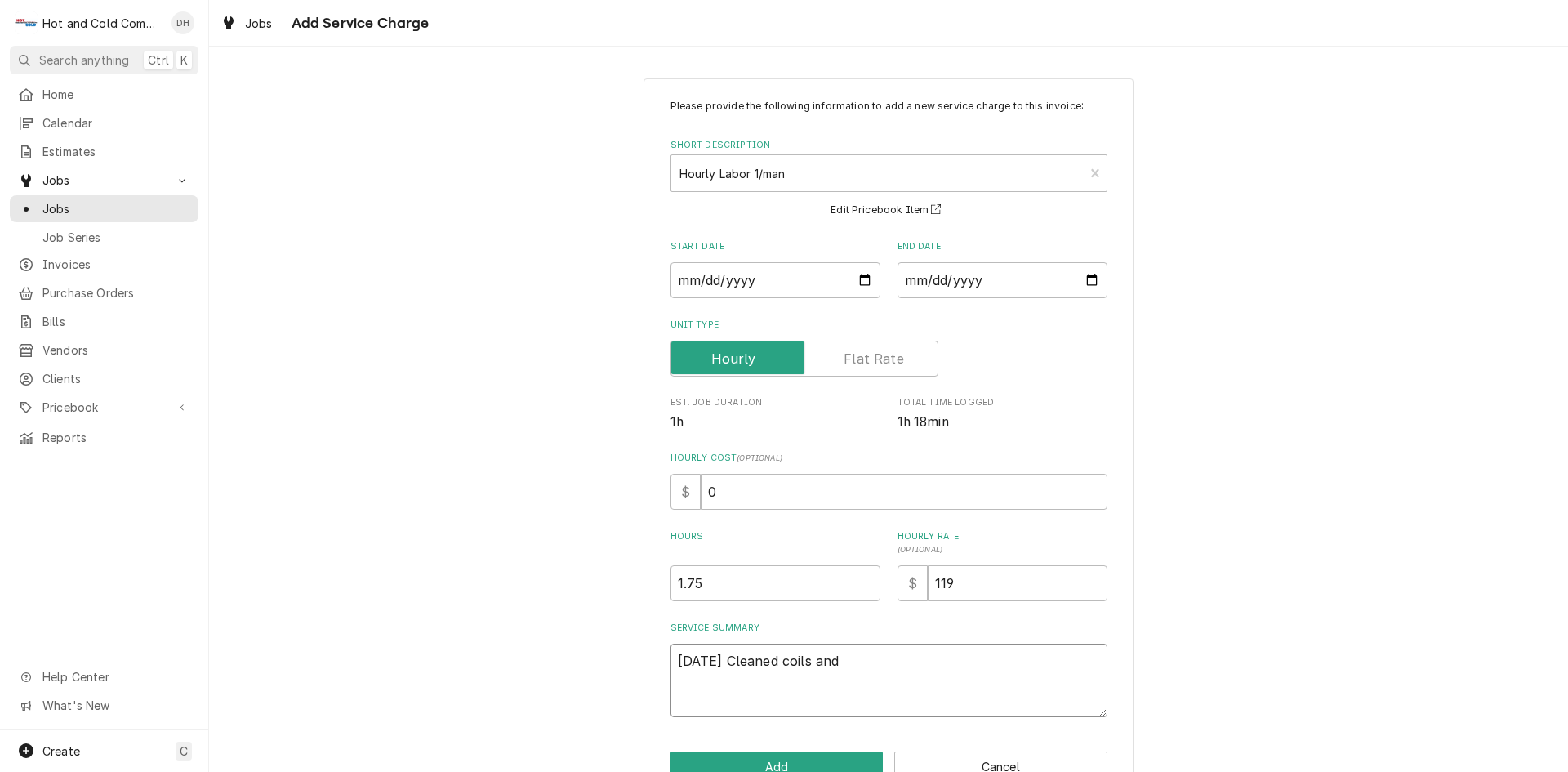
type textarea "x"
type textarea "9/18/25 Cleaned coils and r"
type textarea "x"
type textarea "9/18/25 Cleaned coils and re"
type textarea "x"
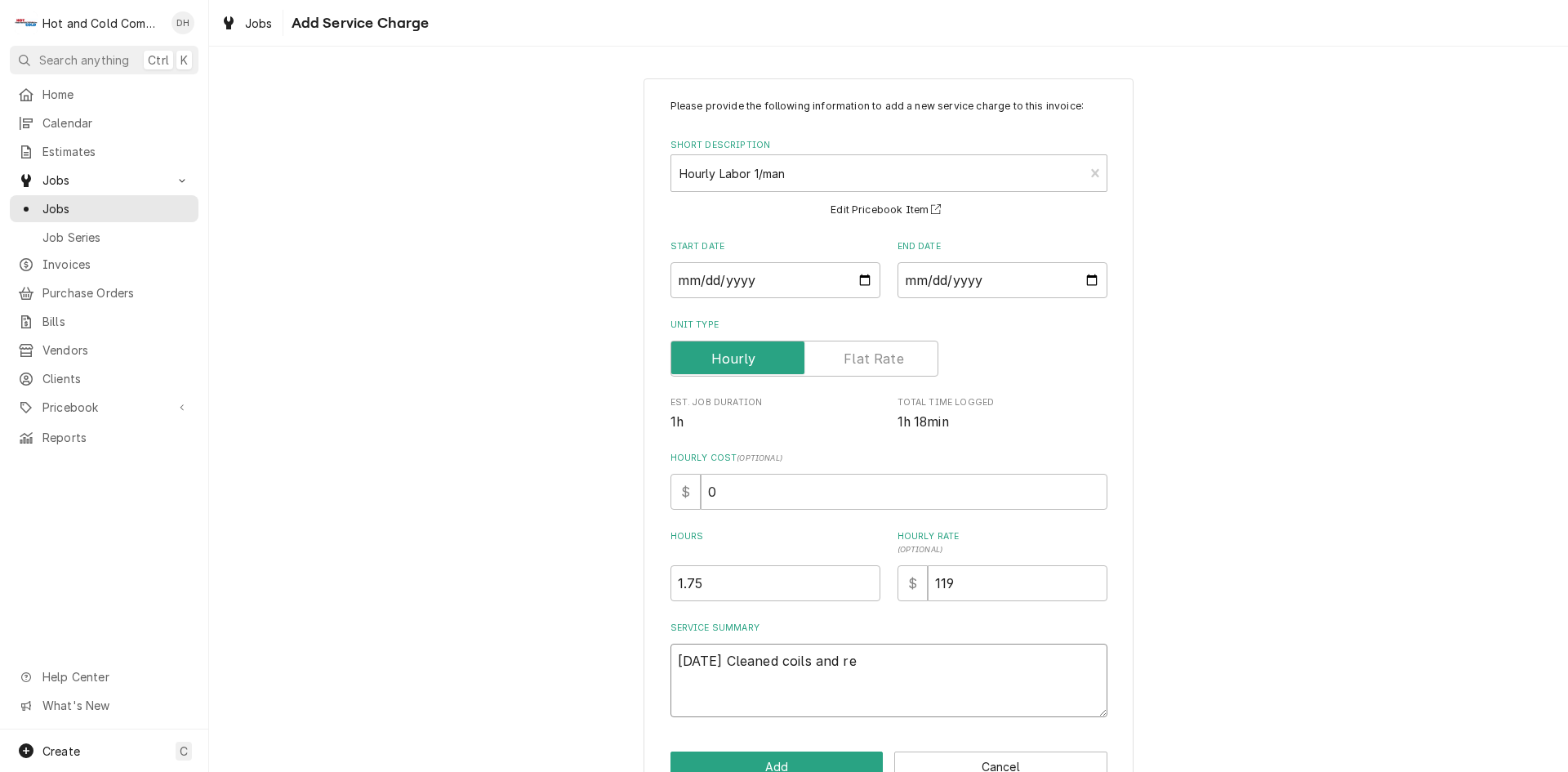
type textarea "9/18/25 Cleaned coils and rep"
type textarea "x"
type textarea "9/18/25 Cleaned coils and repl"
type textarea "x"
type textarea "9/18/25 Cleaned coils and repla"
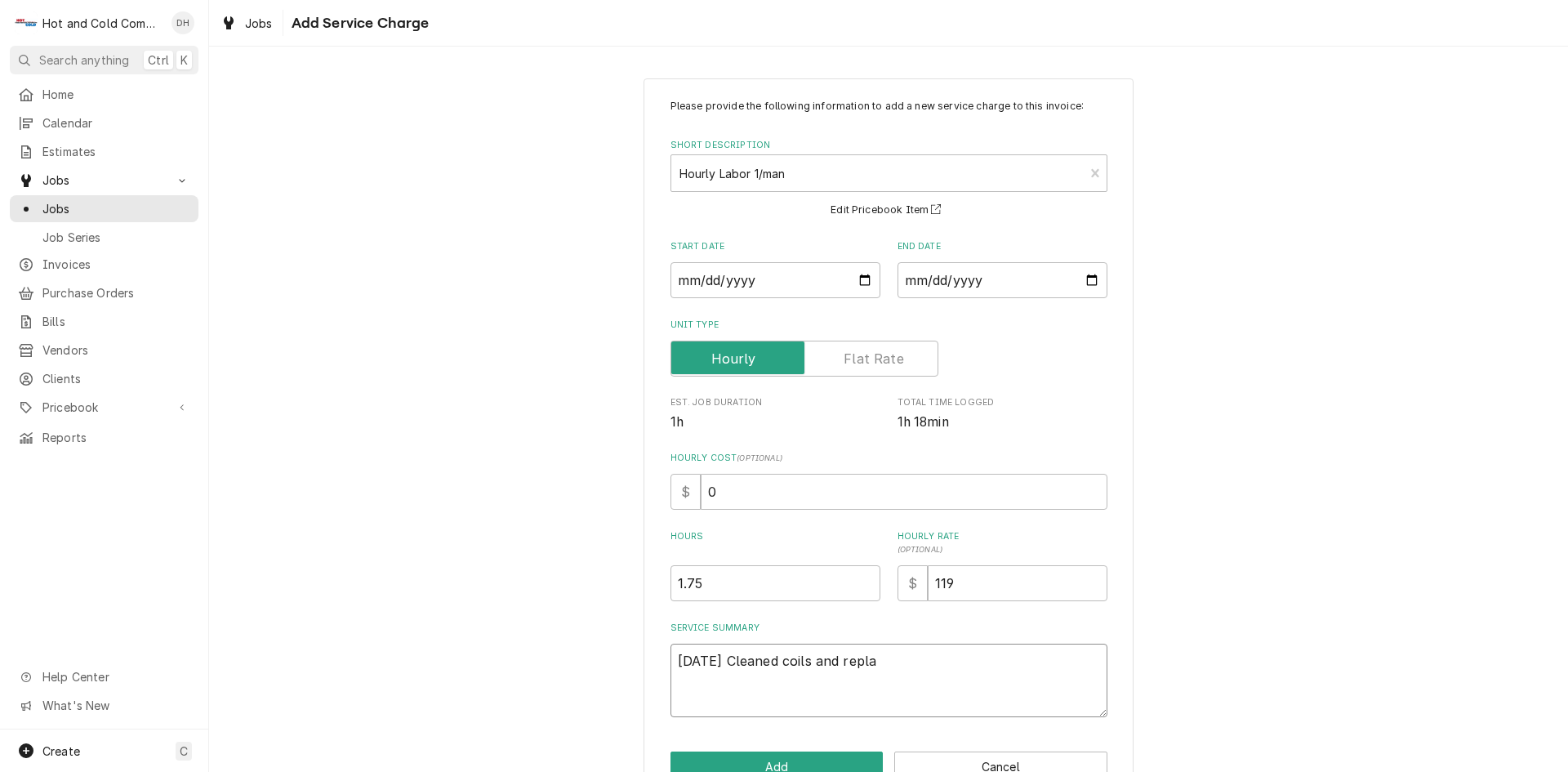
type textarea "x"
type textarea "9/18/25 Cleaned coils and replac"
type textarea "x"
type textarea "9/18/25 Cleaned coils and replace"
type textarea "x"
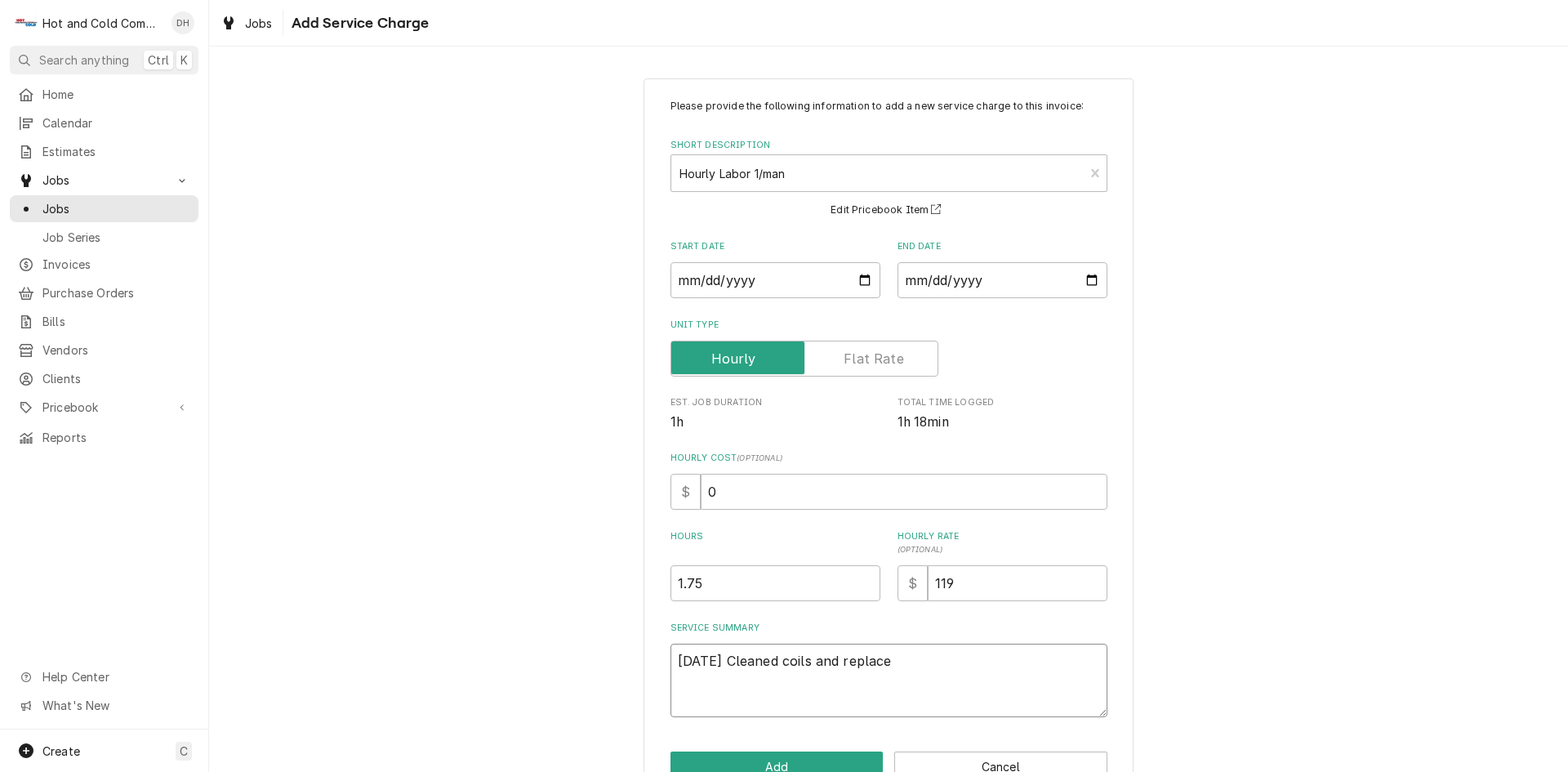
type textarea "9/18/25 Cleaned coils and replaced"
type textarea "x"
type textarea "9/18/25 Cleaned coils and replaced"
type textarea "x"
type textarea "9/18/25 Cleaned coils and replaced f"
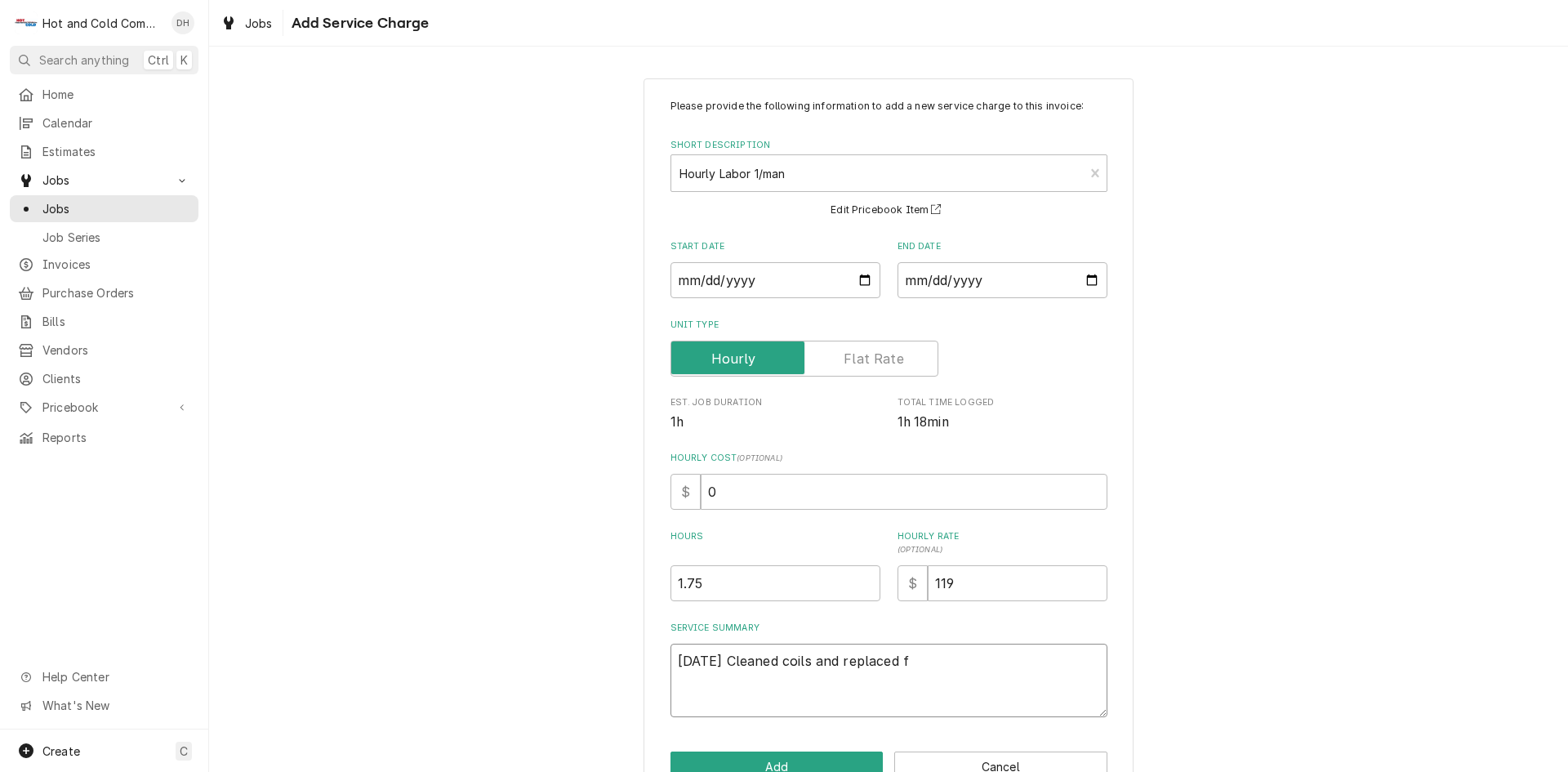
type textarea "x"
type textarea "9/18/25 Cleaned coils and replaced fi"
type textarea "x"
type textarea "9/18/25 Cleaned coils and replaced fil"
type textarea "x"
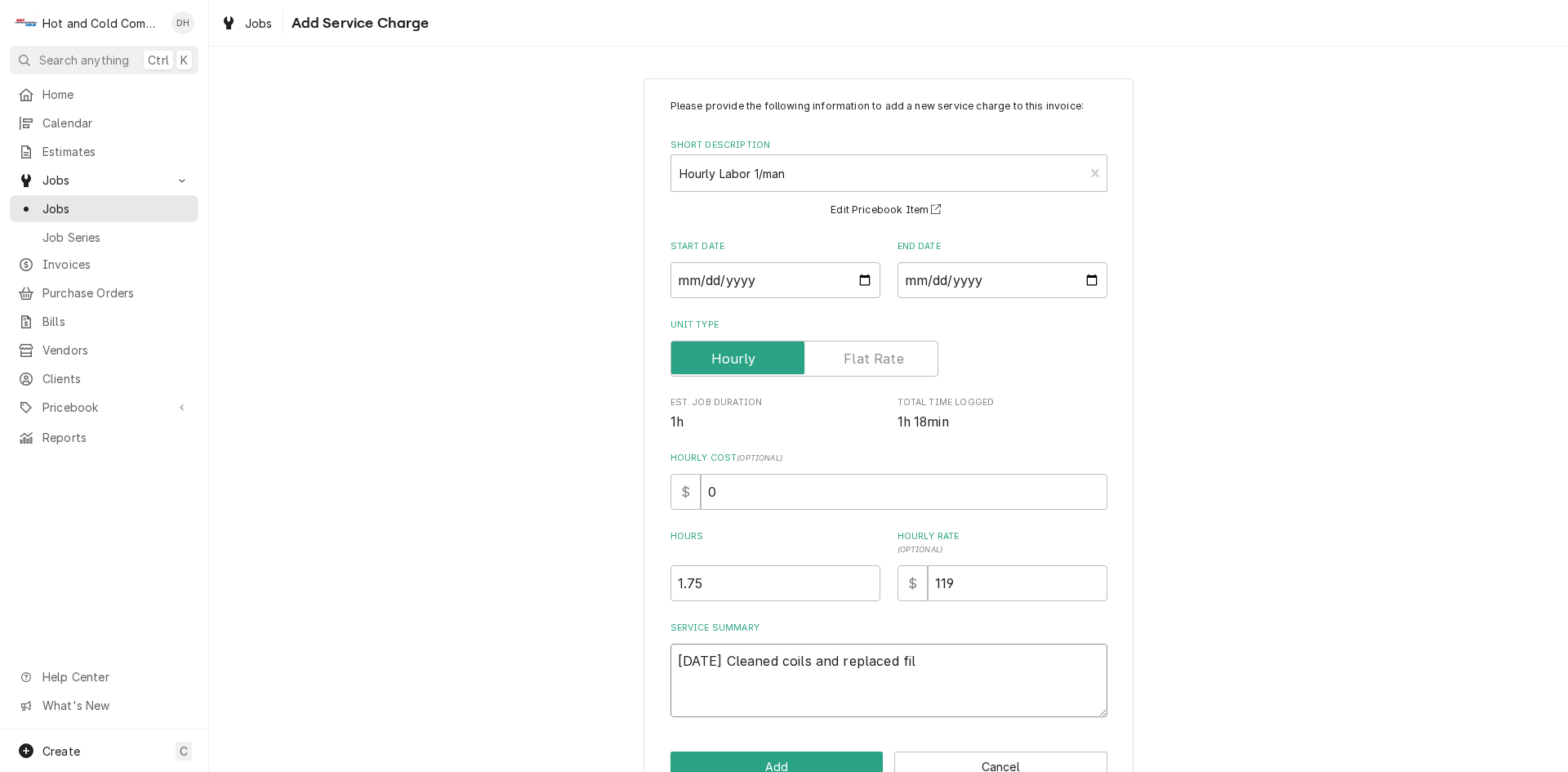
type textarea "9/18/25 Cleaned coils and replaced filt"
type textarea "x"
type textarea "9/18/25 Cleaned coils and replaced filte"
type textarea "x"
type textarea "9/18/25 Cleaned coils and replaced filter"
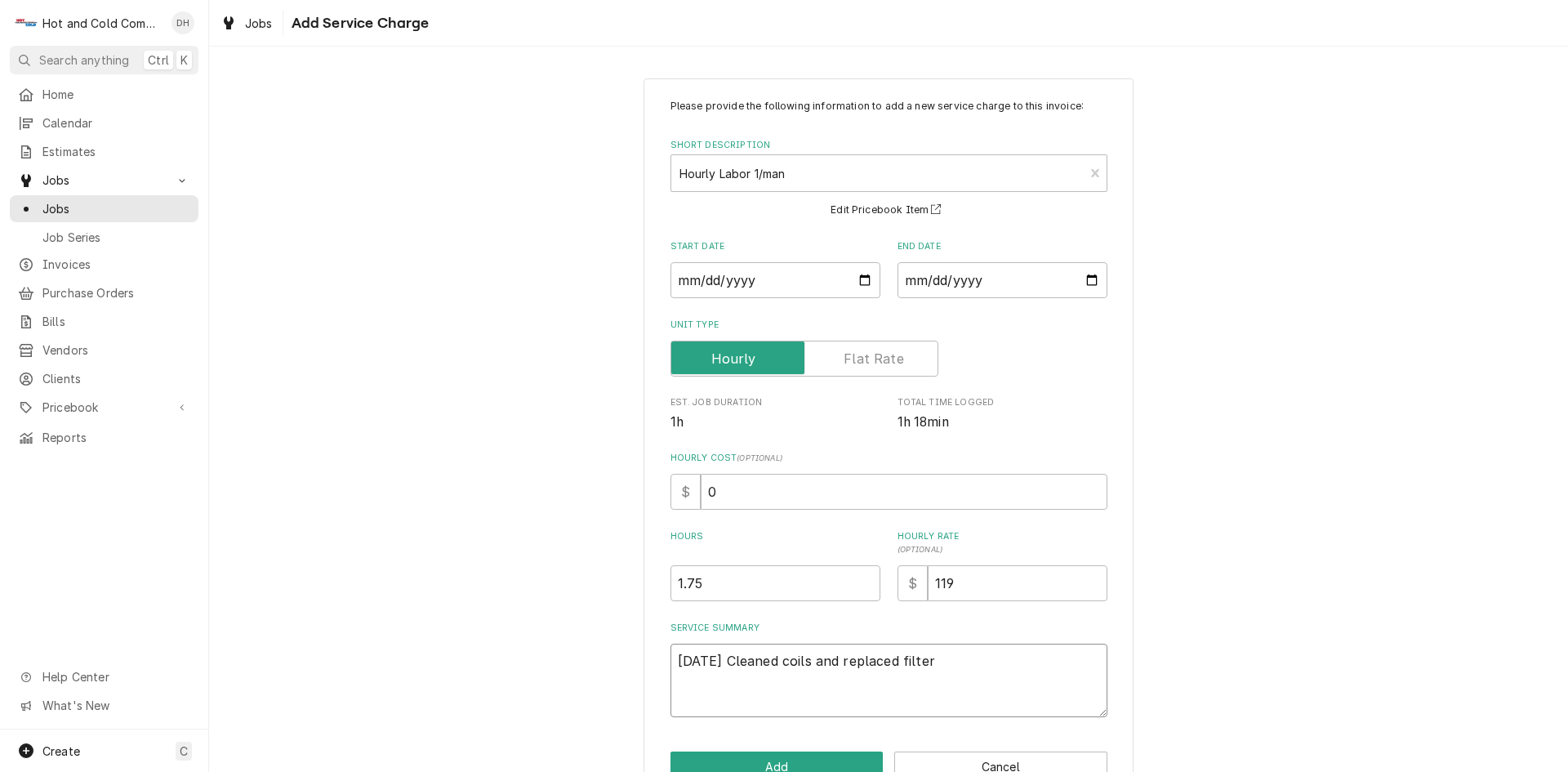
type textarea "x"
type textarea "9/18/25 Cleaned coils and replaced filters"
type textarea "x"
type textarea "9/18/25 Cleaned coils and replaced filters"
type textarea "x"
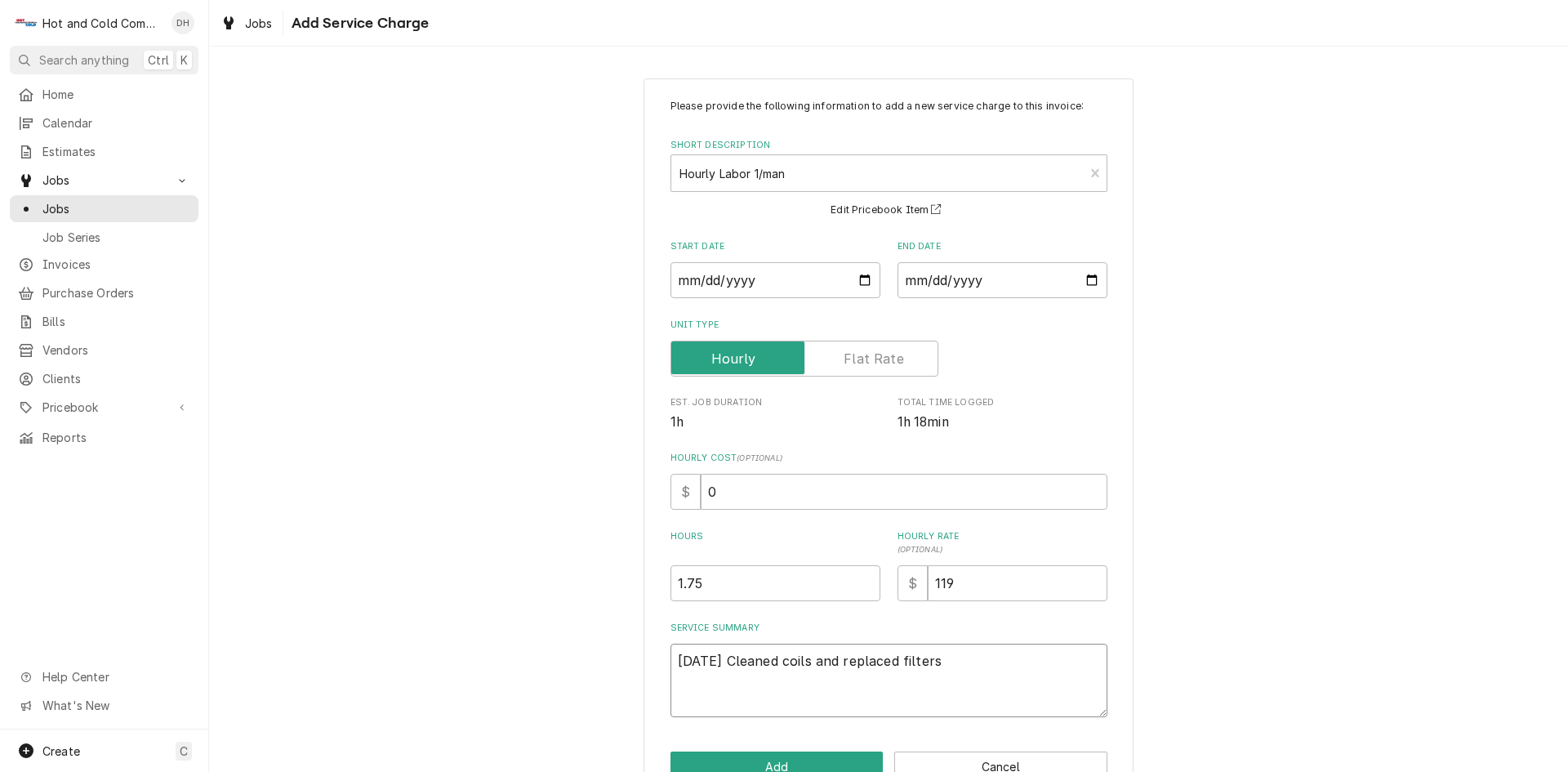
type textarea "9/18/25 Cleaned coils and replaced filters a"
type textarea "x"
type textarea "9/18/25 Cleaned coils and replaced filters ad"
type textarea "x"
type textarea "9/18/25 Cleaned coils and replaced filters add"
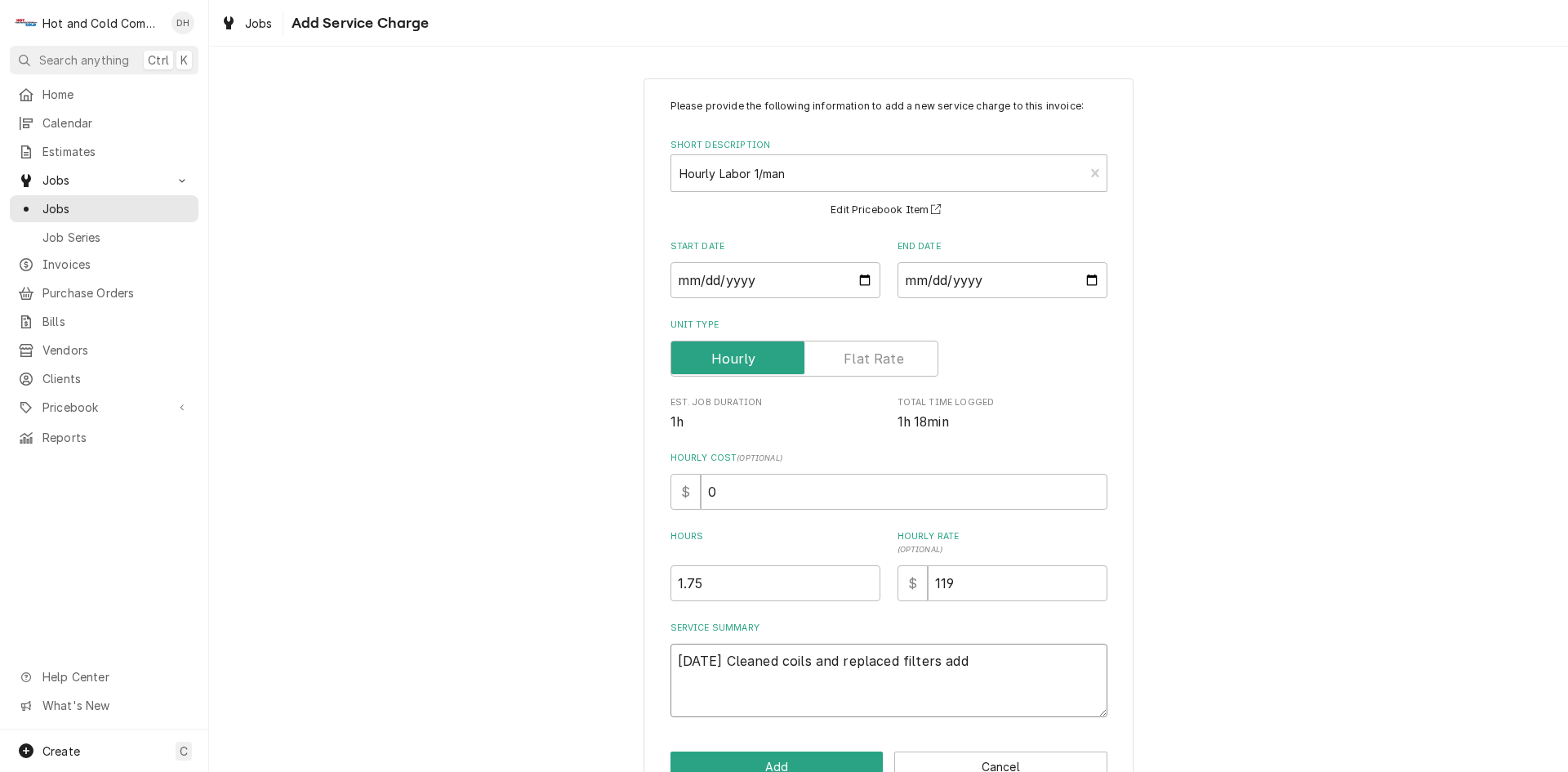
type textarea "x"
type textarea "9/18/25 Cleaned coils and replaced filters adde"
type textarea "x"
type textarea "9/18/25 Cleaned coils and replaced filters added"
type textarea "x"
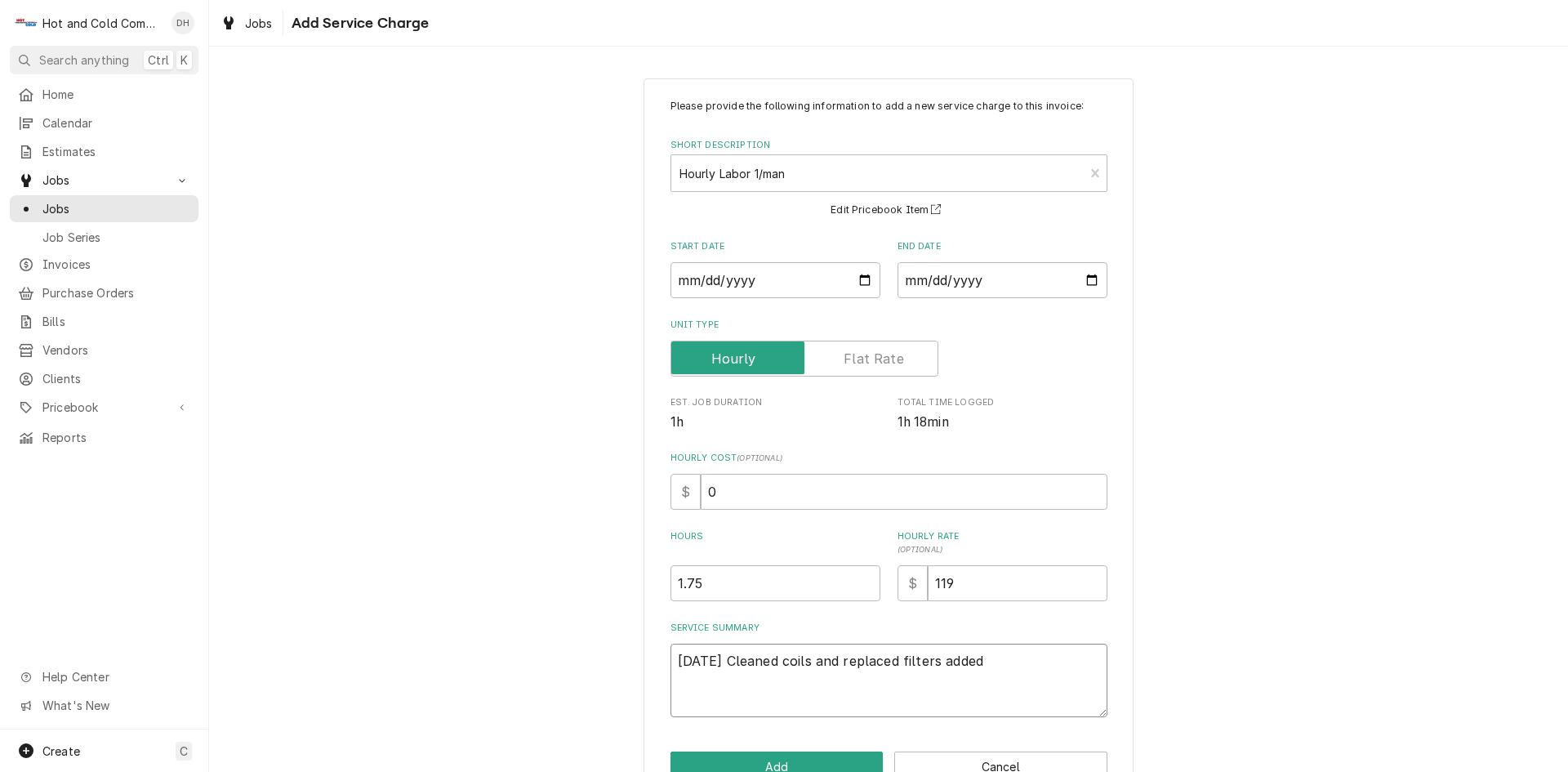
type textarea "9/18/25 Cleaned coils and replaced filters added"
type textarea "x"
type textarea "9/18/25 Cleaned coils and replaced filters added a"
type textarea "x"
type textarea "9/18/25 Cleaned coils and replaced filters added al"
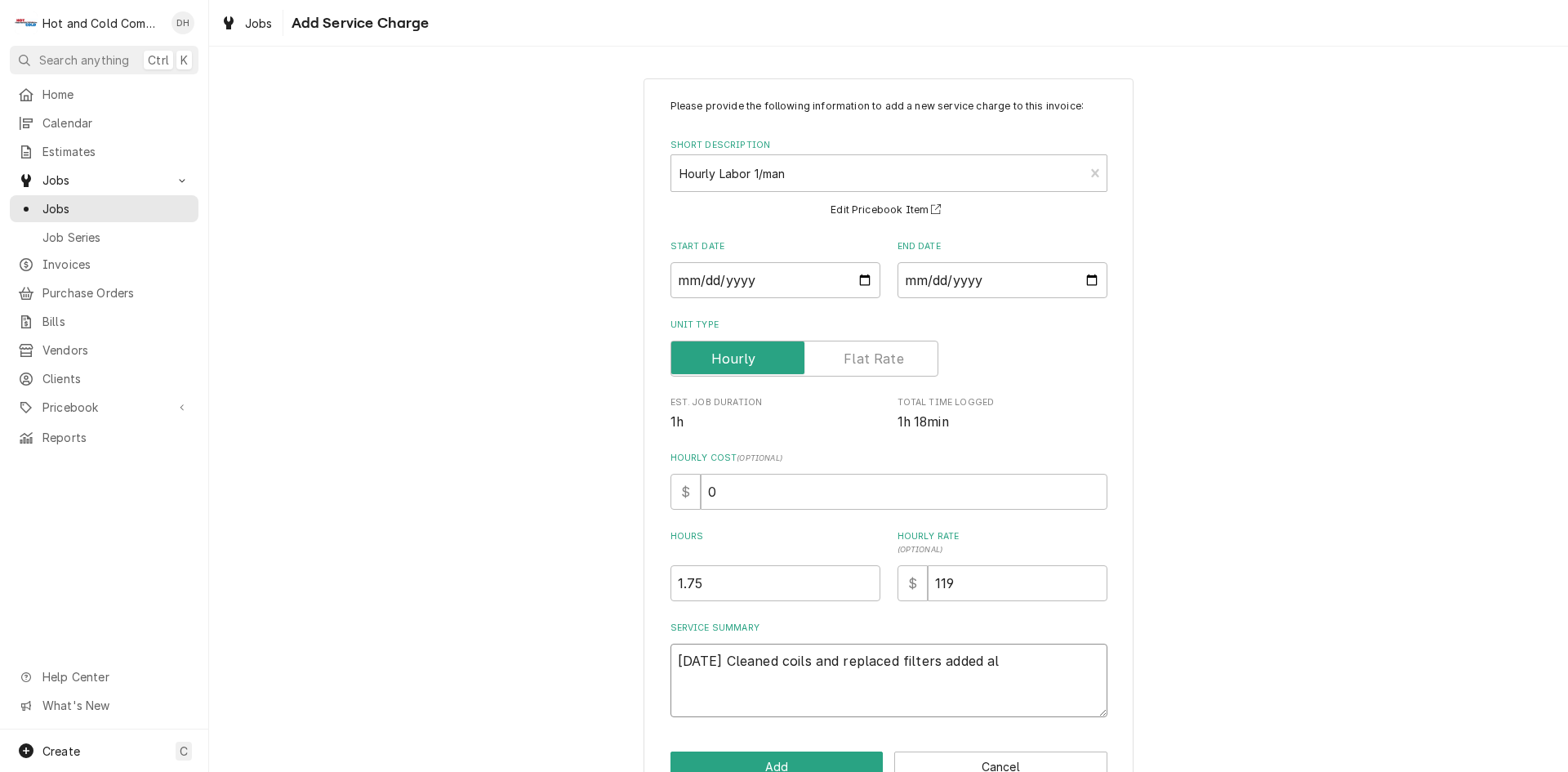
type textarea "x"
type textarea "9/18/25 Cleaned coils and replaced filters added alg"
type textarea "x"
type textarea "9/18/25 Cleaned coils and replaced filters added alga"
type textarea "x"
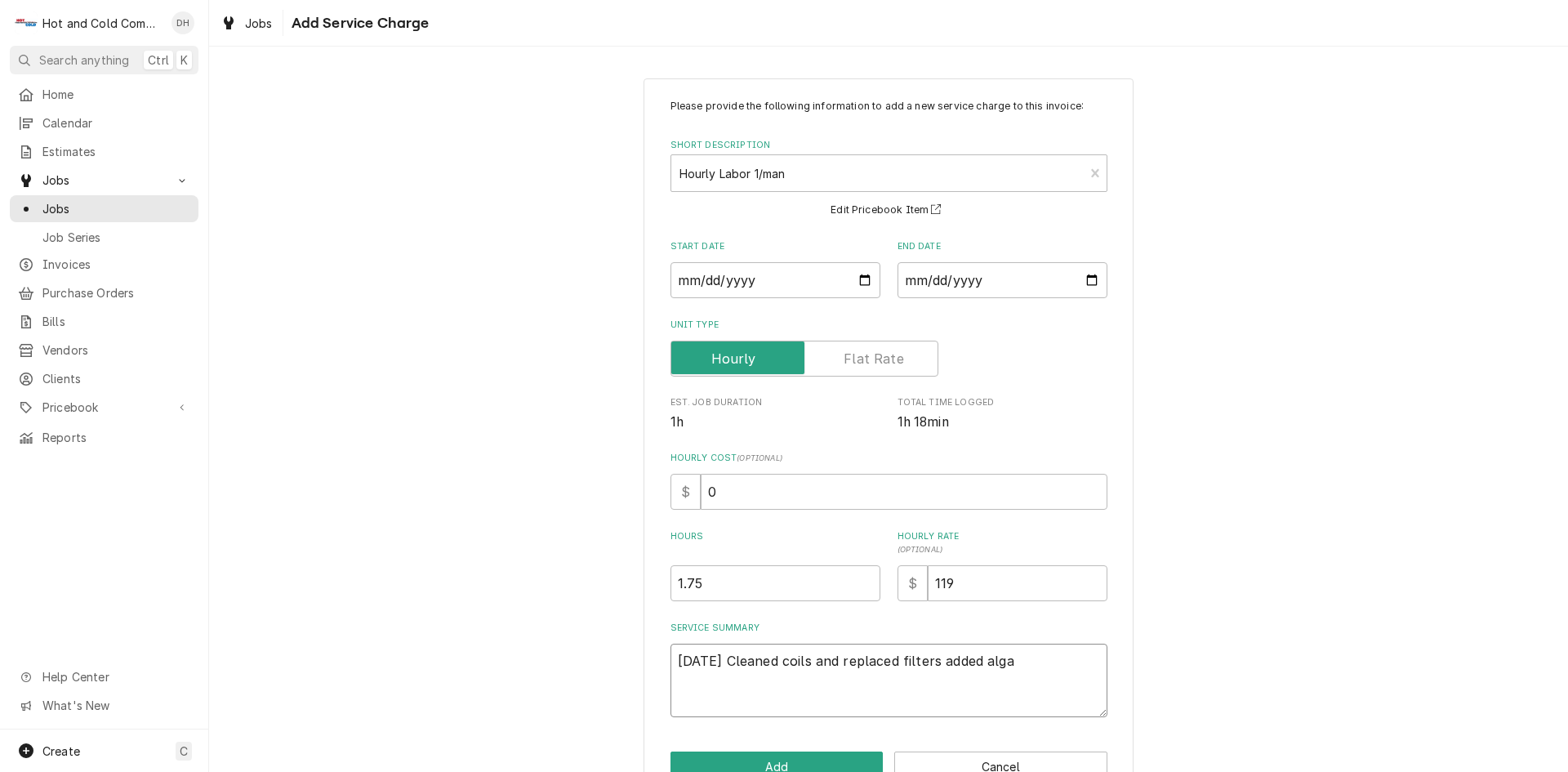
type textarea "9/18/25 Cleaned coils and replaced filters added algae"
type textarea "x"
type textarea "9/18/25 Cleaned coils and replaced filters added algae"
type textarea "x"
type textarea "9/18/25 Cleaned coils and replaced filters added algae t"
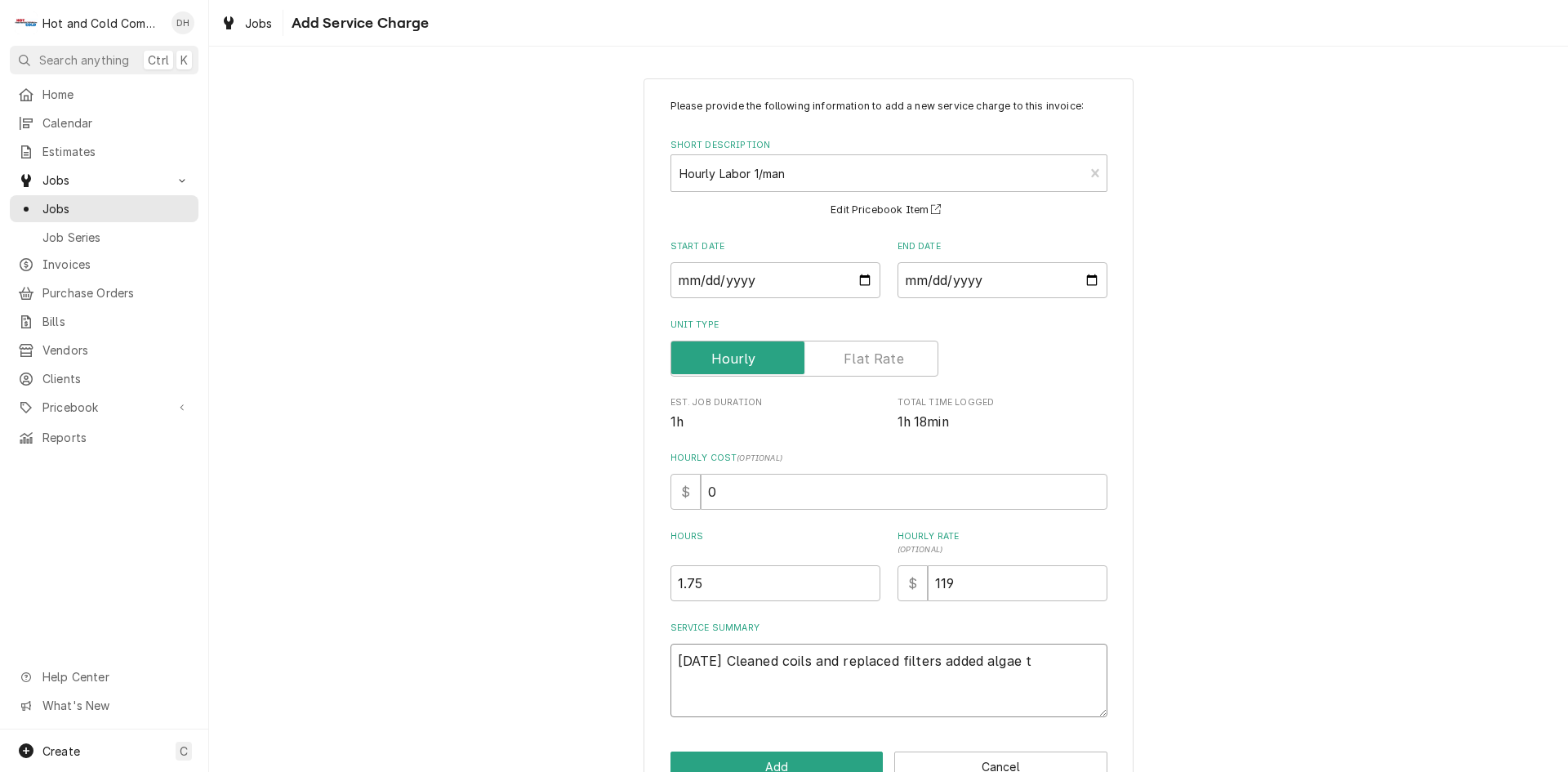
type textarea "x"
type textarea "9/18/25 Cleaned coils and replaced filters added algae ta"
type textarea "x"
type textarea "9/18/25 Cleaned coils and replaced filters added algae tab"
type textarea "x"
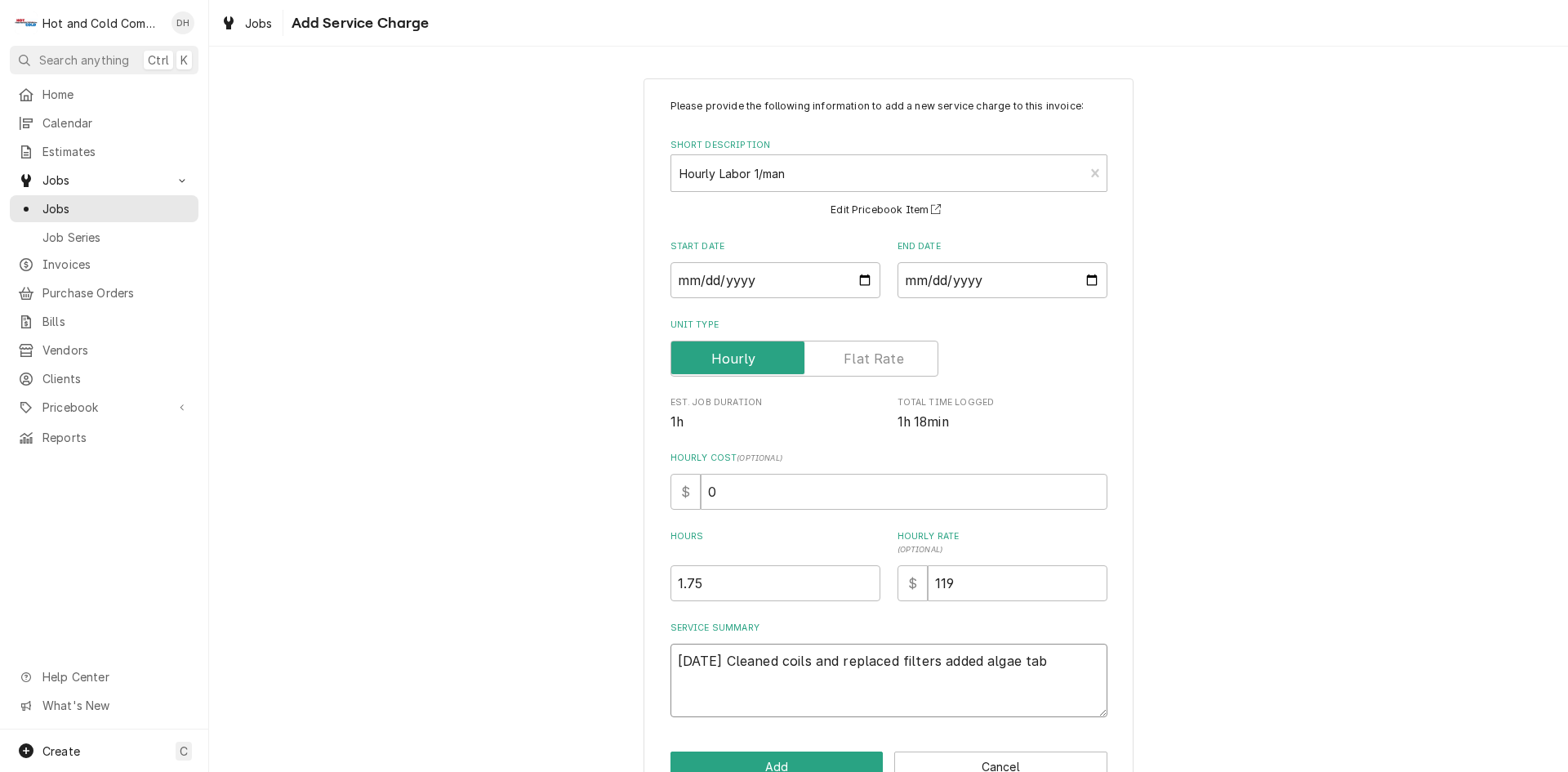
type textarea "9/18/25 Cleaned coils and replaced filters added algae tabl"
type textarea "x"
type textarea "9/18/25 Cleaned coils and replaced filters added algae table"
type textarea "x"
type textarea "9/18/25 Cleaned coils and replaced filters added algae tablet"
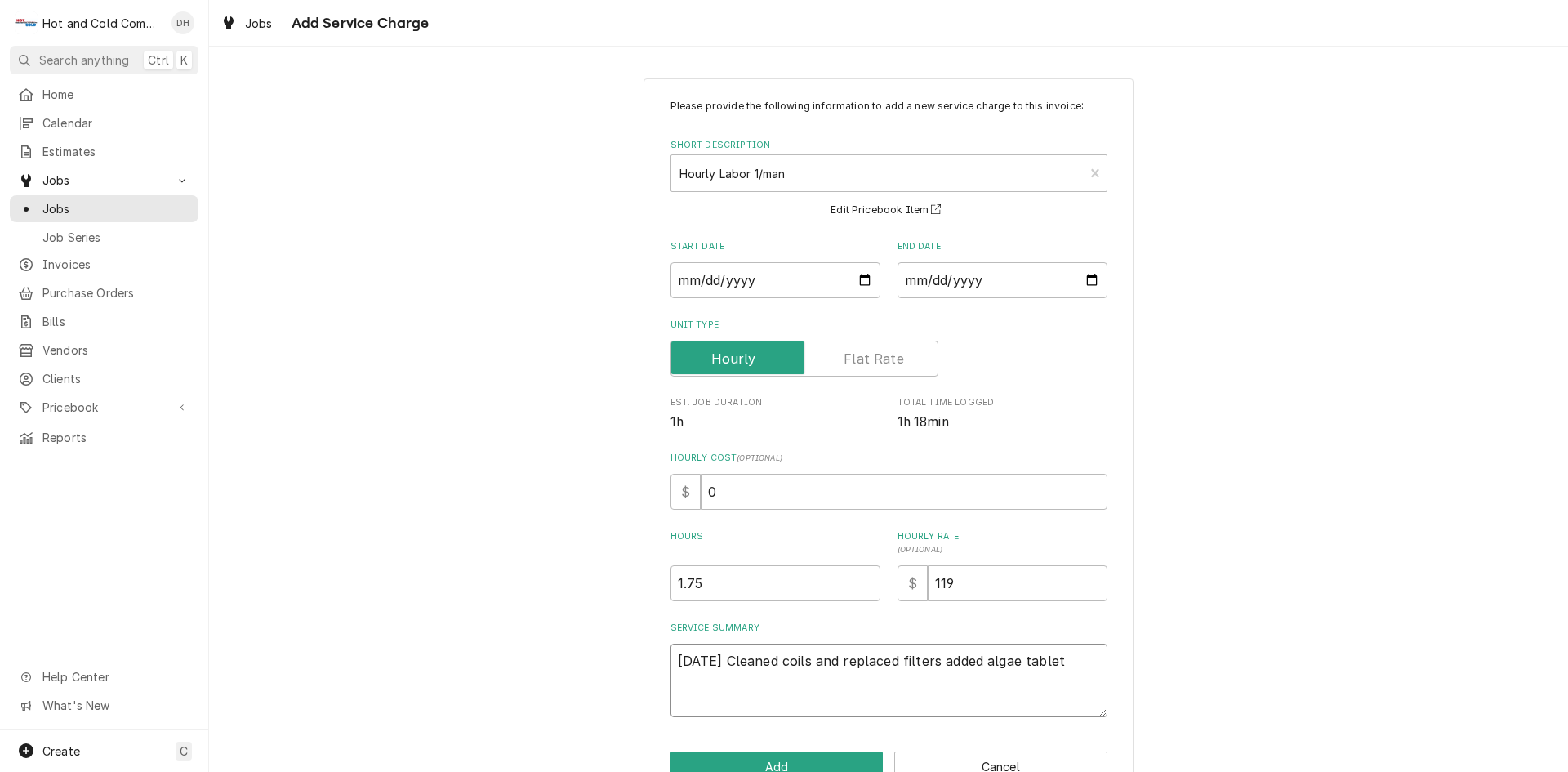
type textarea "x"
type textarea "9/18/25 Cleaned coils and replaced filters added algae tablets"
type textarea "x"
type textarea "9/18/25 Cleaned coils and replaced filters added algae tablets"
type textarea "x"
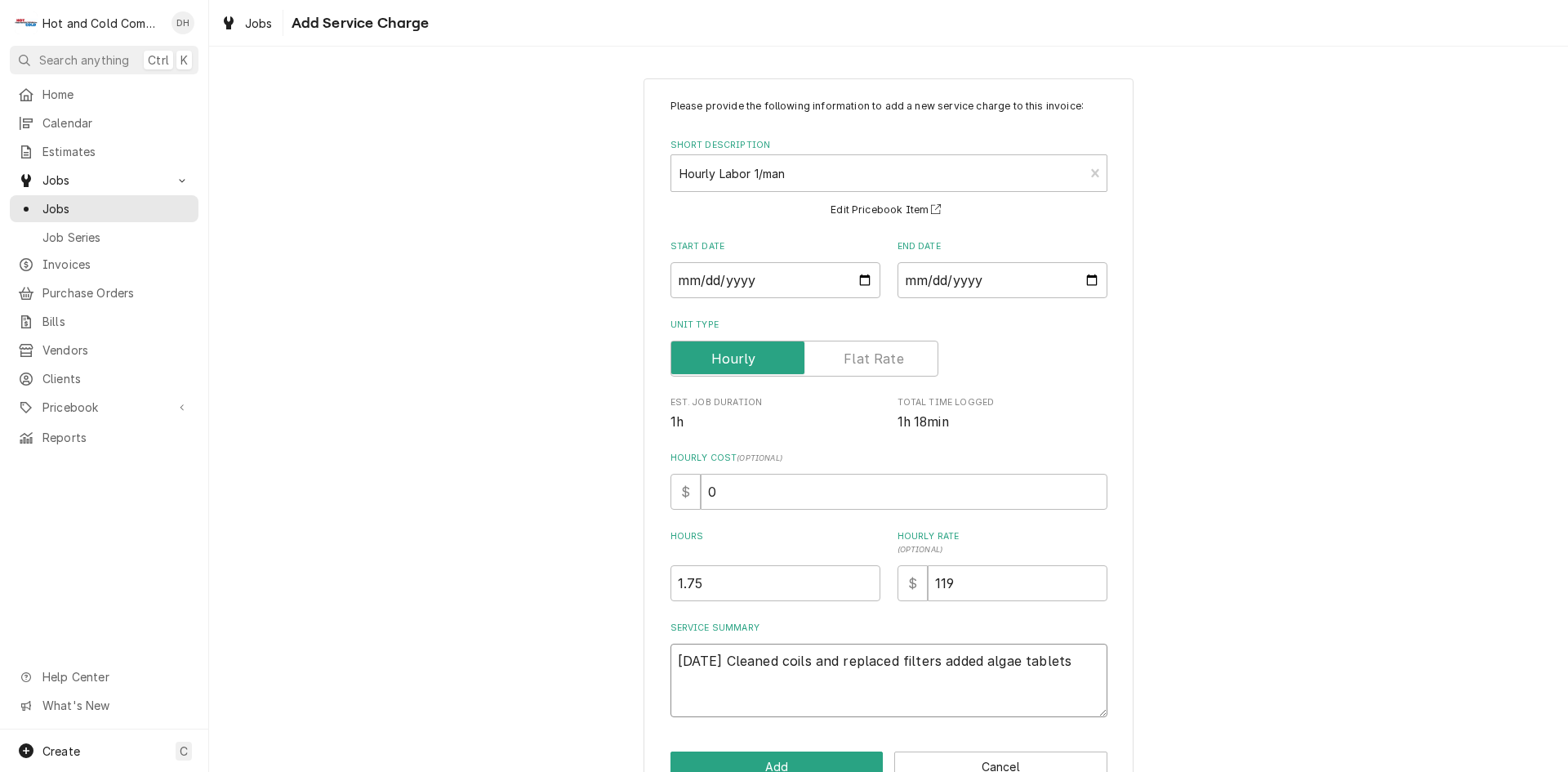
type textarea "9/18/25 Cleaned coils and replaced filters added algae tablets t"
type textarea "x"
type textarea "9/18/25 Cleaned coils and replaced filters added algae tablets to"
type textarea "x"
type textarea "9/18/25 Cleaned coils and replaced filters added algae tablets to"
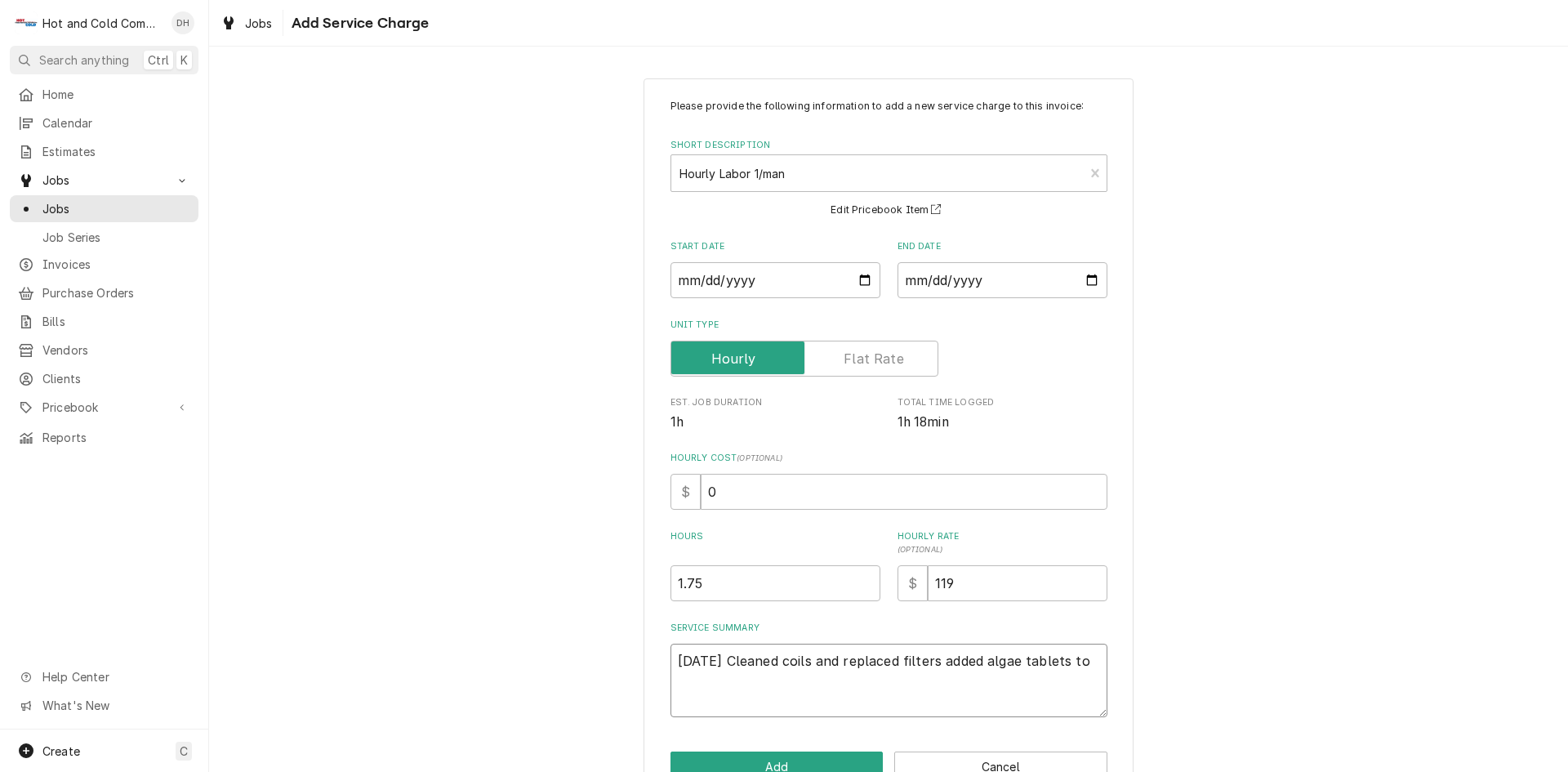
type textarea "x"
type textarea "9/18/25 Cleaned coils and replaced filters added algae tablets to o"
type textarea "x"
type textarea "9/18/25 Cleaned coils and replaced filters added algae tablets to op"
type textarea "x"
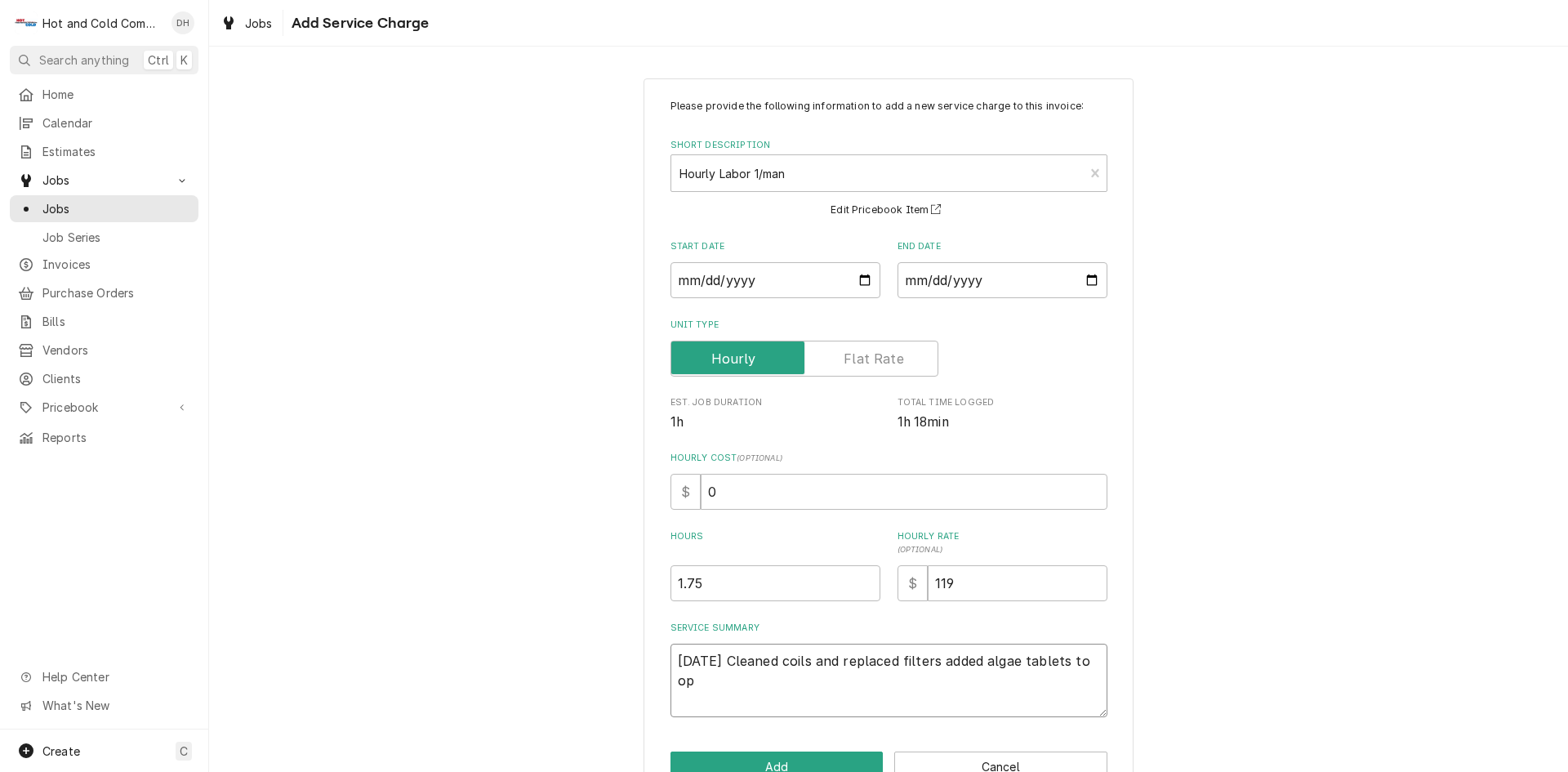
type textarea "9/18/25 Cleaned coils and replaced filters added algae tablets to ope"
type textarea "x"
type textarea "9/18/25 Cleaned coils and replaced filters added algae tablets to open"
type textarea "x"
type textarea "9/18/25 Cleaned coils and replaced filters added algae tablets to open"
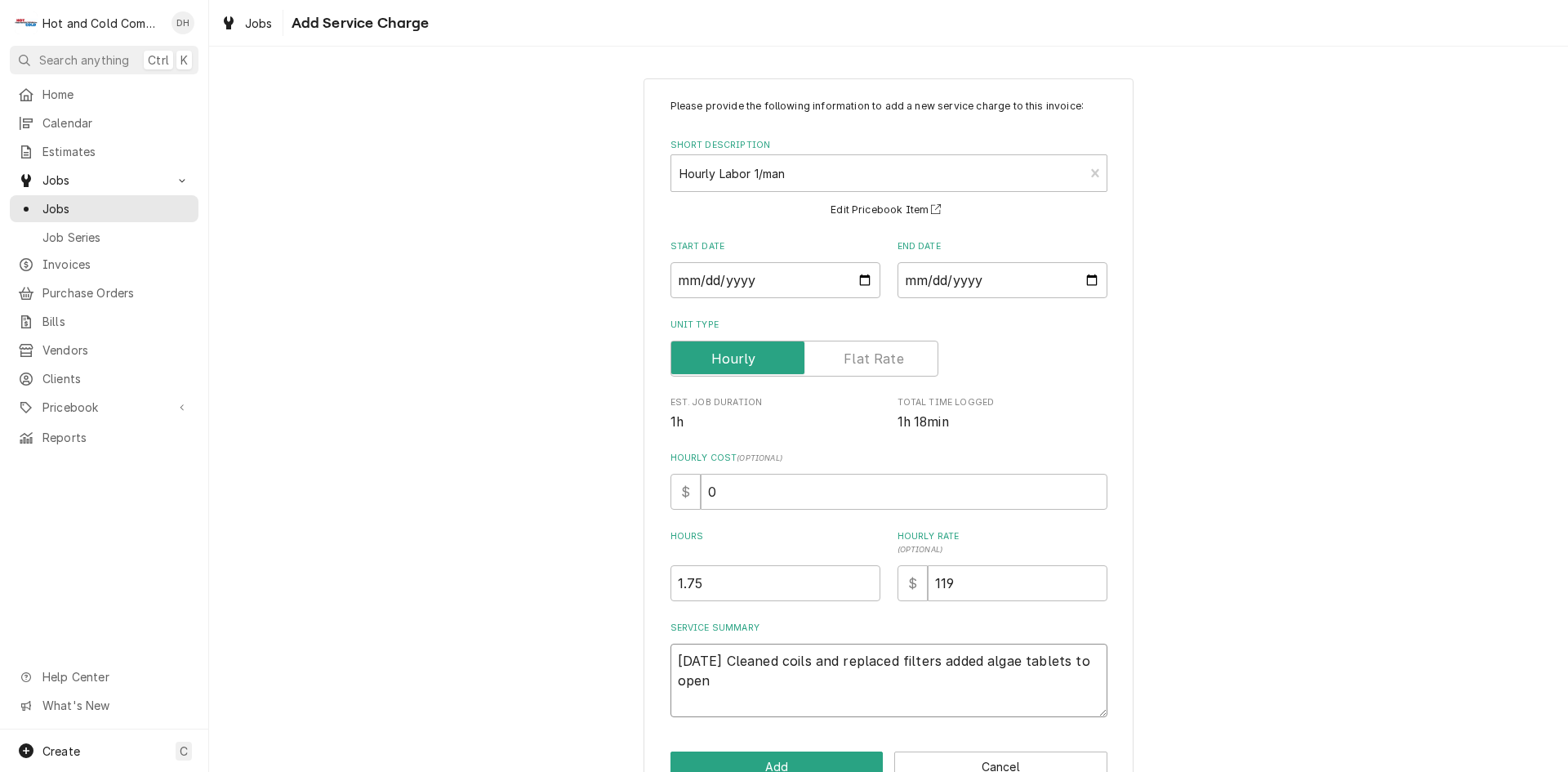
type textarea "x"
type textarea "9/18/25 Cleaned coils and replaced filters added algae tablets to open a"
type textarea "x"
type textarea "9/18/25 Cleaned coils and replaced filters added algae tablets to open ai"
type textarea "x"
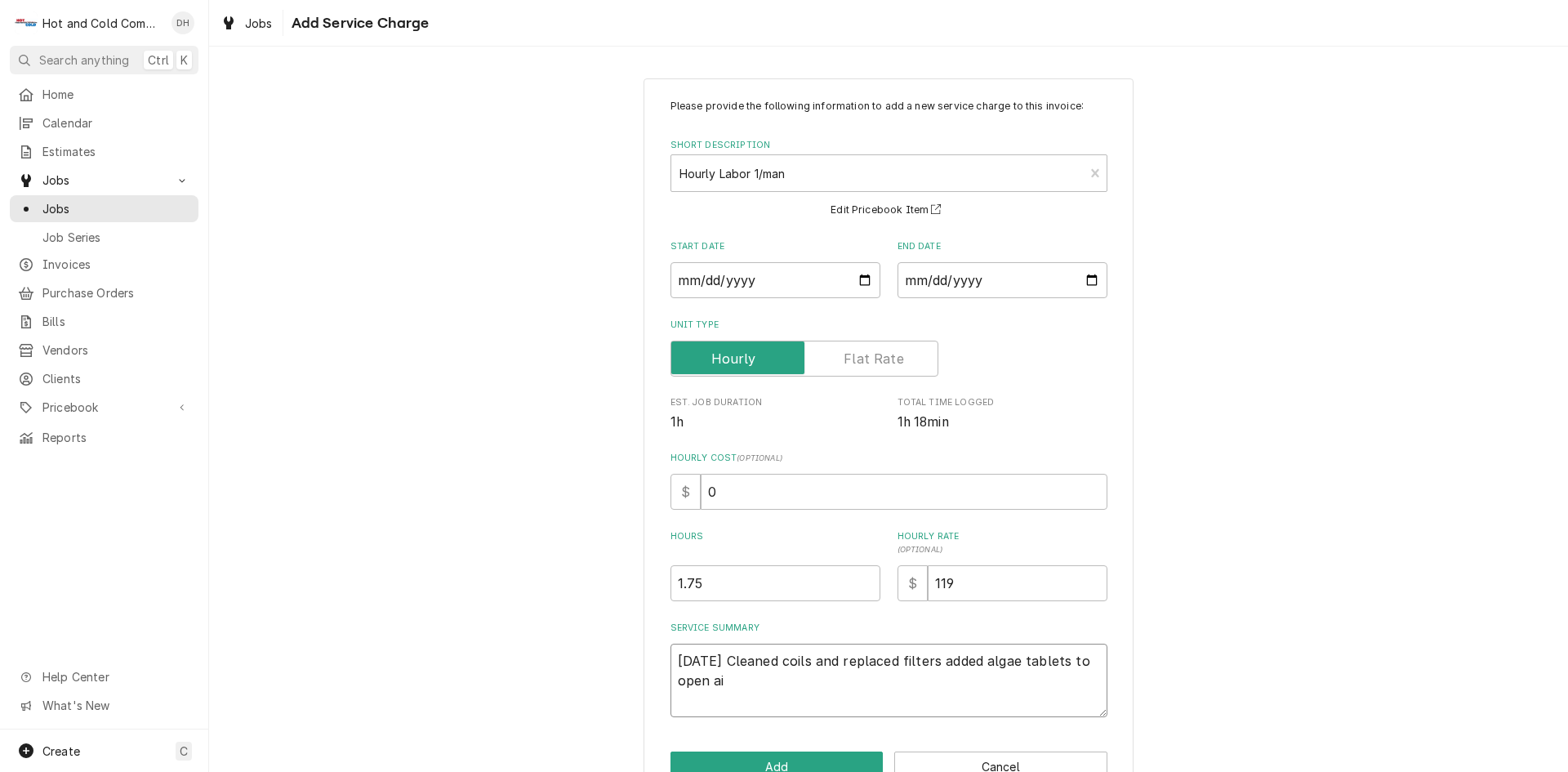
type textarea "9/18/25 Cleaned coils and replaced filters added algae tablets to open air"
type textarea "x"
type textarea "9/18/25 Cleaned coils and replaced filters added algae tablets to open air"
type textarea "x"
type textarea "9/18/25 Cleaned coils and replaced filters added algae tablets to open air u"
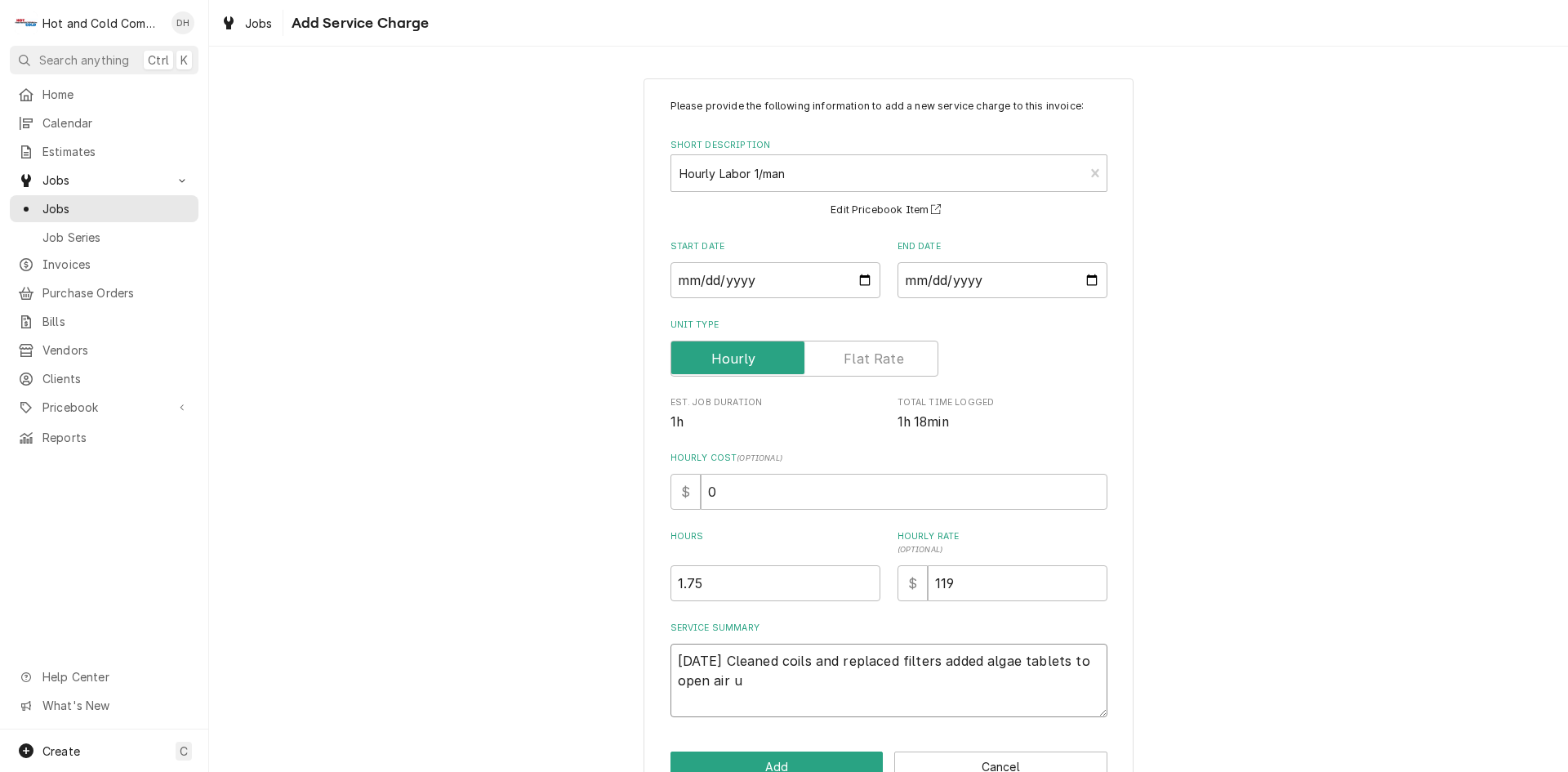
type textarea "x"
type textarea "9/18/25 Cleaned coils and replaced filters added algae tablets to open air un"
type textarea "x"
type textarea "9/18/25 Cleaned coils and replaced filters added algae tablets to open air uni"
type textarea "x"
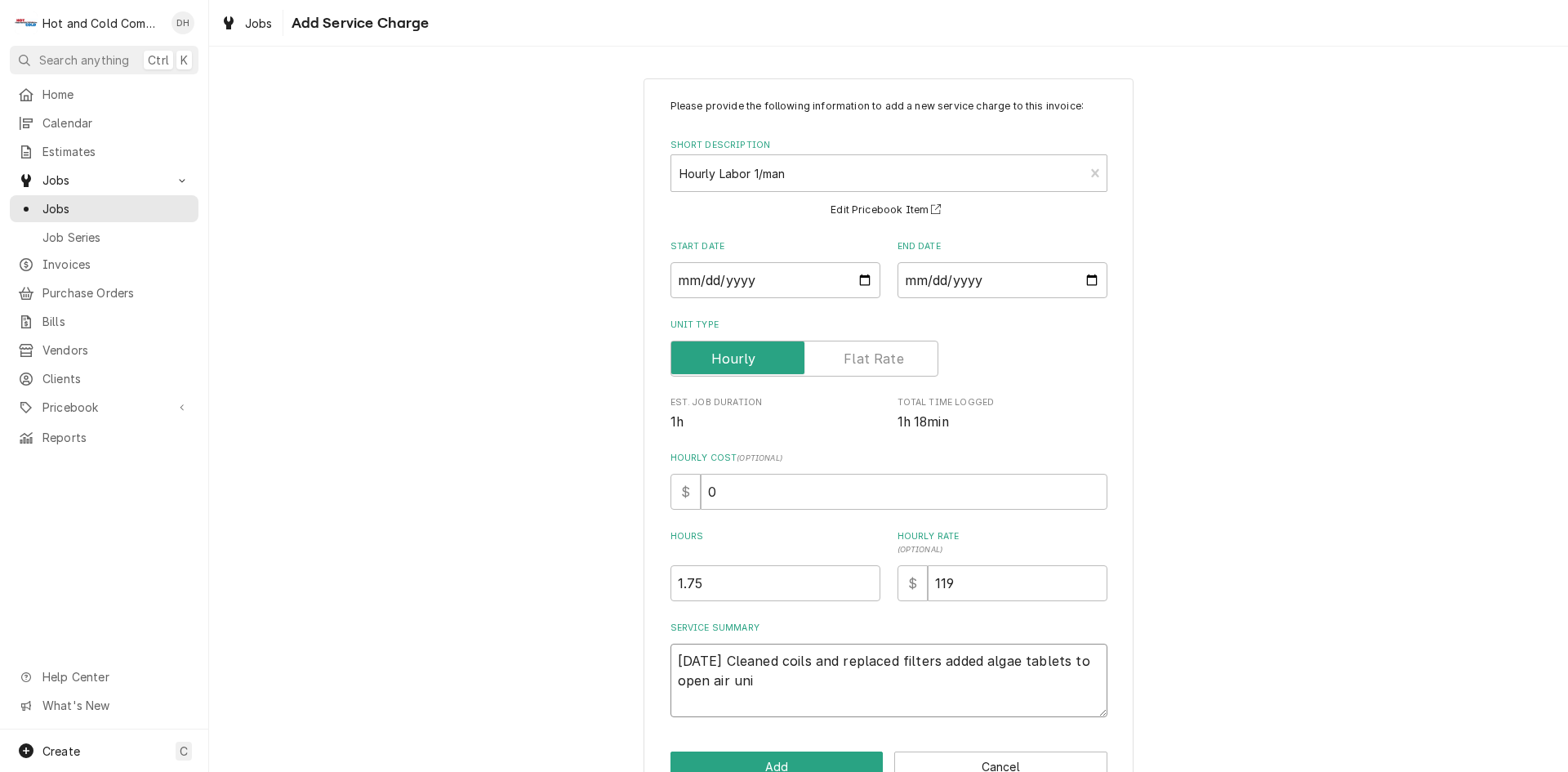
type textarea "9/18/25 Cleaned coils and replaced filters added algae tablets to open air unit"
type textarea "x"
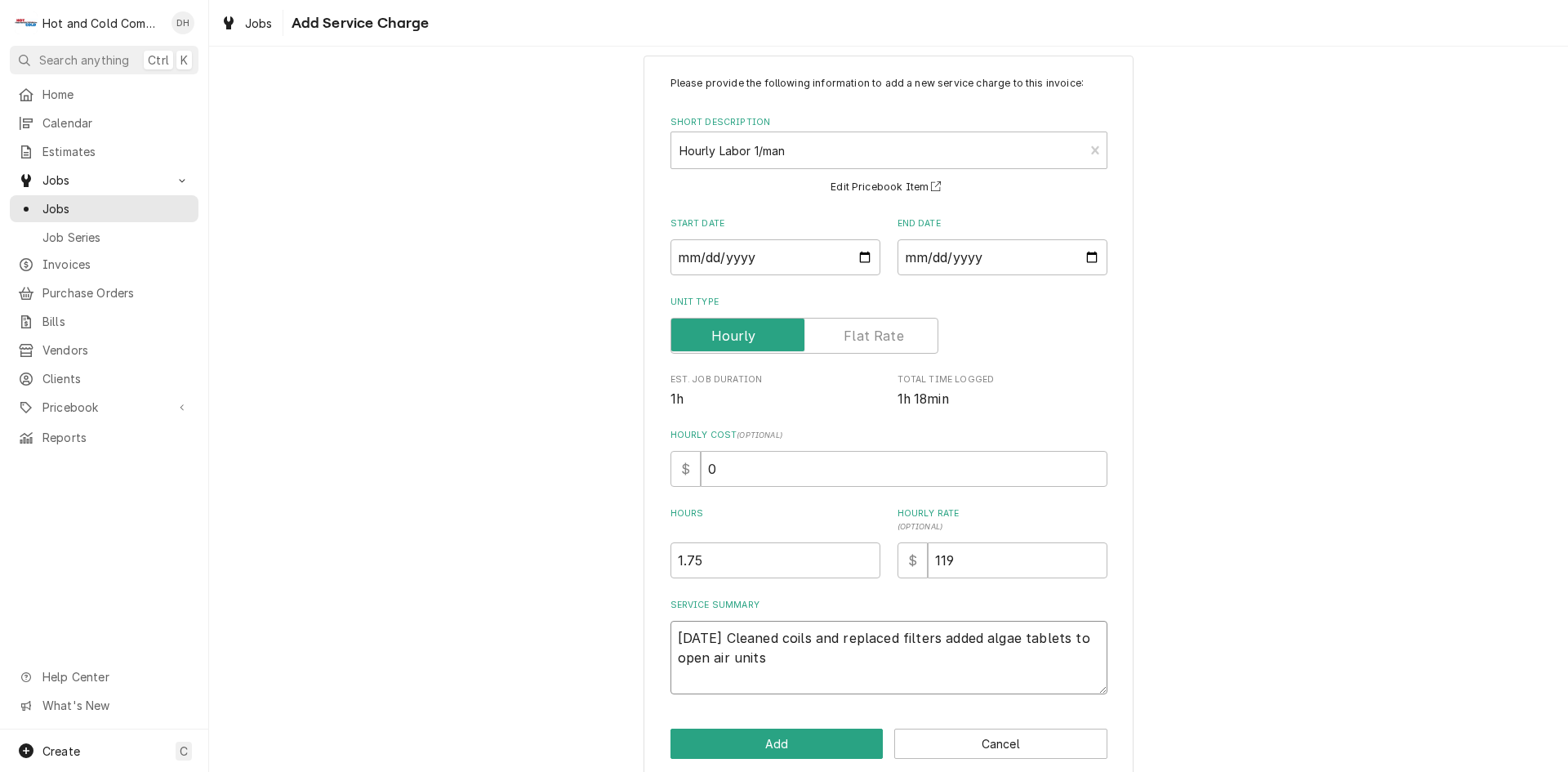
scroll to position [45, 0]
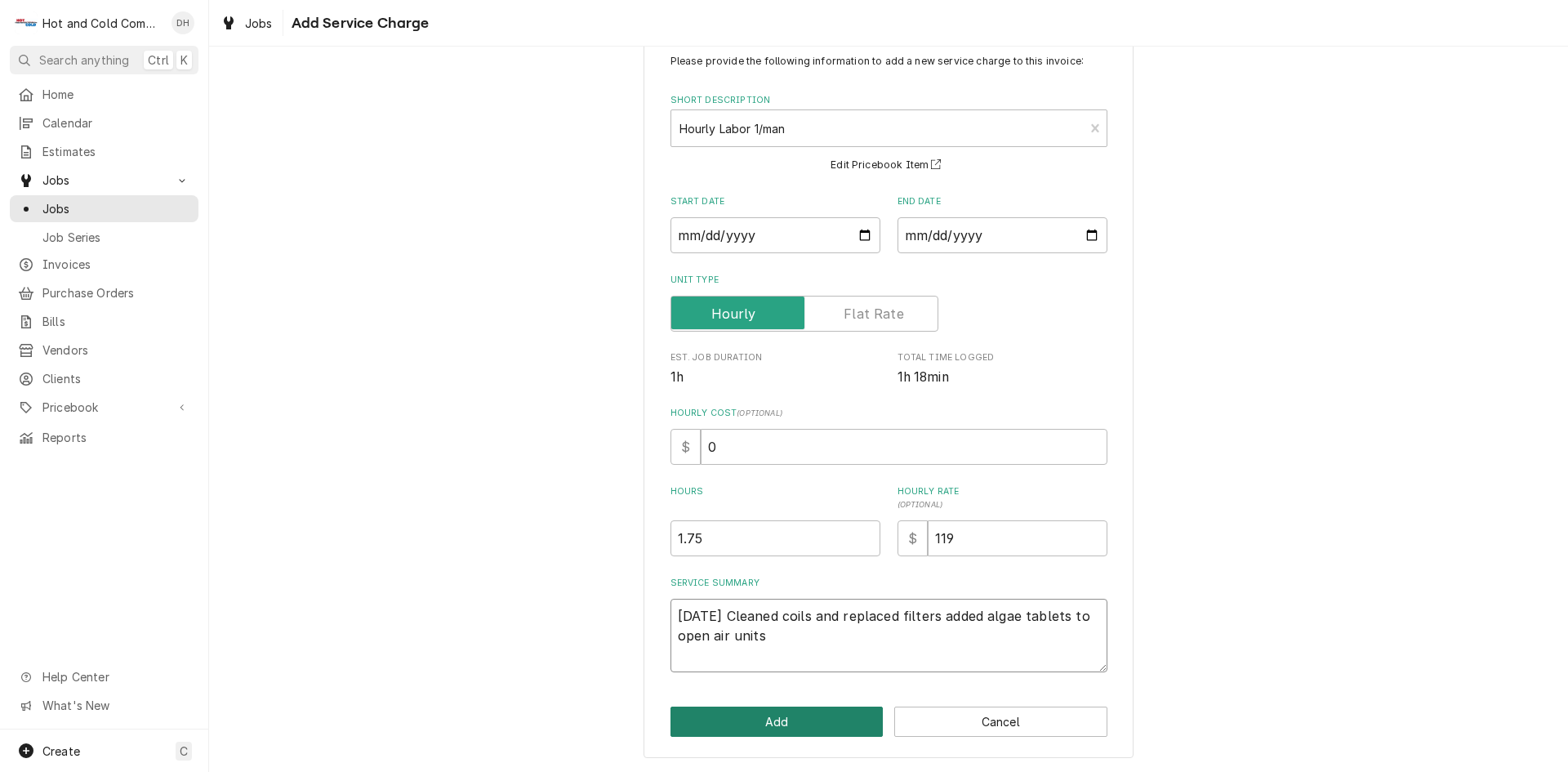
type textarea "9/18/25 Cleaned coils and replaced filters added algae tablets to open air units"
click at [769, 725] on button "Add" at bounding box center [777, 722] width 213 height 30
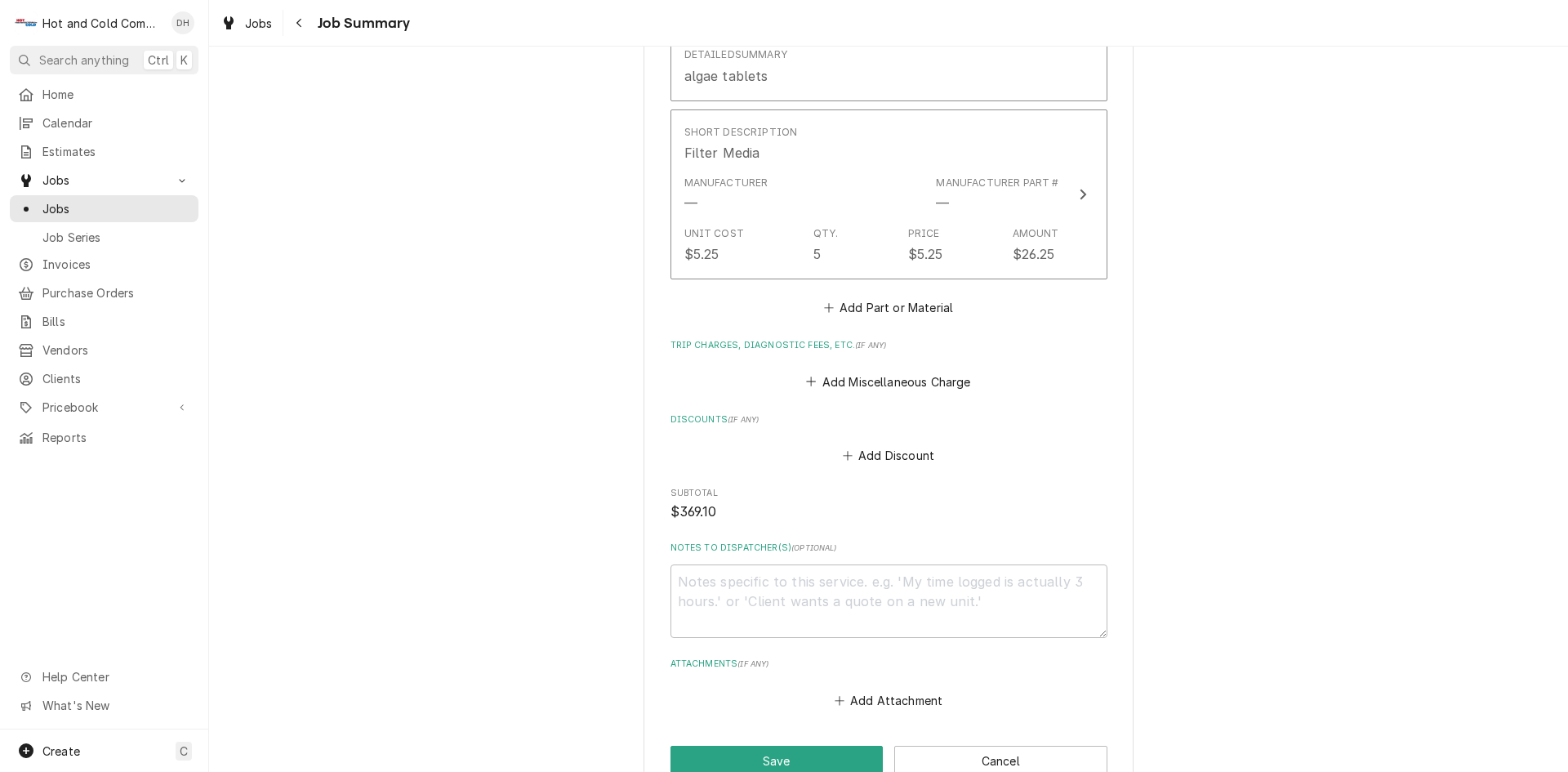
scroll to position [1256, 0]
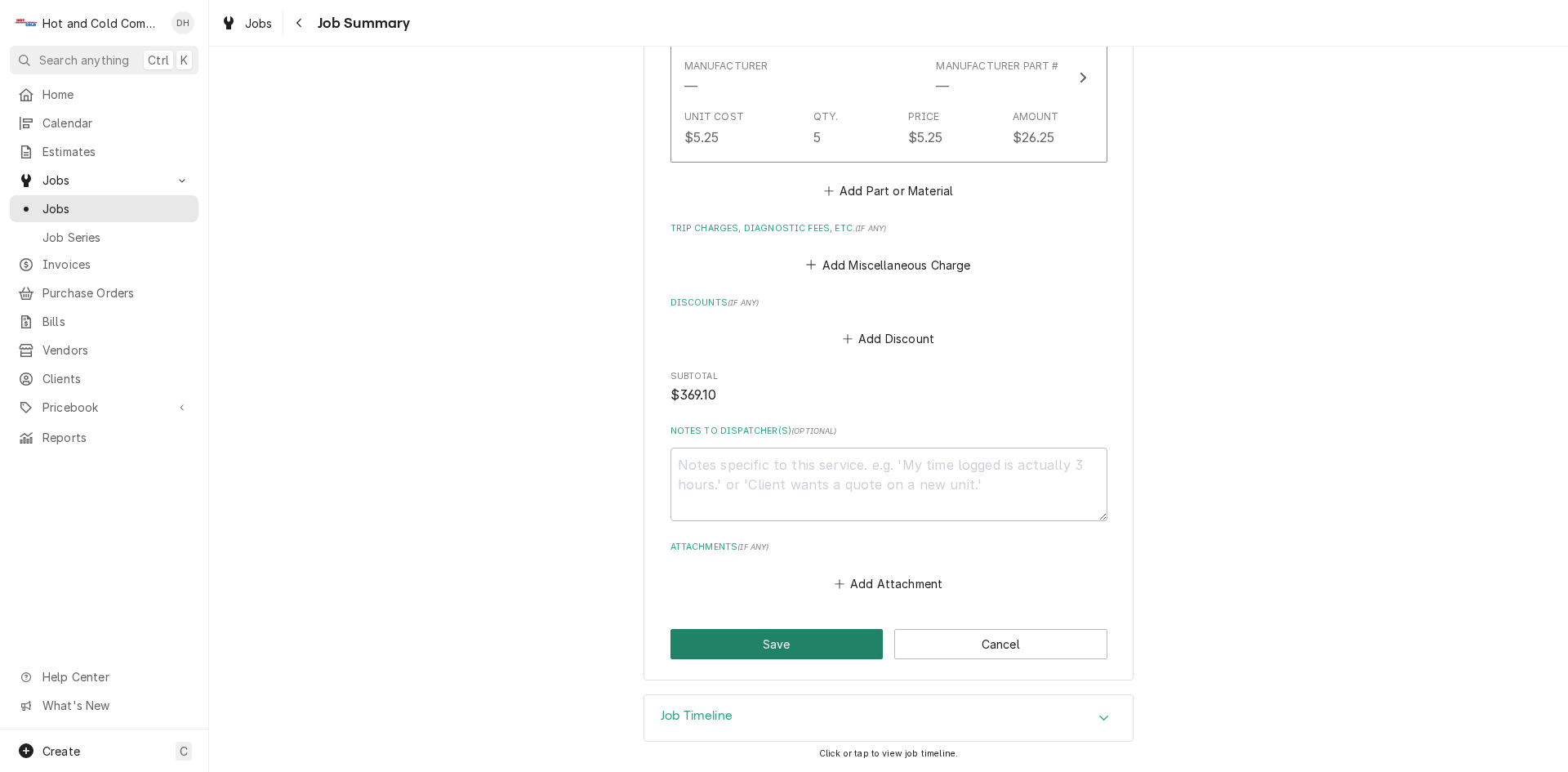
click at [764, 643] on button "Save" at bounding box center [777, 644] width 213 height 30
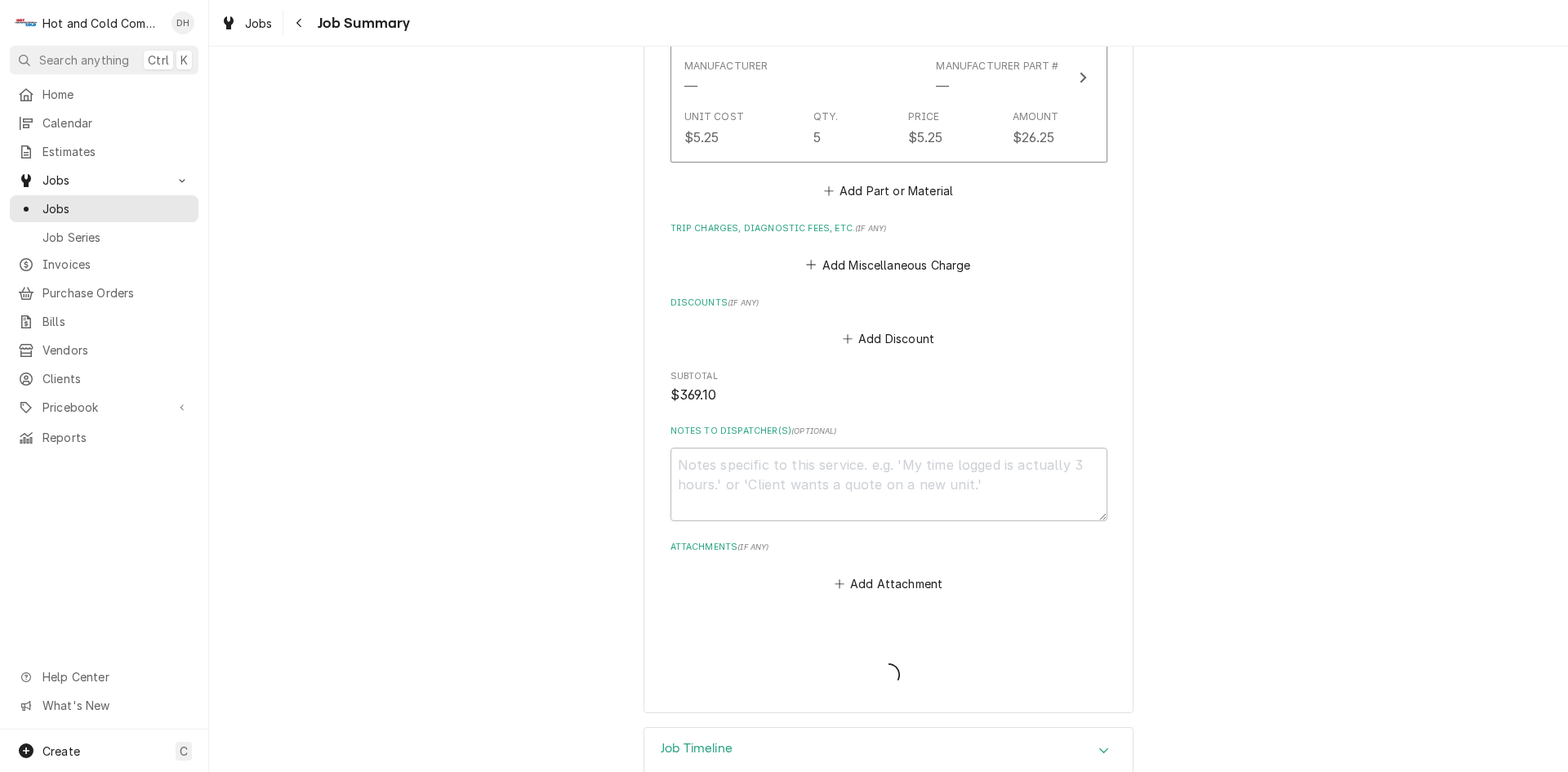
type textarea "x"
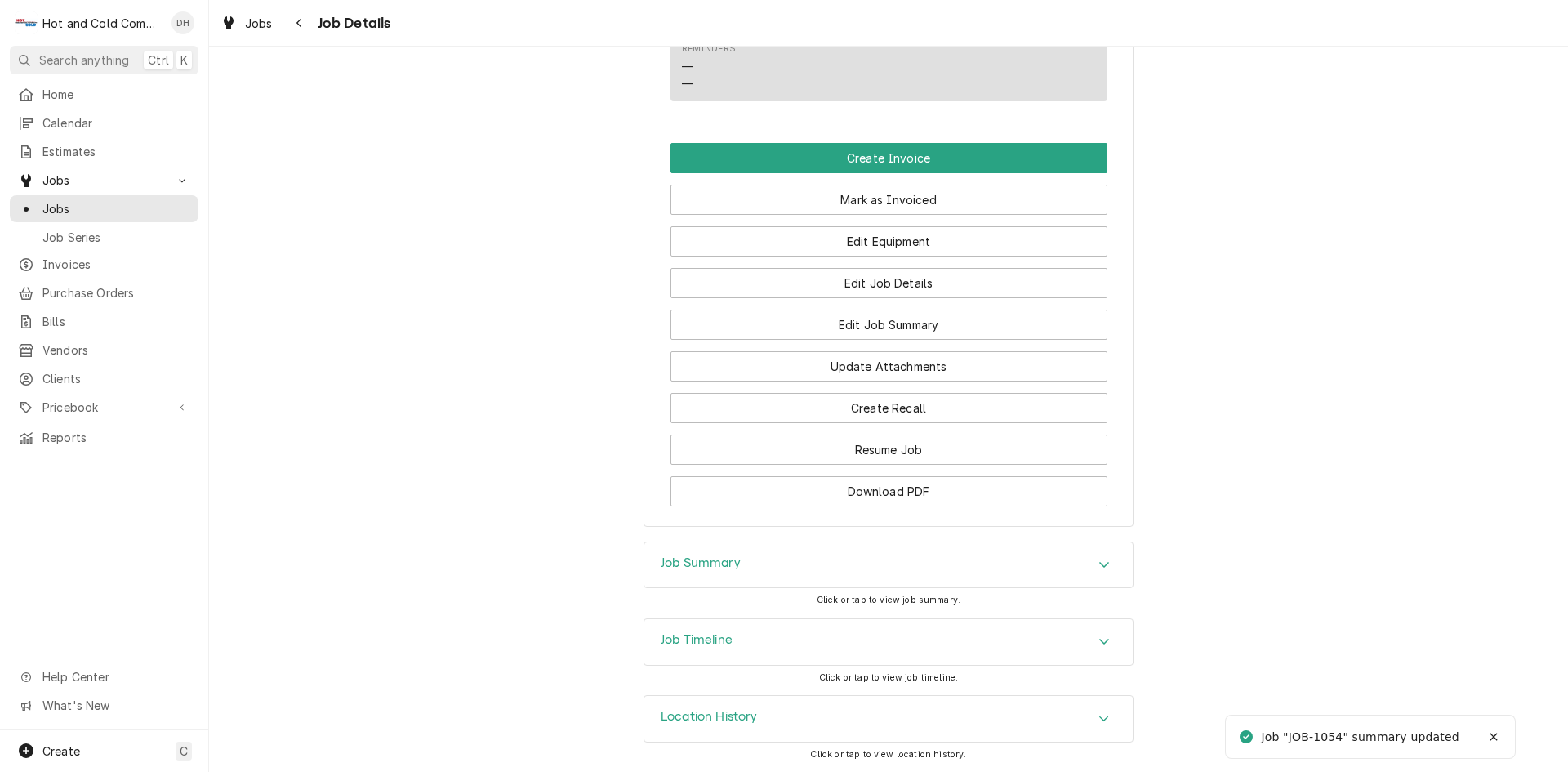
scroll to position [1263, 0]
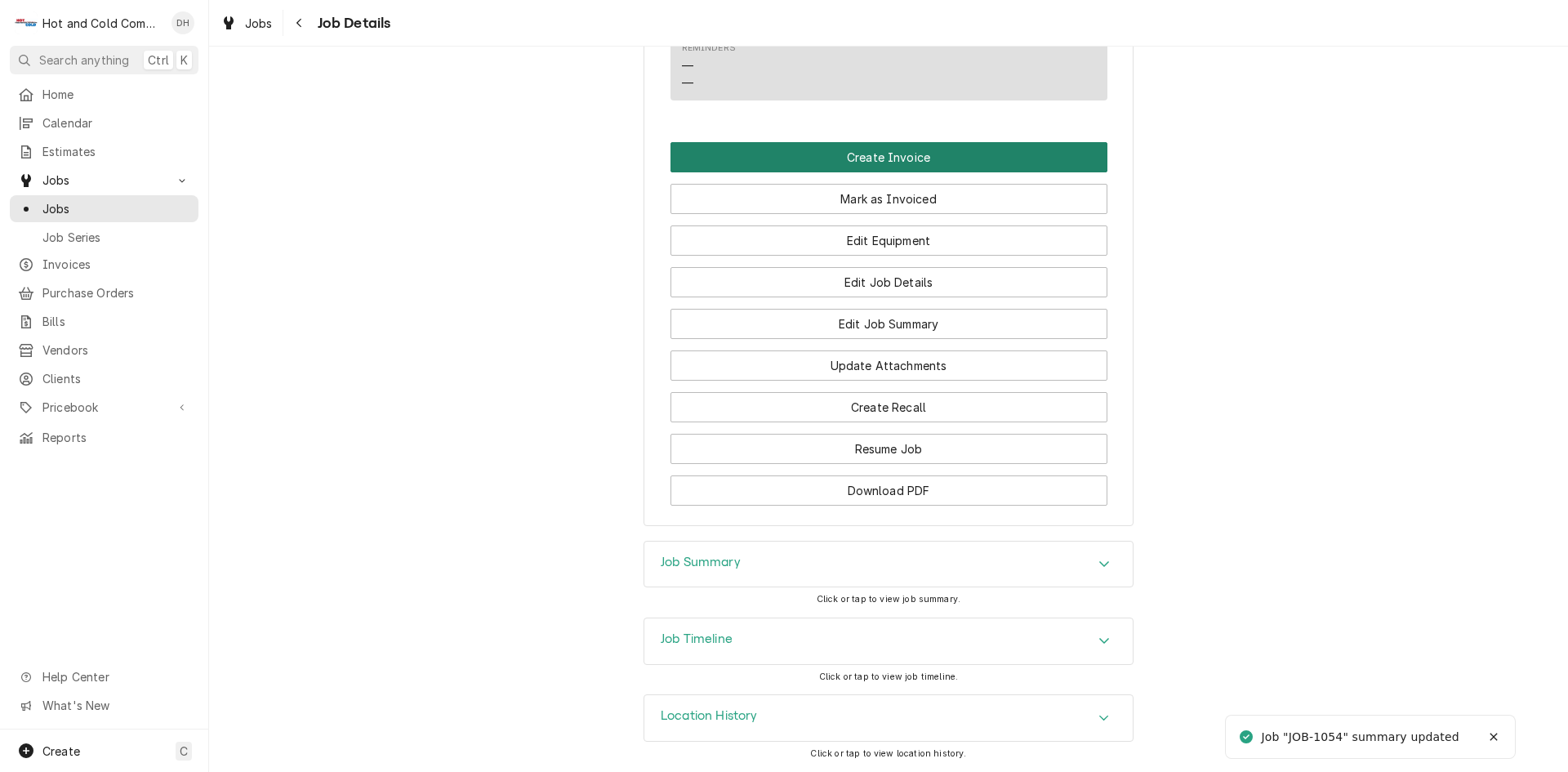
click at [887, 161] on button "Create Invoice" at bounding box center [888, 158] width 437 height 30
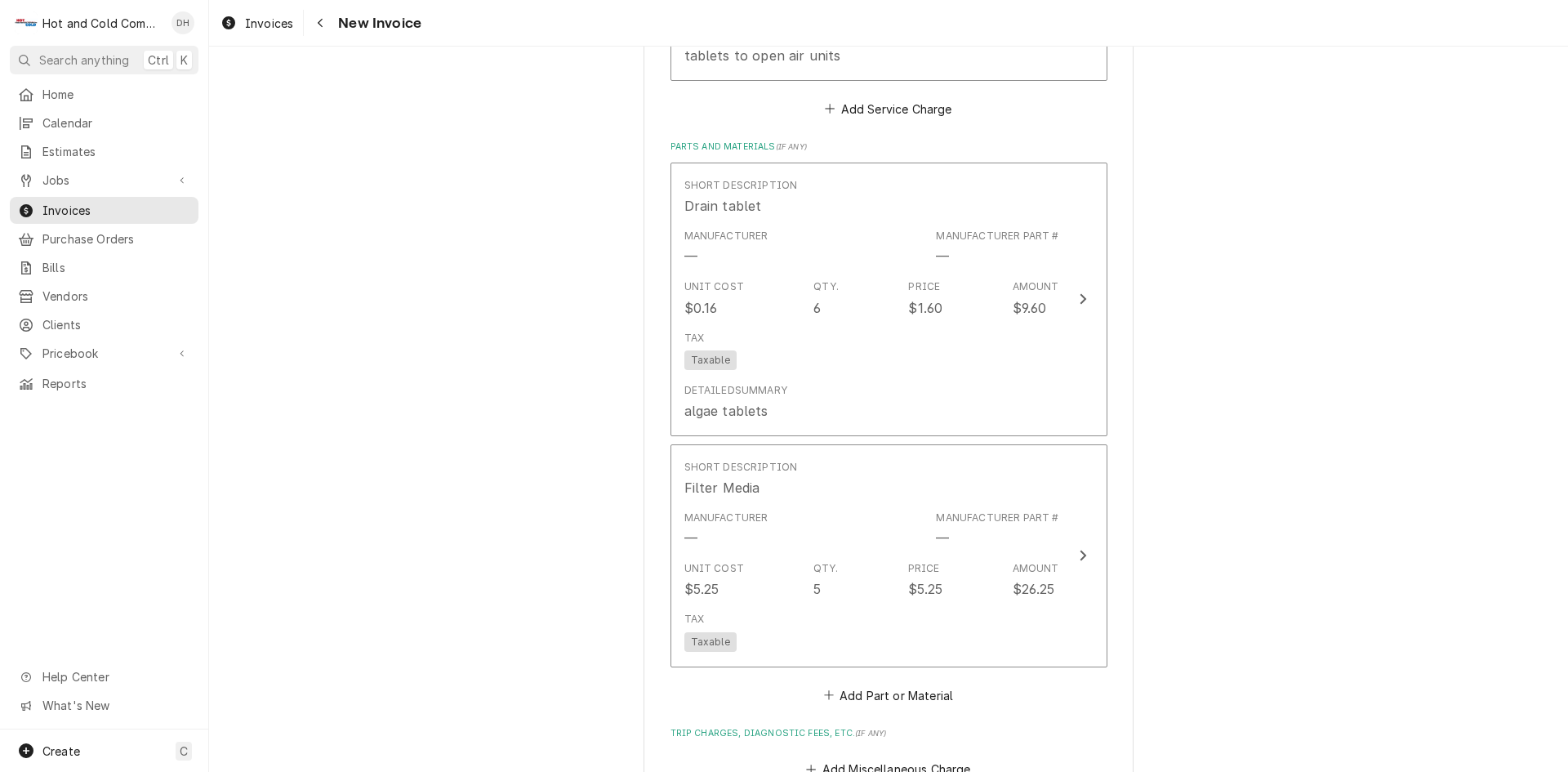
scroll to position [2740, 0]
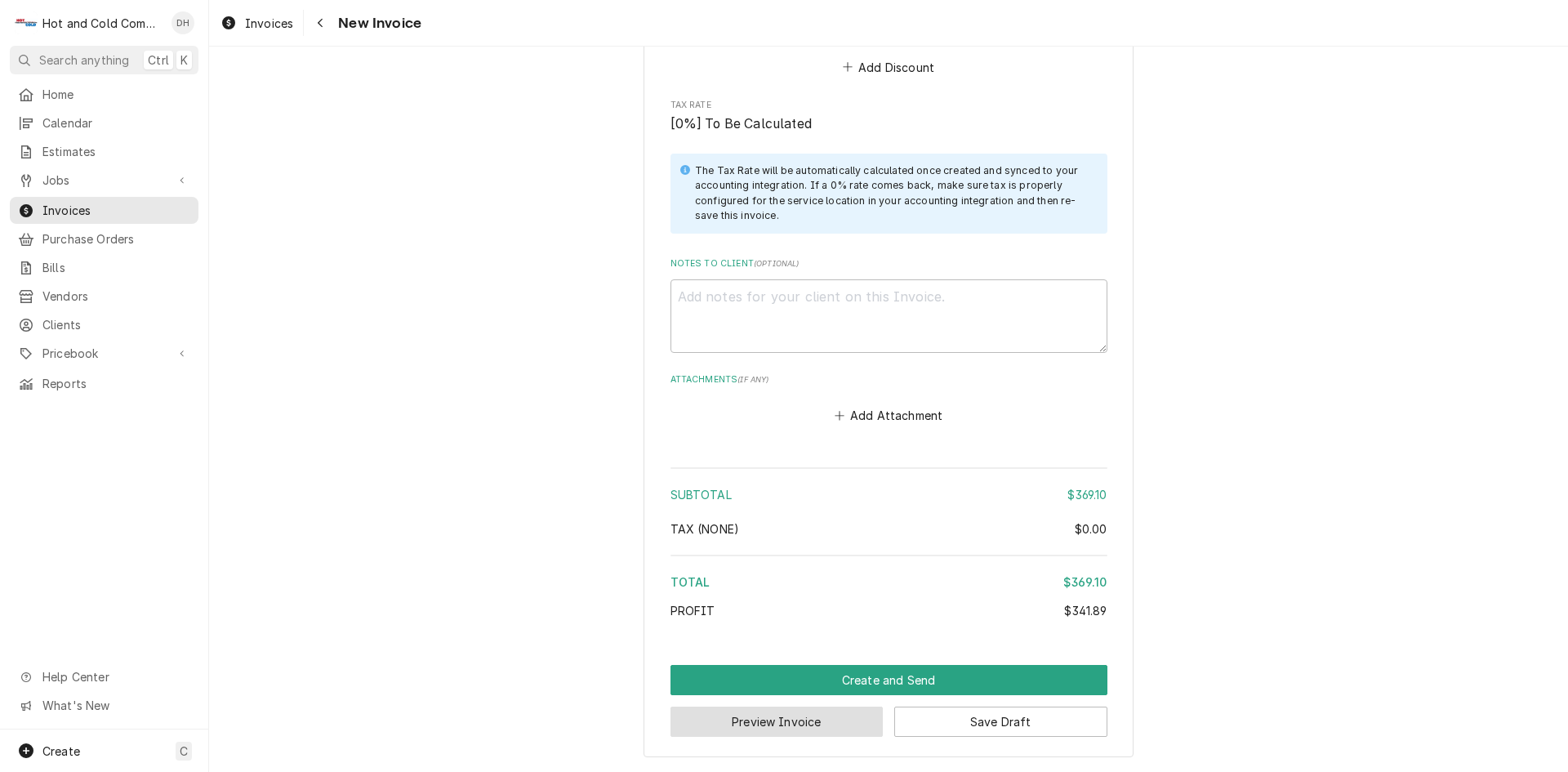
click at [792, 716] on button "Preview Invoice" at bounding box center [777, 722] width 213 height 30
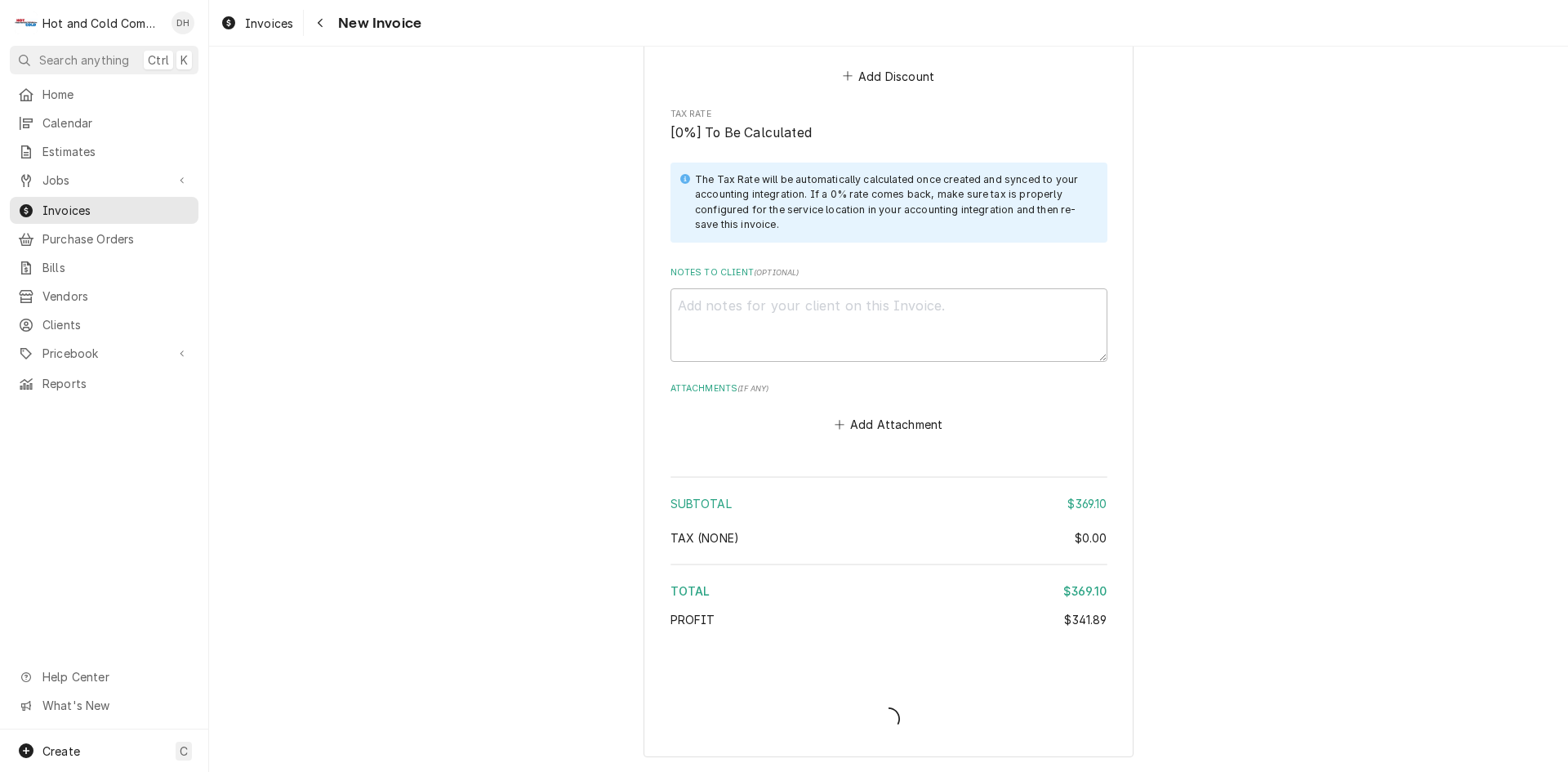
type textarea "x"
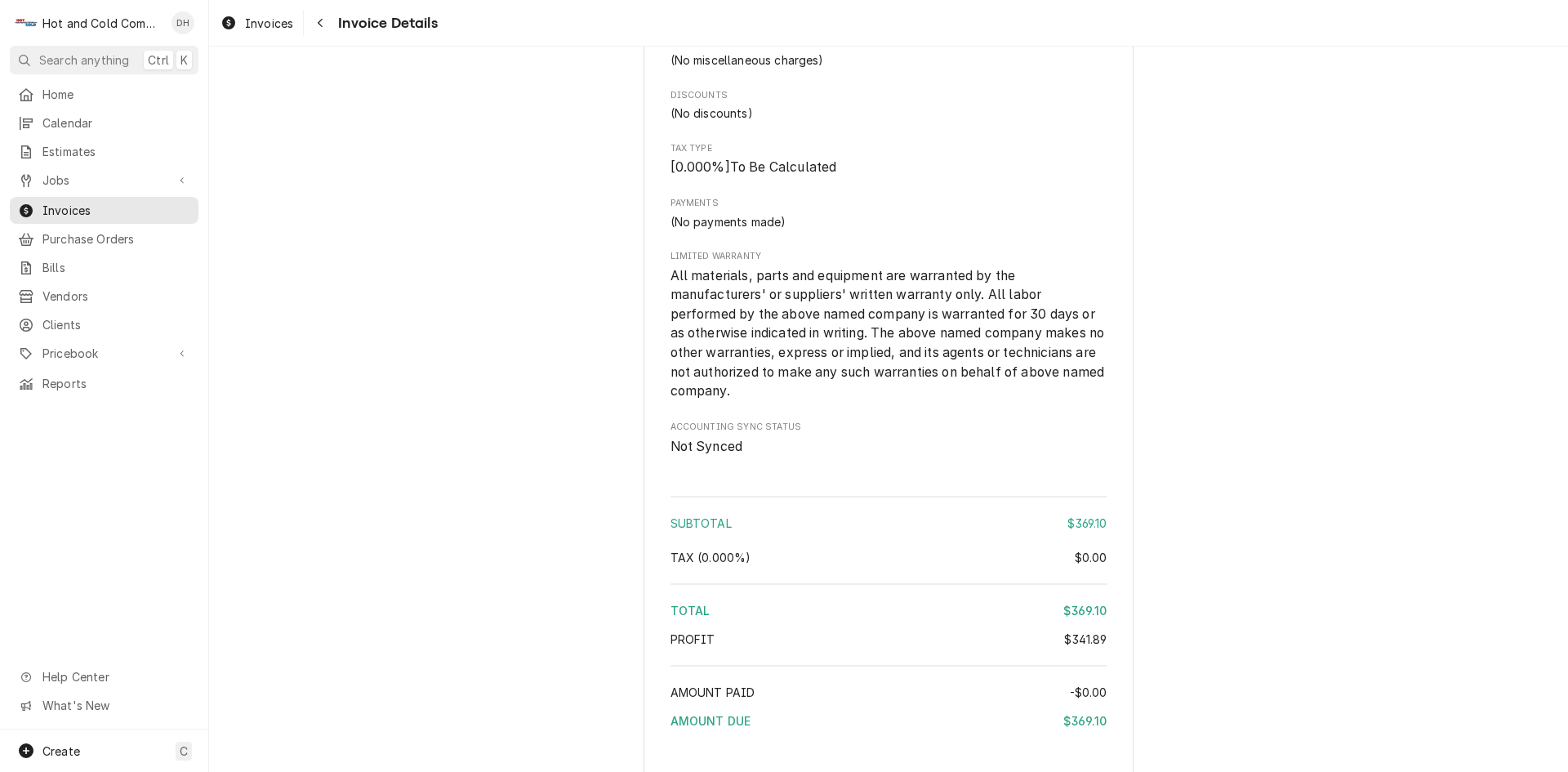
scroll to position [2166, 0]
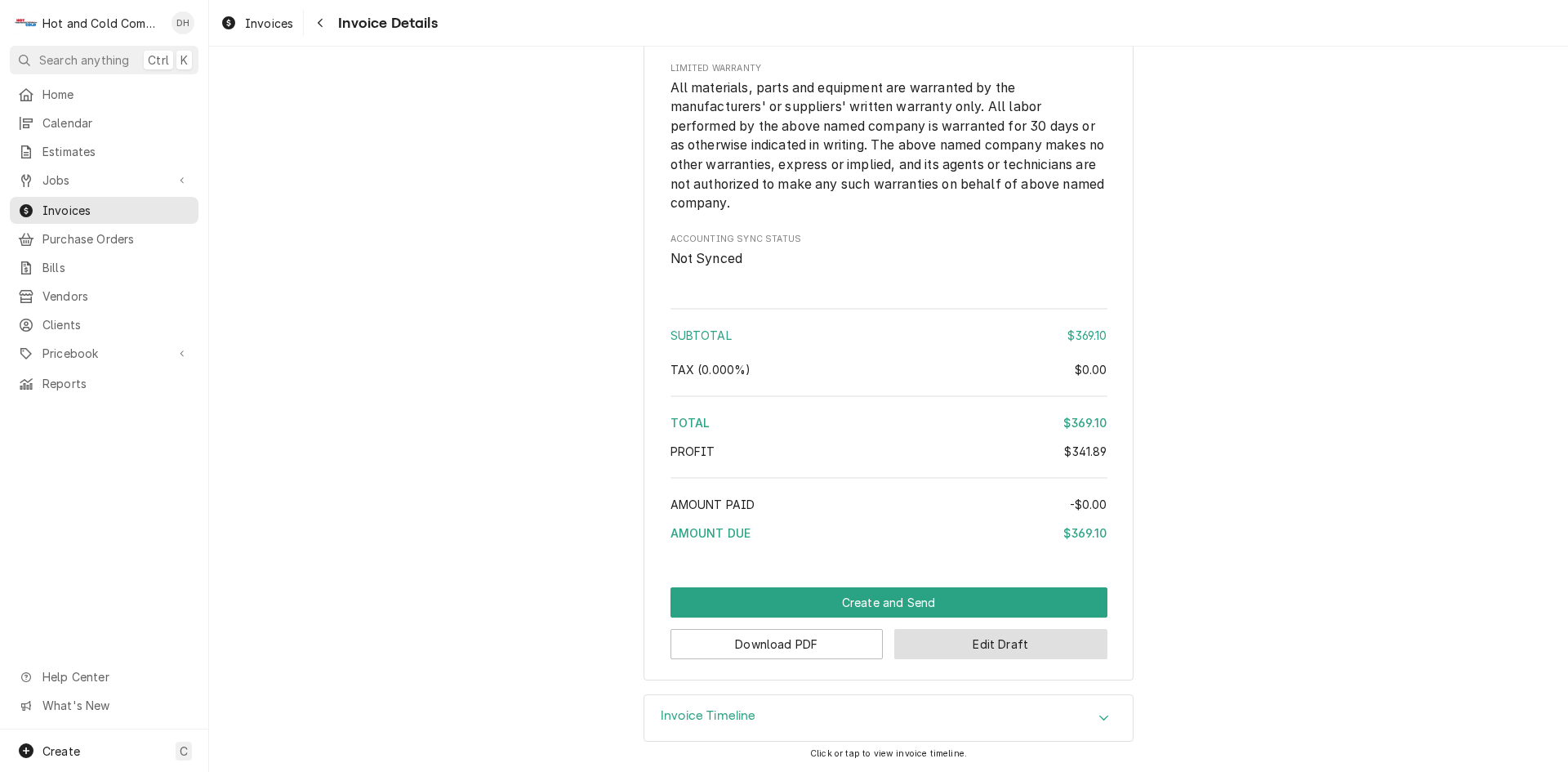
click at [989, 645] on button "Edit Draft" at bounding box center [1001, 644] width 213 height 30
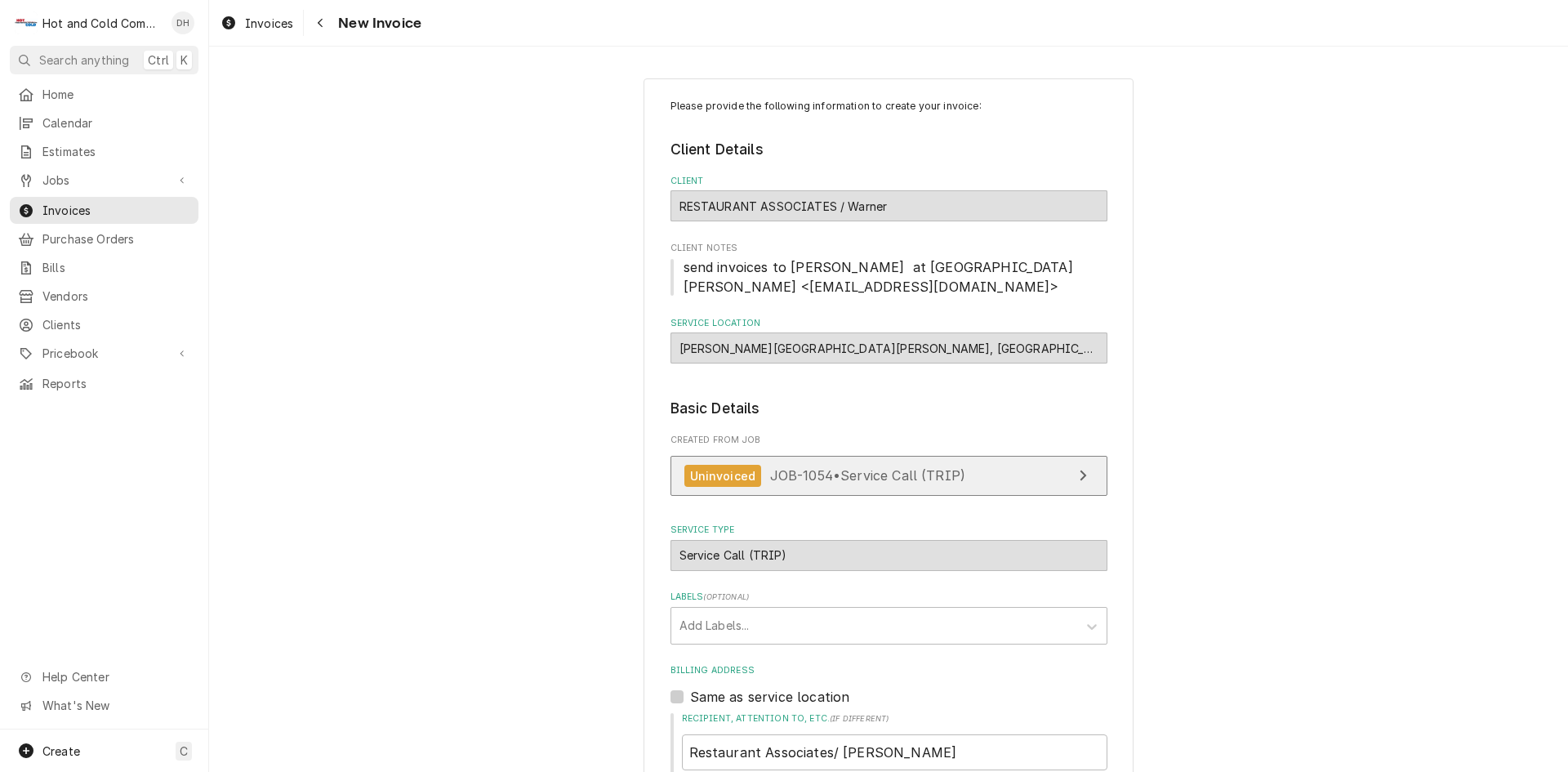
click at [995, 473] on link "Uninvoiced JOB-1054 • Service Call (TRIP)" at bounding box center [888, 476] width 437 height 40
type textarea "x"
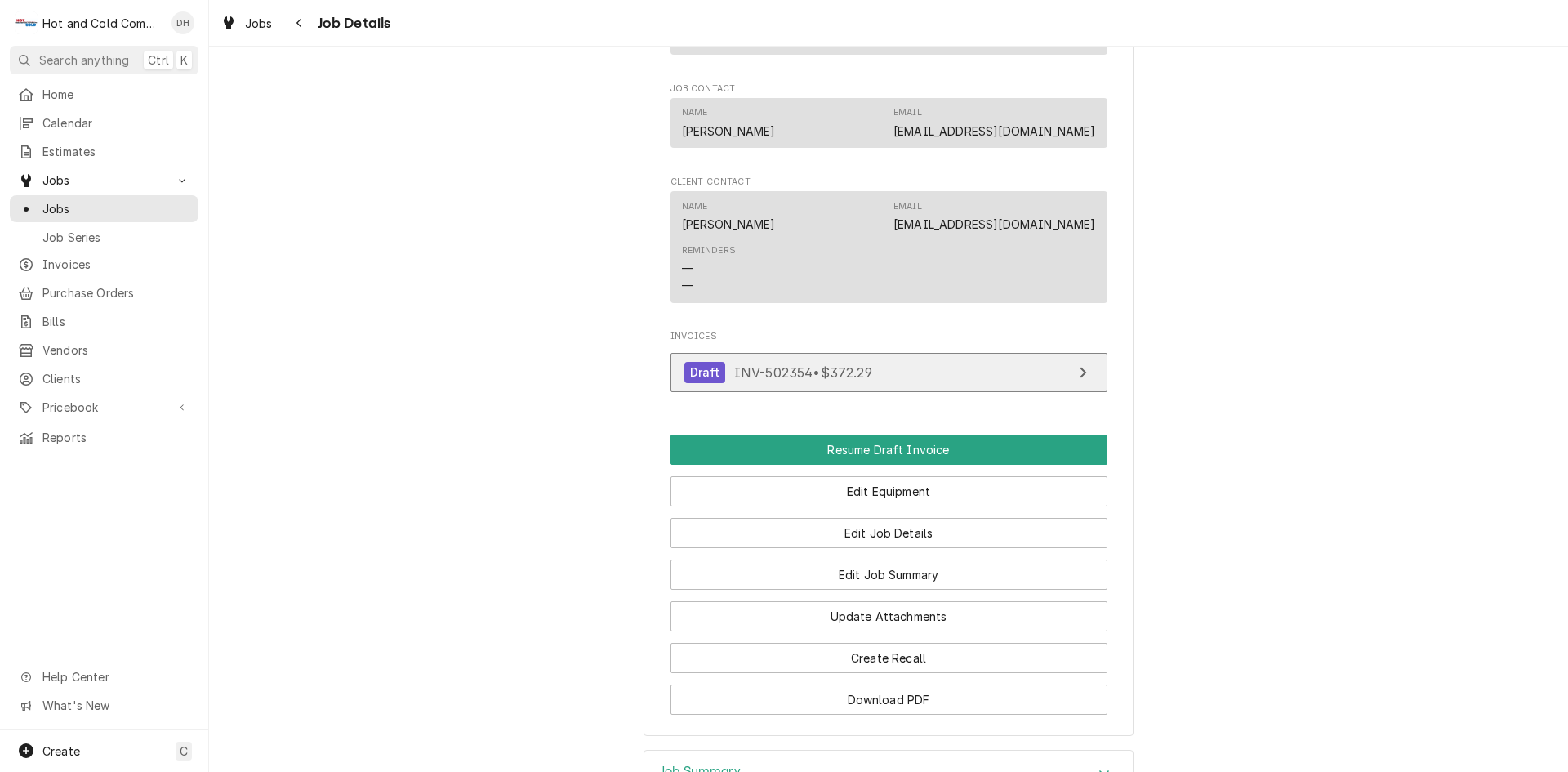
scroll to position [1089, 0]
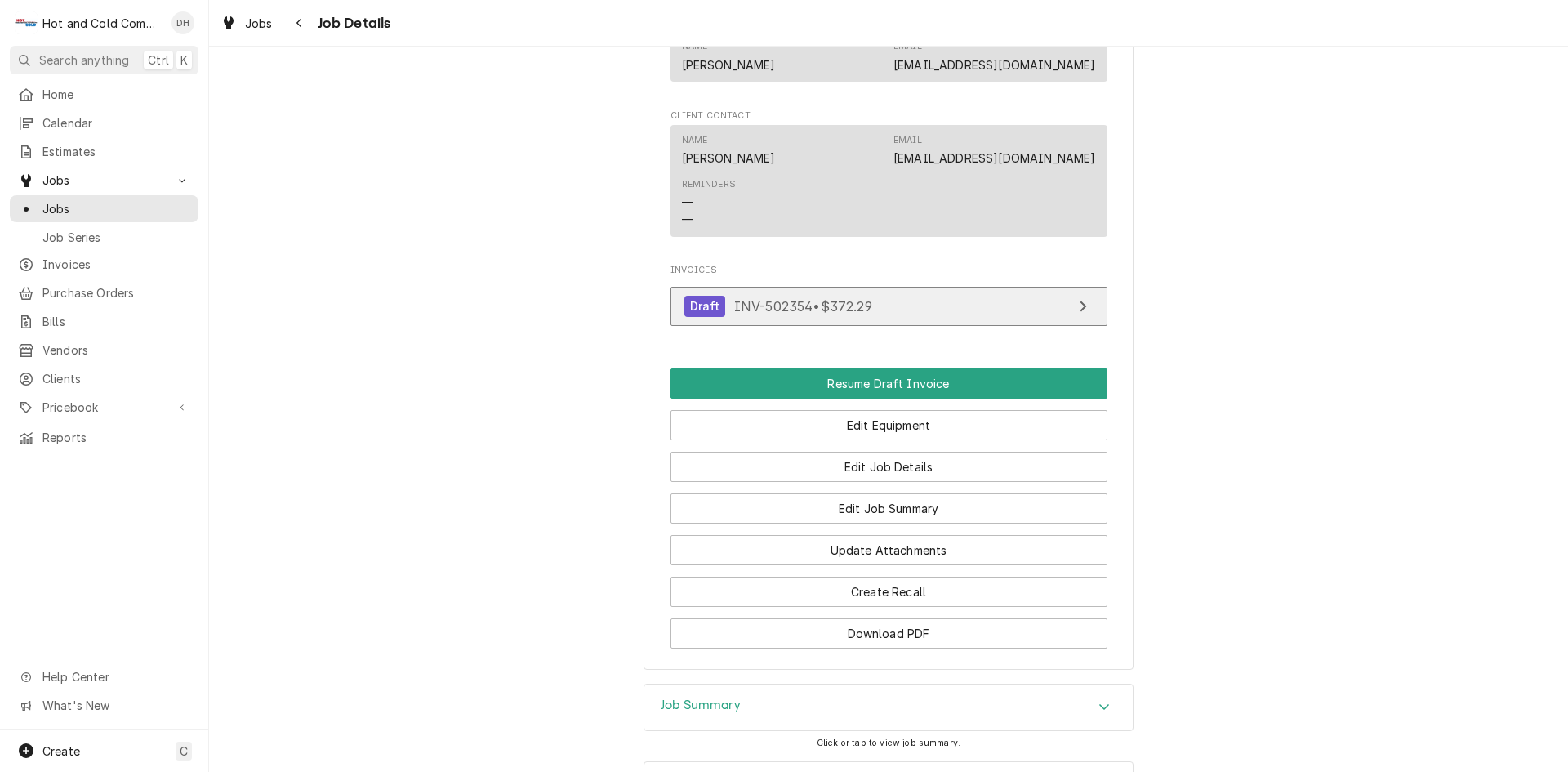
click at [969, 327] on link "Draft INV-502354 • $372.29" at bounding box center [888, 307] width 437 height 40
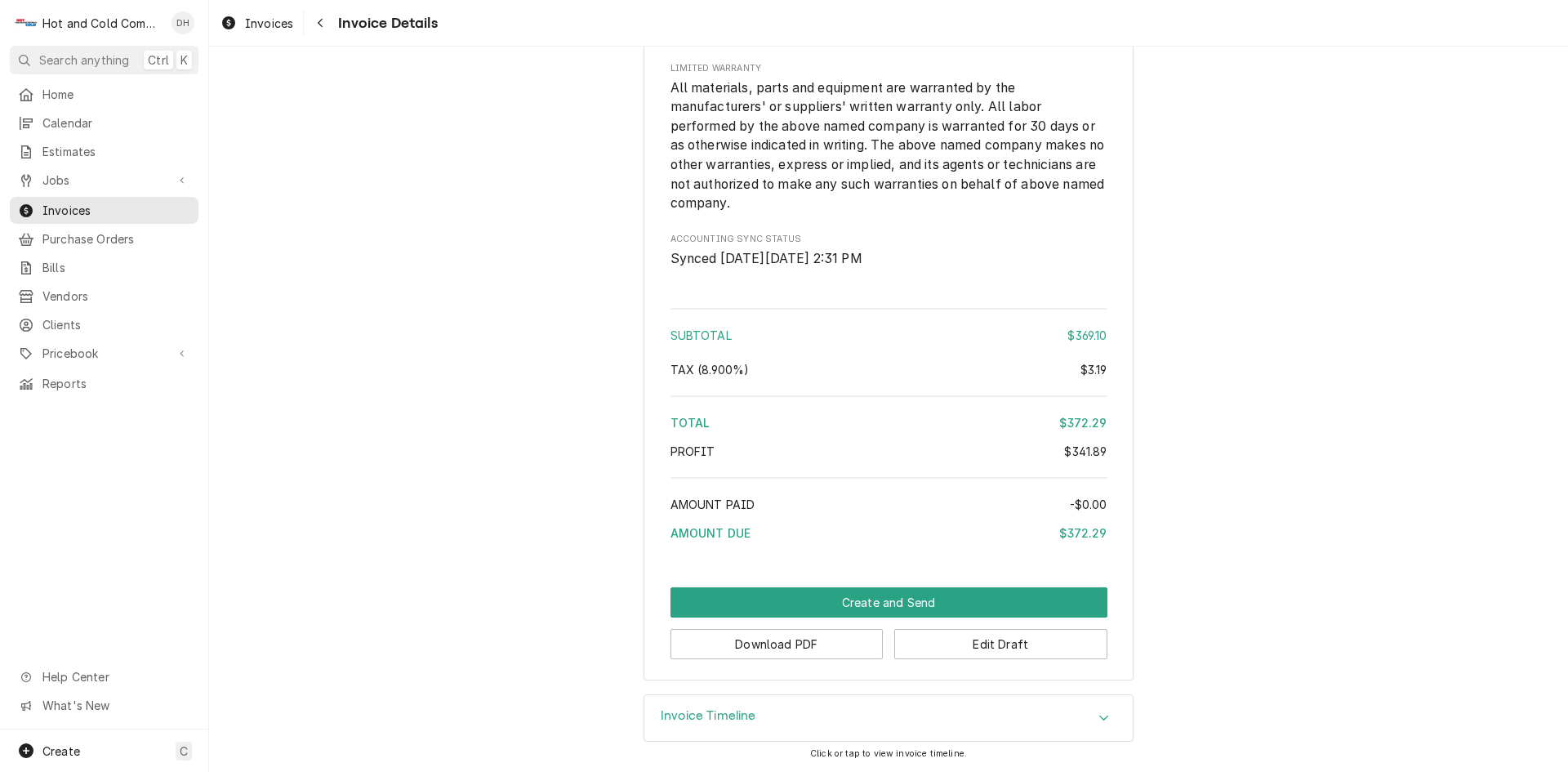
scroll to position [2166, 0]
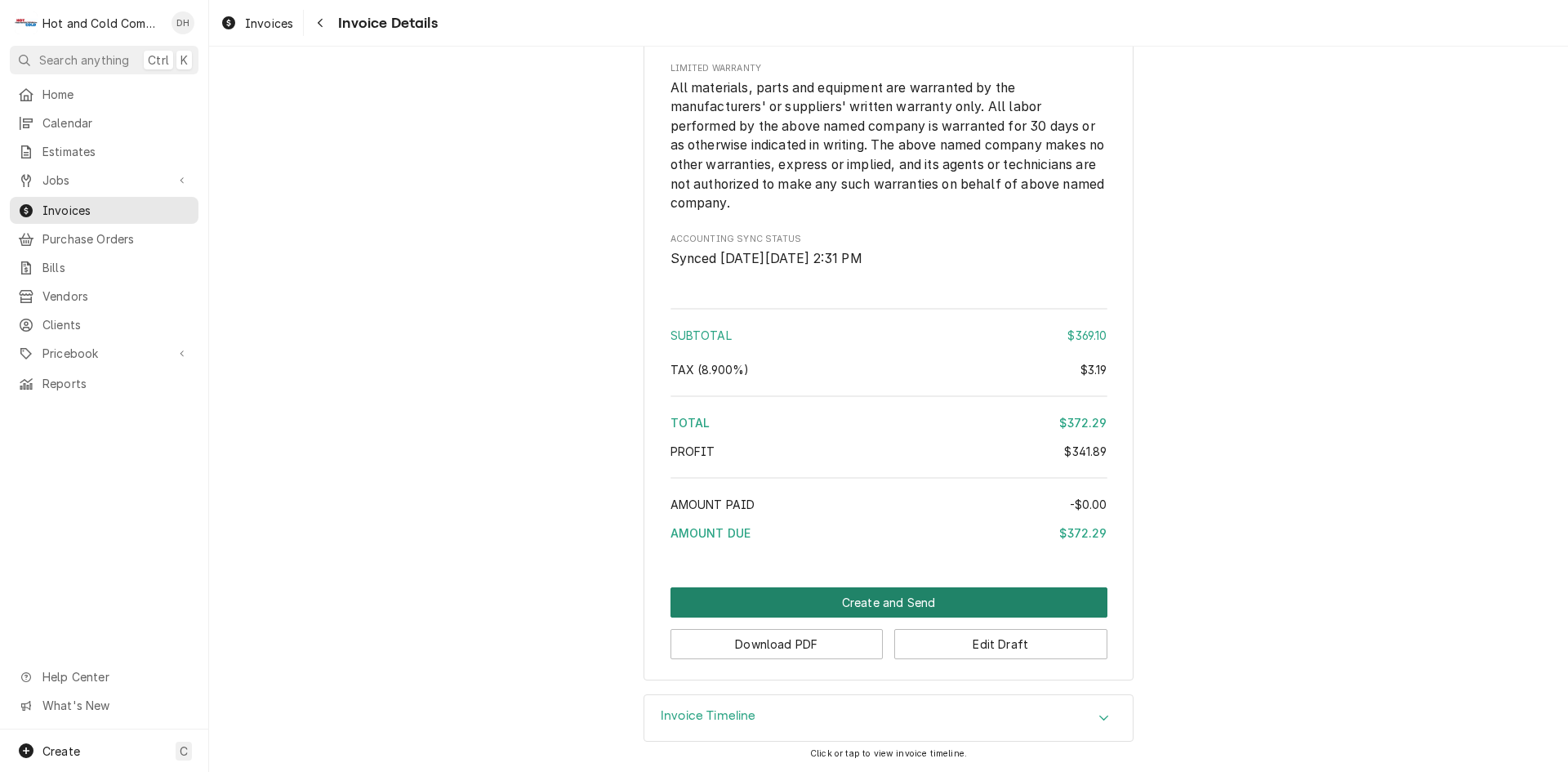
click at [880, 599] on button "Create and Send" at bounding box center [888, 603] width 437 height 30
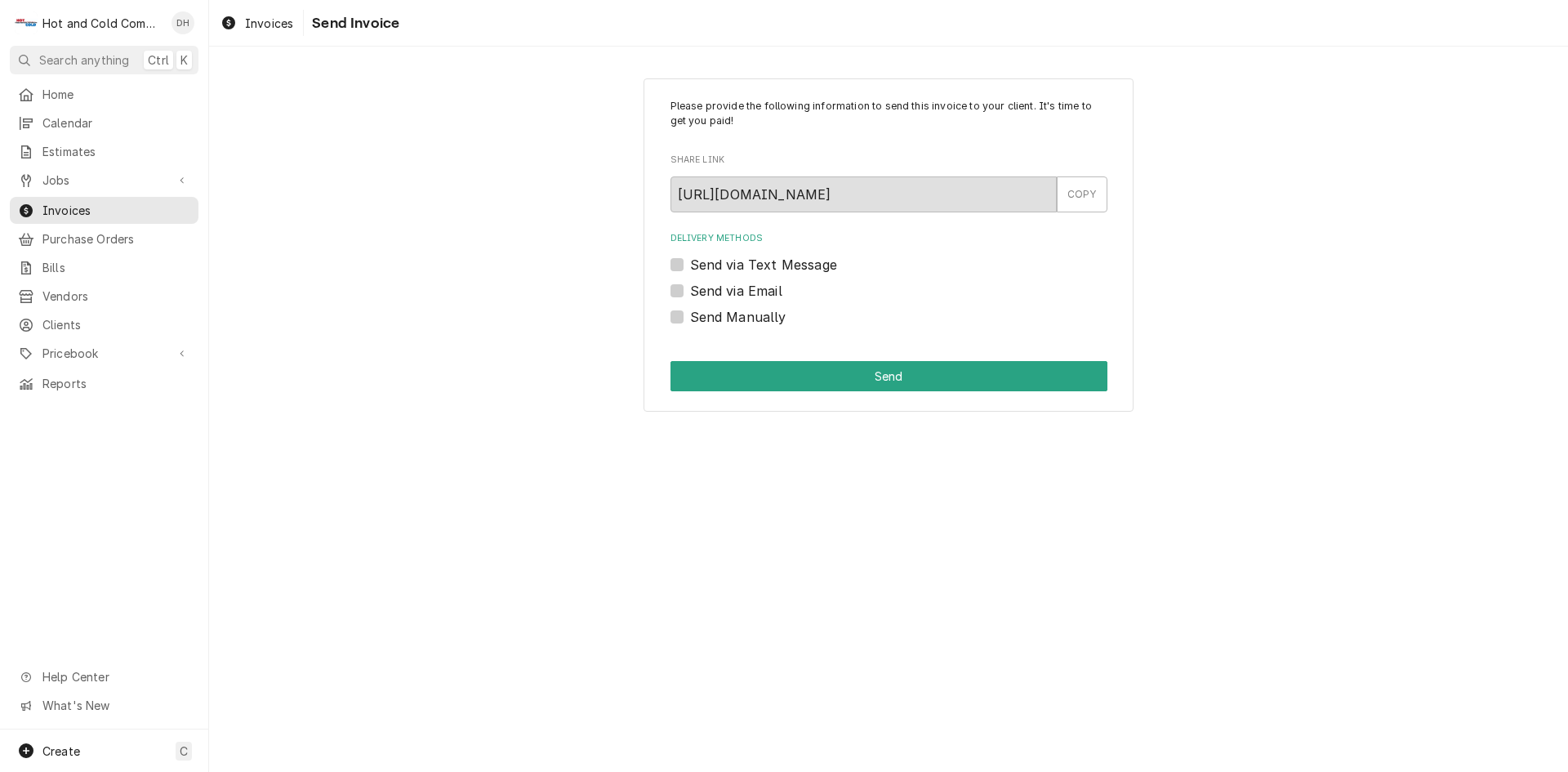
click at [690, 293] on label "Send via Email" at bounding box center [736, 290] width 92 height 19
click at [690, 293] on input "Send via Email" at bounding box center [908, 298] width 437 height 36
checkbox input "true"
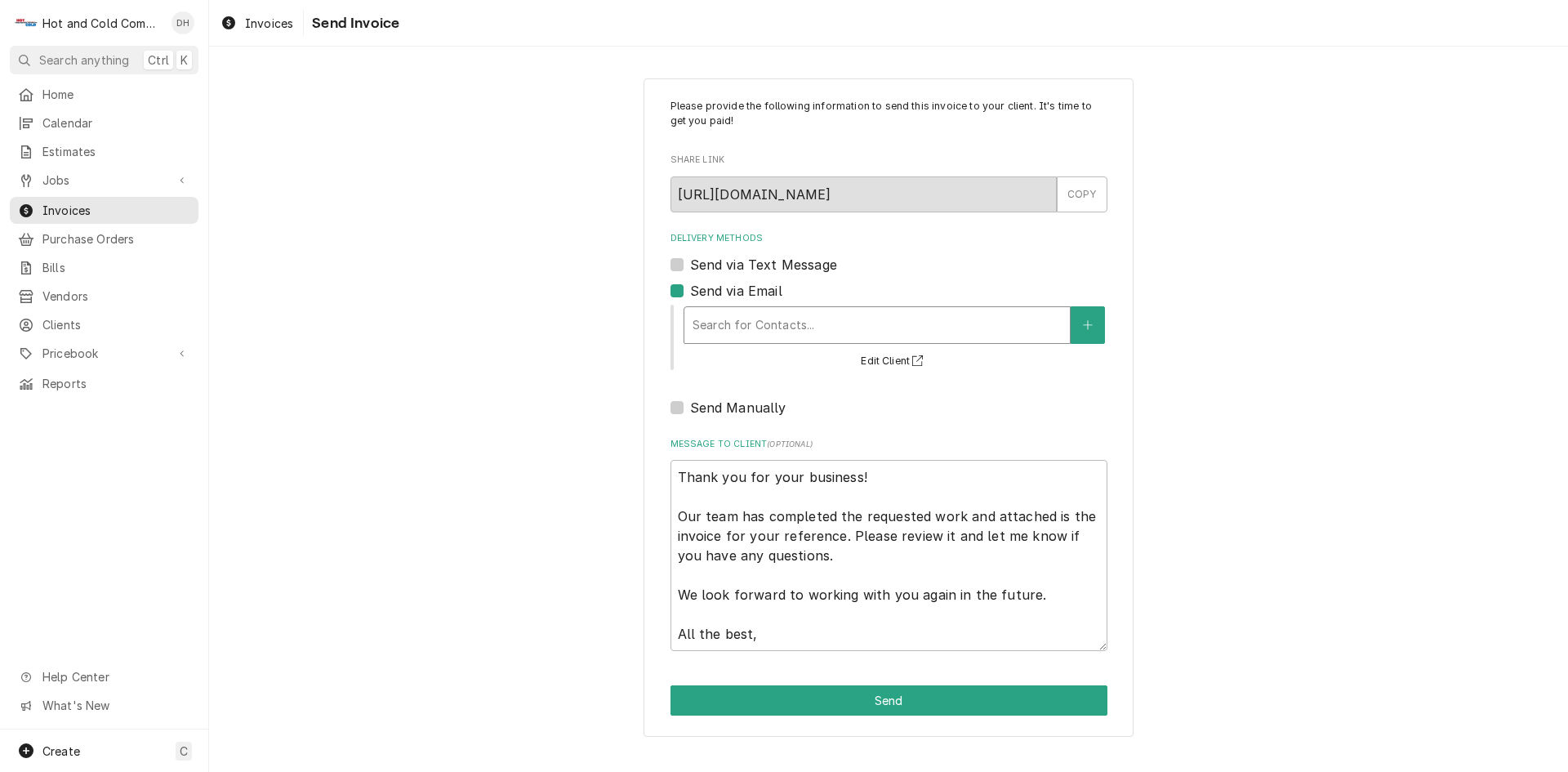
click at [831, 325] on div "Delivery Methods" at bounding box center [877, 324] width 369 height 29
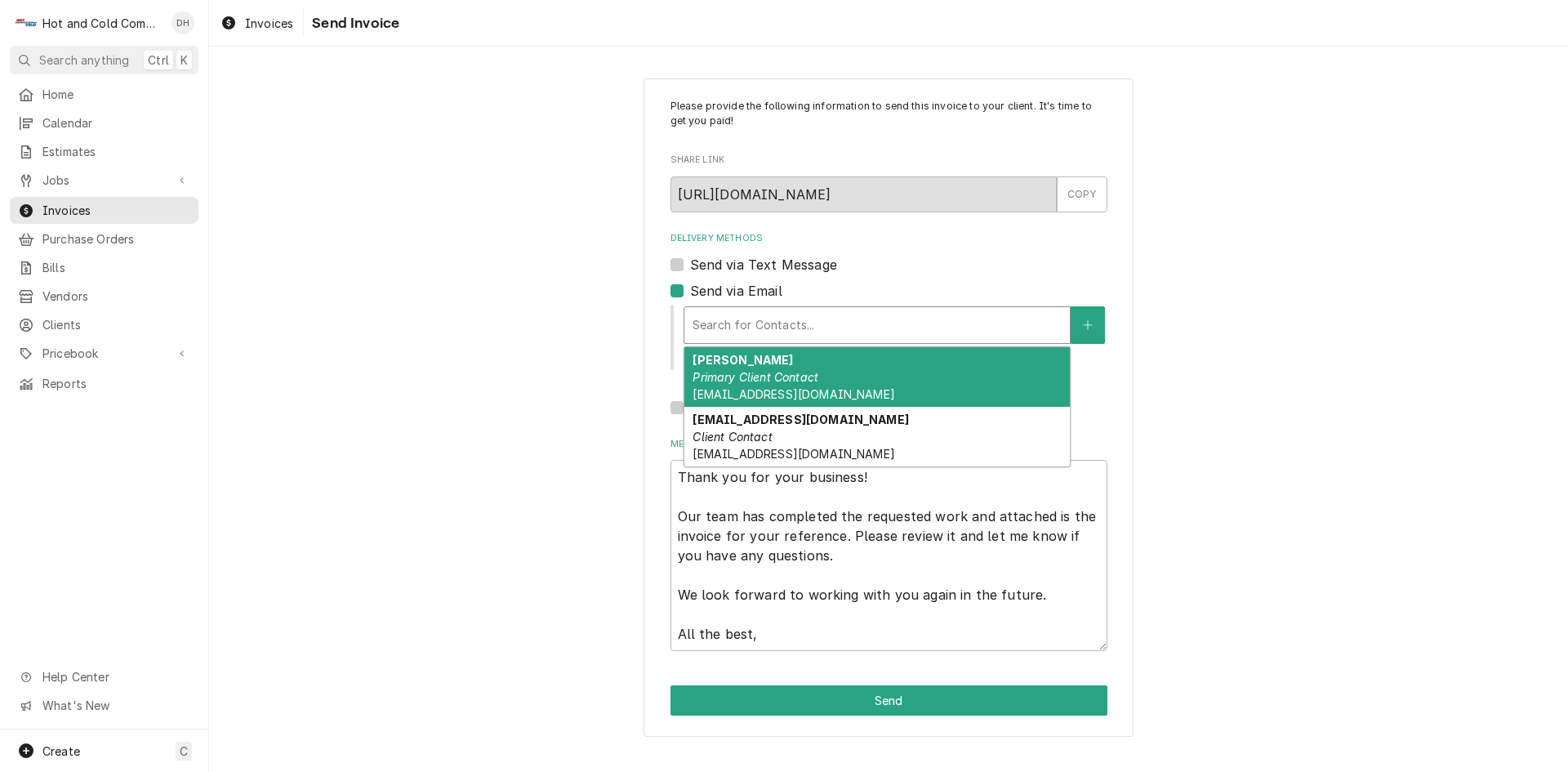
click at [749, 376] on em "Primary Client Contact" at bounding box center [755, 376] width 126 height 14
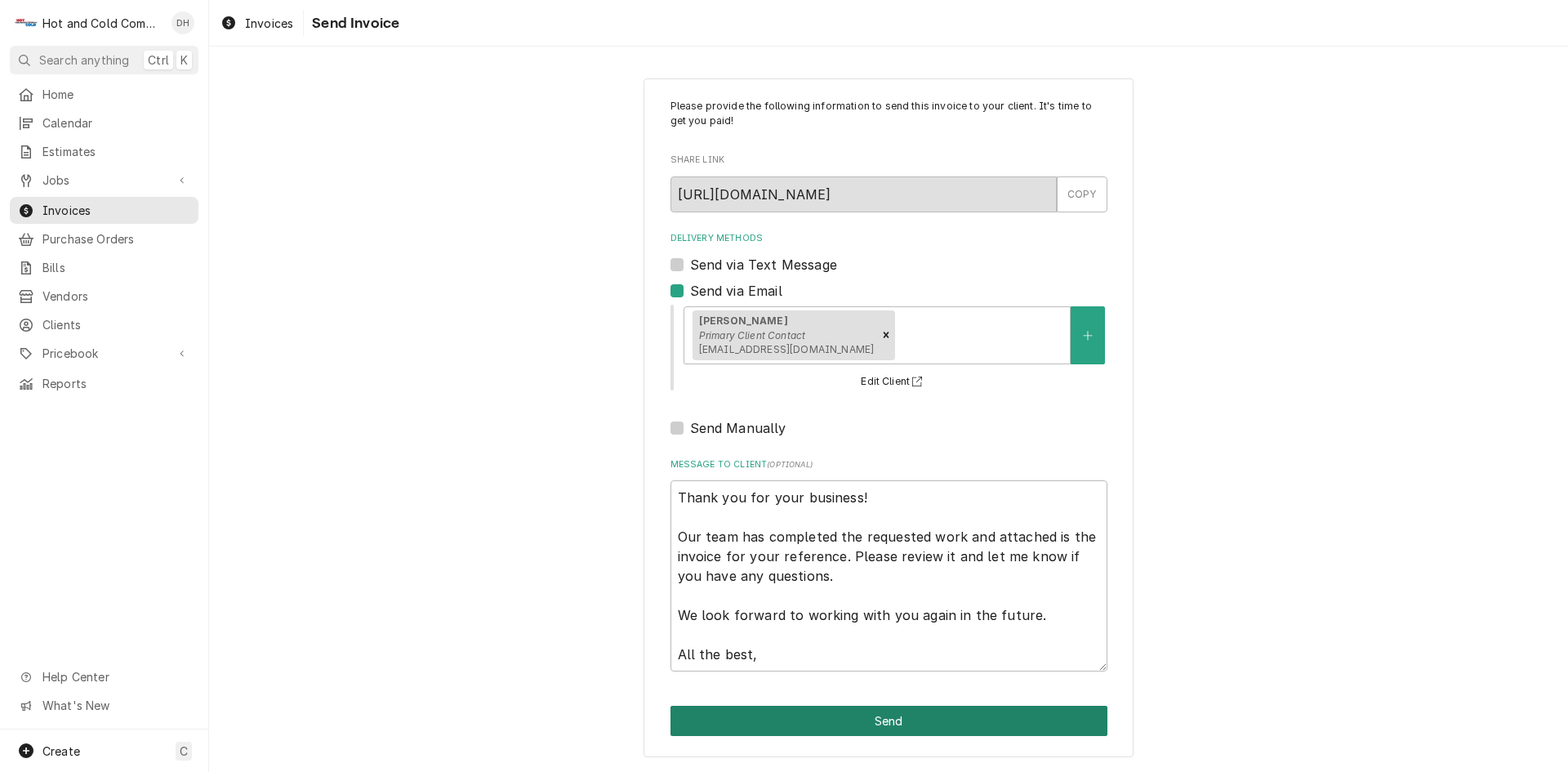
click at [887, 716] on button "Send" at bounding box center [888, 721] width 437 height 30
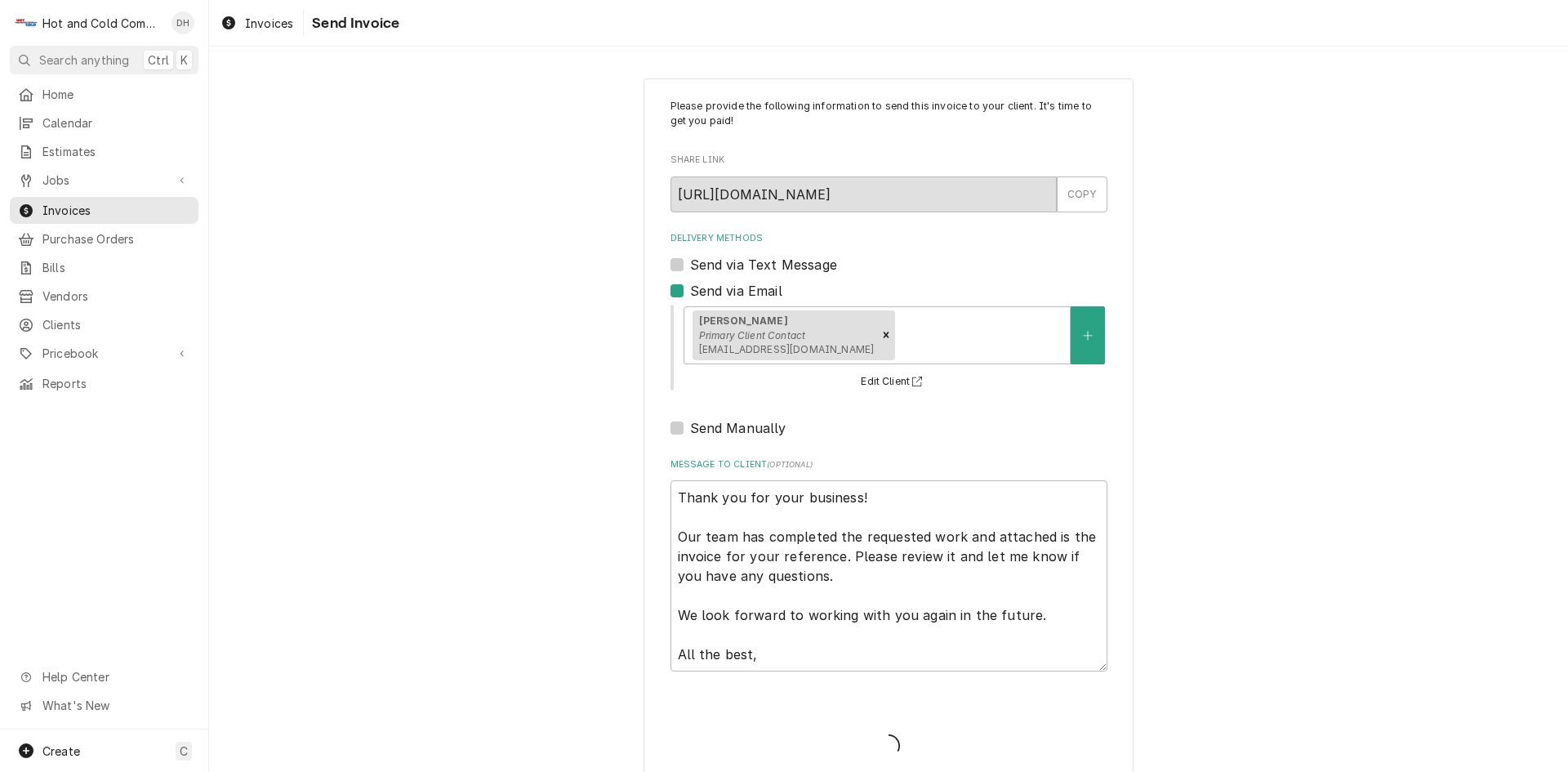
type textarea "x"
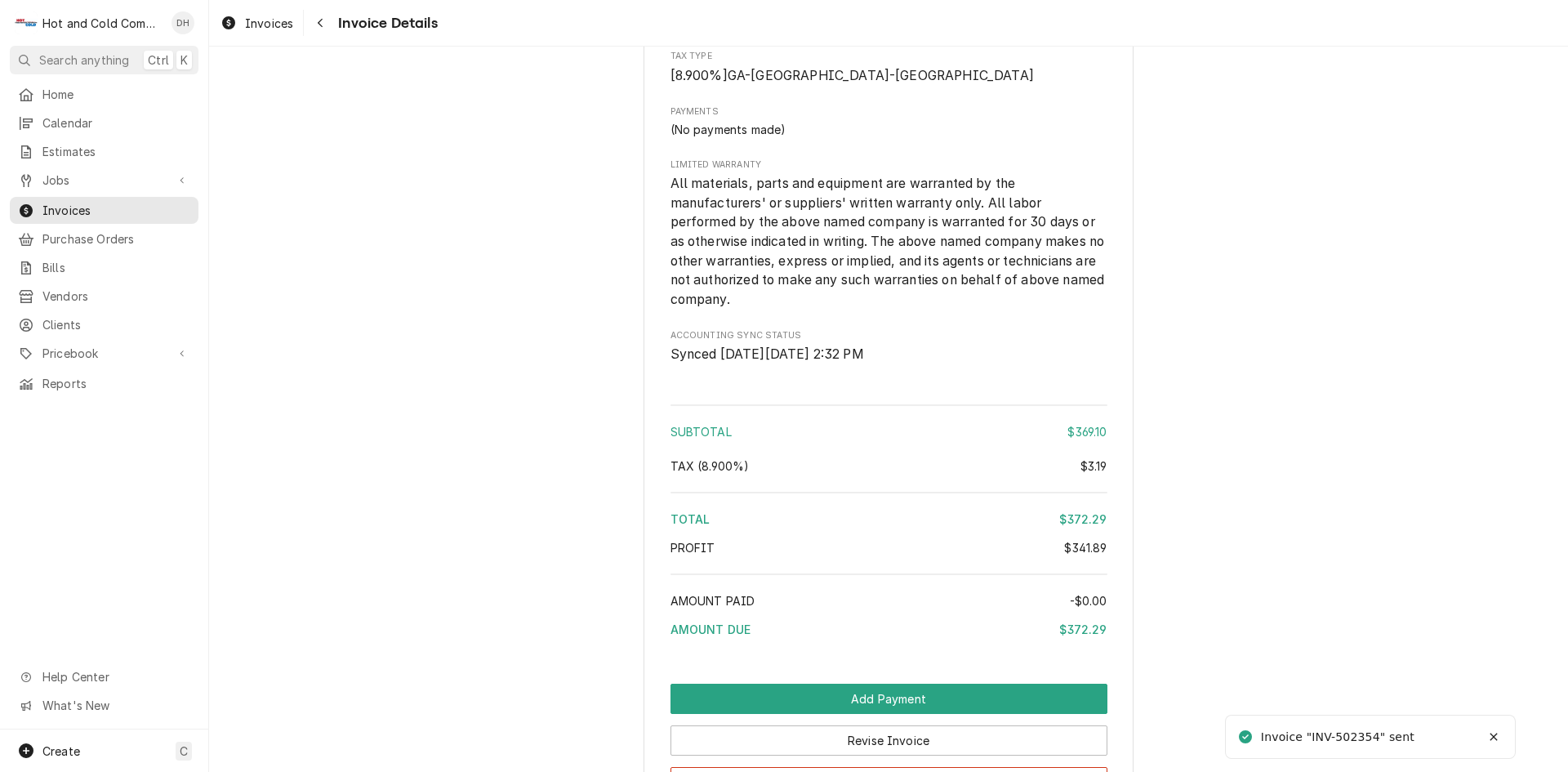
scroll to position [2305, 0]
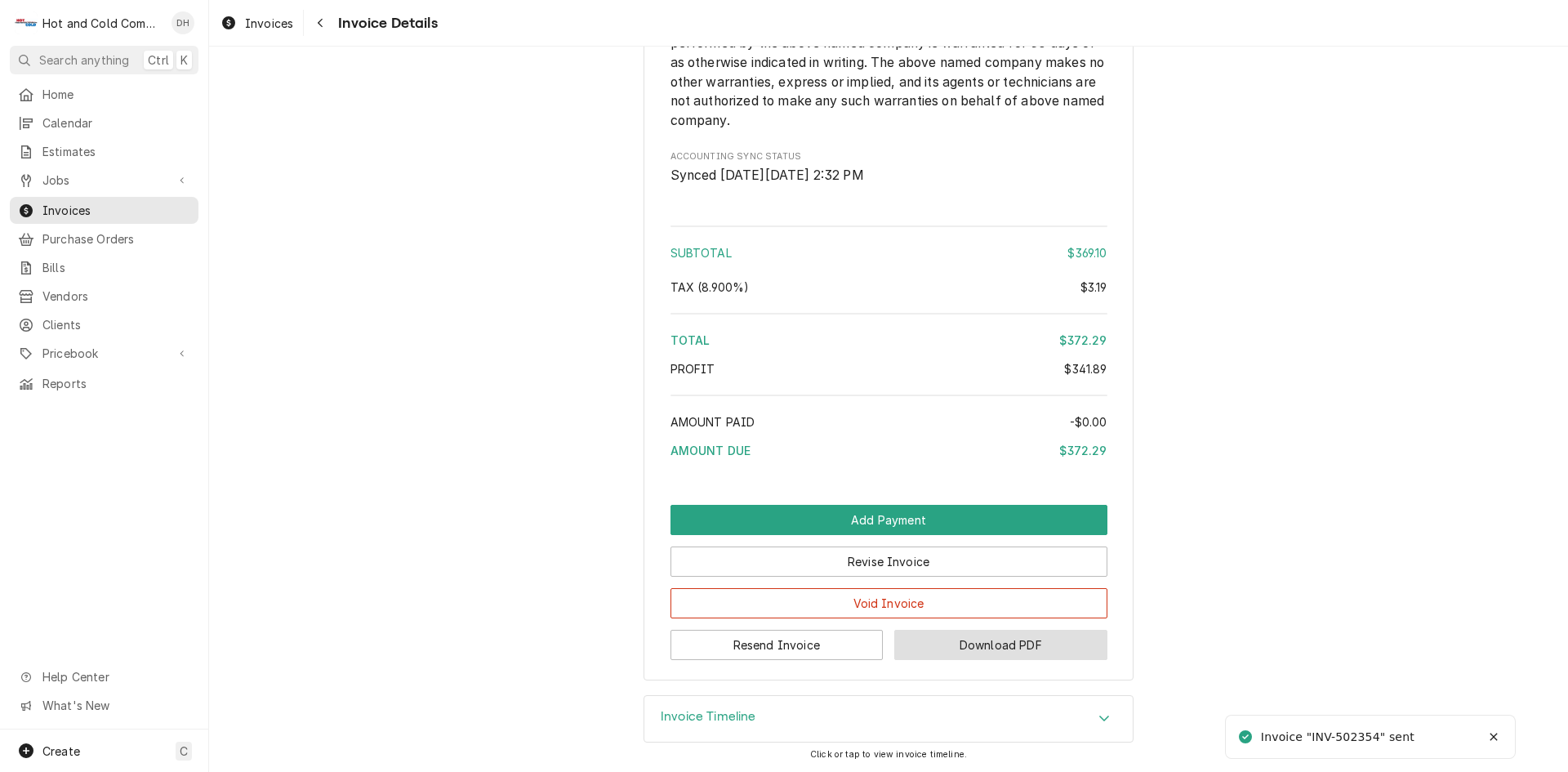
click at [1019, 644] on button "Download PDF" at bounding box center [1001, 645] width 213 height 30
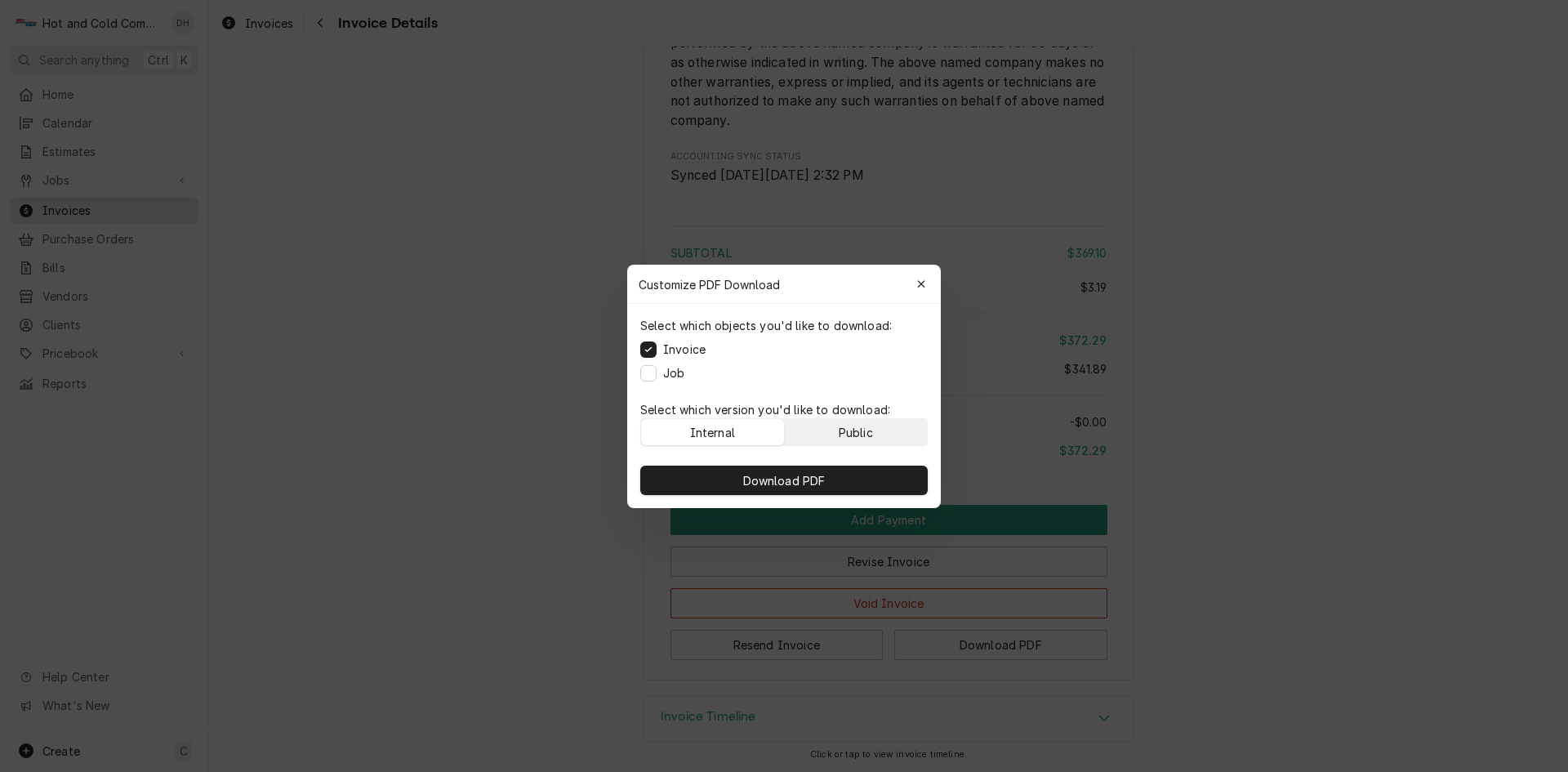
click at [882, 431] on button "Public" at bounding box center [856, 432] width 143 height 26
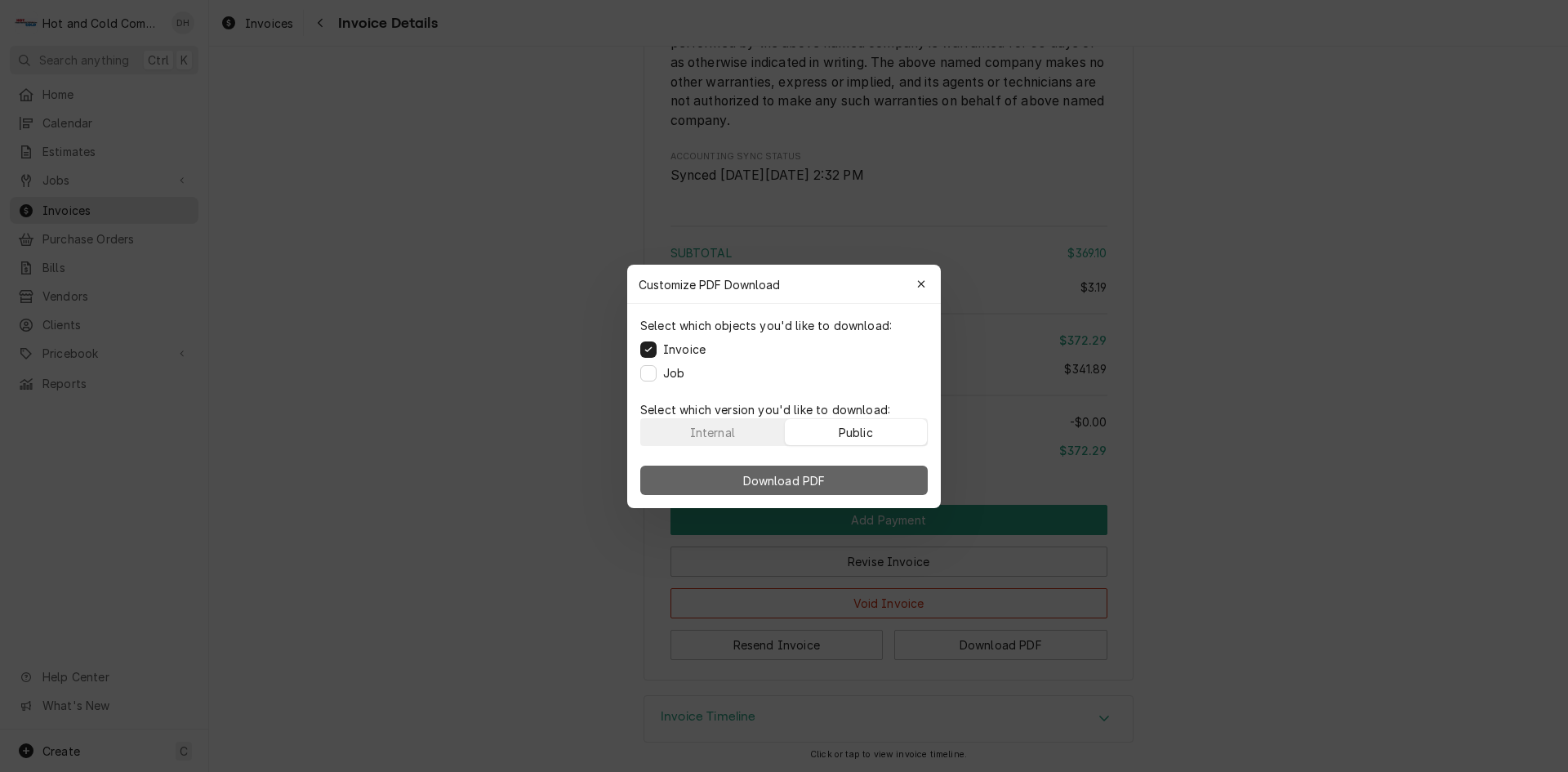
drag, startPoint x: 814, startPoint y: 477, endPoint x: 886, endPoint y: 470, distance: 72.3
click at [820, 479] on span "Download PDF" at bounding box center [784, 479] width 89 height 17
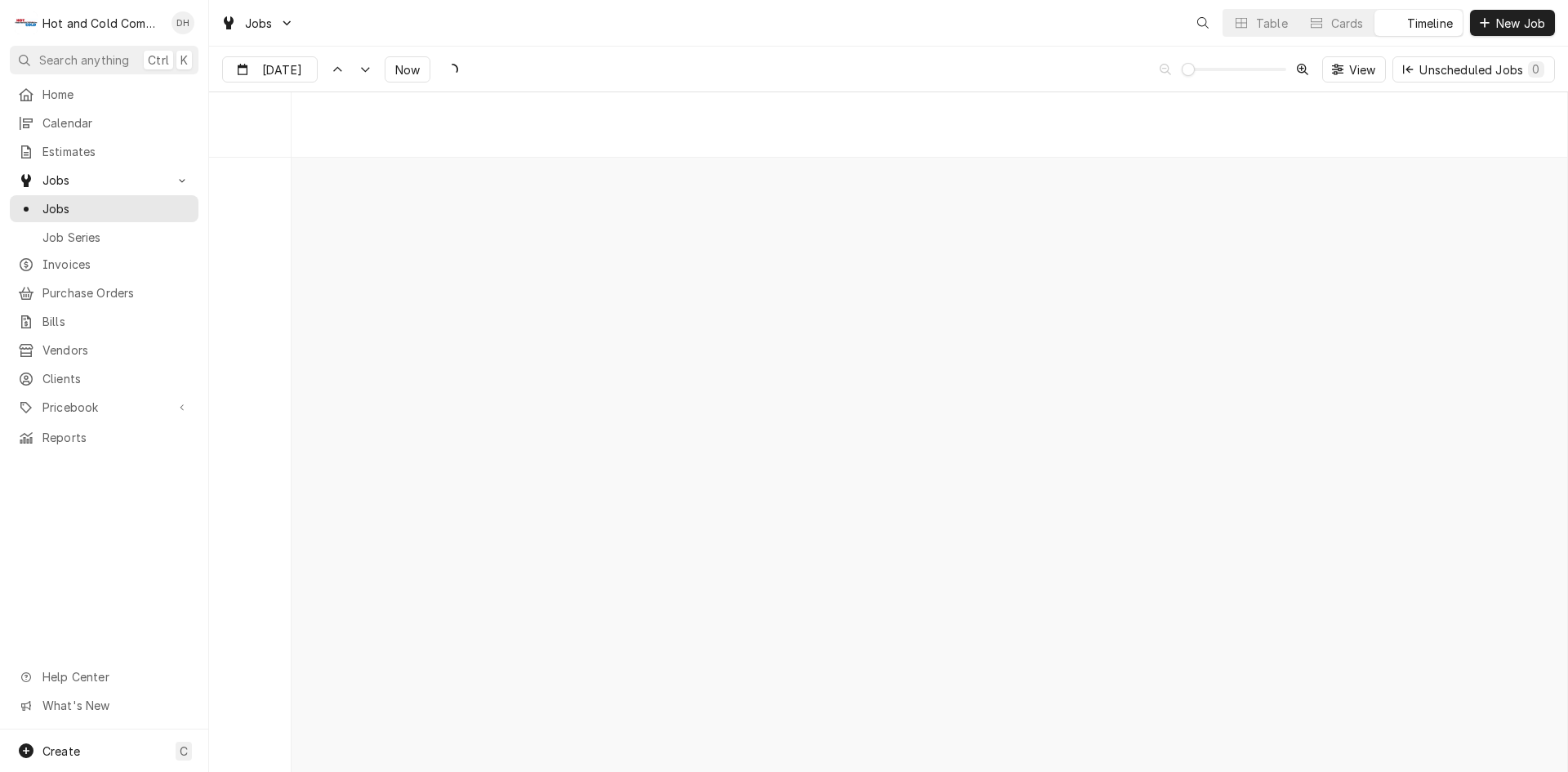
scroll to position [12785, 0]
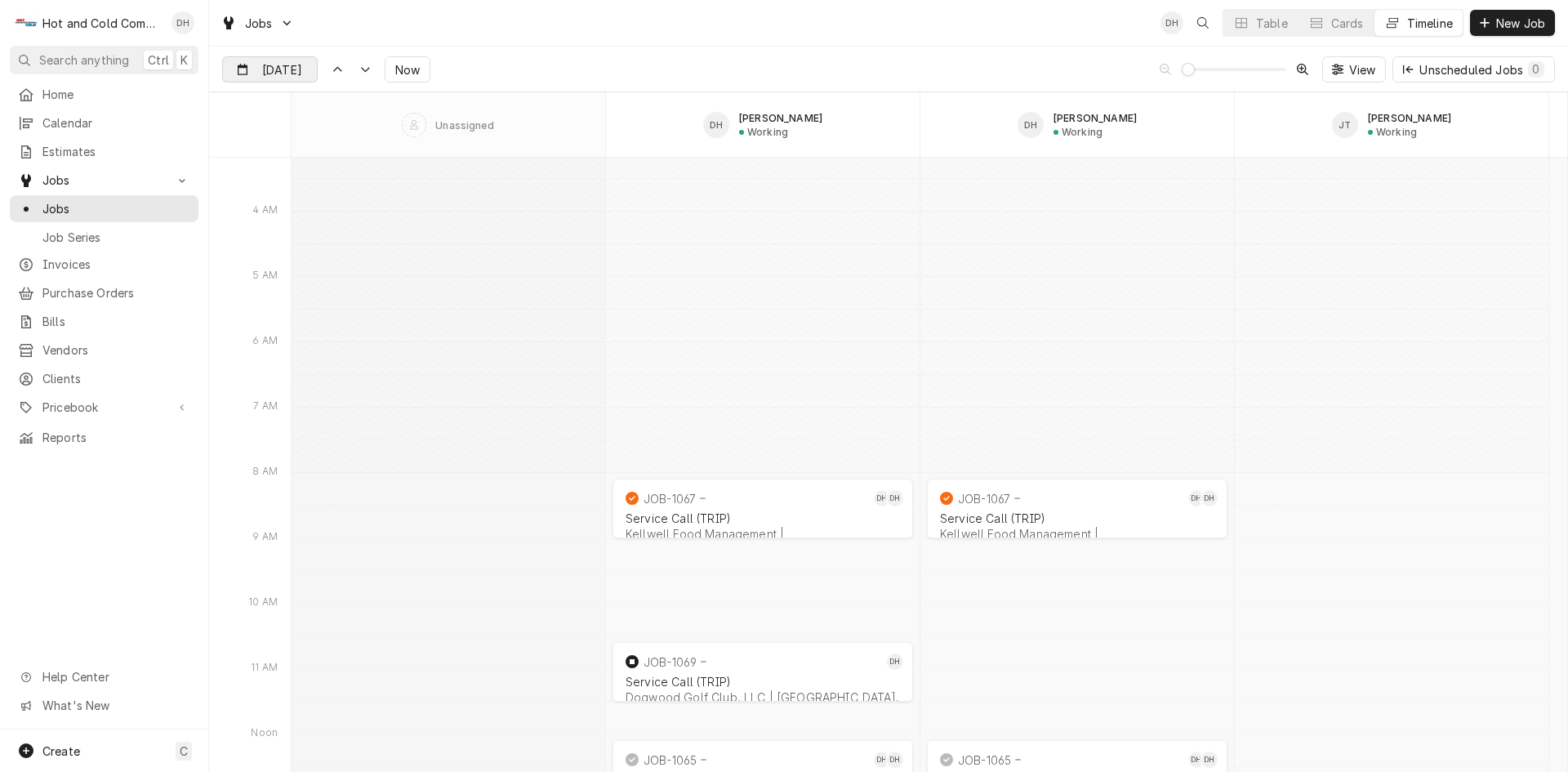
click at [294, 72] on div "Dynamic Content Wrapper" at bounding box center [305, 70] width 23 height 26
click at [298, 298] on div "30" at bounding box center [296, 294] width 23 height 23
type input "Sep 30"
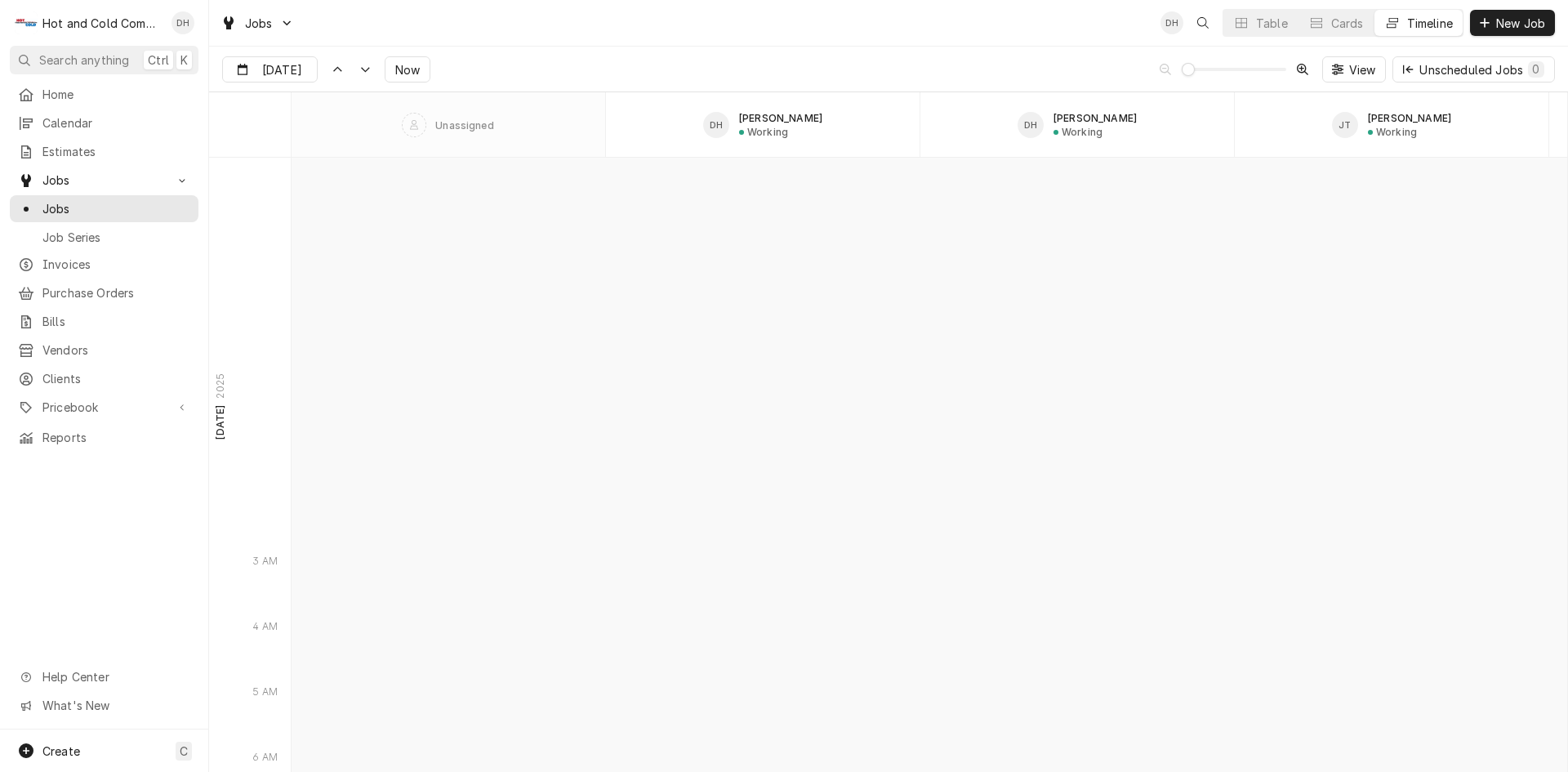
scroll to position [14370, 0]
drag, startPoint x: 868, startPoint y: 543, endPoint x: 867, endPoint y: 581, distance: 38.0
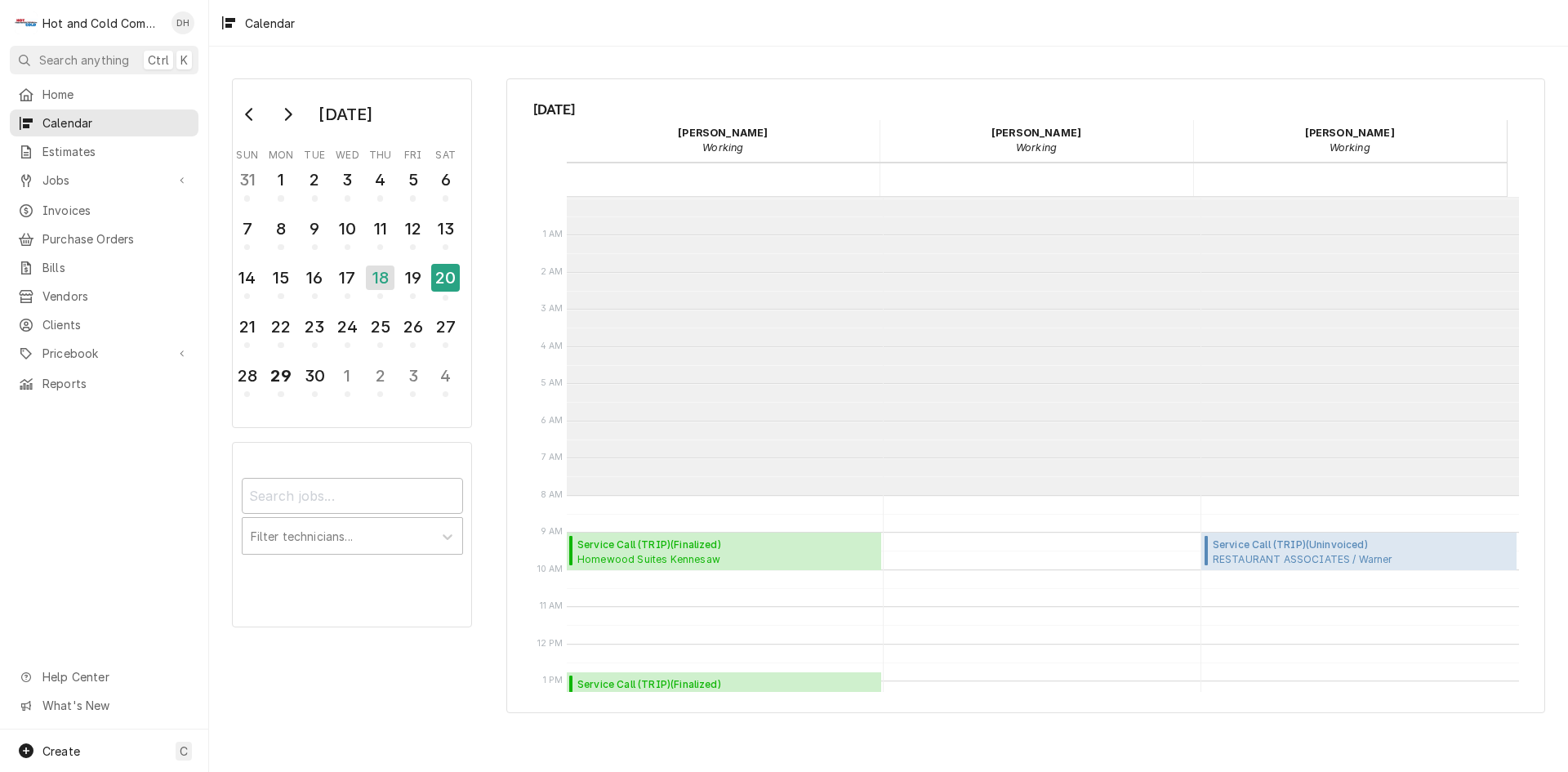
scroll to position [298, 0]
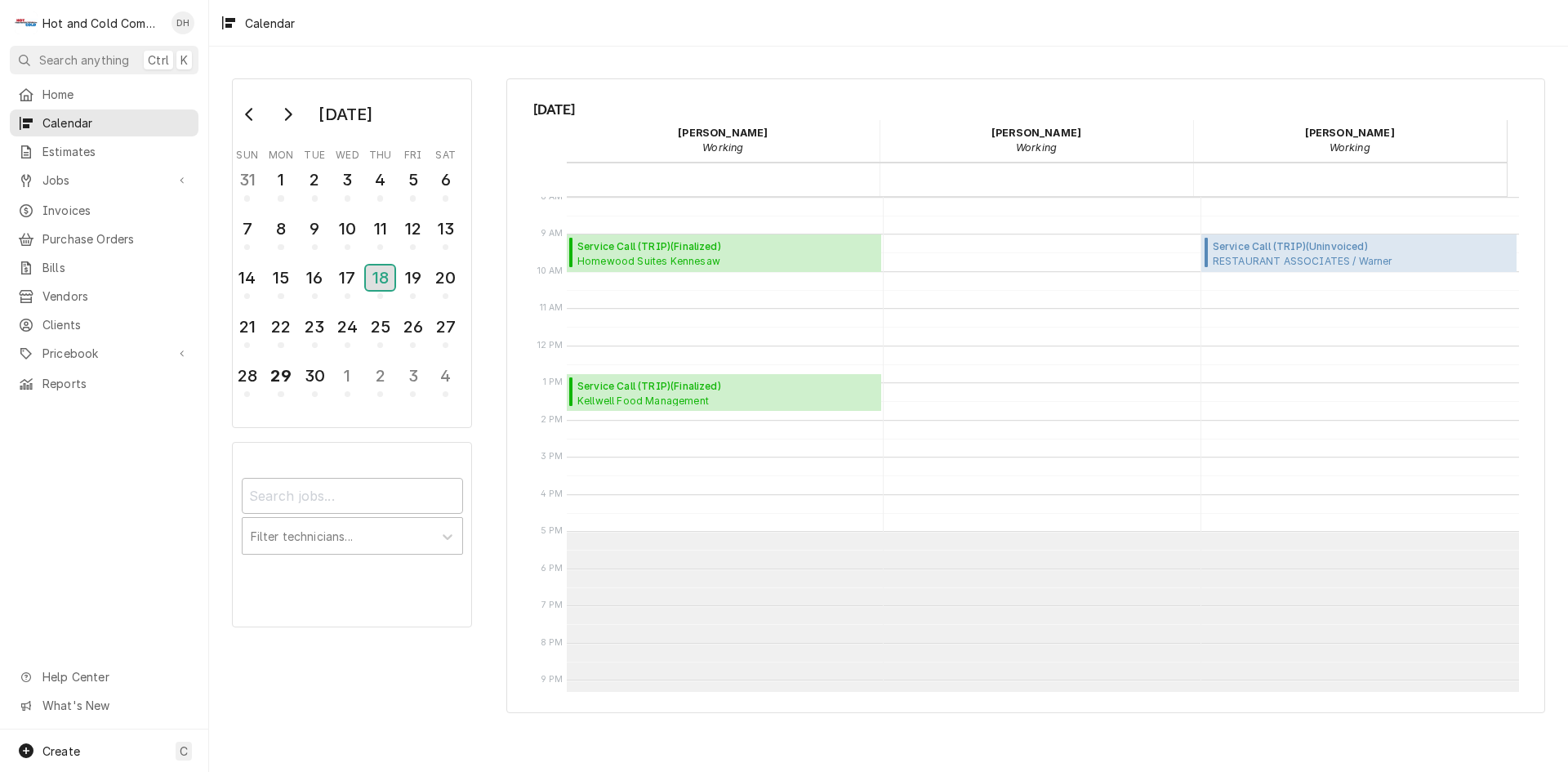
click at [378, 279] on div "18" at bounding box center [380, 277] width 28 height 24
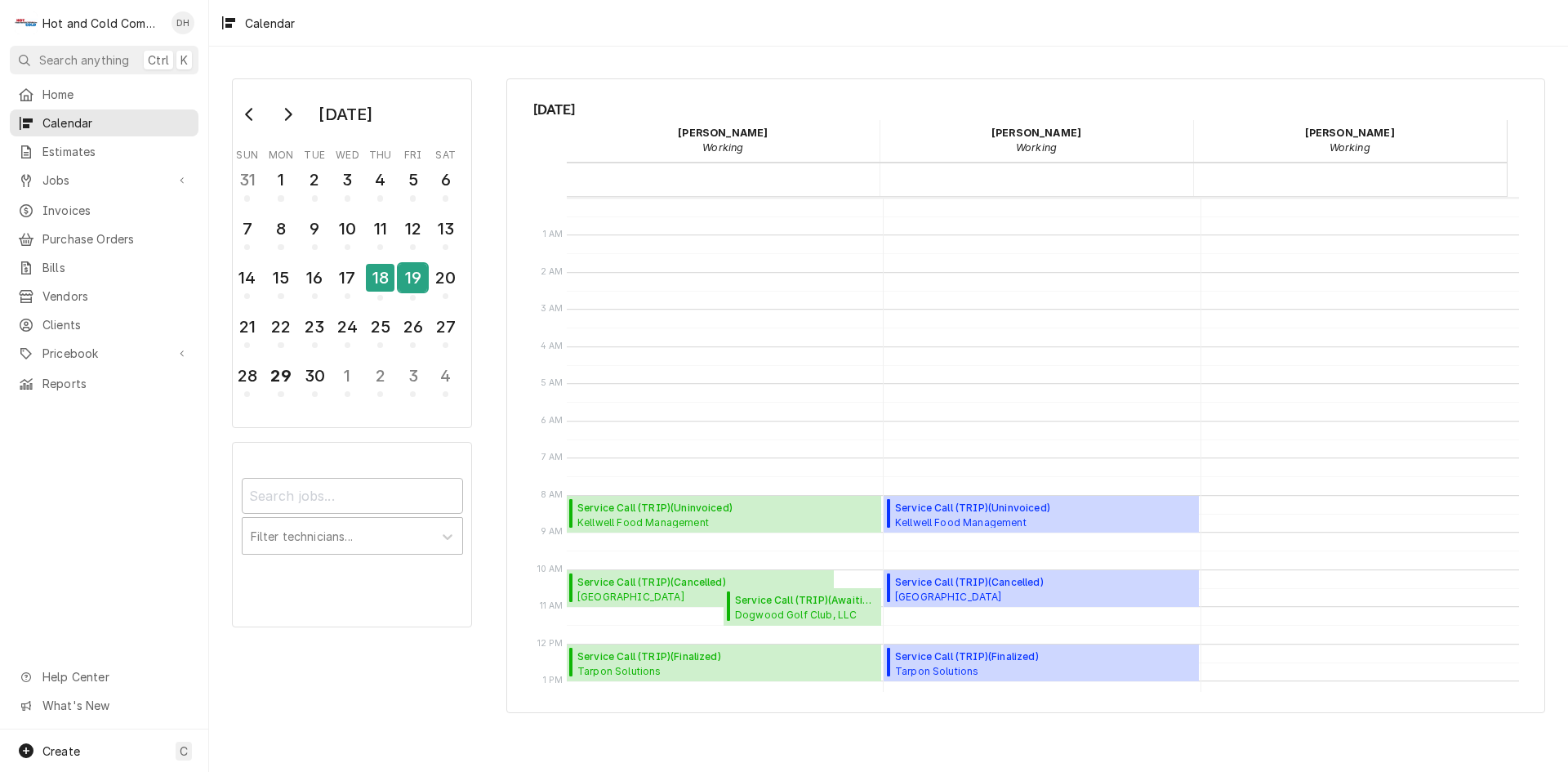
click at [411, 288] on div "19" at bounding box center [413, 277] width 28 height 28
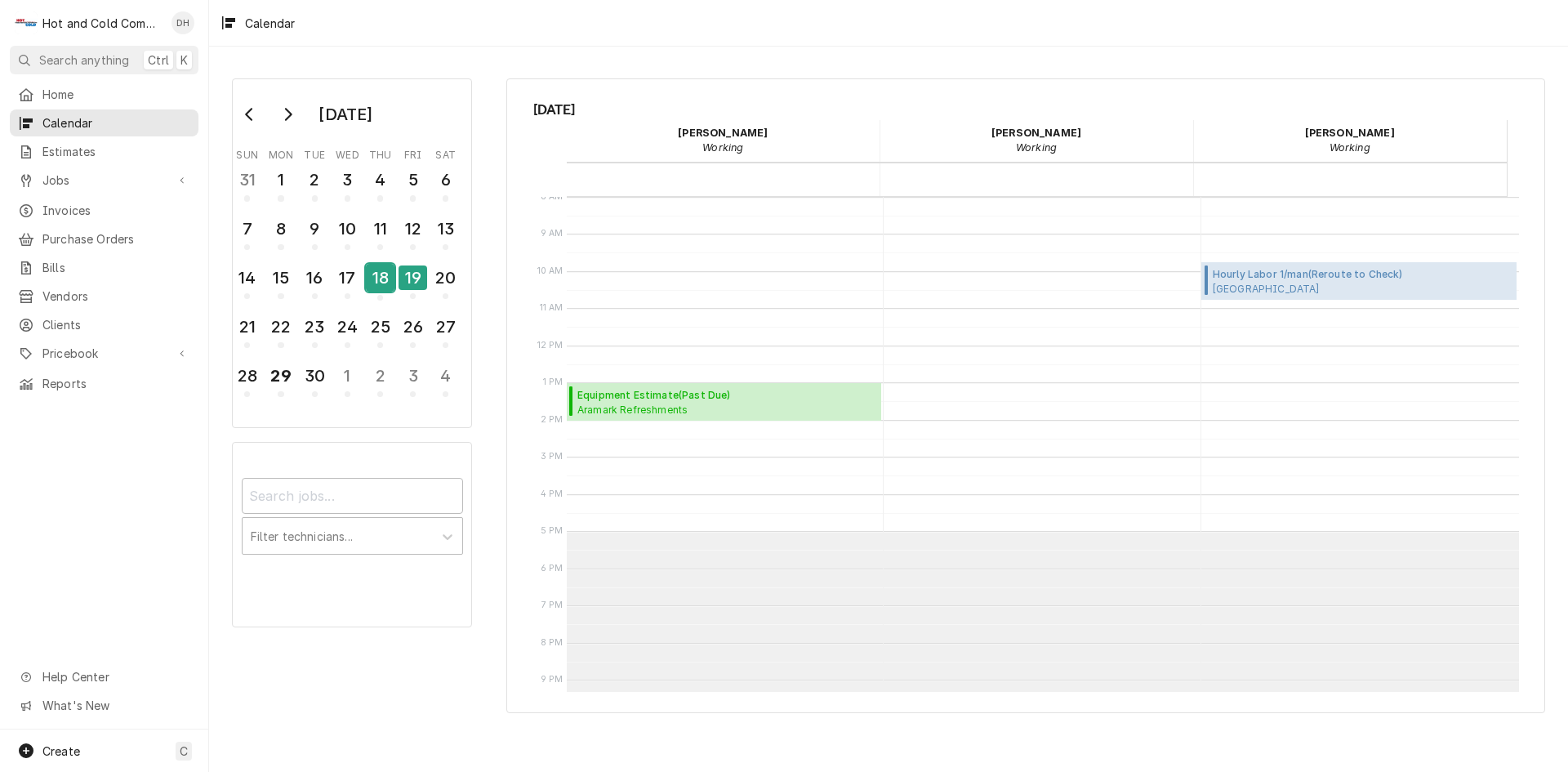
click at [379, 287] on div "18" at bounding box center [380, 277] width 28 height 28
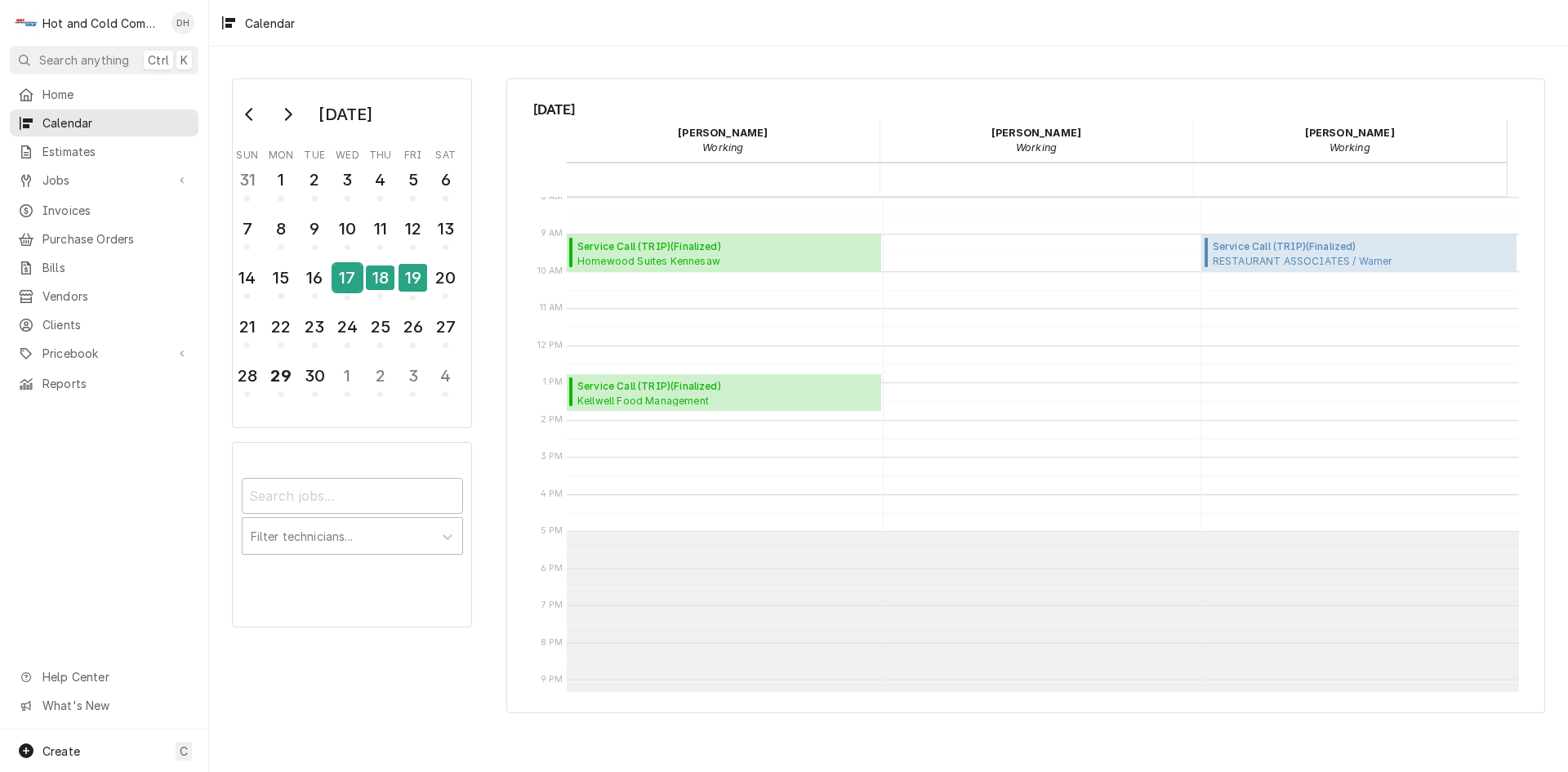
click at [349, 287] on div "17" at bounding box center [348, 277] width 28 height 28
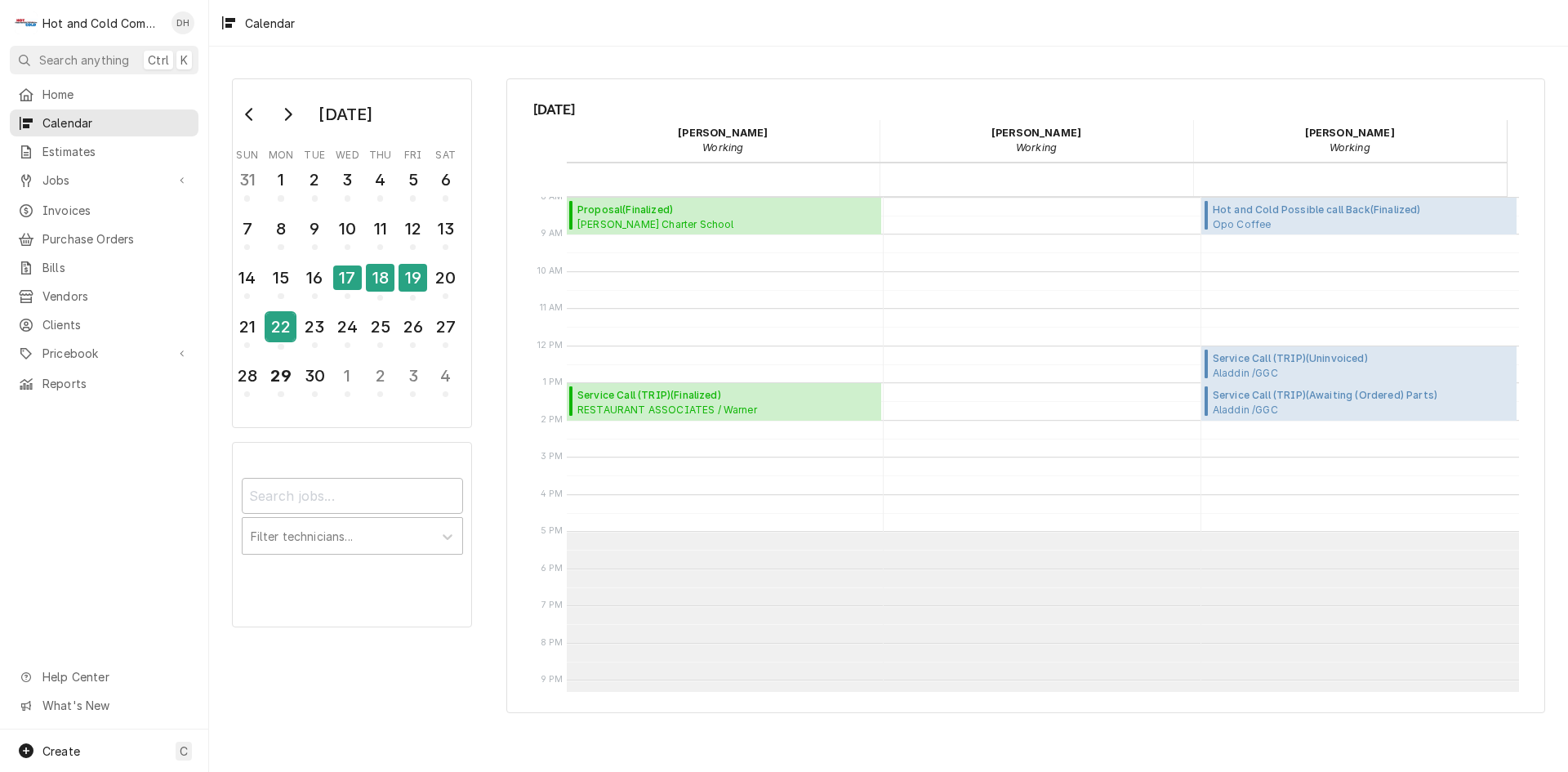
click at [284, 336] on div "22" at bounding box center [281, 326] width 28 height 28
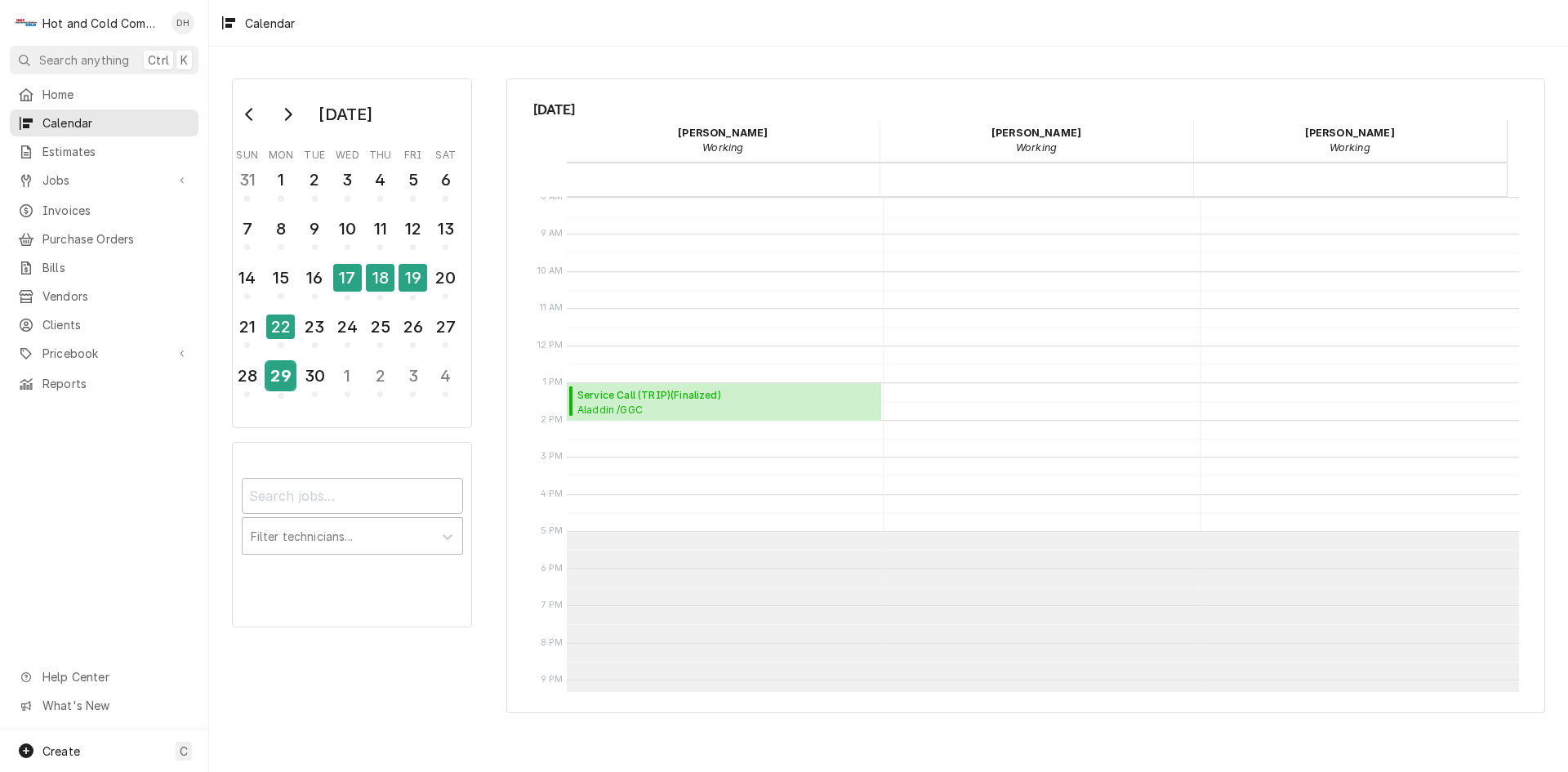
click at [272, 379] on div "29" at bounding box center [281, 376] width 28 height 28
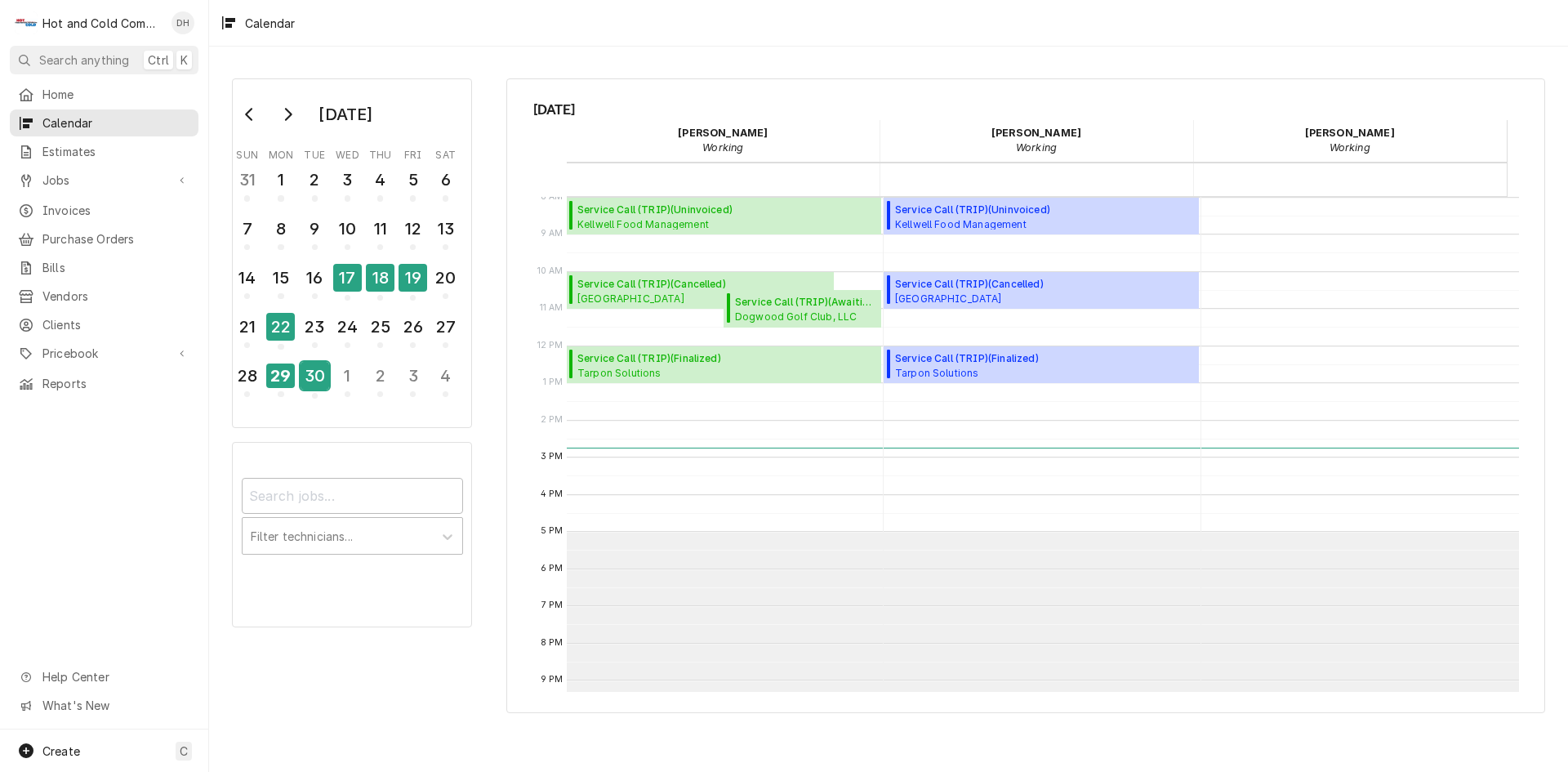
click at [323, 386] on div "30" at bounding box center [315, 376] width 28 height 28
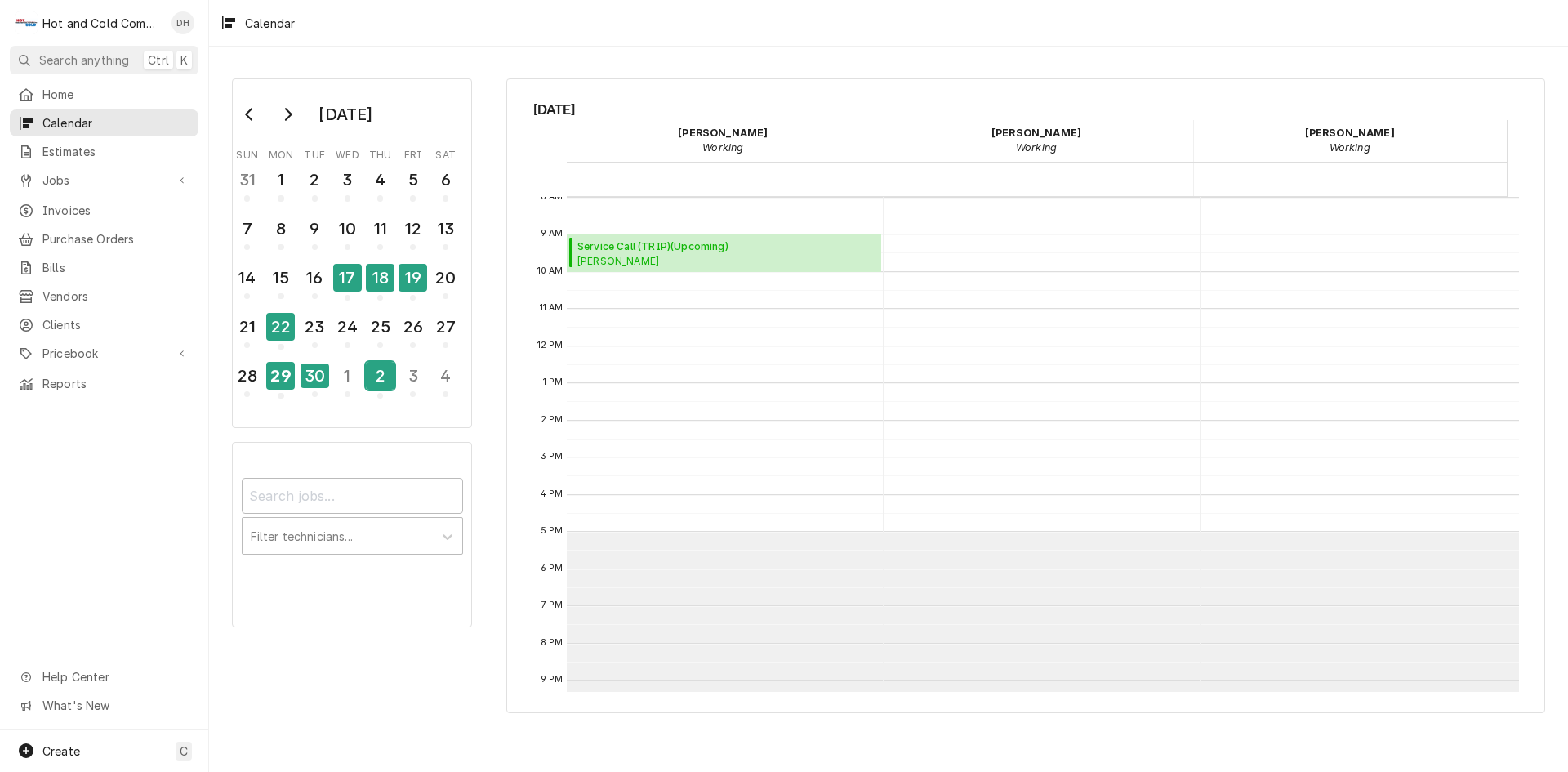
click at [375, 384] on div "2" at bounding box center [380, 376] width 28 height 28
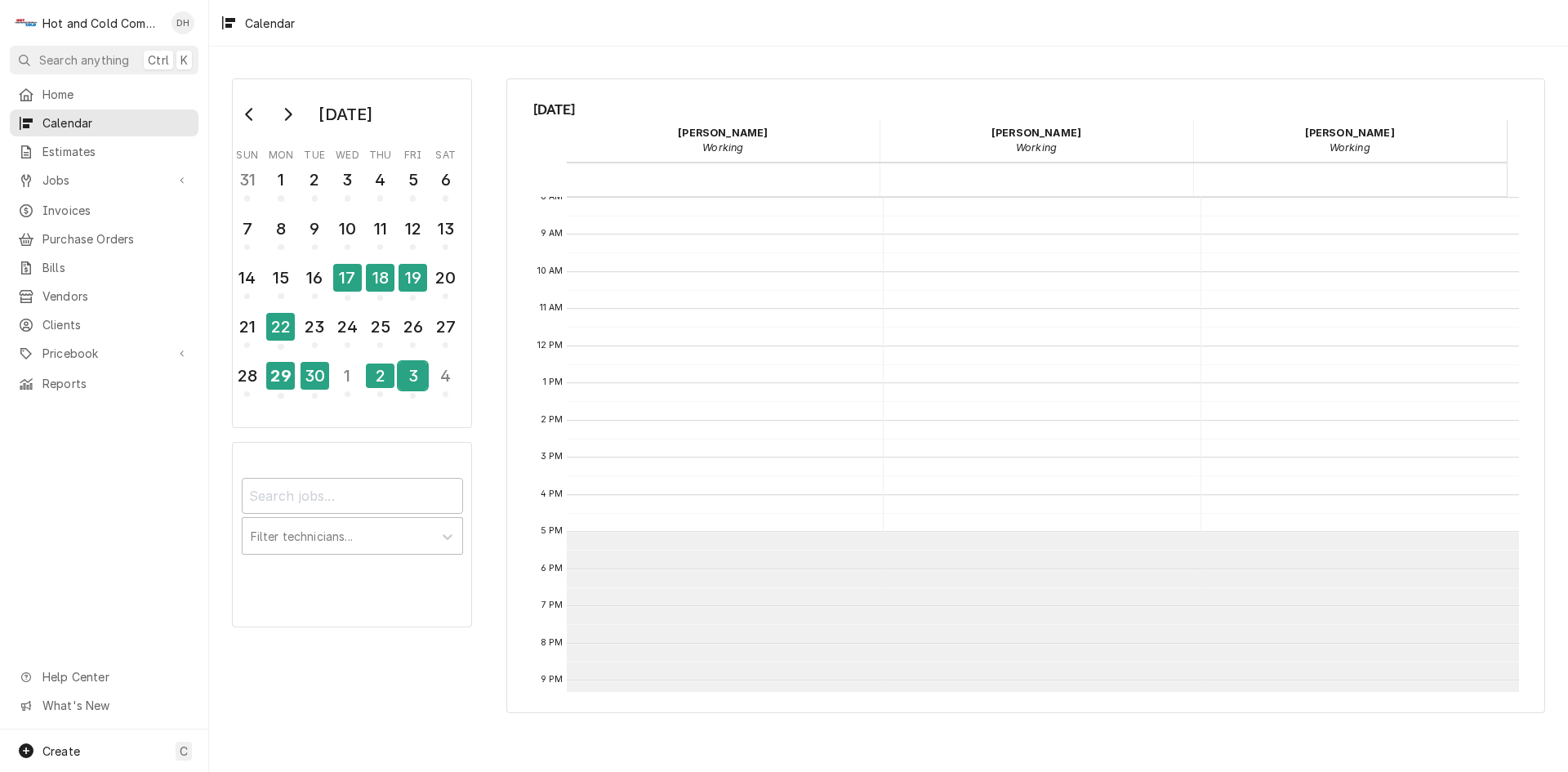
click at [424, 385] on div "3" at bounding box center [413, 376] width 28 height 28
click at [382, 376] on div "2" at bounding box center [380, 376] width 28 height 28
click at [311, 374] on div "30" at bounding box center [315, 376] width 28 height 28
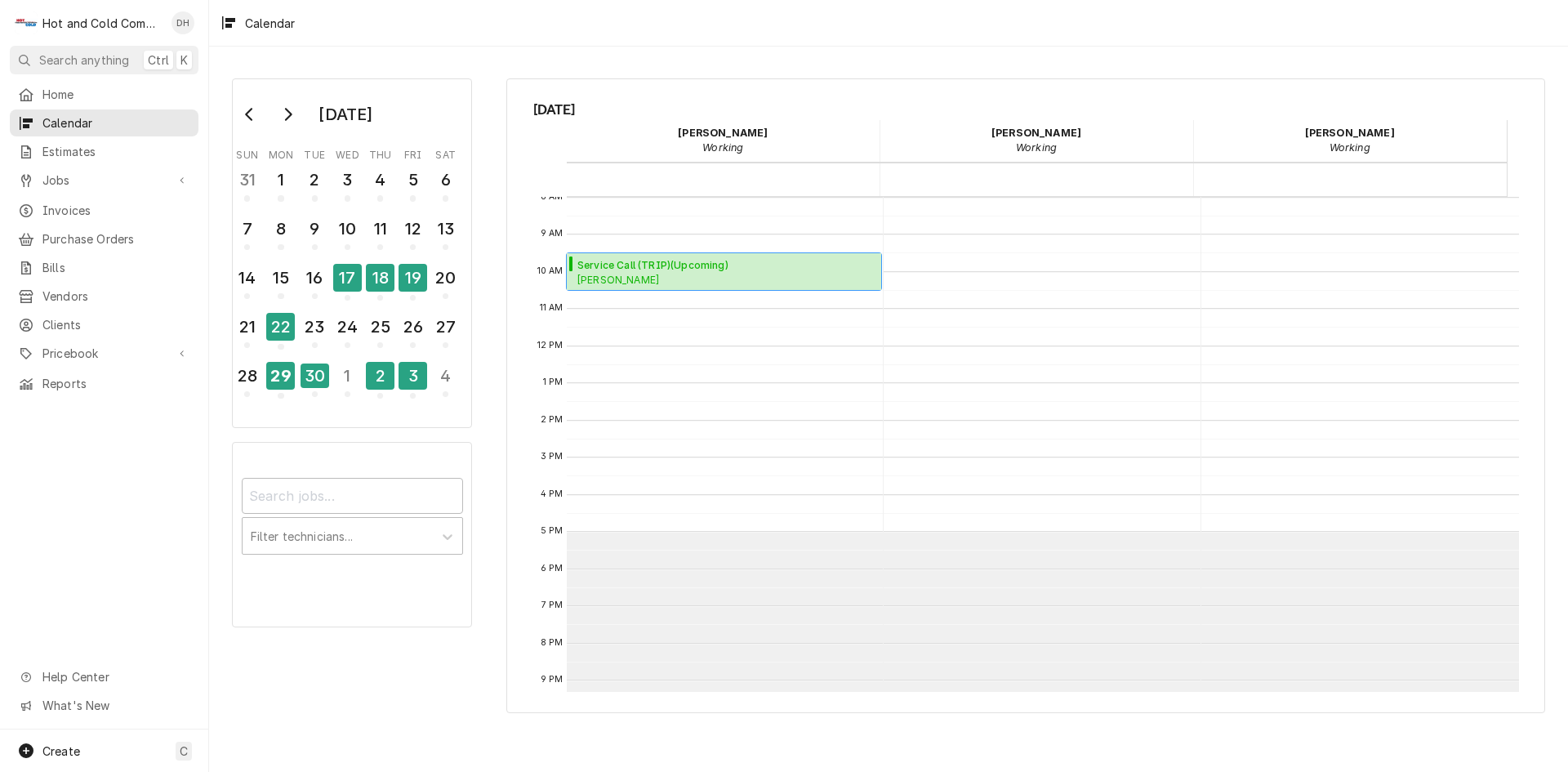
click at [762, 275] on span "John Lewis John Lewis / 1626 Copperleaf Ct, Kennesaw, GA 30152" at bounding box center [712, 279] width 270 height 13
click at [371, 385] on div "2" at bounding box center [380, 376] width 28 height 28
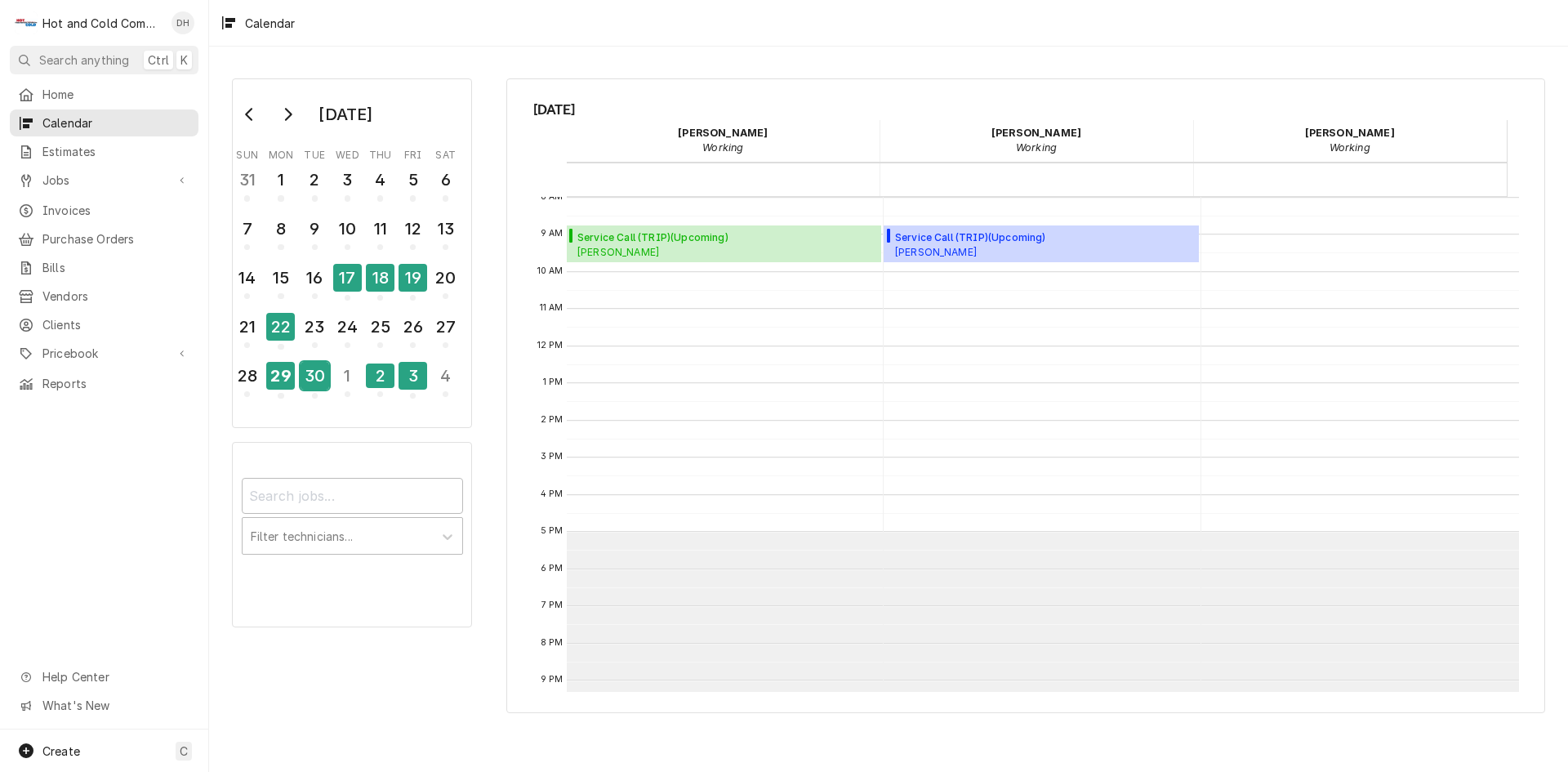
click at [314, 381] on div "30" at bounding box center [315, 376] width 28 height 28
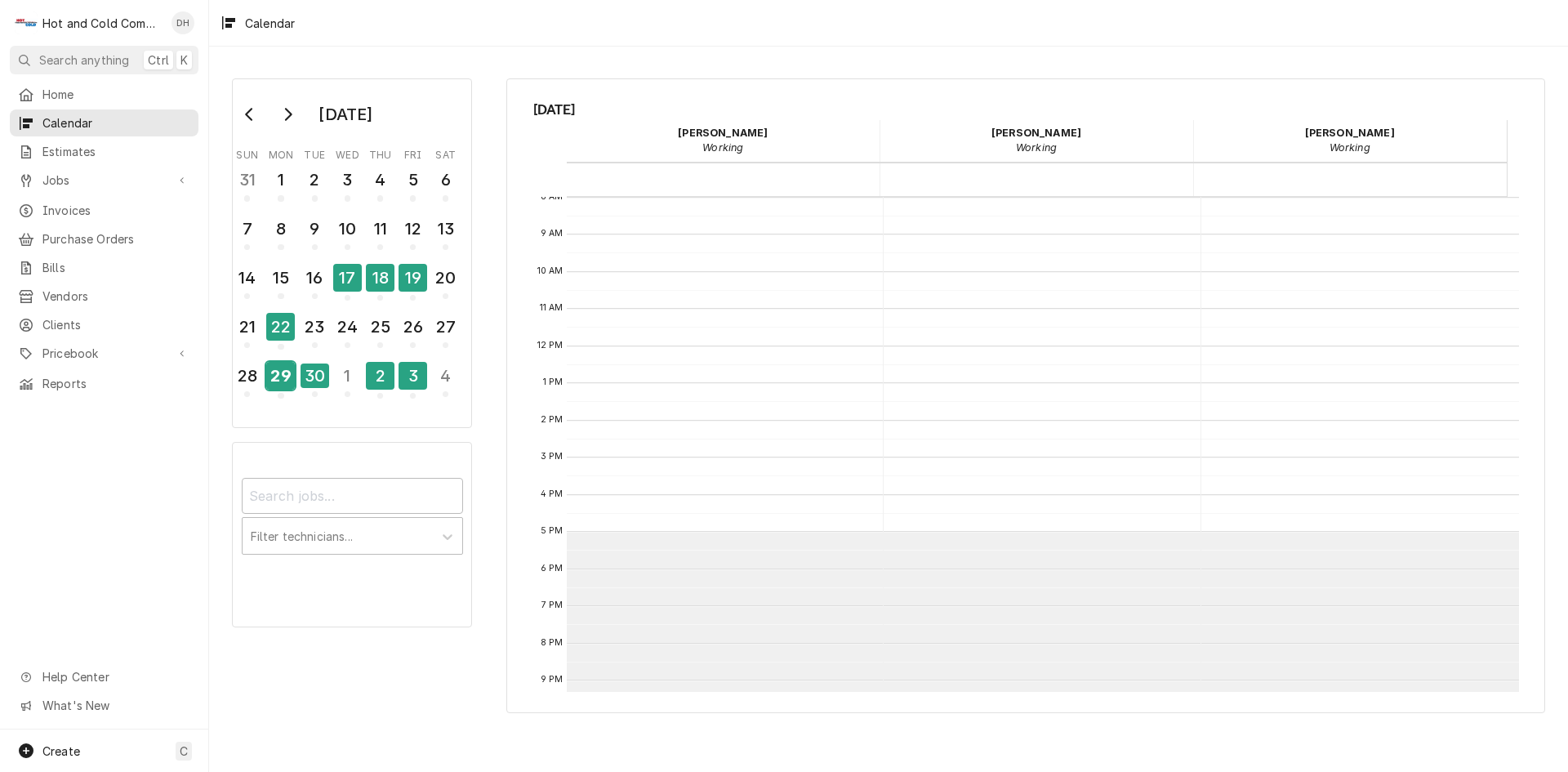
click at [292, 381] on div "29" at bounding box center [281, 376] width 28 height 28
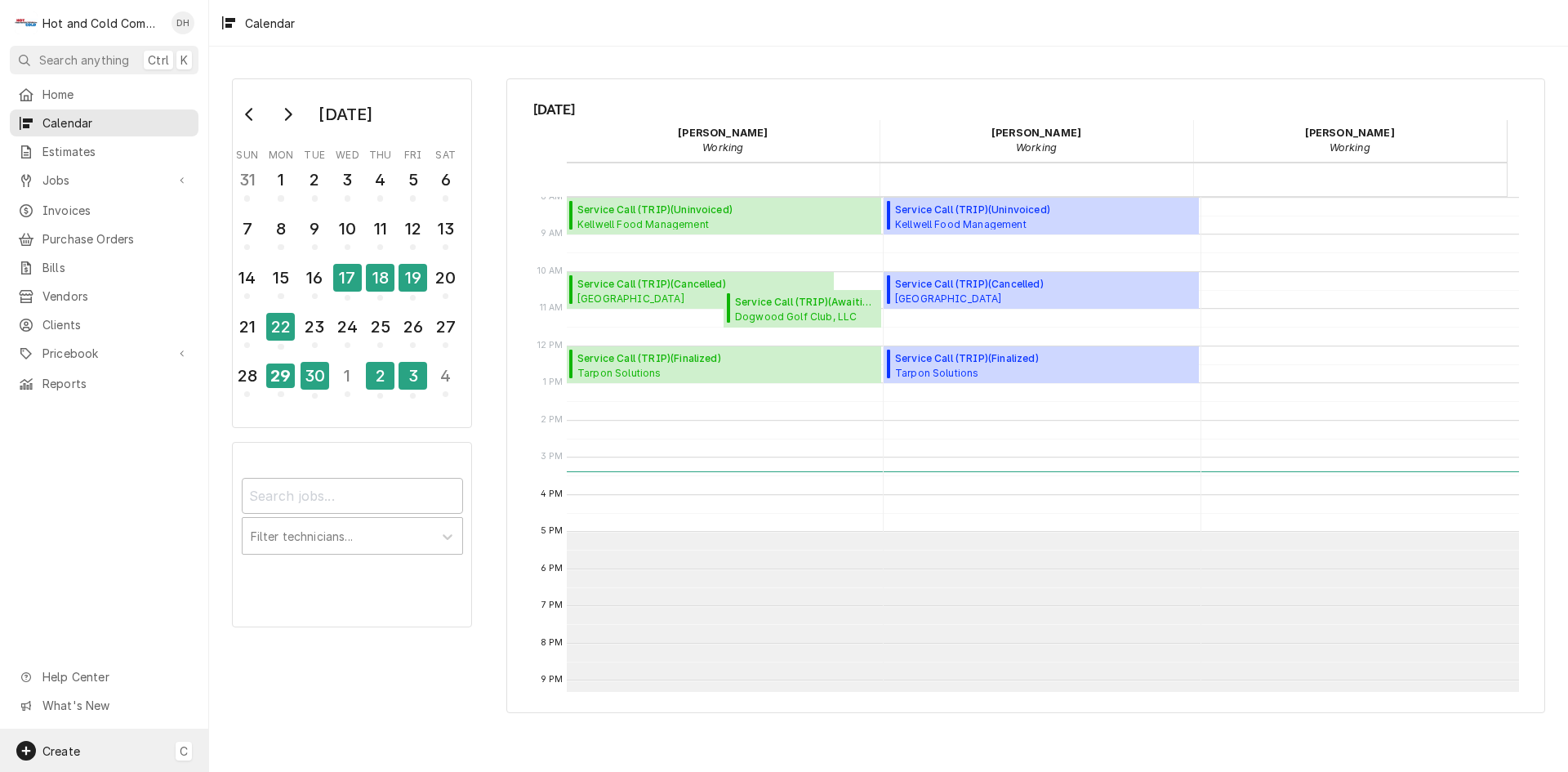
click at [68, 750] on span "Create" at bounding box center [61, 751] width 38 height 14
click at [277, 574] on div "Job" at bounding box center [305, 581] width 110 height 17
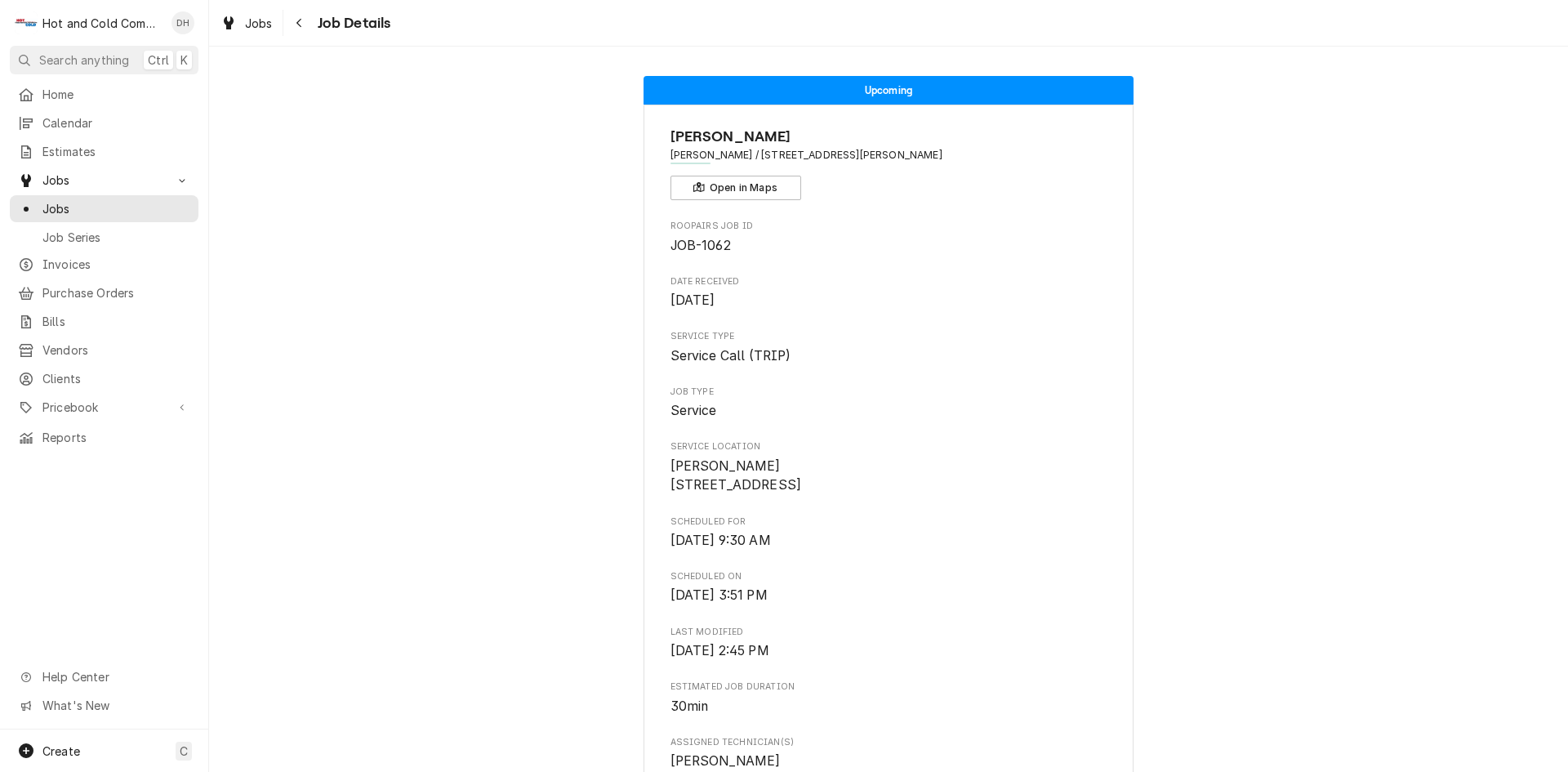
scroll to position [545, 0]
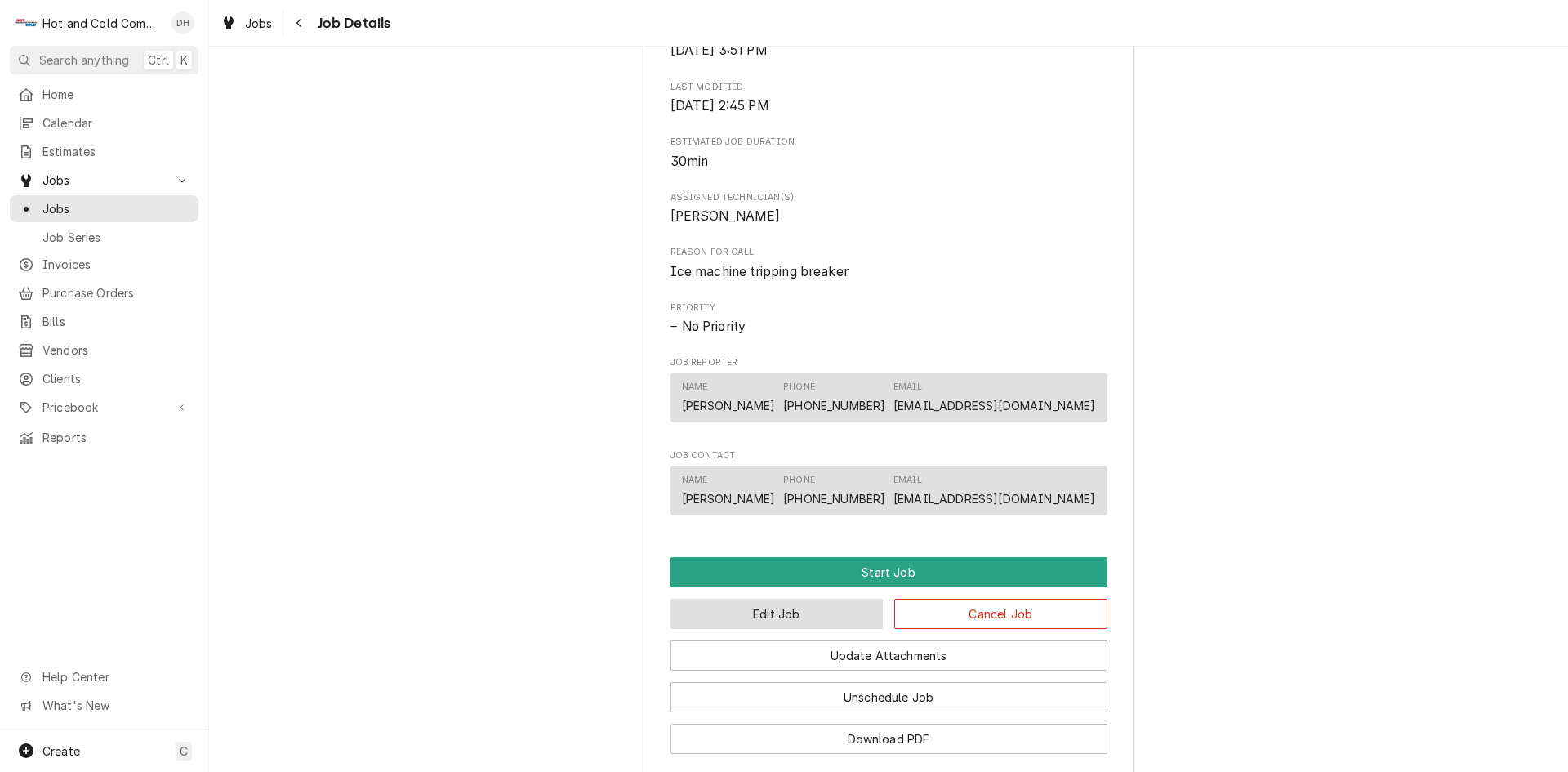
drag, startPoint x: 794, startPoint y: 630, endPoint x: 809, endPoint y: 629, distance: 15.0
click at [794, 629] on button "Edit Job" at bounding box center [777, 614] width 213 height 30
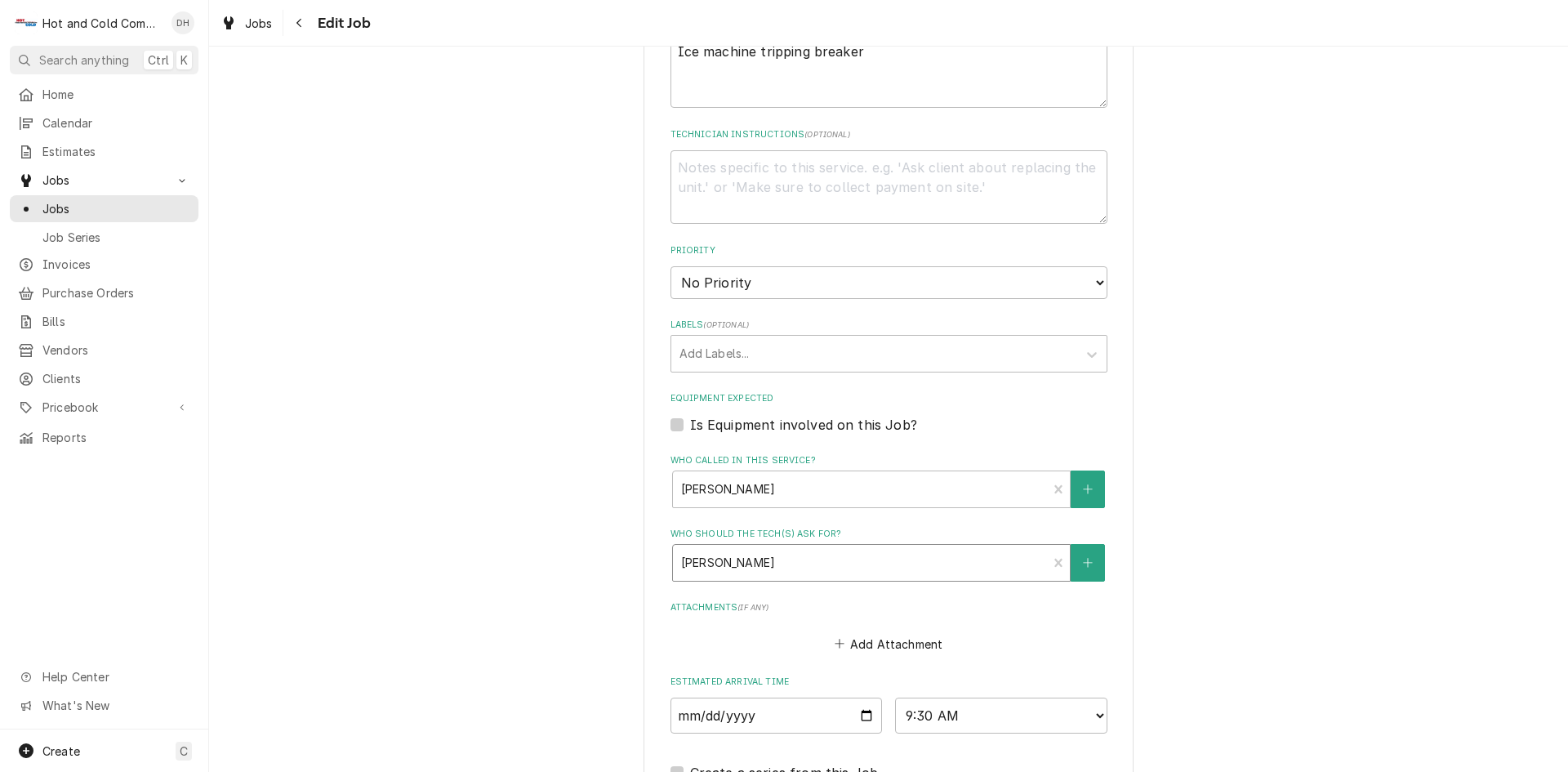
scroll to position [816, 0]
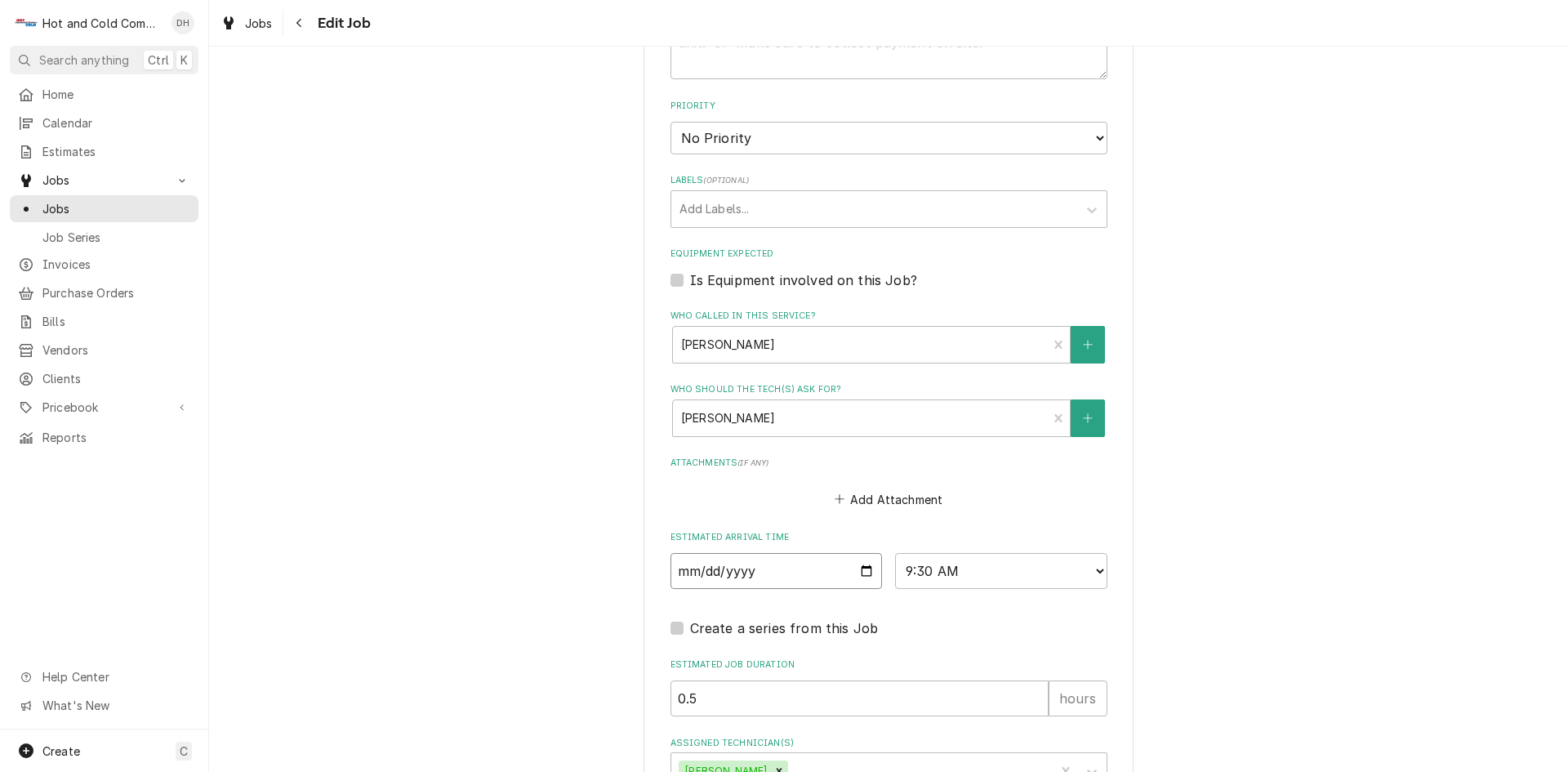
click at [862, 567] on input "[DATE]" at bounding box center [776, 571] width 212 height 36
type textarea "x"
type input "[DATE]"
type textarea "x"
click at [1092, 566] on select "AM / PM 6:00 AM 6:15 AM 6:30 AM 6:45 AM 7:00 AM 7:15 AM 7:30 AM 7:45 AM 8:00 AM…" at bounding box center [1001, 571] width 212 height 36
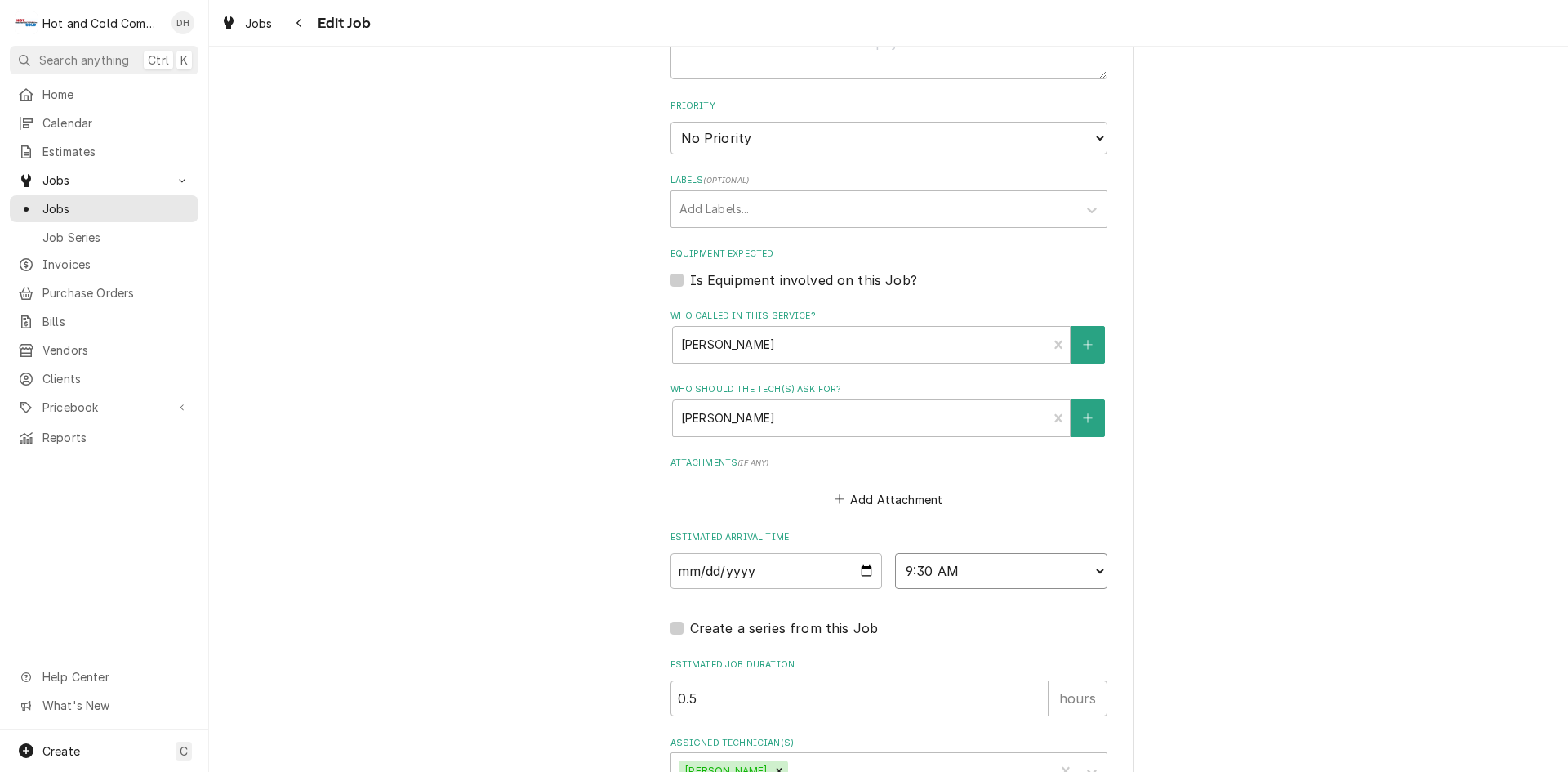
select select "08:45:00"
click at [895, 553] on select "AM / PM 6:00 AM 6:15 AM 6:30 AM 6:45 AM 7:00 AM 7:15 AM 7:30 AM 7:45 AM 8:00 AM…" at bounding box center [1001, 571] width 212 height 36
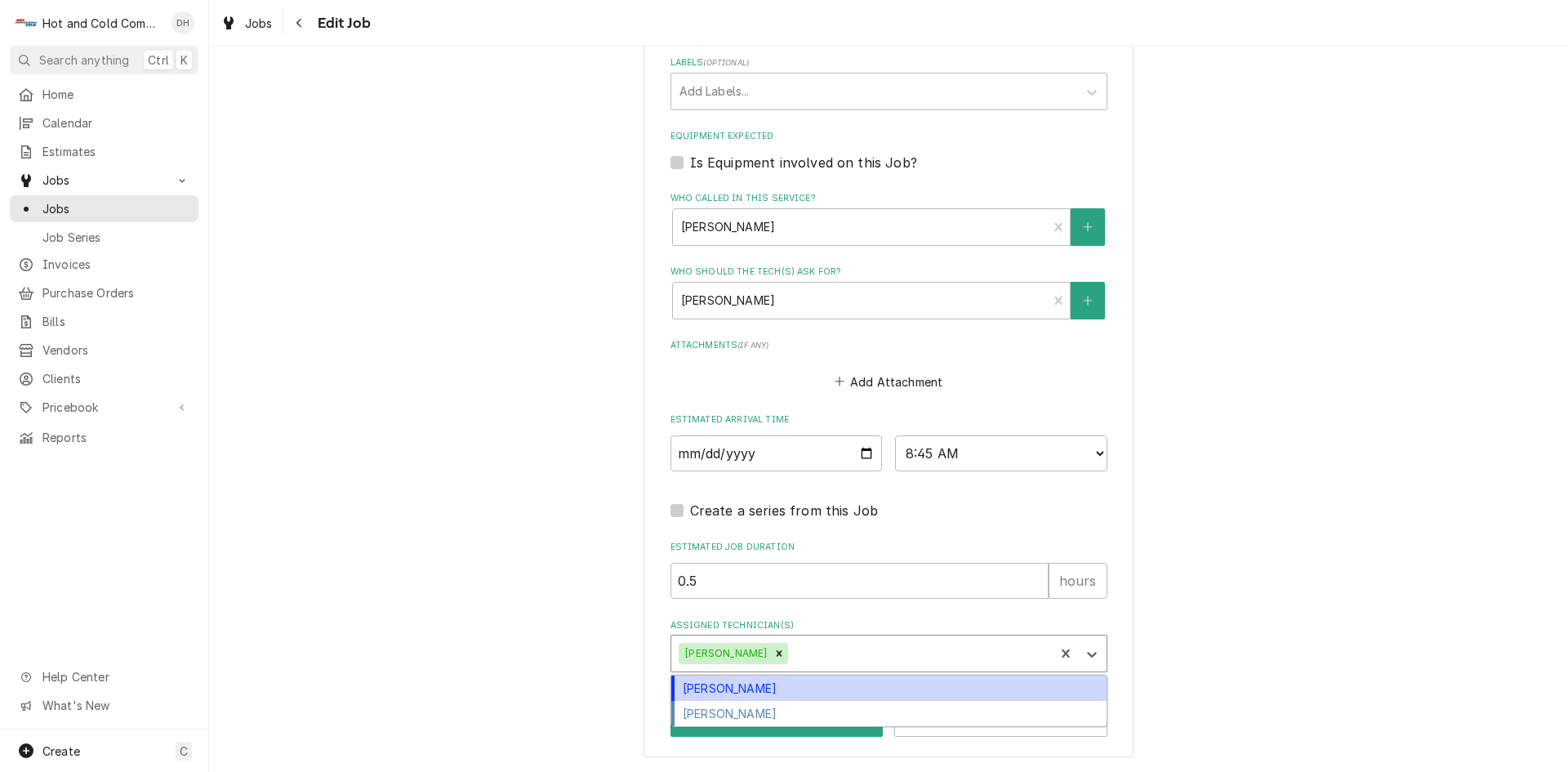
click at [831, 646] on div "Assigned Technician(s)" at bounding box center [919, 653] width 255 height 29
click at [762, 689] on div "[PERSON_NAME]" at bounding box center [888, 688] width 435 height 25
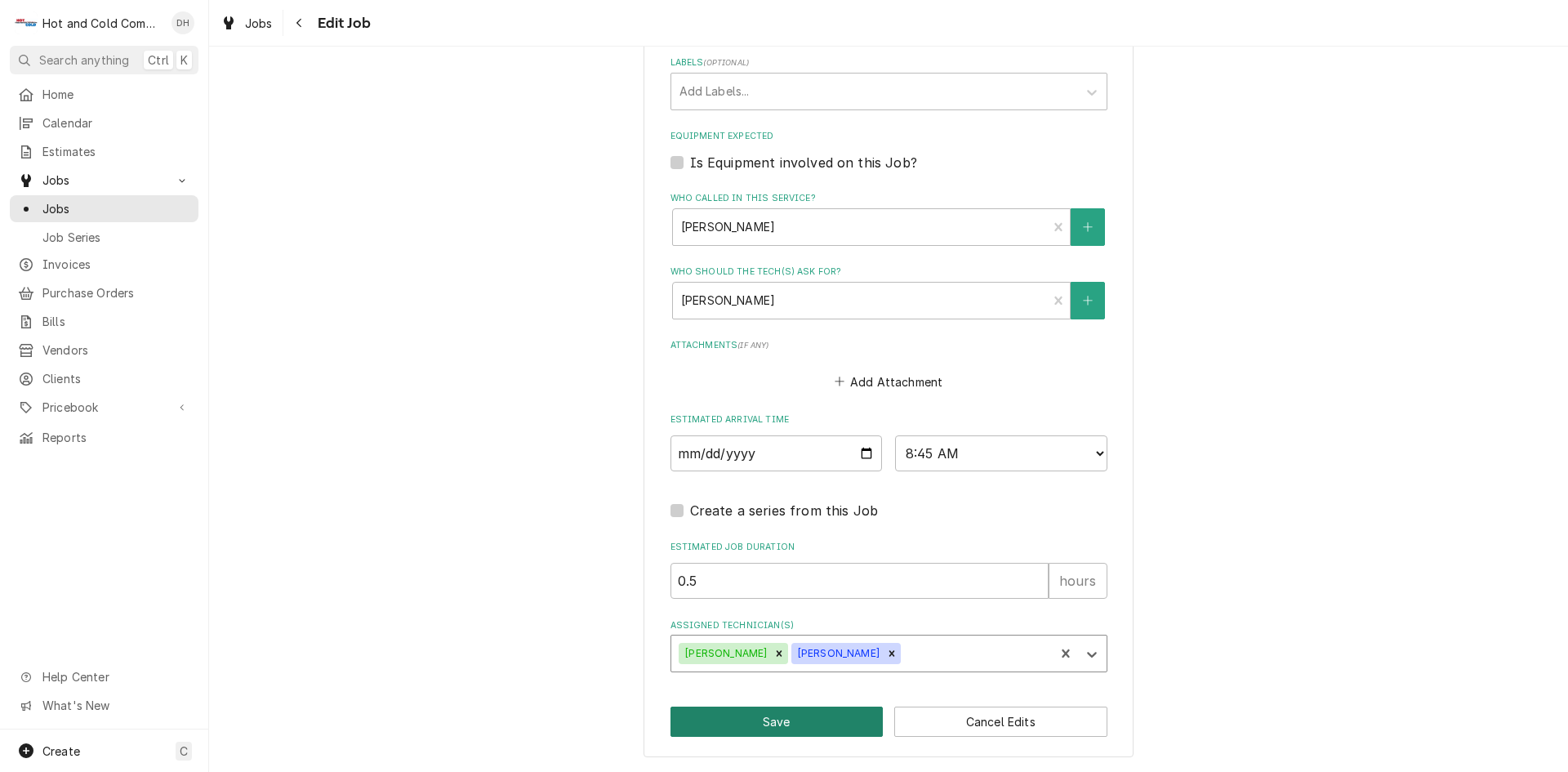
click at [771, 723] on button "Save" at bounding box center [777, 722] width 213 height 30
type textarea "x"
